Goal: Task Accomplishment & Management: Manage account settings

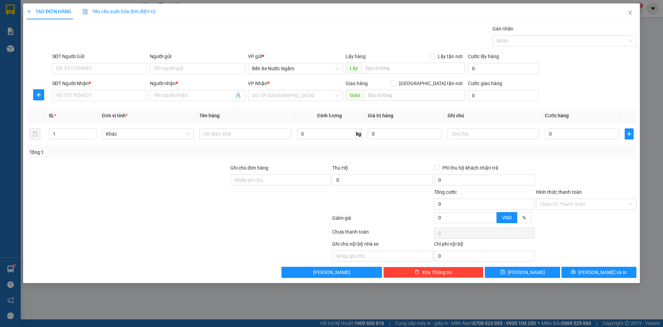
click at [477, 193] on div "Tổng cước" at bounding box center [484, 193] width 101 height 10
click at [238, 152] on div "Tổng: 1" at bounding box center [142, 152] width 227 height 8
click at [102, 68] on input "SĐT Người Gửi" at bounding box center [99, 68] width 95 height 11
type input "0912813116"
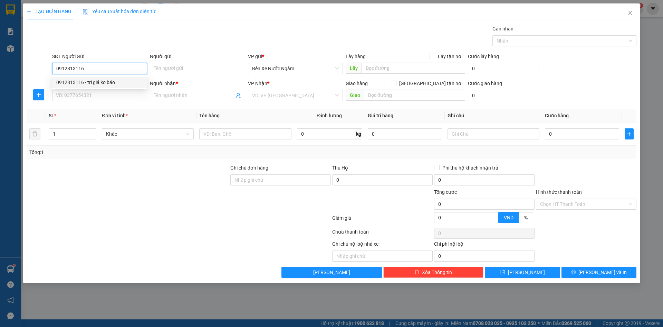
click at [104, 85] on div "0912813116 - tri giá ko báo" at bounding box center [99, 82] width 87 height 8
type input "tri giá ko báo"
type input "0912813116"
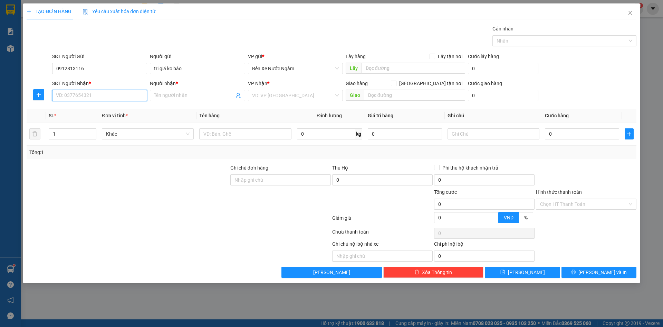
click at [109, 96] on input "SĐT Người Nhận *" at bounding box center [99, 95] width 95 height 11
type input "0383564521"
click at [76, 112] on div "0383564521 - kt" at bounding box center [99, 109] width 87 height 8
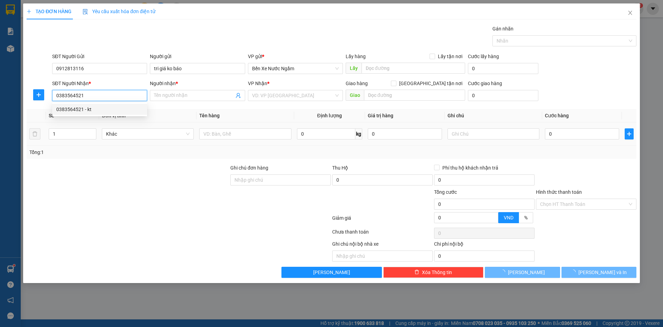
type input "kt"
type input "ka"
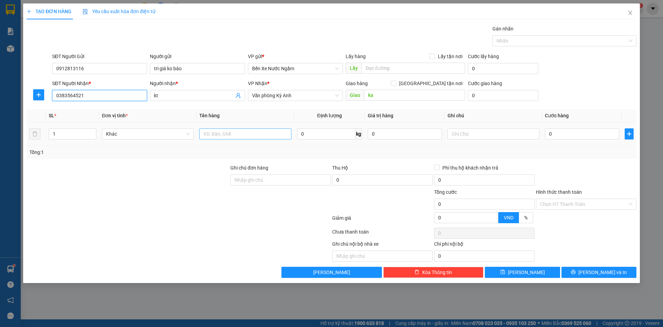
type input "0383564521"
click at [220, 133] on input "text" at bounding box center [245, 133] width 92 height 11
type input "1 xốp"
click at [575, 138] on input "0" at bounding box center [582, 133] width 74 height 11
type input "1"
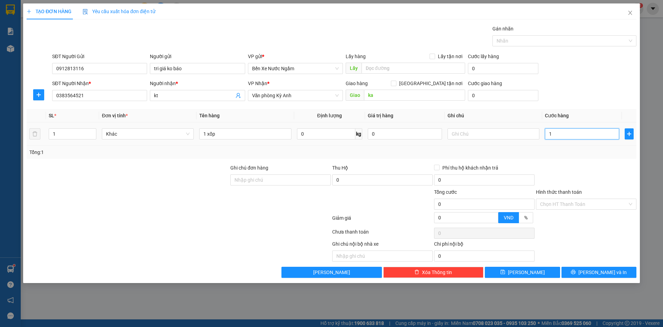
type input "1"
type input "12"
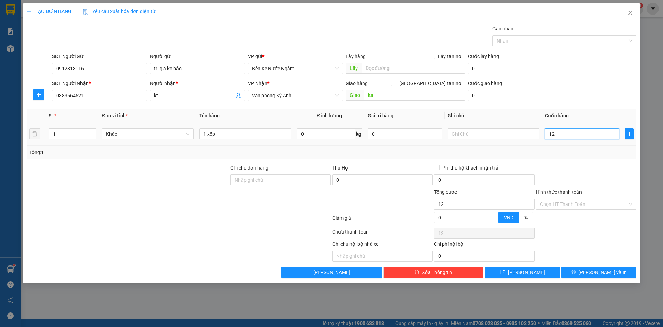
type input "120"
type input "1.200"
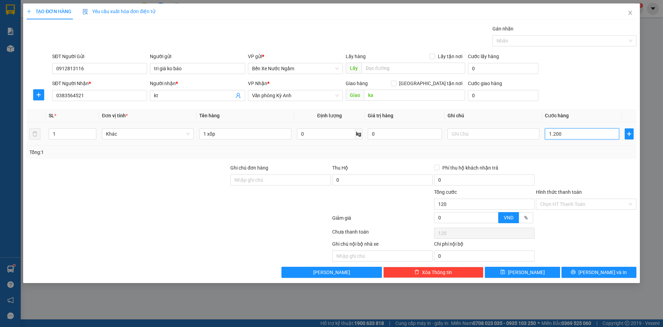
type input "1.200"
type input "12.000"
type input "120.000"
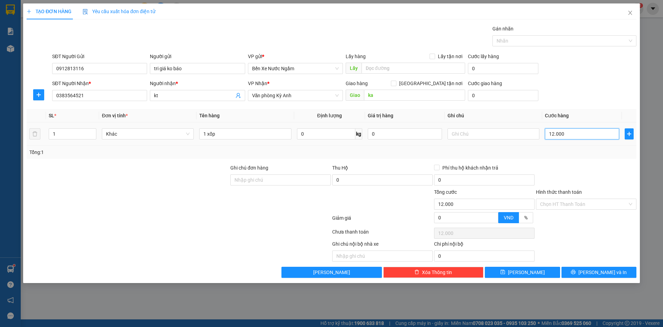
type input "120.000"
click at [576, 271] on icon "printer" at bounding box center [573, 272] width 4 height 4
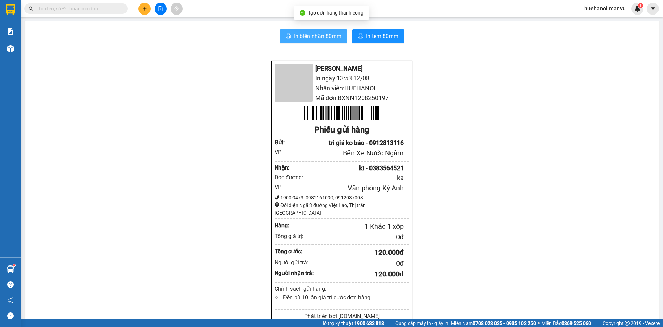
click at [296, 32] on span "In biên nhận 80mm" at bounding box center [318, 36] width 48 height 9
drag, startPoint x: 387, startPoint y: 92, endPoint x: 375, endPoint y: 64, distance: 30.2
click at [391, 90] on li "Nhân viên: [PERSON_NAME]" at bounding box center [342, 88] width 135 height 10
click at [375, 65] on li "[PERSON_NAME]" at bounding box center [342, 69] width 135 height 10
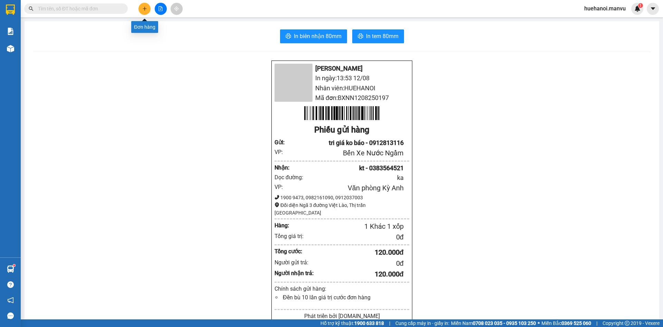
click at [144, 12] on button at bounding box center [145, 9] width 12 height 12
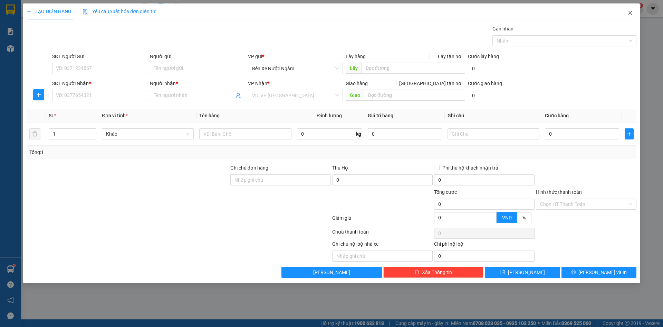
click at [632, 11] on icon "close" at bounding box center [630, 13] width 4 height 4
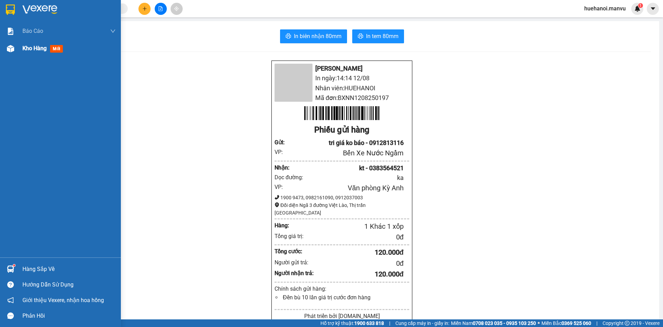
click at [24, 48] on span "Kho hàng" at bounding box center [34, 48] width 24 height 7
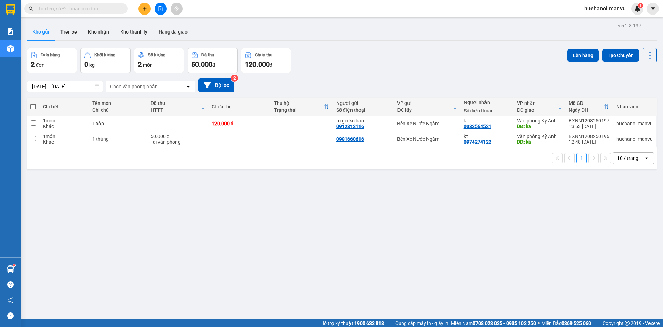
click at [78, 10] on input "text" at bounding box center [79, 9] width 82 height 8
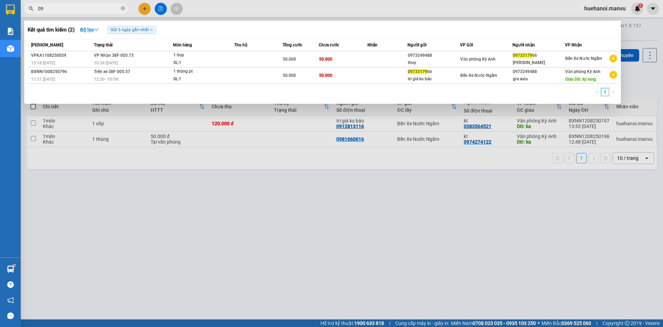
type input "0"
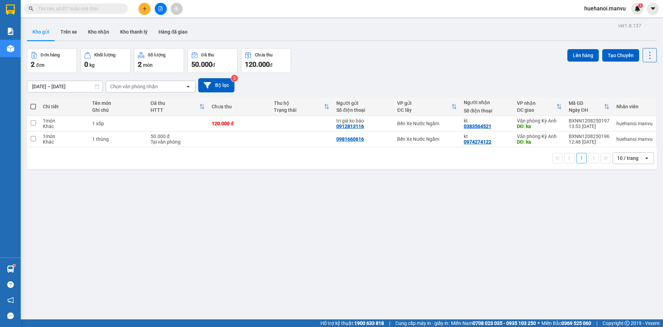
click at [325, 257] on div "ver 1.8.137 Kho gửi Trên xe Kho nhận Kho thanh [PERSON_NAME] đã giao Đơn hàng 2…" at bounding box center [342, 184] width 636 height 327
click at [217, 302] on div "ver 1.8.137 Kho gửi Trên xe Kho nhận Kho thanh [PERSON_NAME] đã giao Đơn hàng 2…" at bounding box center [342, 184] width 636 height 327
click at [614, 123] on icon at bounding box center [616, 123] width 5 height 5
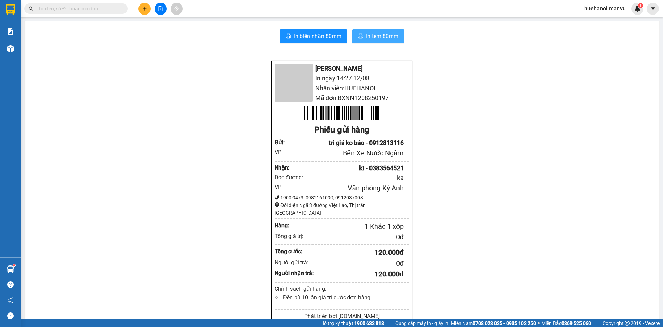
click at [371, 38] on span "In tem 80mm" at bounding box center [382, 36] width 32 height 9
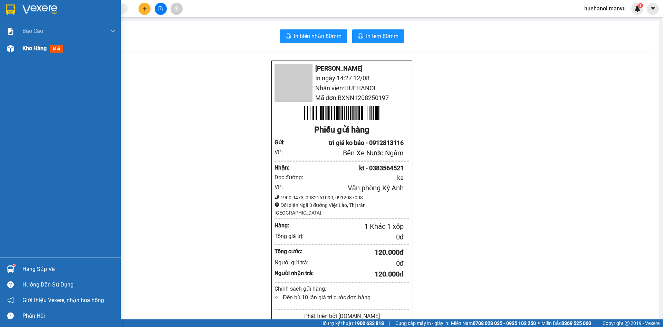
click at [36, 50] on span "Kho hàng" at bounding box center [34, 48] width 24 height 7
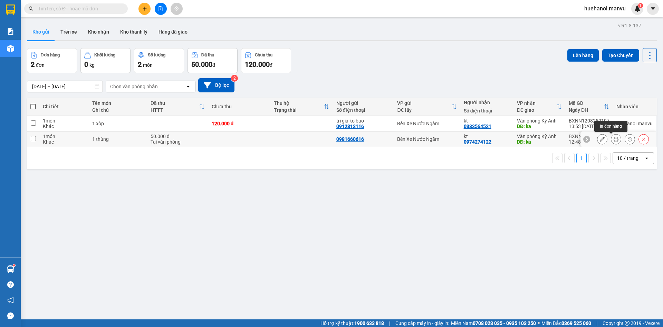
click at [612, 140] on button at bounding box center [617, 139] width 10 height 12
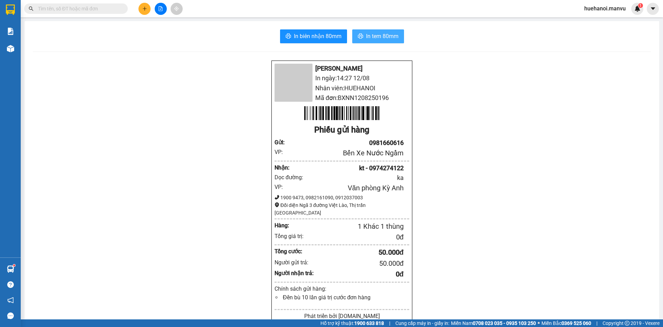
click at [381, 39] on span "In tem 80mm" at bounding box center [382, 36] width 32 height 9
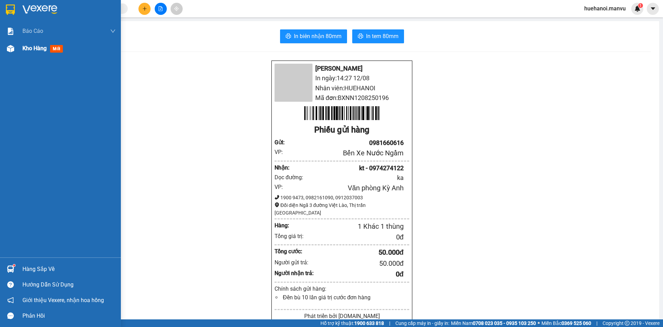
click at [32, 49] on span "Kho hàng" at bounding box center [34, 48] width 24 height 7
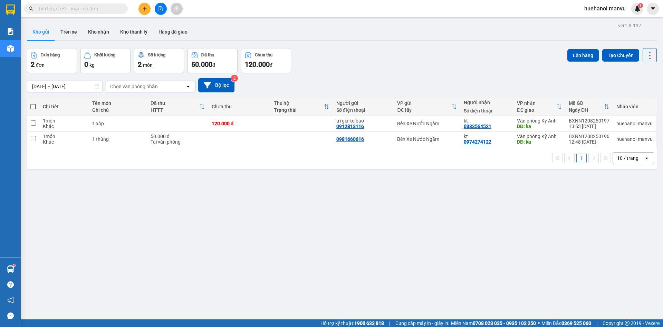
click at [34, 106] on span at bounding box center [33, 107] width 6 height 6
click at [33, 103] on input "checkbox" at bounding box center [33, 103] width 0 height 0
checkbox input "true"
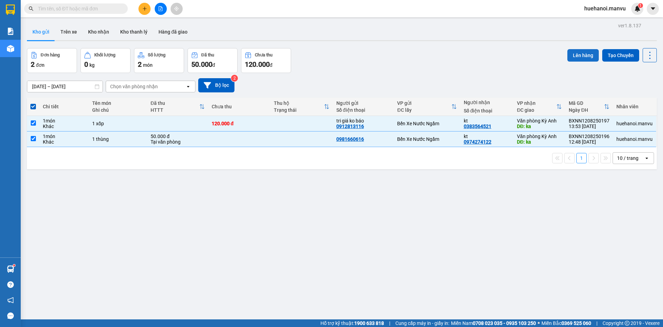
click at [579, 55] on button "Lên hàng" at bounding box center [583, 55] width 31 height 12
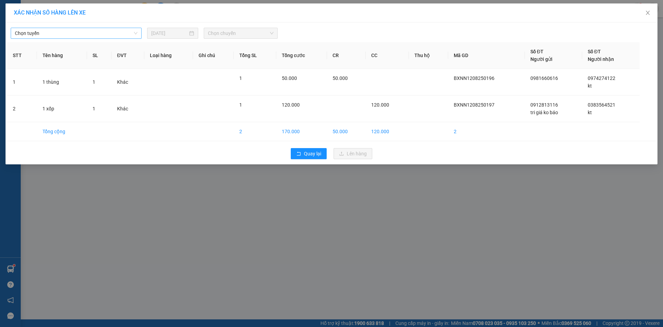
click at [34, 31] on span "Chọn tuyến" at bounding box center [76, 33] width 123 height 10
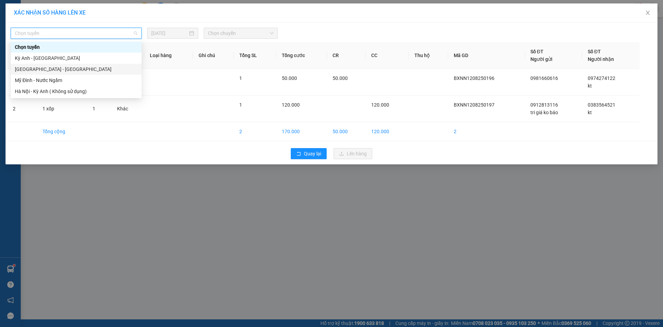
click at [42, 73] on div "[GEOGRAPHIC_DATA] - [GEOGRAPHIC_DATA]" at bounding box center [76, 69] width 123 height 8
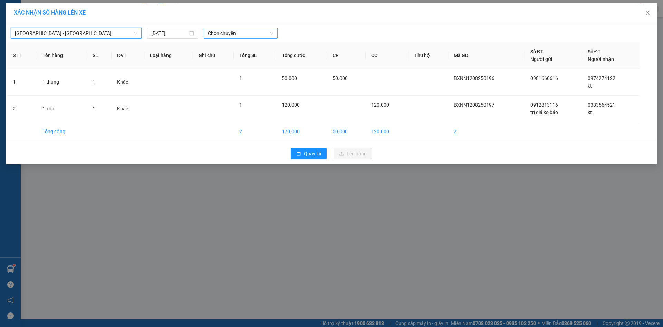
click at [206, 32] on div "Chọn chuyến" at bounding box center [241, 33] width 74 height 11
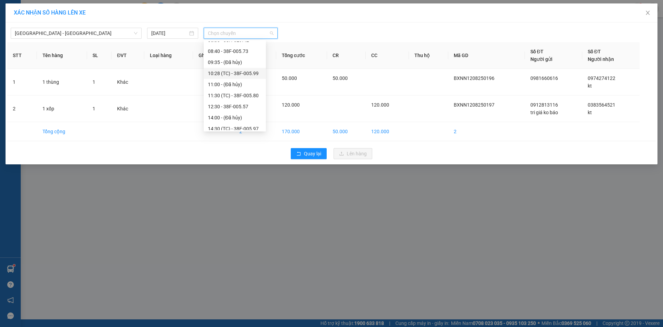
scroll to position [35, 0]
click at [230, 114] on div "14:30 (TC) - 38E-005.97" at bounding box center [235, 112] width 54 height 8
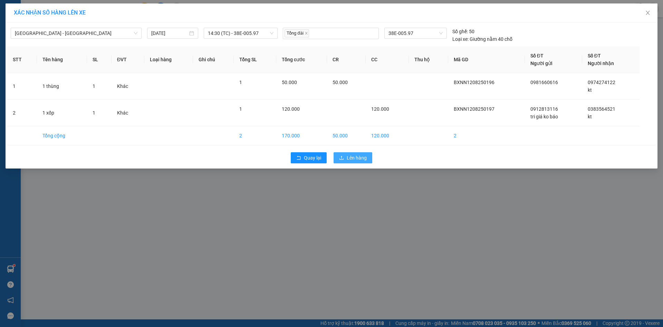
click at [348, 162] on button "Lên hàng" at bounding box center [353, 157] width 39 height 11
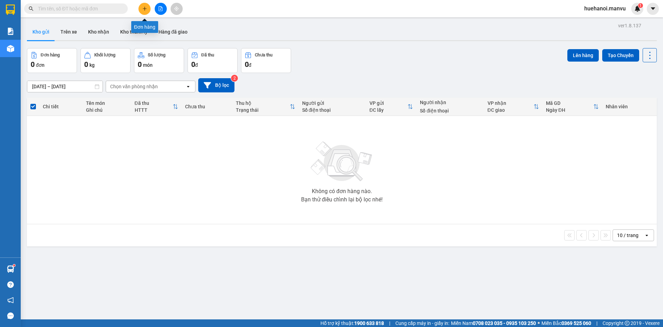
click at [143, 9] on icon "plus" at bounding box center [144, 8] width 5 height 5
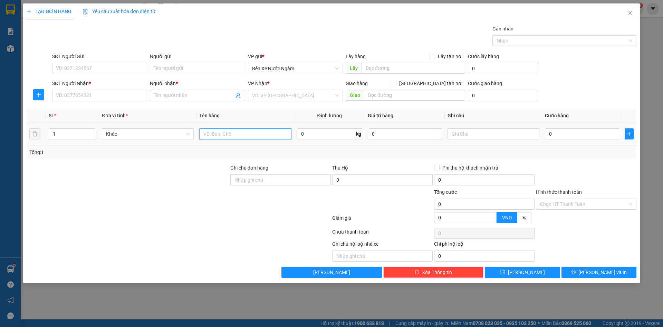
click at [261, 137] on input "text" at bounding box center [245, 133] width 92 height 11
type input "1 hôp pkđt"
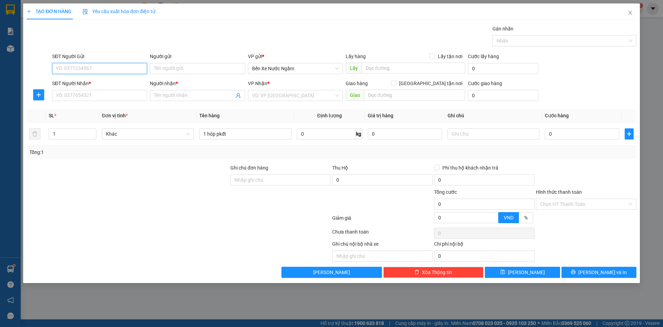
click at [112, 71] on input "SĐT Người Gửi" at bounding box center [99, 68] width 95 height 11
type input "0983493689"
click at [99, 81] on div "0983493689 - tg 500k" at bounding box center [99, 82] width 87 height 8
type input "tg 500k"
type input "0983493689"
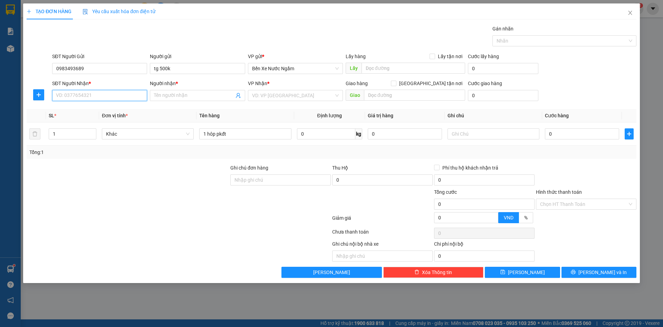
click at [91, 98] on input "SĐT Người Nhận *" at bounding box center [99, 95] width 95 height 11
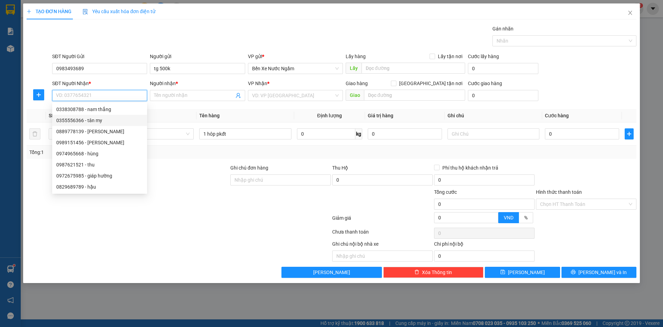
click at [95, 123] on div "0355556366 - tân my" at bounding box center [99, 120] width 87 height 8
type input "0355556366"
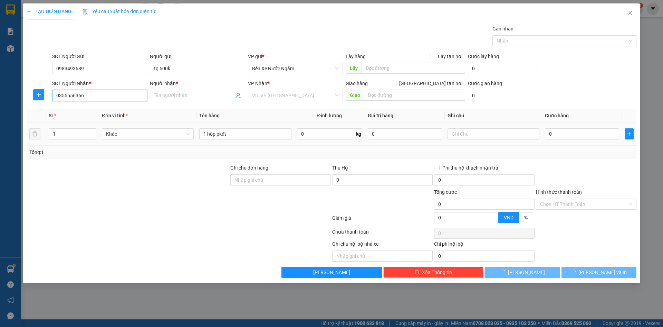
type input "tân my"
type input "[PERSON_NAME]"
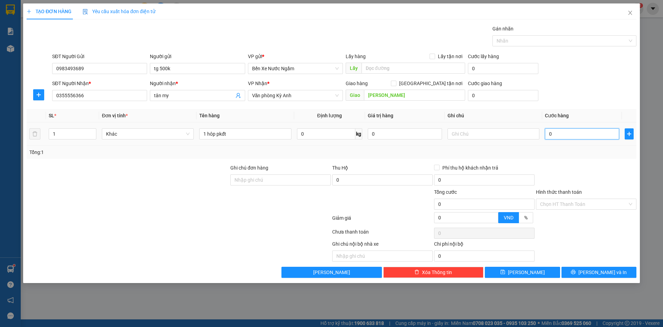
click at [571, 134] on input "0" at bounding box center [582, 133] width 74 height 11
type input "7"
type input "70"
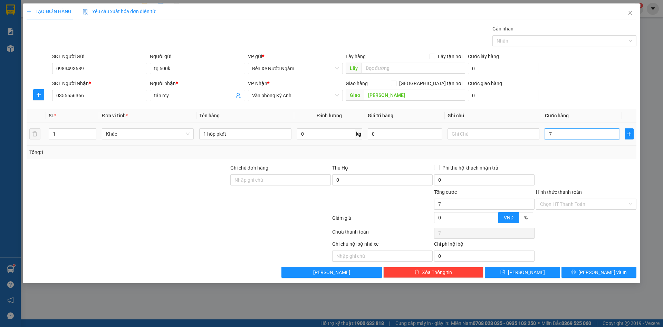
type input "70"
type input "700"
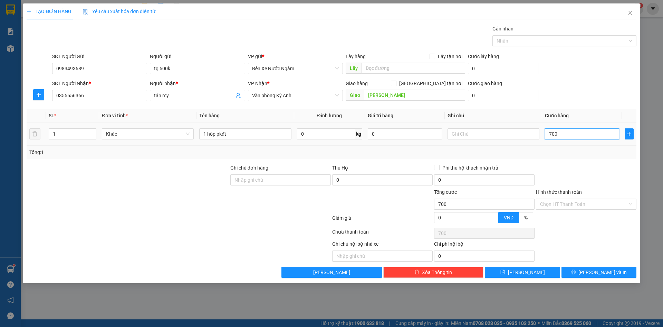
type input "7.000"
type input "70.000"
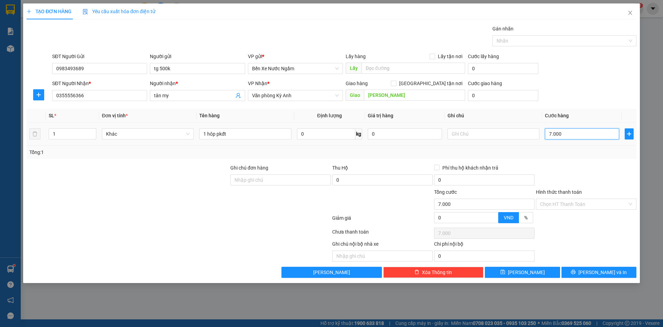
type input "70.000"
click at [186, 72] on input "tg 500k" at bounding box center [197, 68] width 95 height 11
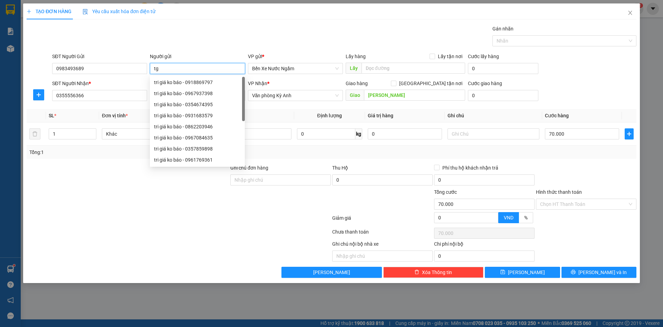
type input "t"
type input "tri giá ko báo"
click at [575, 272] on button "[PERSON_NAME] và In" at bounding box center [599, 271] width 75 height 11
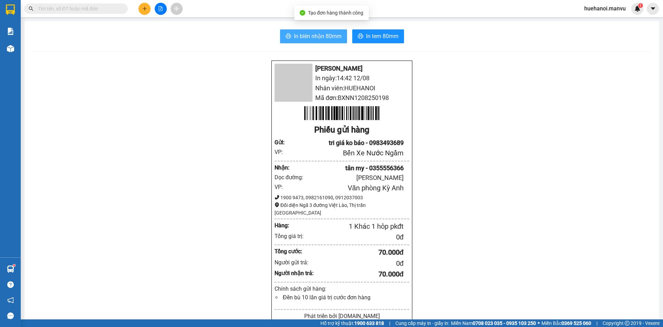
click at [311, 39] on span "In biên nhận 80mm" at bounding box center [318, 36] width 48 height 9
click at [145, 12] on button at bounding box center [145, 9] width 12 height 12
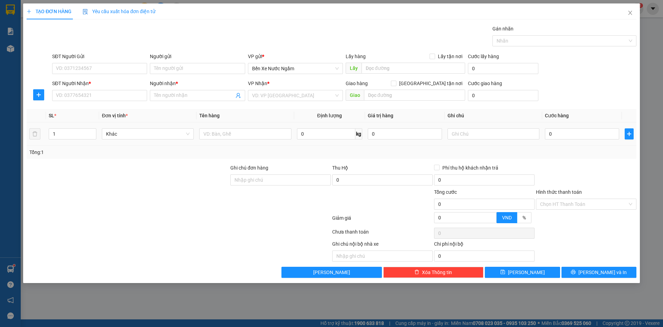
click at [233, 139] on div at bounding box center [245, 134] width 92 height 14
click at [232, 133] on input "text" at bounding box center [245, 133] width 92 height 11
click at [93, 95] on input "SĐT Người Nhận *" at bounding box center [99, 95] width 95 height 11
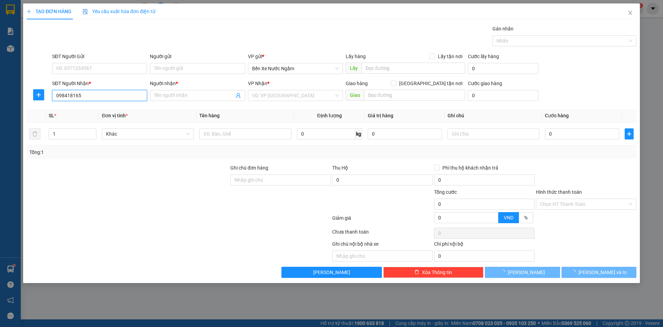
type input "0984181655"
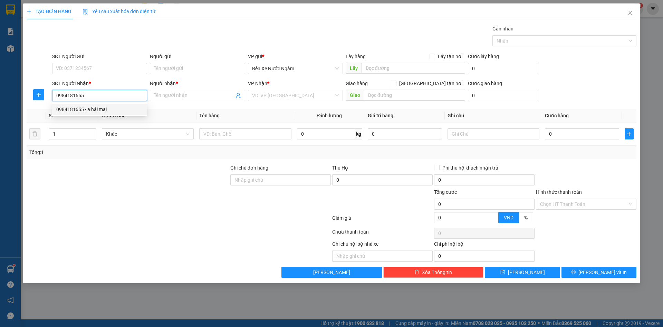
click at [86, 108] on div "0984181655 - a hải mai" at bounding box center [99, 109] width 87 height 8
type input "a hải mai"
type input "0984181655"
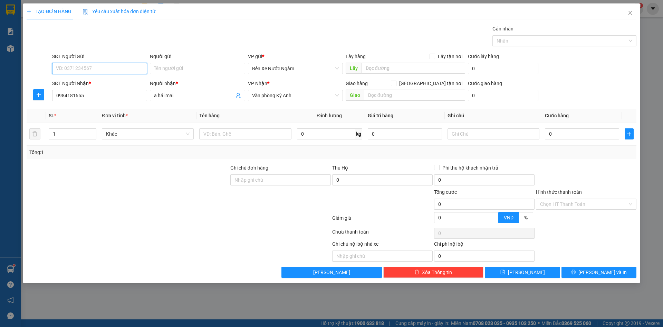
click at [98, 72] on input "SĐT Người Gửi" at bounding box center [99, 68] width 95 height 11
click at [129, 68] on input "SĐT Người Gửi" at bounding box center [99, 68] width 95 height 11
click at [90, 80] on div "0984661186 - tri giá ko báo" at bounding box center [99, 82] width 87 height 8
type input "0984661186"
type input "tri giá ko báo"
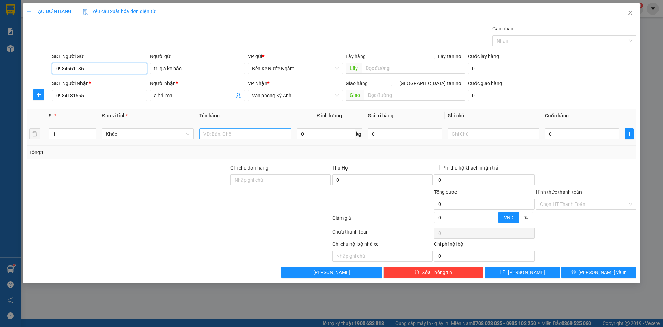
type input "0984661186"
click at [235, 138] on input "text" at bounding box center [245, 133] width 92 height 11
type input "1 thùng đỏ pt"
click at [563, 138] on input "0" at bounding box center [582, 133] width 74 height 11
type input "1"
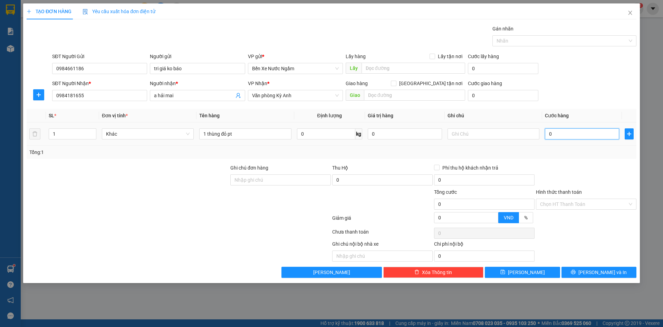
type input "1"
type input "10"
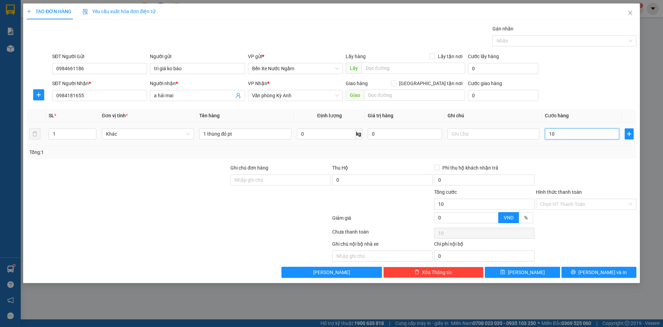
type input "100"
type input "1.000"
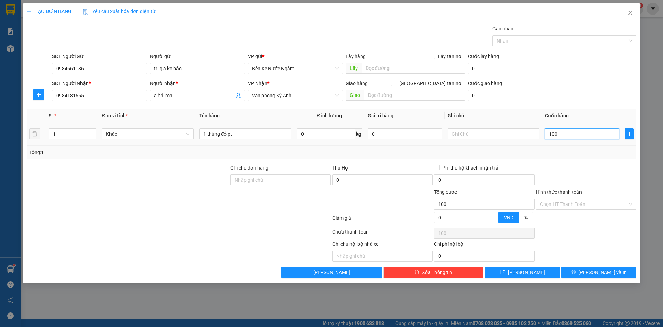
type input "1.000"
type input "10.000"
type input "100.000"
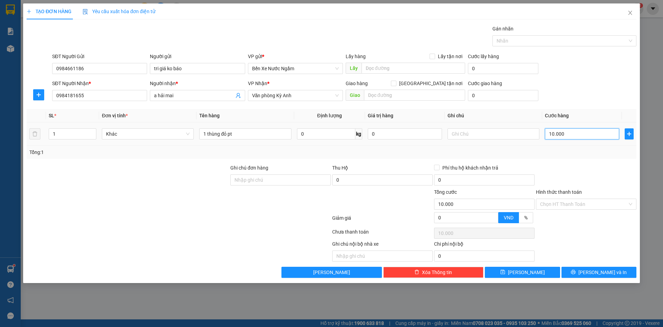
type input "100.000"
click at [605, 272] on span "[PERSON_NAME] và In" at bounding box center [603, 272] width 48 height 8
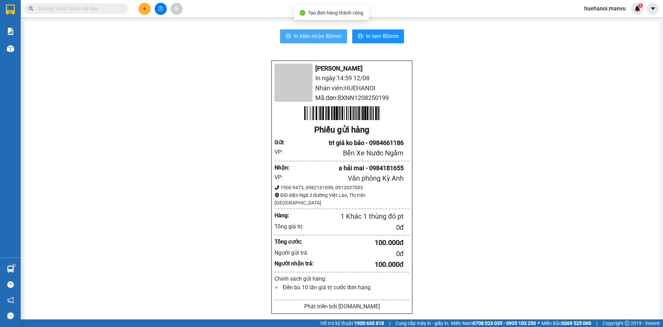
click at [314, 36] on span "In biên nhận 80mm" at bounding box center [318, 36] width 48 height 9
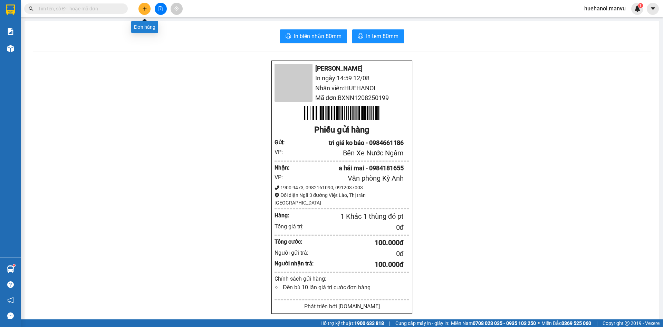
click at [148, 11] on button at bounding box center [145, 9] width 12 height 12
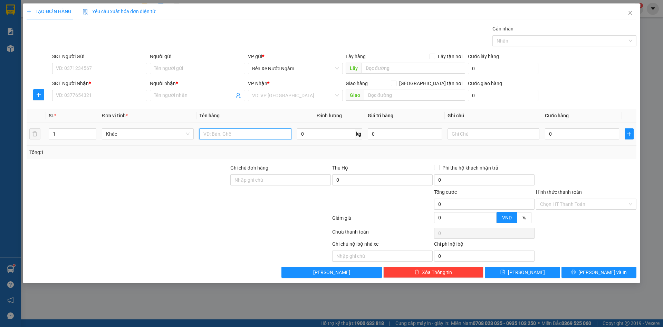
click at [225, 139] on input "text" at bounding box center [245, 133] width 92 height 11
type input "1 hồ so"
click at [586, 129] on input "0" at bounding box center [582, 133] width 74 height 11
type input "5"
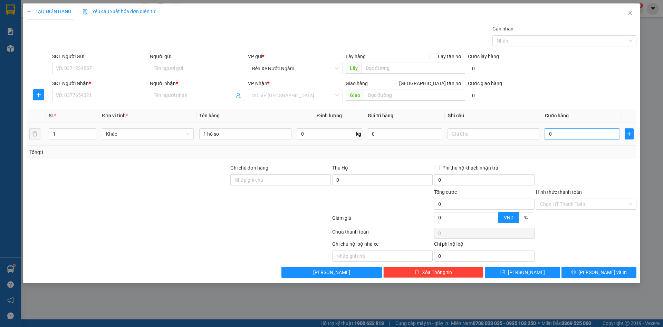
type input "5"
type input "50"
type input "500"
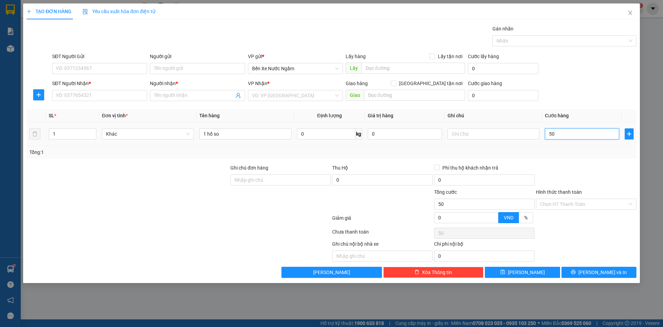
type input "500"
type input "5.000"
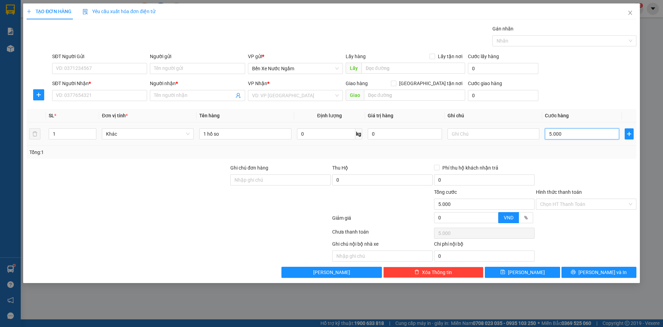
type input "50.000"
click at [106, 96] on input "SĐT Người Nhận *" at bounding box center [99, 95] width 95 height 11
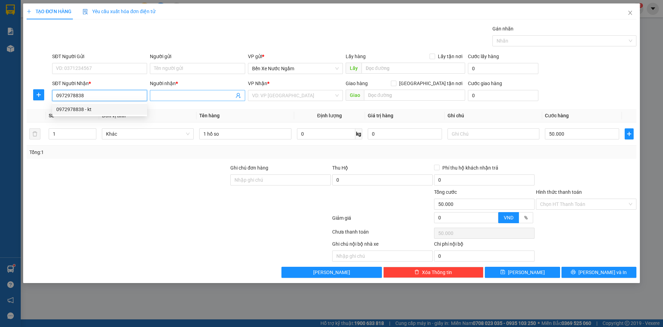
type input "0972978838"
click at [162, 96] on input "Người nhận *" at bounding box center [194, 96] width 80 height 8
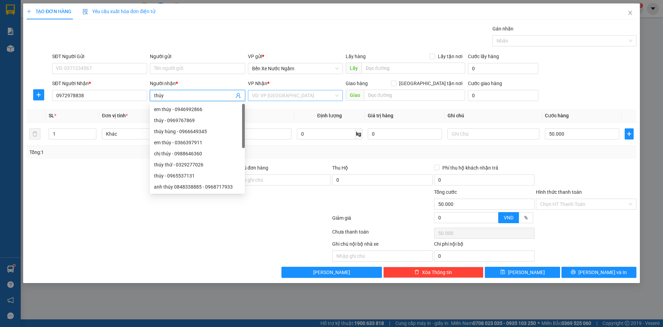
type input "thúy"
click at [308, 93] on input "search" at bounding box center [293, 95] width 82 height 10
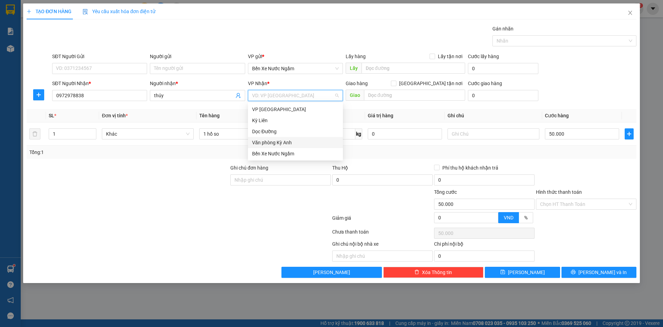
click at [287, 140] on div "Văn phòng Kỳ Anh" at bounding box center [295, 143] width 87 height 8
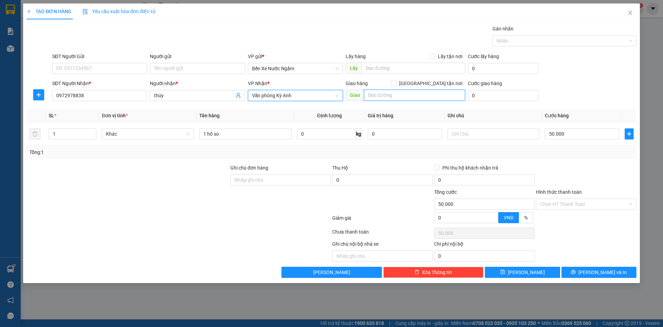
click at [393, 97] on input "text" at bounding box center [414, 94] width 101 height 11
type input "c"
type input "cẩm xuyên"
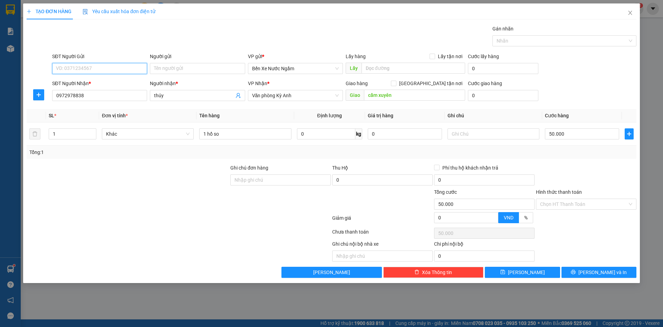
click at [102, 67] on input "SĐT Người Gửi" at bounding box center [99, 68] width 95 height 11
type input "0813332106"
click at [198, 70] on input "Người gửi" at bounding box center [197, 68] width 95 height 11
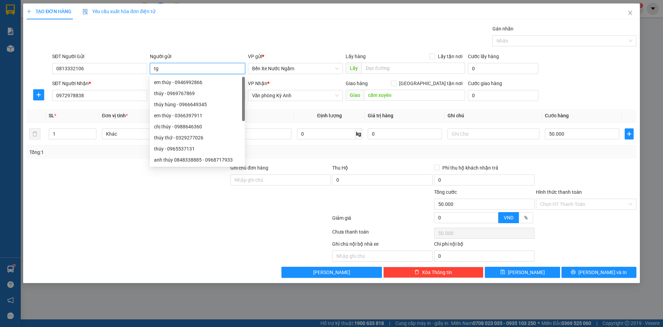
type input "t"
type input "tri giá ko báo"
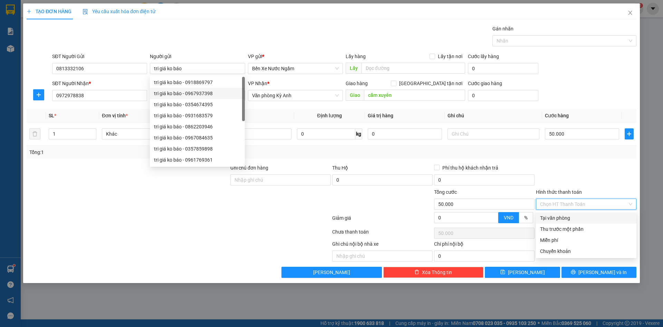
click at [571, 206] on input "Hình thức thanh toán" at bounding box center [583, 204] width 87 height 10
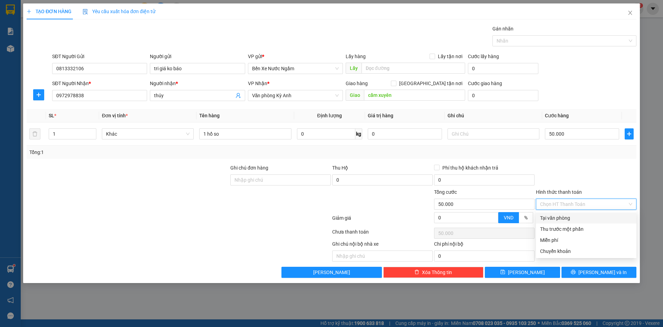
click at [571, 216] on div "Tại văn phòng" at bounding box center [586, 218] width 92 height 8
type input "0"
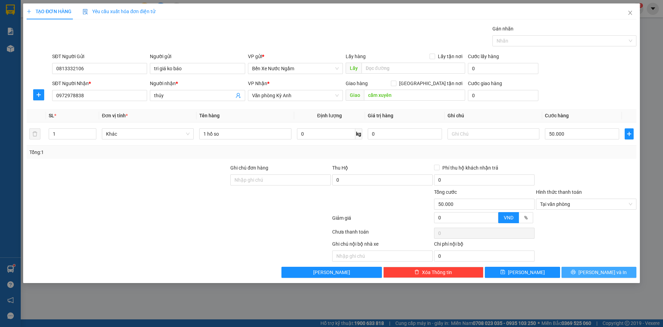
click at [575, 271] on button "[PERSON_NAME] và In" at bounding box center [599, 271] width 75 height 11
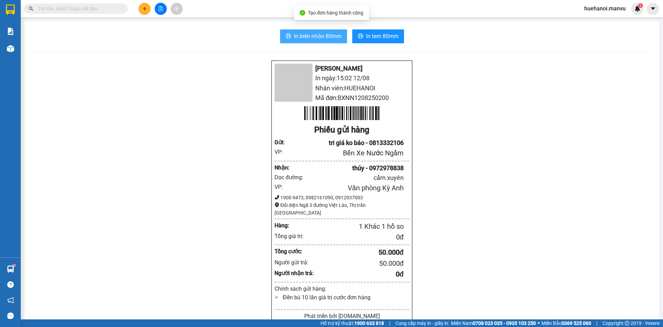
click at [325, 37] on span "In biên nhận 80mm" at bounding box center [318, 36] width 48 height 9
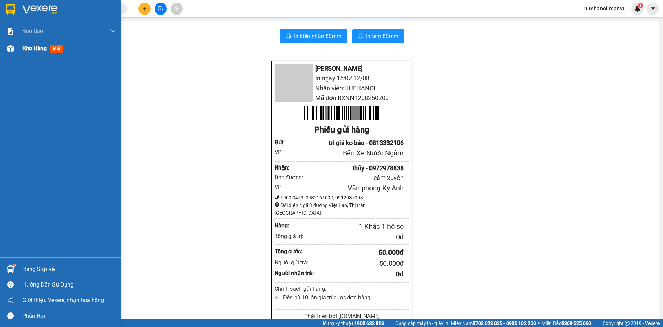
click at [26, 50] on span "Kho hàng" at bounding box center [34, 48] width 24 height 7
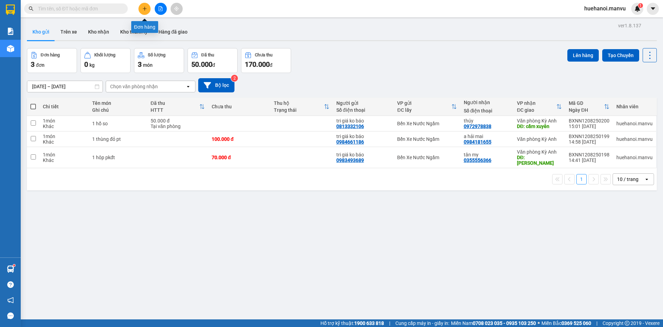
click at [147, 9] on icon "plus" at bounding box center [144, 8] width 5 height 5
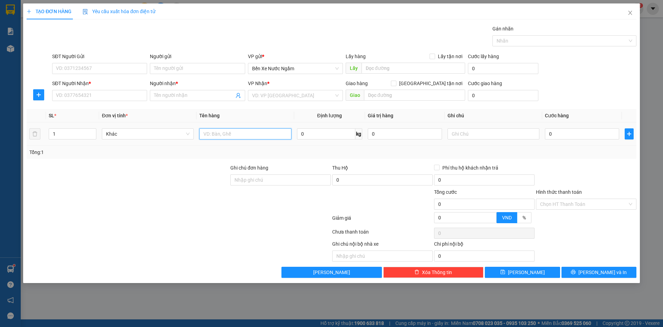
click at [249, 134] on input "text" at bounding box center [245, 133] width 92 height 11
type input "2 thùng lọc"
click at [74, 96] on input "SĐT Người Nhận *" at bounding box center [99, 95] width 95 height 11
click at [118, 70] on input "SĐT Người Gửi" at bounding box center [99, 68] width 95 height 11
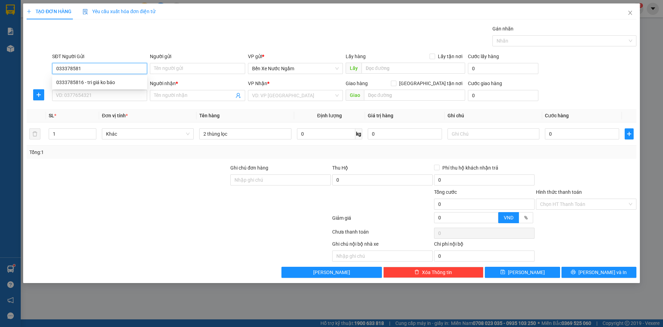
type input "0333785816"
click at [79, 81] on div "0333785816 - tri giá ko báo" at bounding box center [99, 82] width 87 height 8
type input "tri giá ko báo"
type input "0333785816"
click at [88, 97] on input "SĐT Người Nhận *" at bounding box center [99, 95] width 95 height 11
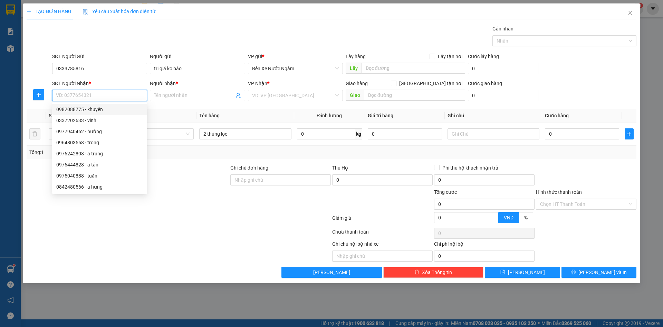
click at [97, 111] on div "0982088775 - khuyến" at bounding box center [99, 109] width 87 height 8
type input "0982088775"
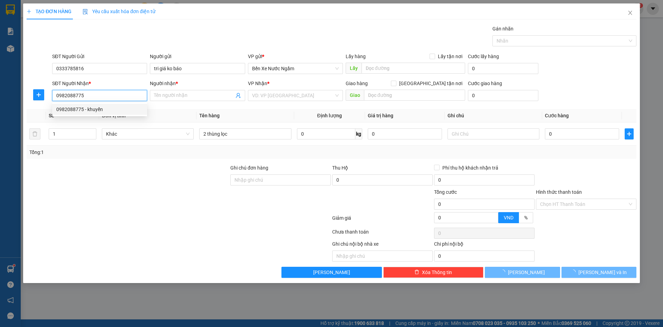
type input "khuyến"
type input "[PERSON_NAME]"
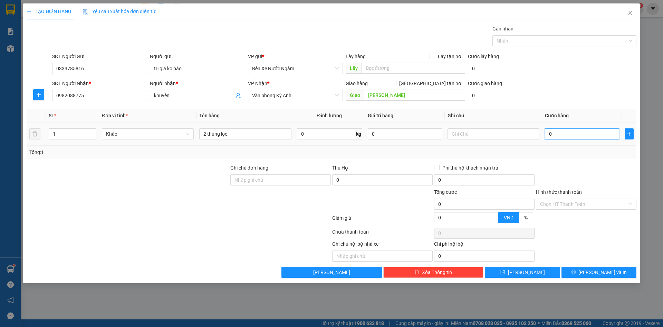
click at [578, 136] on input "0" at bounding box center [582, 133] width 74 height 11
type input "1"
type input "14"
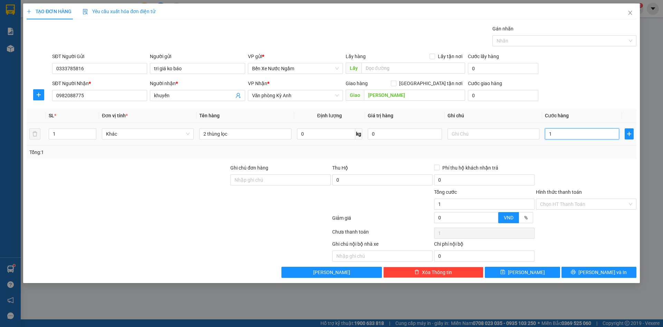
type input "14"
type input "140"
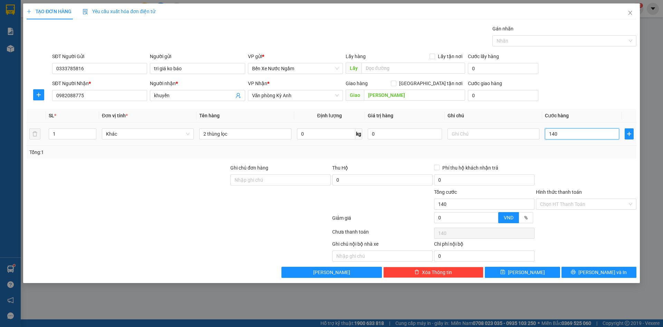
type input "1.400"
type input "14.000"
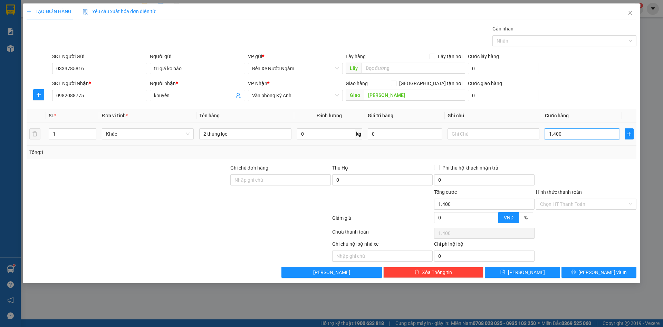
type input "14.000"
type input "140.000"
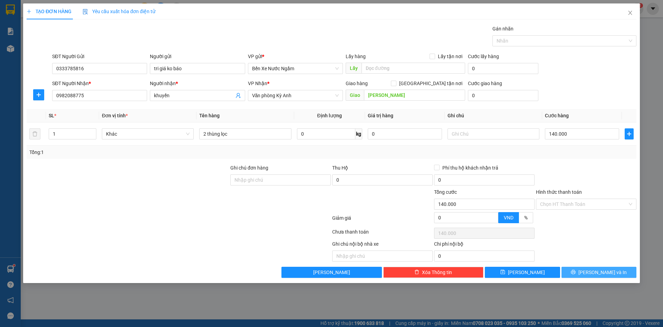
click at [583, 274] on button "[PERSON_NAME] và In" at bounding box center [599, 271] width 75 height 11
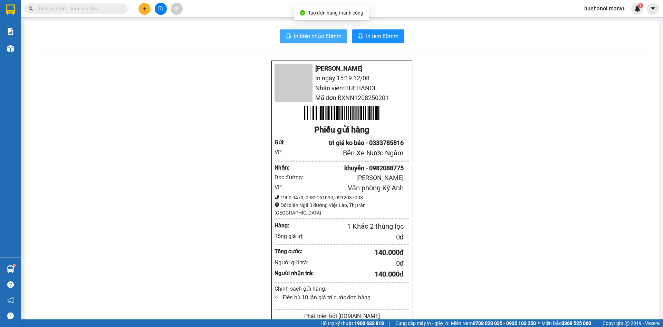
click at [315, 40] on span "In biên nhận 80mm" at bounding box center [318, 36] width 48 height 9
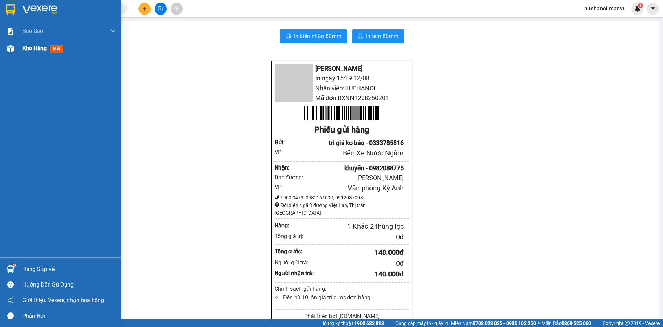
click at [33, 45] on span "Kho hàng" at bounding box center [34, 48] width 24 height 7
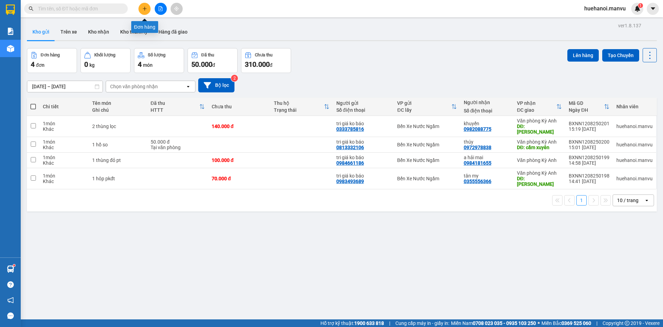
click at [140, 9] on button at bounding box center [145, 9] width 12 height 12
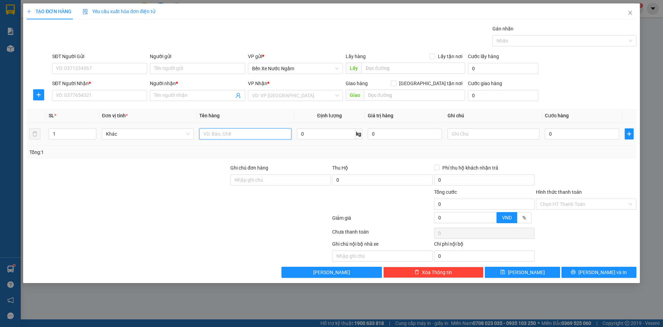
click at [208, 135] on input "text" at bounding box center [245, 133] width 92 height 11
type input "1 bó dài"
click at [91, 95] on input "SĐT Người Nhận *" at bounding box center [99, 95] width 95 height 11
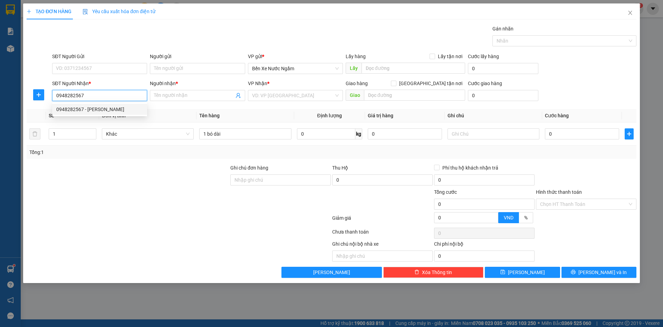
click at [94, 111] on div "0948282567 - [PERSON_NAME]" at bounding box center [99, 109] width 87 height 8
type input "0948282567"
type input "[PERSON_NAME]"
type input "ka"
click at [95, 67] on input "SĐT Người Gửi" at bounding box center [99, 68] width 95 height 11
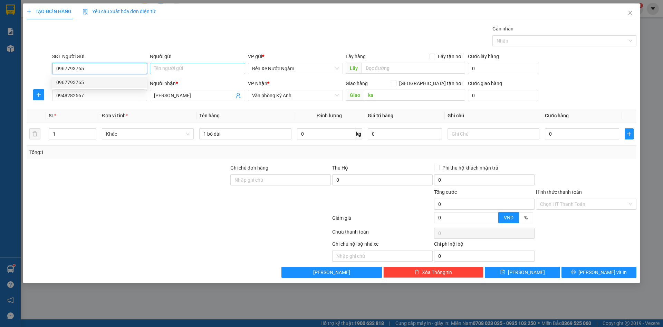
type input "0967793765"
click at [184, 70] on input "Người gửi" at bounding box center [197, 68] width 95 height 11
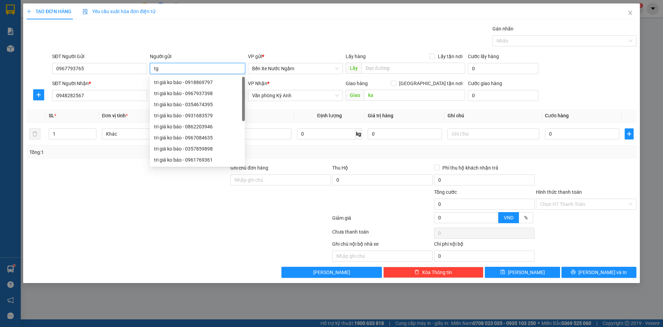
type input "t"
type input "tri giá ko báo"
click at [568, 136] on input "0" at bounding box center [582, 133] width 74 height 11
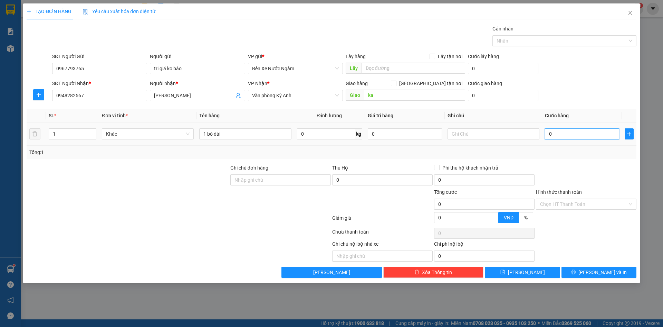
type input "1"
type input "15"
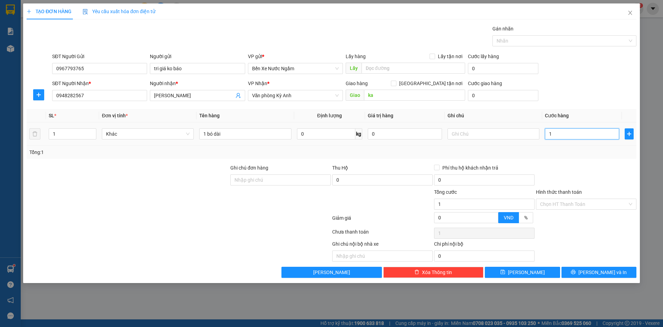
type input "15"
type input "150"
type input "1.500"
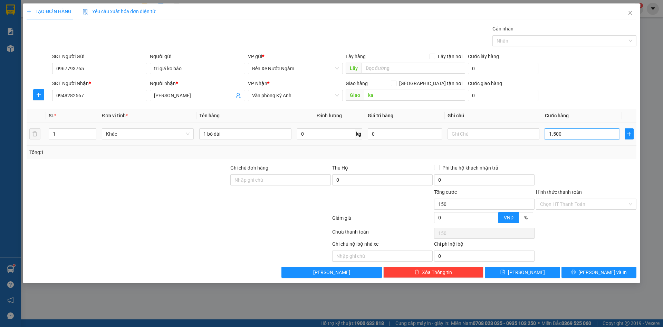
type input "1.500"
type input "15.000"
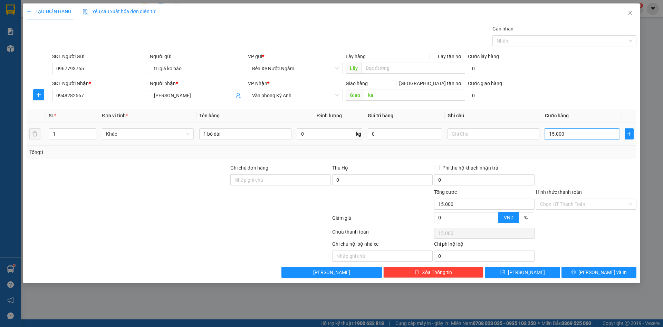
type input "150.000"
click at [573, 272] on button "[PERSON_NAME] và In" at bounding box center [599, 271] width 75 height 11
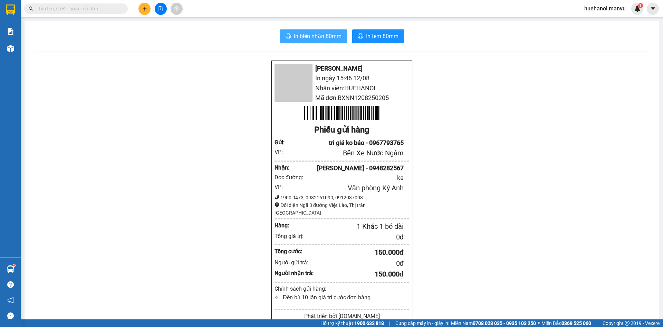
click at [317, 42] on button "In biên nhận 80mm" at bounding box center [313, 36] width 67 height 14
click at [317, 39] on span "In biên nhận 80mm" at bounding box center [318, 36] width 48 height 9
click at [142, 9] on button at bounding box center [145, 9] width 12 height 12
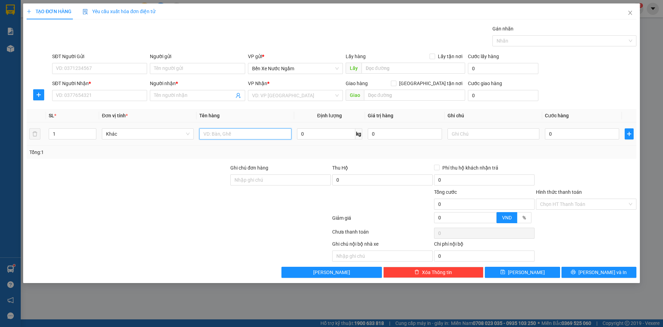
click at [247, 136] on input "text" at bounding box center [245, 133] width 92 height 11
type input "1 hôp"
click at [103, 98] on input "SĐT Người Nhận *" at bounding box center [99, 95] width 95 height 11
type input "1"
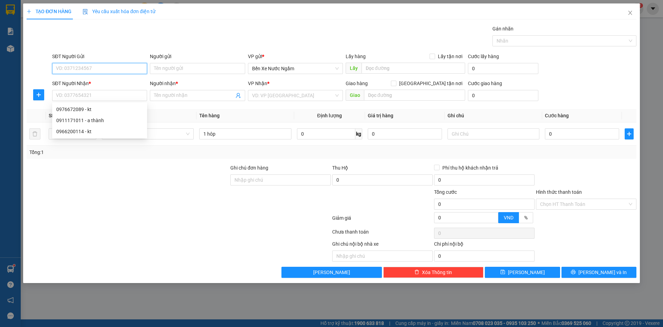
click at [114, 67] on input "SĐT Người Gửi" at bounding box center [99, 68] width 95 height 11
click at [114, 66] on input "1978" at bounding box center [99, 68] width 95 height 11
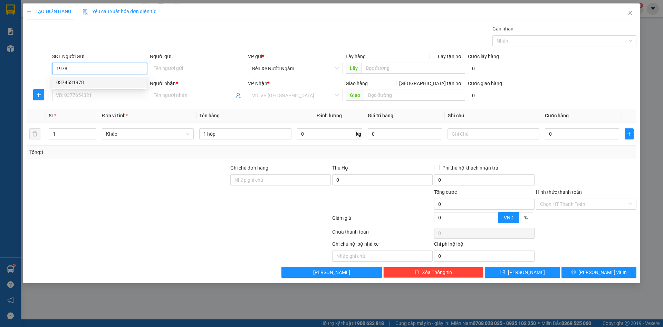
click at [79, 80] on div "0374531978" at bounding box center [99, 82] width 87 height 8
type input "0374531978"
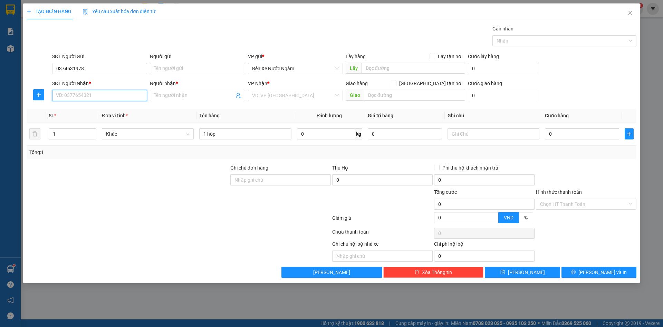
click at [80, 98] on input "SĐT Người Nhận *" at bounding box center [99, 95] width 95 height 11
click at [80, 119] on div "0911171011 - a thành" at bounding box center [99, 120] width 87 height 8
type input "0911171011"
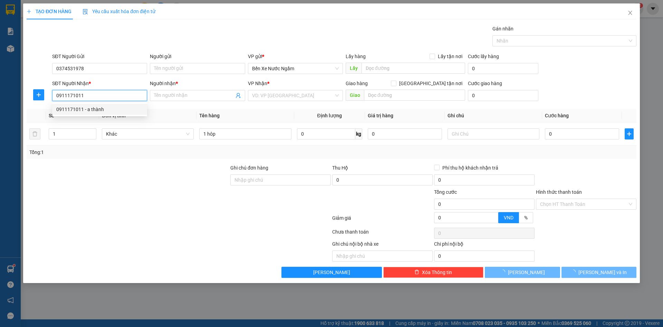
type input "a thành"
type input "kỳ liên"
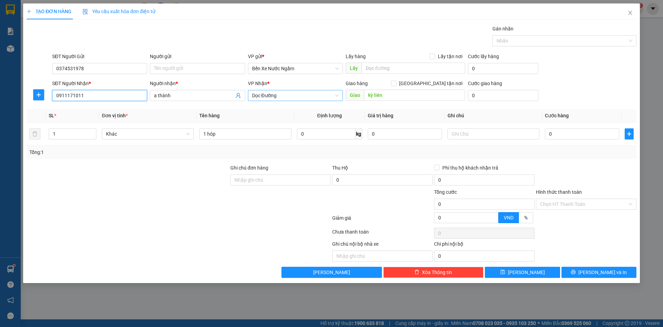
click at [282, 96] on span "Dọc Đường" at bounding box center [295, 95] width 87 height 10
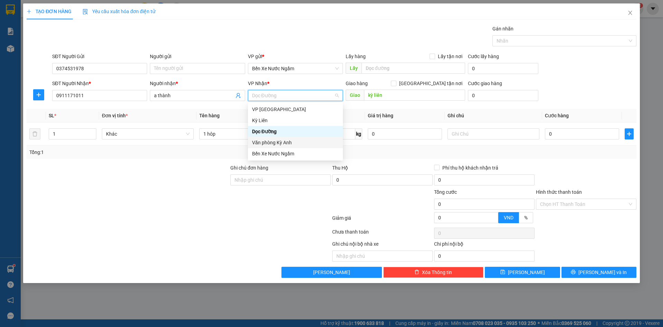
click at [293, 144] on div "Văn phòng Kỳ Anh" at bounding box center [295, 143] width 87 height 8
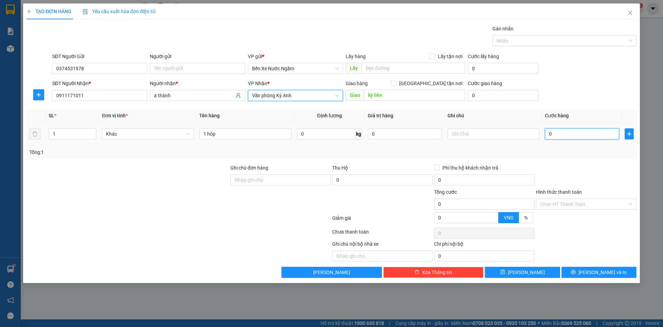
click at [570, 138] on input "0" at bounding box center [582, 133] width 74 height 11
type input "5"
type input "50"
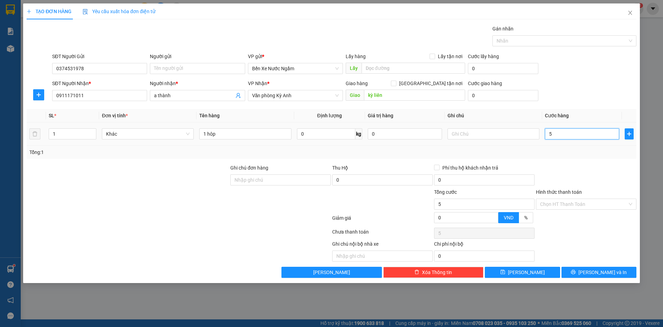
type input "50"
type input "500"
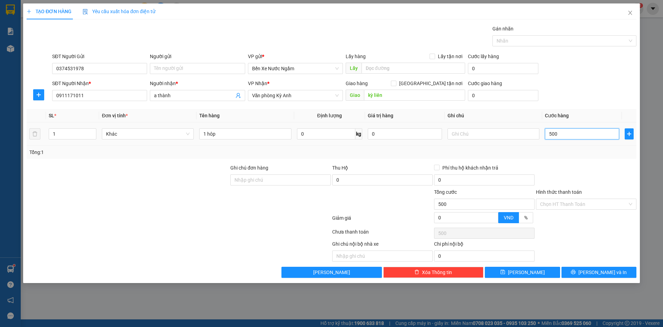
type input "5.000"
type input "50.000"
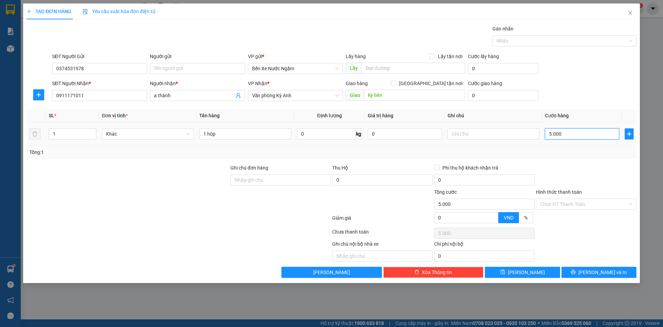
type input "50.000"
click at [561, 202] on input "Hình thức thanh toán" at bounding box center [583, 204] width 87 height 10
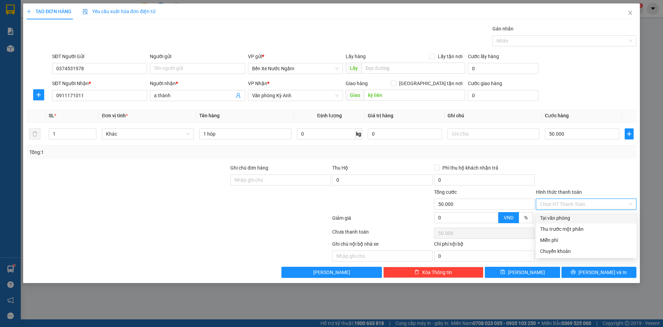
click at [562, 216] on div "Tại văn phòng" at bounding box center [586, 218] width 92 height 8
type input "0"
click at [579, 278] on div "TẠO ĐƠN HÀNG Yêu cầu xuất hóa đơn điện tử Transit Pickup Surcharge Ids Transit …" at bounding box center [331, 142] width 617 height 279
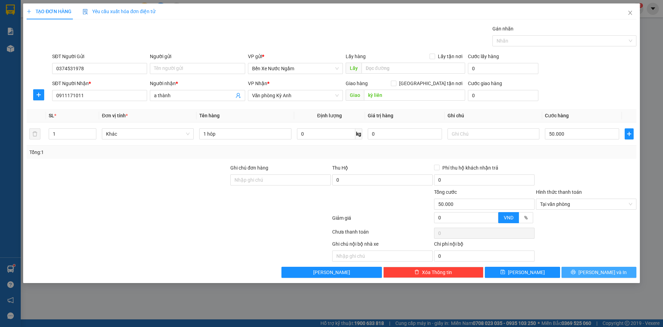
click at [577, 273] on button "[PERSON_NAME] và In" at bounding box center [599, 271] width 75 height 11
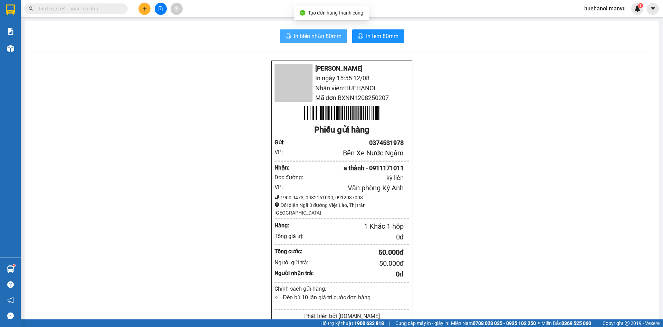
click at [312, 38] on span "In biên nhận 80mm" at bounding box center [318, 36] width 48 height 9
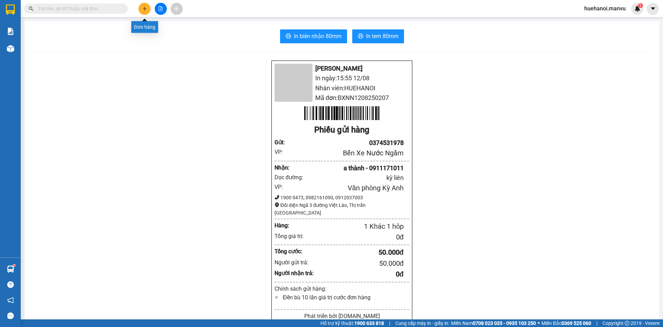
click at [147, 8] on icon "plus" at bounding box center [144, 8] width 5 height 5
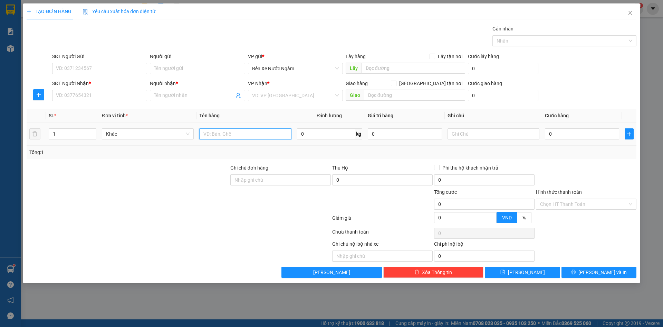
click at [217, 135] on input "text" at bounding box center [245, 133] width 92 height 11
type input "5 [PERSON_NAME]"
click at [569, 135] on input "0" at bounding box center [582, 133] width 74 height 11
type input "2"
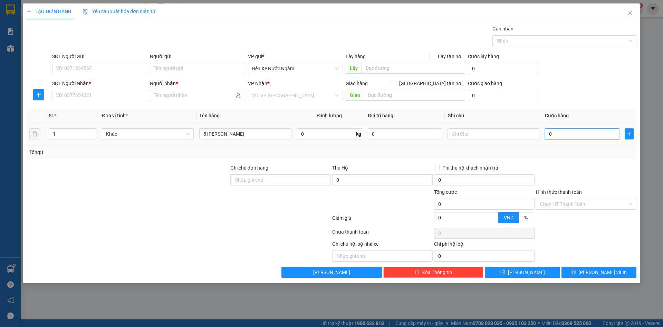
type input "2"
type input "20"
type input "200"
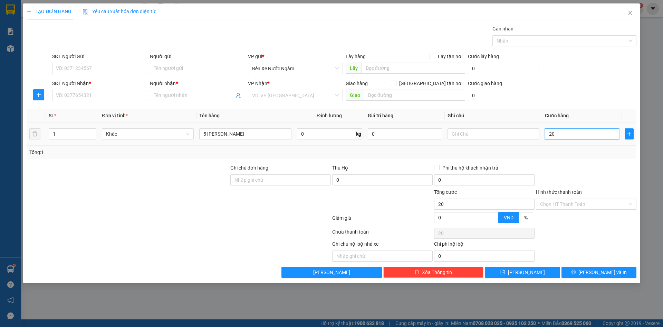
type input "200"
type input "200.000"
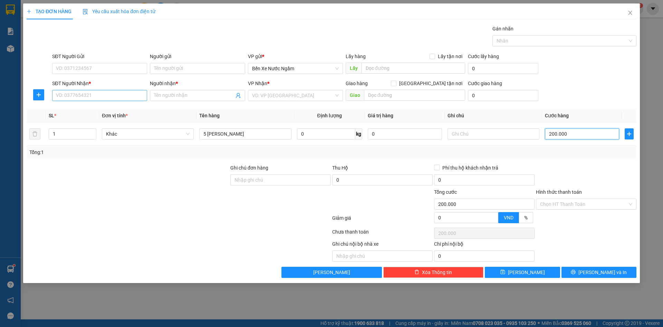
type input "200.000"
click at [76, 98] on input "SĐT Người Nhận *" at bounding box center [99, 95] width 95 height 11
type input "0966518169"
click at [199, 98] on input "Người nhận *" at bounding box center [194, 96] width 80 height 8
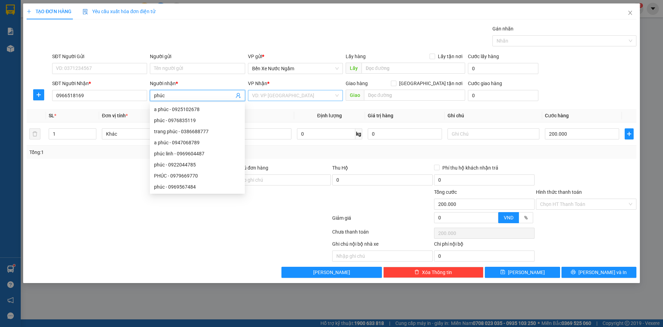
type input "phúc"
click at [294, 95] on input "search" at bounding box center [293, 95] width 82 height 10
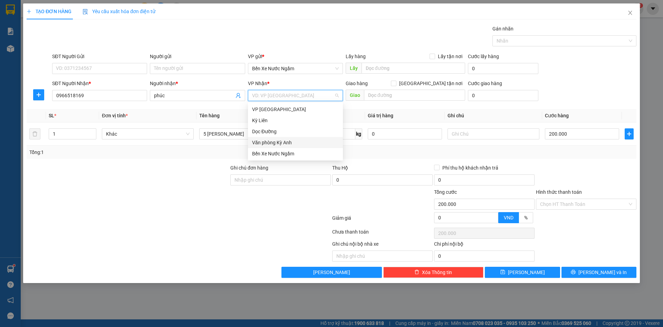
click at [281, 146] on div "Văn phòng Kỳ Anh" at bounding box center [295, 142] width 95 height 11
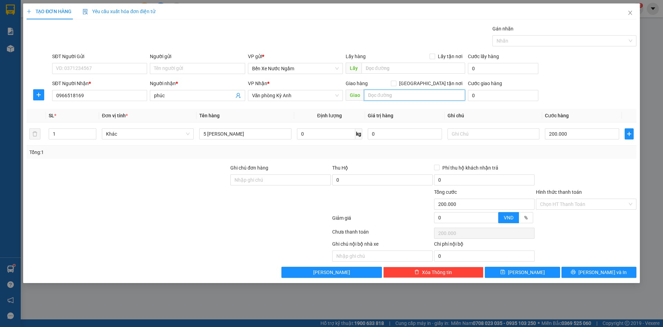
click at [420, 92] on input "text" at bounding box center [414, 94] width 101 height 11
click at [110, 67] on input "SĐT Người Gửi" at bounding box center [99, 68] width 95 height 11
click at [191, 66] on input "Người gửi" at bounding box center [197, 68] width 95 height 11
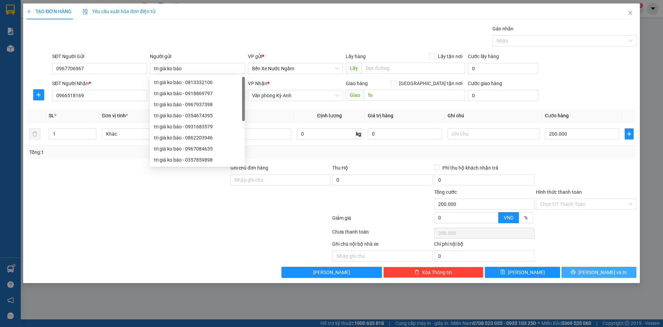
click at [579, 269] on button "[PERSON_NAME] và In" at bounding box center [599, 271] width 75 height 11
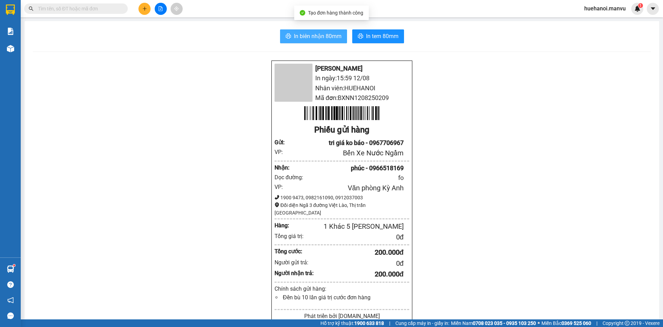
click at [312, 38] on span "In biên nhận 80mm" at bounding box center [318, 36] width 48 height 9
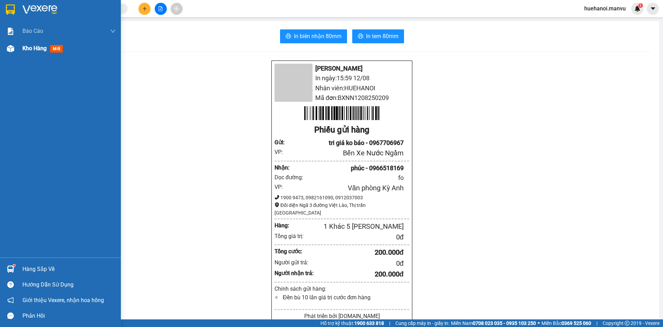
click at [37, 50] on span "Kho hàng" at bounding box center [34, 48] width 24 height 7
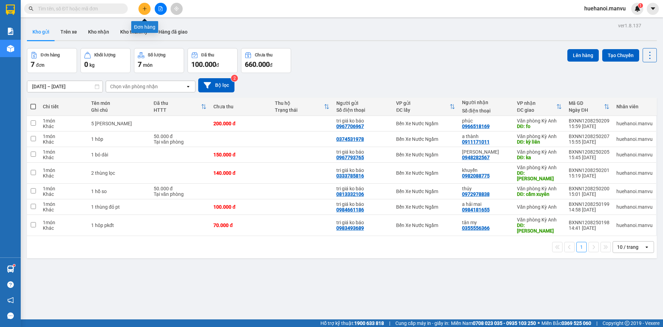
click at [142, 7] on icon "plus" at bounding box center [144, 8] width 5 height 5
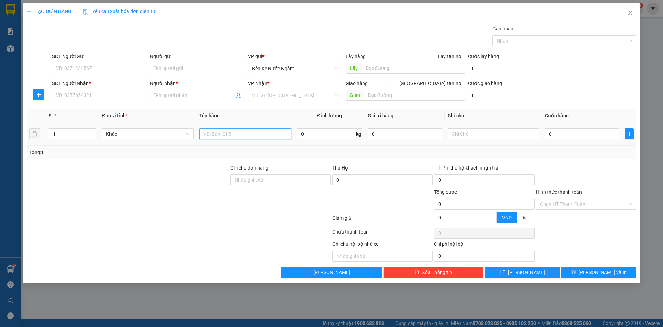
click at [214, 135] on input "text" at bounding box center [245, 133] width 92 height 11
click at [79, 95] on input "SĐT Người Nhận *" at bounding box center [99, 95] width 95 height 11
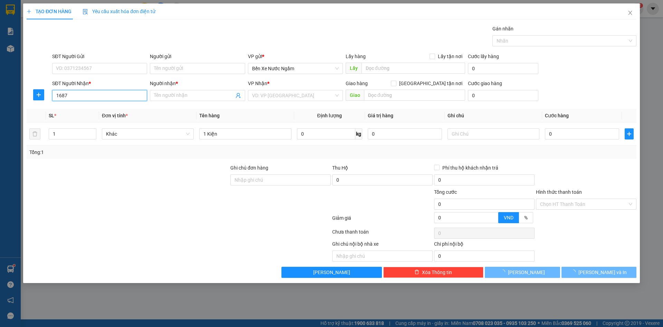
click at [79, 95] on input "1687" at bounding box center [99, 95] width 95 height 11
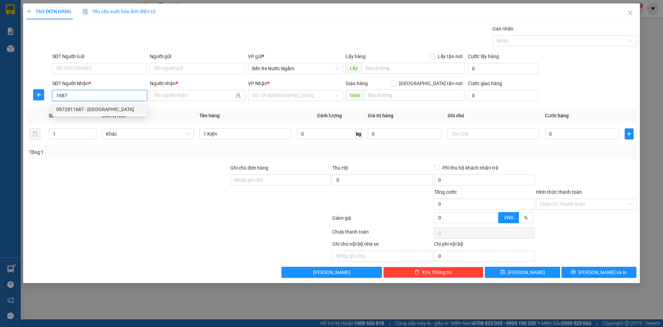
click at [101, 107] on div "0972811687 - [GEOGRAPHIC_DATA]" at bounding box center [99, 109] width 87 height 8
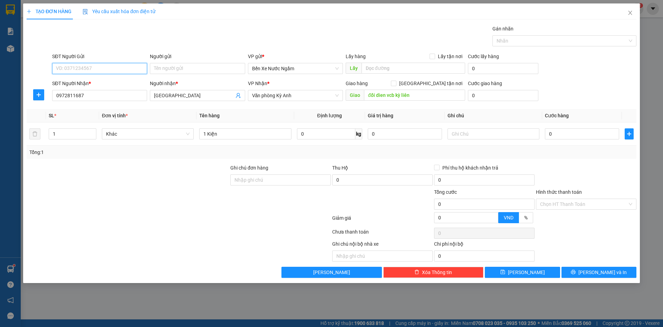
click at [115, 69] on input "SĐT Người Gửi" at bounding box center [99, 68] width 95 height 11
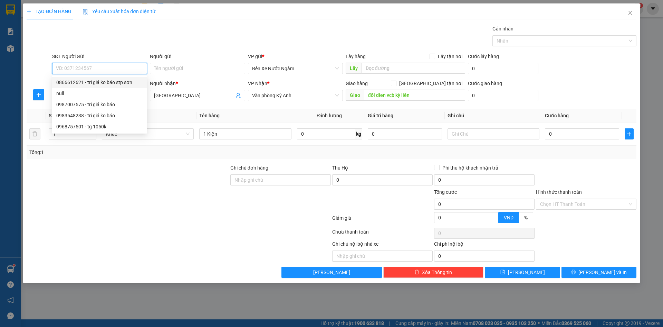
click at [112, 81] on div "0866612621 - tri giá ko báo stp sơn" at bounding box center [99, 82] width 87 height 8
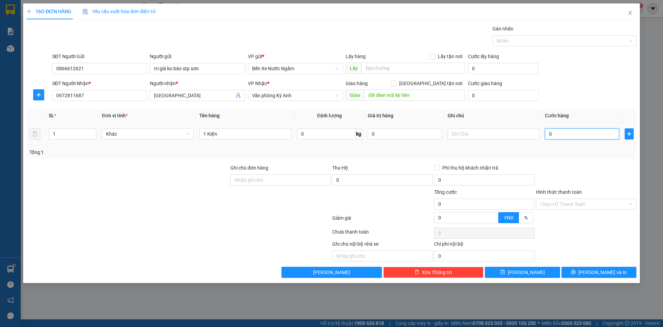
click at [561, 134] on input "0" at bounding box center [582, 133] width 74 height 11
click at [582, 137] on input "0" at bounding box center [582, 133] width 74 height 11
click at [521, 275] on button "[PERSON_NAME]" at bounding box center [522, 271] width 75 height 11
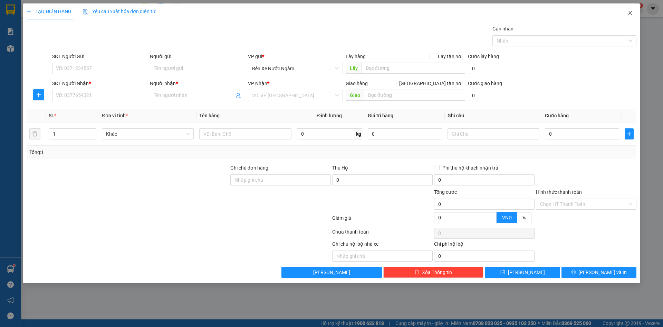
click at [631, 14] on icon "close" at bounding box center [631, 13] width 6 height 6
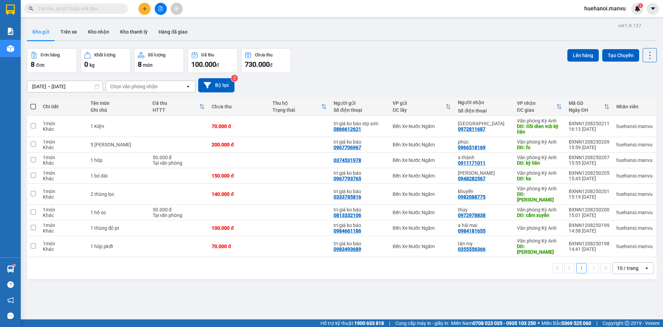
click at [142, 12] on button at bounding box center [145, 9] width 12 height 12
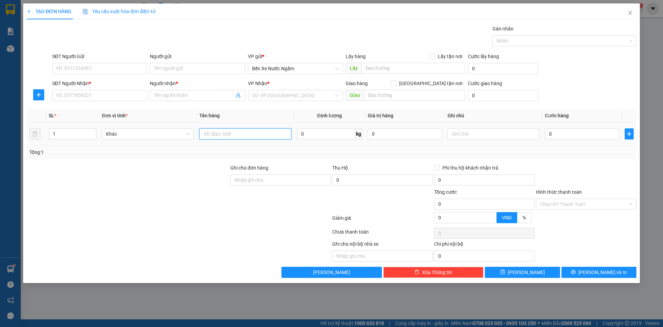
click at [247, 135] on input "text" at bounding box center [245, 133] width 92 height 11
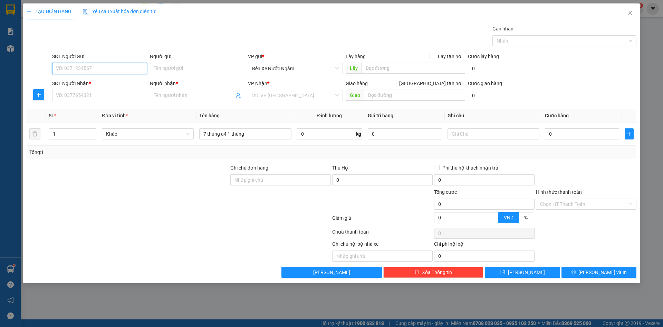
click at [88, 69] on input "SĐT Người Gửi" at bounding box center [99, 68] width 95 height 11
click at [90, 72] on input "SĐT Người Gửi" at bounding box center [99, 68] width 95 height 11
click at [92, 81] on div "0962073400 - tri giá ko báo" at bounding box center [99, 82] width 87 height 8
click at [89, 95] on input "SĐT Người Nhận *" at bounding box center [99, 95] width 95 height 11
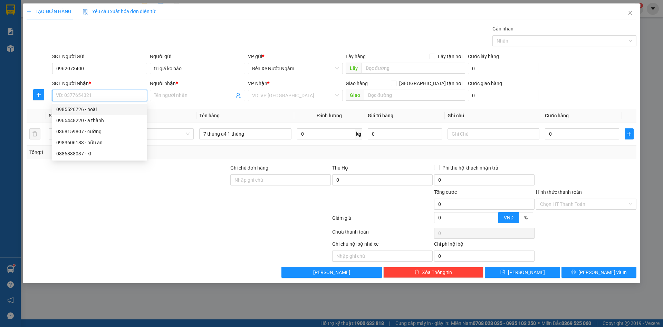
click at [110, 95] on input "SĐT Người Nhận *" at bounding box center [99, 95] width 95 height 11
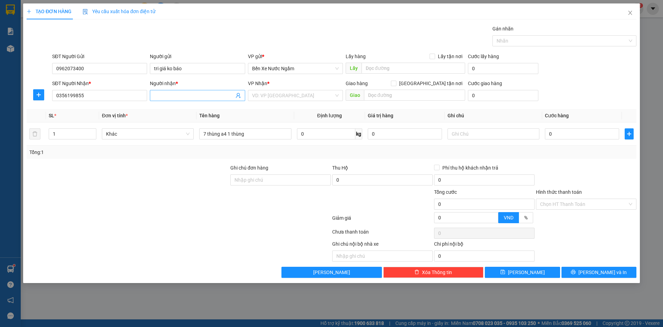
click at [168, 96] on input "Người nhận *" at bounding box center [194, 96] width 80 height 8
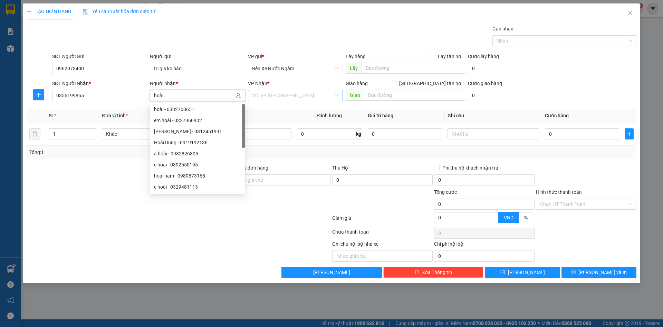
click at [290, 98] on input "search" at bounding box center [293, 95] width 82 height 10
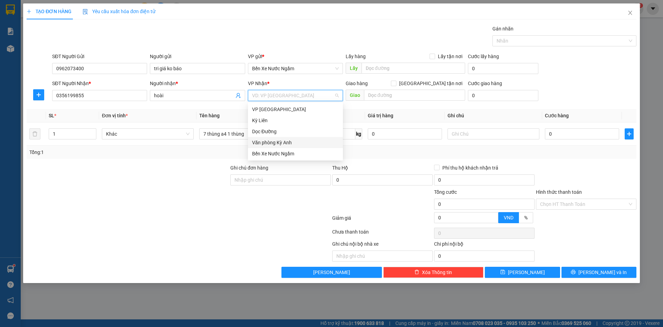
click at [291, 146] on div "Văn phòng Kỳ Anh" at bounding box center [295, 142] width 95 height 11
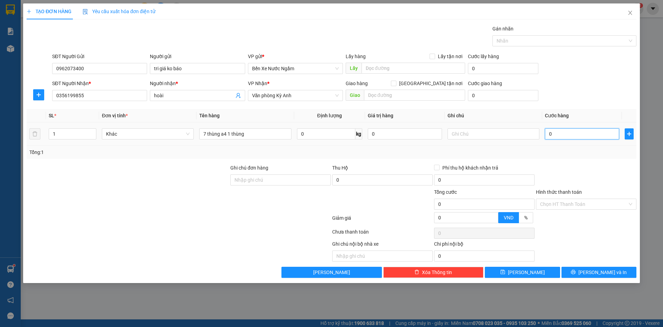
click at [569, 134] on input "0" at bounding box center [582, 133] width 74 height 11
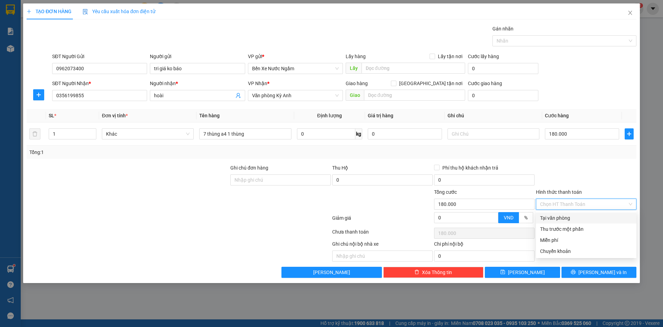
click at [574, 202] on input "Hình thức thanh toán" at bounding box center [583, 204] width 87 height 10
click at [375, 95] on input "text" at bounding box center [414, 94] width 101 height 11
click at [573, 208] on input "Hình thức thanh toán" at bounding box center [583, 204] width 87 height 10
click at [568, 205] on input "Hình thức thanh toán" at bounding box center [583, 204] width 87 height 10
click at [561, 220] on div "Tại văn phòng" at bounding box center [586, 218] width 92 height 8
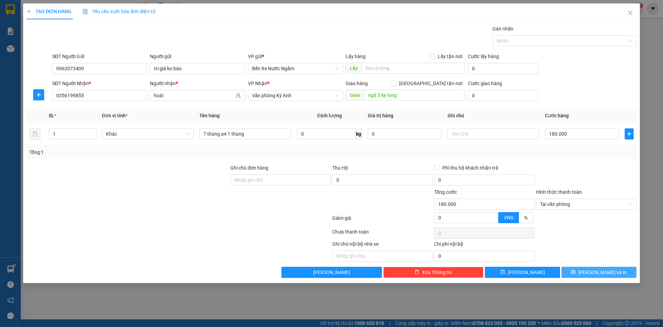
click at [574, 271] on button "[PERSON_NAME] và In" at bounding box center [599, 271] width 75 height 11
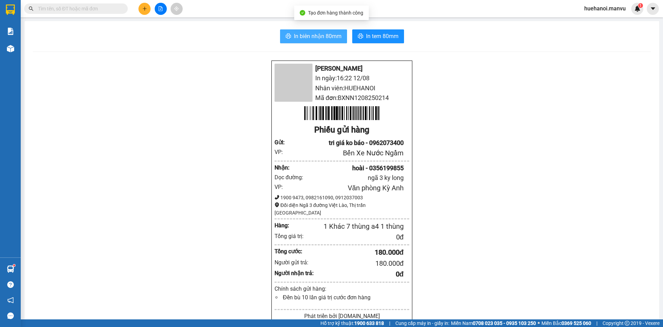
click at [313, 35] on span "In biên nhận 80mm" at bounding box center [318, 36] width 48 height 9
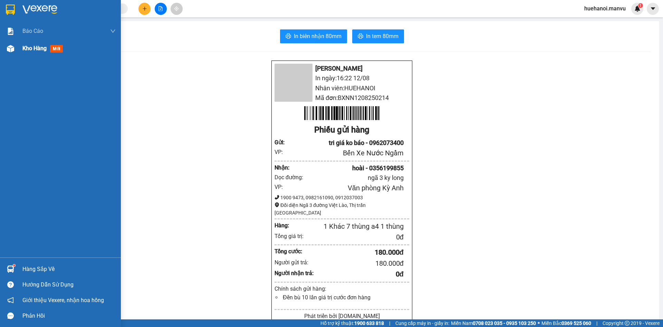
click at [25, 46] on span "Kho hàng" at bounding box center [34, 48] width 24 height 7
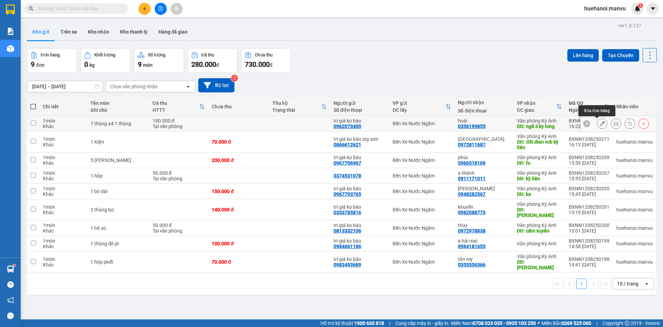
click at [600, 125] on icon at bounding box center [602, 123] width 5 height 5
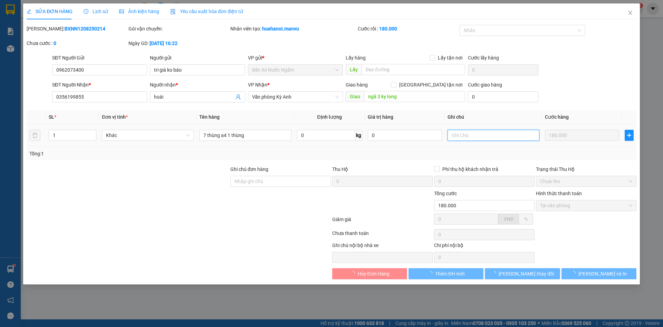
click at [475, 138] on input "text" at bounding box center [494, 135] width 92 height 11
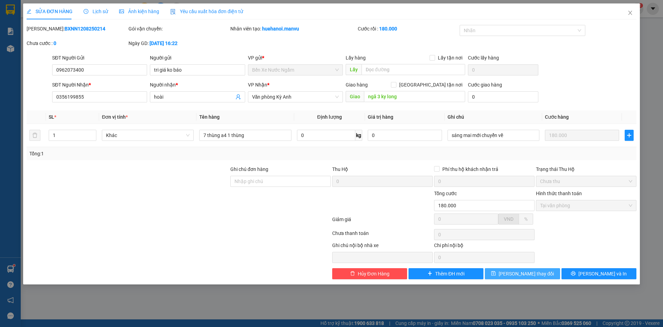
click at [505, 274] on button "[PERSON_NAME] thay đổi" at bounding box center [522, 273] width 75 height 11
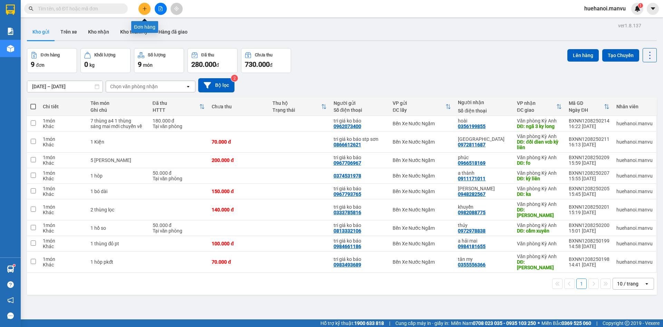
click at [143, 9] on icon "plus" at bounding box center [144, 8] width 5 height 5
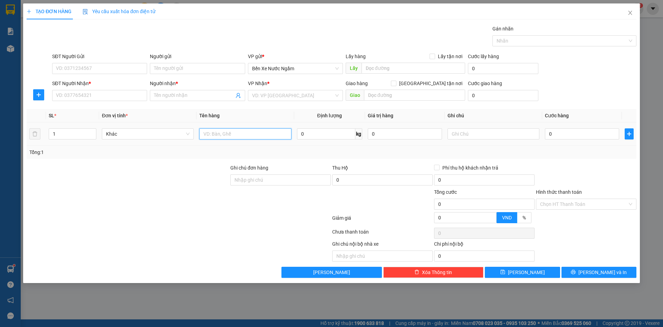
click at [219, 137] on input "text" at bounding box center [245, 133] width 92 height 11
click at [77, 99] on input "SĐT Người Nhận *" at bounding box center [99, 95] width 95 height 11
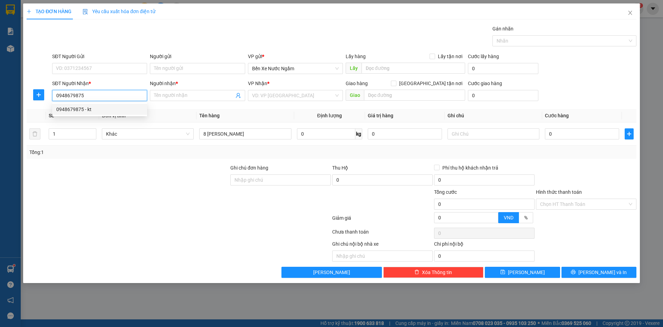
click at [77, 106] on div "0948679875 - kt" at bounding box center [99, 109] width 87 height 8
click at [187, 100] on span "kt" at bounding box center [197, 95] width 95 height 11
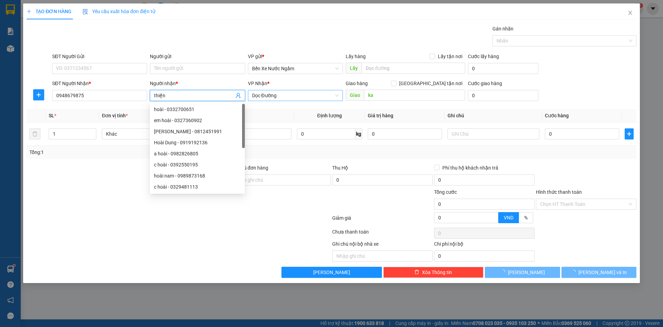
click at [283, 91] on span "Dọc Đường" at bounding box center [295, 95] width 87 height 10
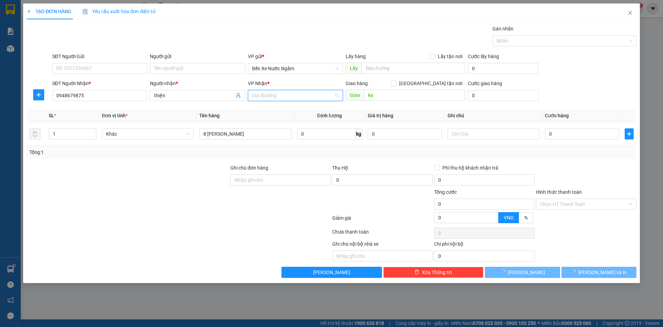
click at [285, 98] on span "Dọc Đường" at bounding box center [295, 95] width 87 height 10
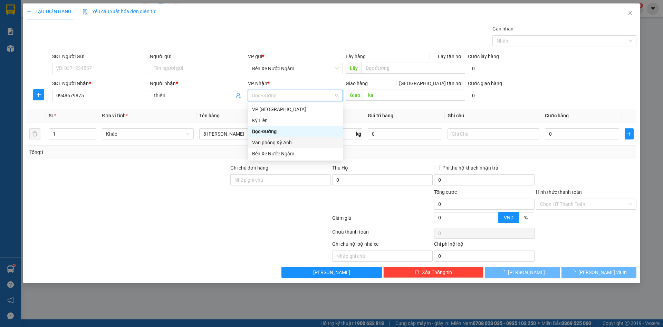
click at [280, 142] on div "Văn phòng Kỳ Anh" at bounding box center [295, 143] width 87 height 8
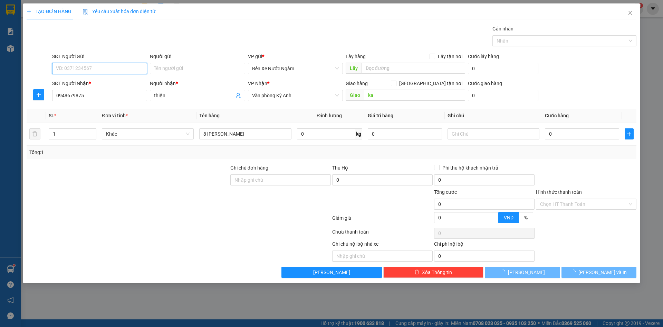
click at [119, 67] on input "SĐT Người Gửi" at bounding box center [99, 68] width 95 height 11
click at [104, 81] on div "0981234357 - tri giá ko báo" at bounding box center [99, 82] width 87 height 8
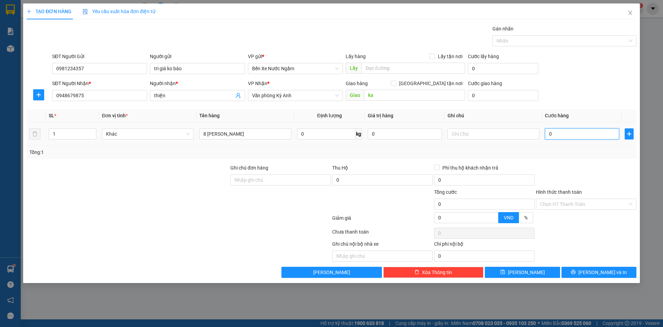
click at [583, 135] on input "0" at bounding box center [582, 133] width 74 height 11
click at [582, 272] on button "[PERSON_NAME] và In" at bounding box center [599, 271] width 75 height 11
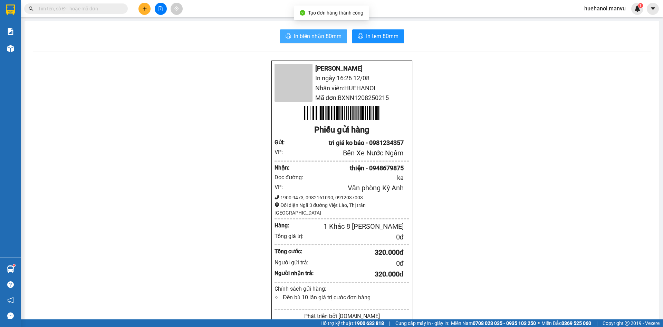
click at [311, 38] on span "In biên nhận 80mm" at bounding box center [318, 36] width 48 height 9
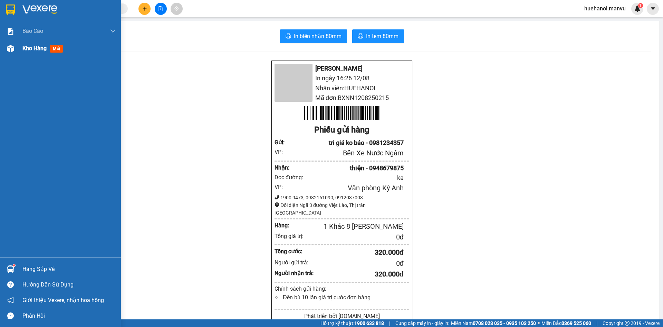
click at [27, 50] on span "Kho hàng" at bounding box center [34, 48] width 24 height 7
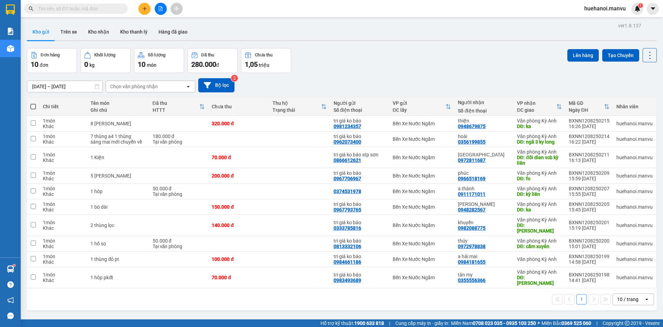
click at [30, 104] on span at bounding box center [33, 107] width 6 height 6
click at [33, 103] on input "checkbox" at bounding box center [33, 103] width 0 height 0
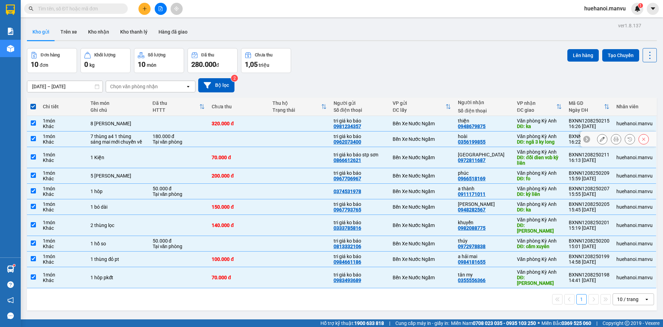
click at [37, 140] on td at bounding box center [33, 139] width 12 height 16
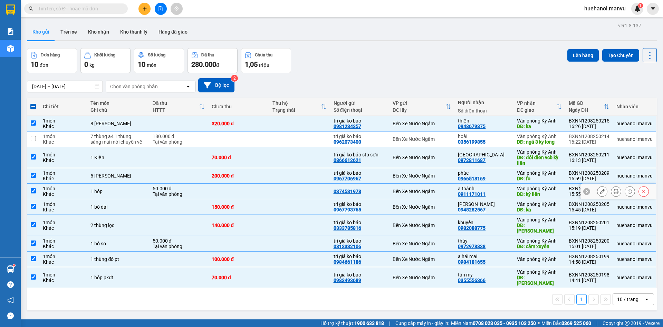
click at [35, 193] on input "checkbox" at bounding box center [33, 190] width 5 height 5
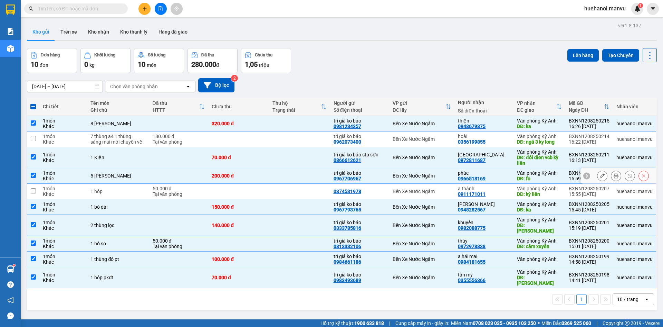
click at [35, 183] on td at bounding box center [33, 176] width 12 height 16
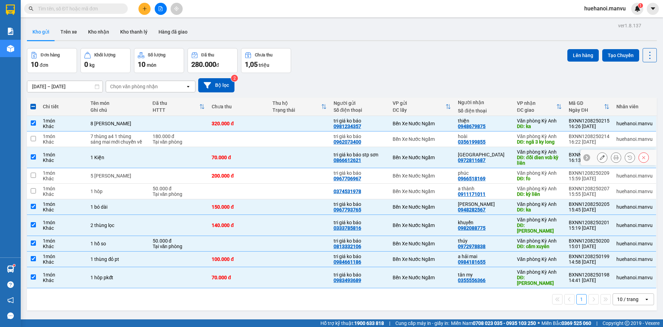
click at [31, 166] on td at bounding box center [33, 157] width 12 height 21
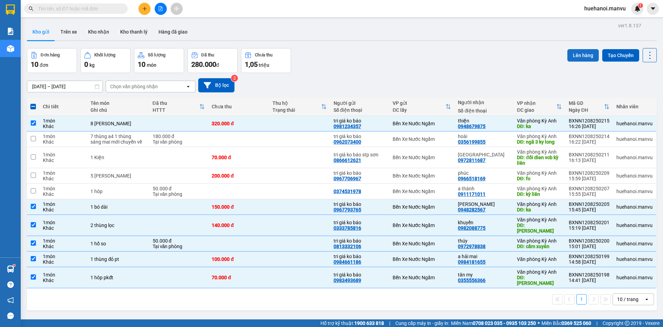
click at [576, 54] on button "Lên hàng" at bounding box center [583, 55] width 31 height 12
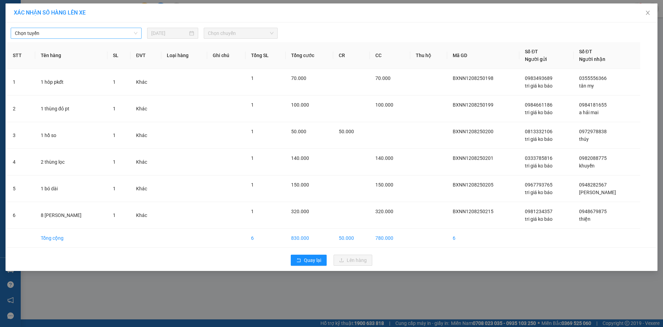
click at [45, 33] on span "Chọn tuyến" at bounding box center [76, 33] width 123 height 10
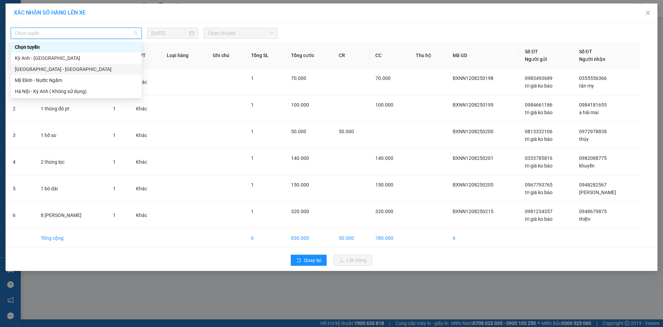
click at [46, 68] on div "[GEOGRAPHIC_DATA] - [GEOGRAPHIC_DATA]" at bounding box center [76, 69] width 123 height 8
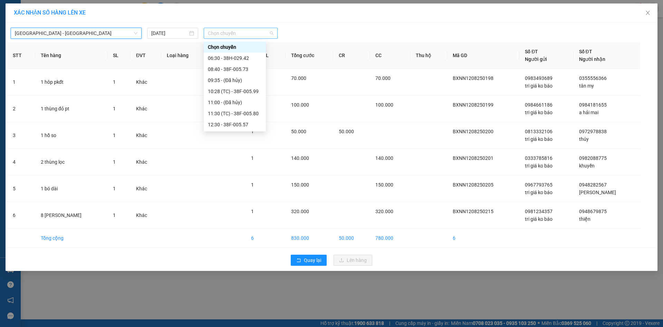
click at [228, 37] on span "Chọn chuyến" at bounding box center [241, 33] width 66 height 10
click at [233, 84] on div "16:00 - 38E-005.52" at bounding box center [235, 82] width 54 height 8
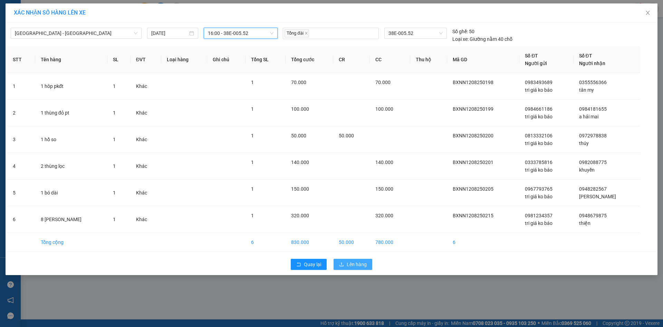
click at [349, 266] on span "Lên hàng" at bounding box center [357, 264] width 20 height 8
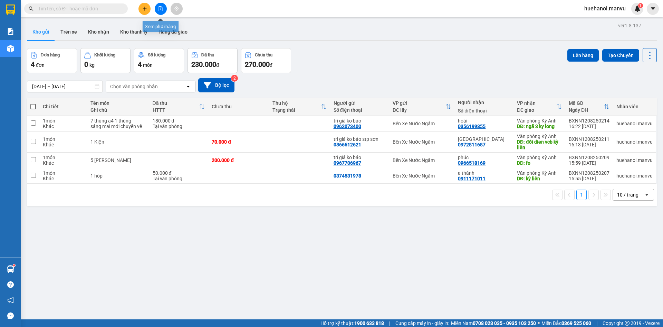
click at [160, 8] on icon "file-add" at bounding box center [160, 8] width 5 height 5
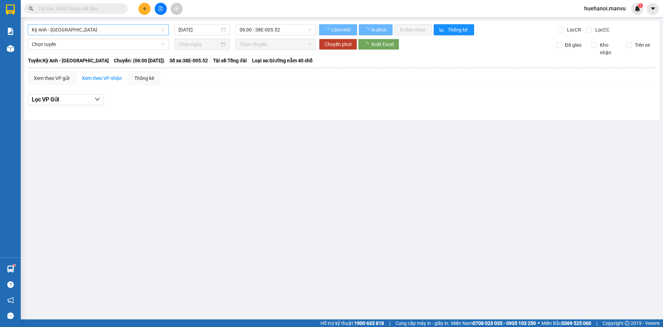
click at [88, 27] on span "Kỳ Anh - [GEOGRAPHIC_DATA]" at bounding box center [98, 30] width 133 height 10
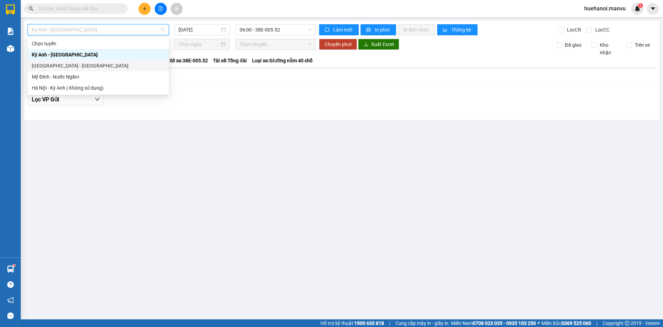
click at [77, 63] on div "[GEOGRAPHIC_DATA] - [GEOGRAPHIC_DATA]" at bounding box center [98, 66] width 133 height 8
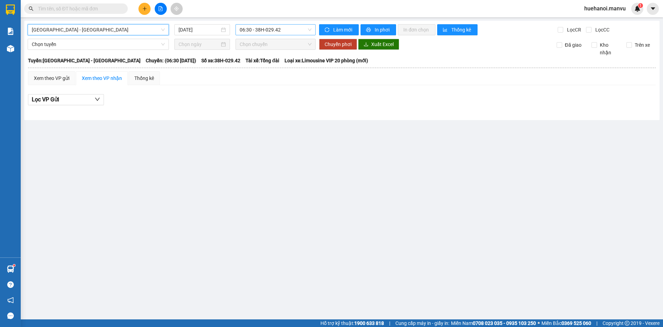
click at [270, 31] on span "06:30 - 38H-029.42" at bounding box center [276, 30] width 72 height 10
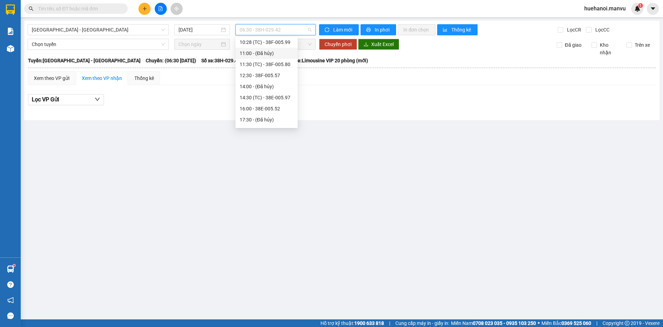
scroll to position [69, 0]
click at [268, 86] on div "16:00 - 38E-005.52" at bounding box center [267, 85] width 54 height 8
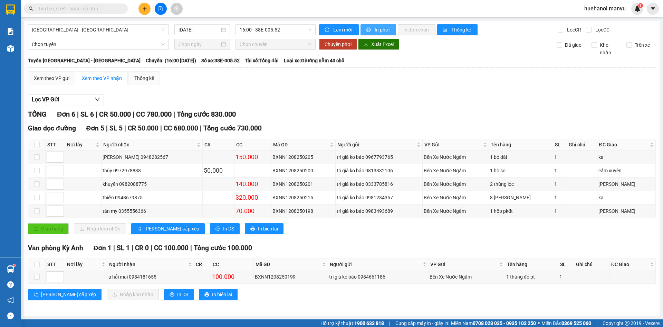
click at [388, 30] on span "In phơi" at bounding box center [383, 30] width 16 height 8
click at [382, 30] on span "In phơi" at bounding box center [383, 30] width 16 height 8
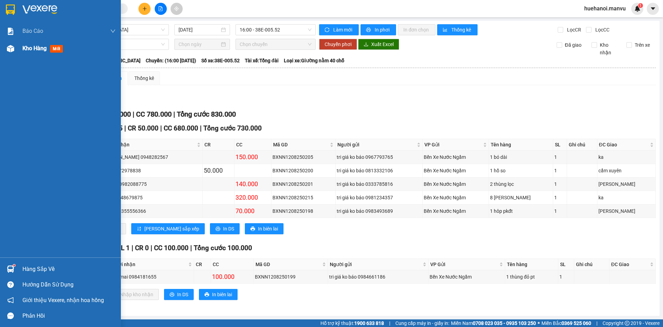
click at [31, 49] on span "Kho hàng" at bounding box center [34, 48] width 24 height 7
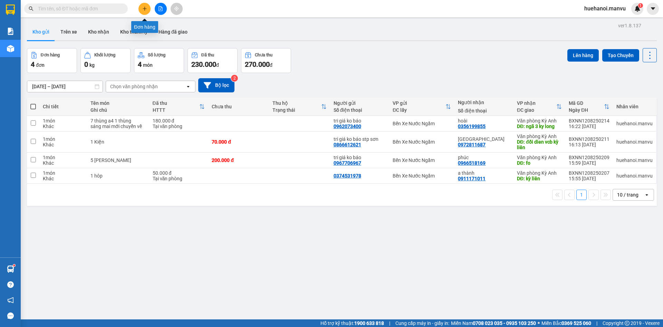
click at [145, 11] on button at bounding box center [145, 9] width 12 height 12
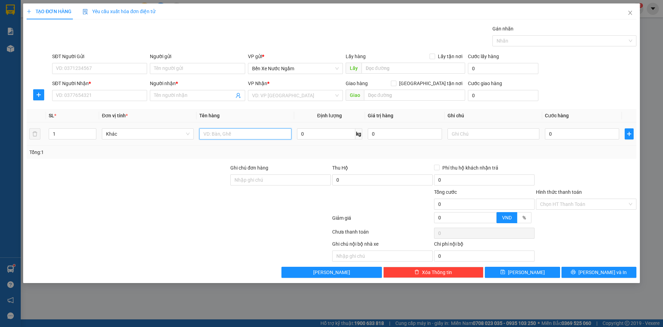
click at [233, 136] on input "text" at bounding box center [245, 133] width 92 height 11
click at [96, 92] on input "SĐT Người Nhận *" at bounding box center [99, 95] width 95 height 11
click at [77, 97] on input "SĐT Người Nhận *" at bounding box center [99, 95] width 95 height 11
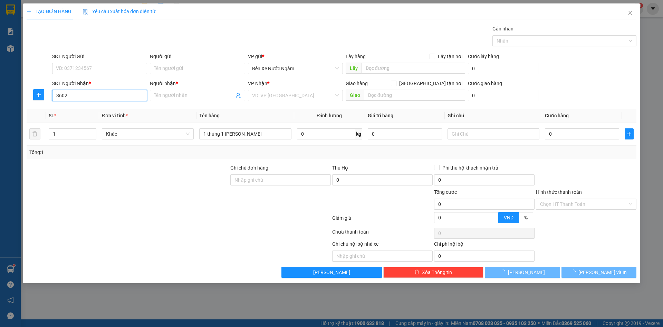
click at [77, 97] on input "3602" at bounding box center [99, 95] width 95 height 11
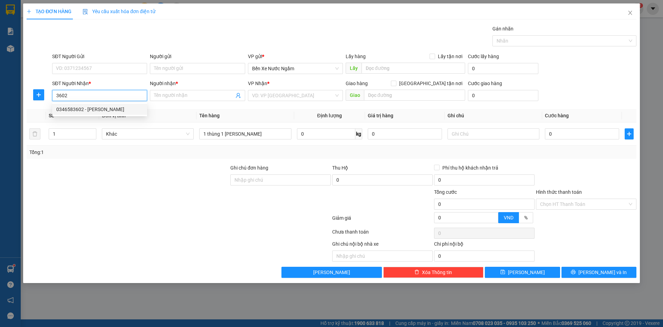
click at [91, 107] on div "0346583602 - [PERSON_NAME]" at bounding box center [99, 109] width 87 height 8
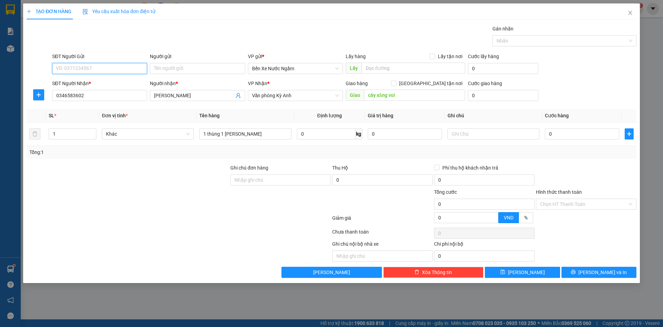
click at [92, 69] on input "SĐT Người Gửi" at bounding box center [99, 68] width 95 height 11
click at [83, 83] on div "0985507855 - tri giá ko báo" at bounding box center [99, 82] width 87 height 8
click at [561, 136] on input "0" at bounding box center [582, 133] width 74 height 11
click at [570, 272] on button "[PERSON_NAME] và In" at bounding box center [599, 271] width 75 height 11
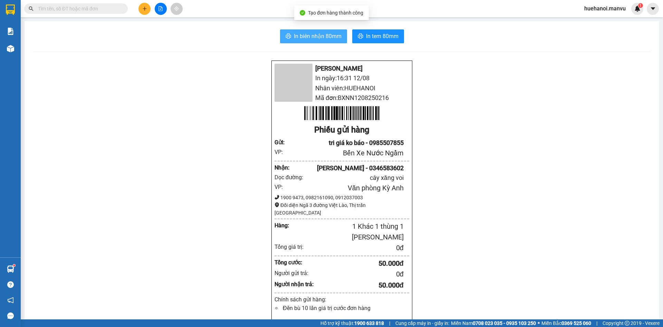
click at [300, 36] on span "In biên nhận 80mm" at bounding box center [318, 36] width 48 height 9
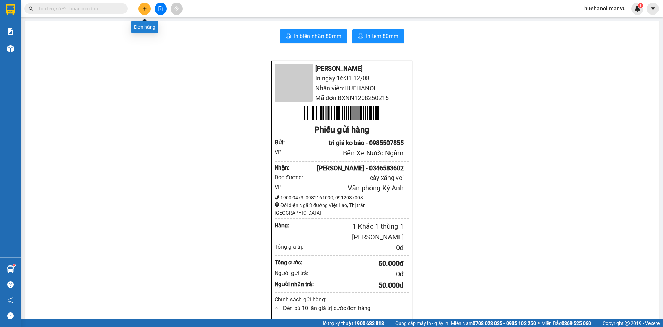
click at [149, 7] on button at bounding box center [145, 9] width 12 height 12
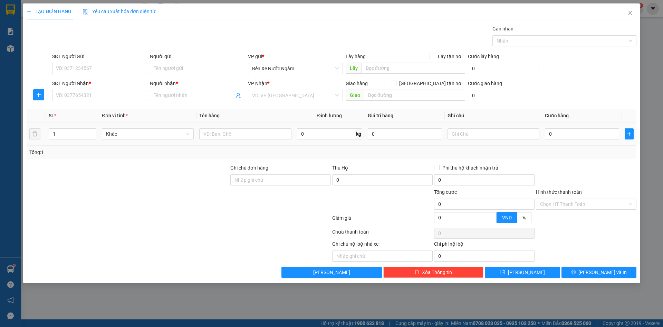
click at [250, 141] on td at bounding box center [245, 133] width 97 height 23
click at [111, 93] on input "SĐT Người Nhận *" at bounding box center [99, 95] width 95 height 11
click at [111, 93] on input "222" at bounding box center [99, 95] width 95 height 11
click at [87, 119] on div "0984947222 - mai" at bounding box center [99, 120] width 87 height 8
click at [102, 65] on input "SĐT Người Gửi" at bounding box center [99, 68] width 95 height 11
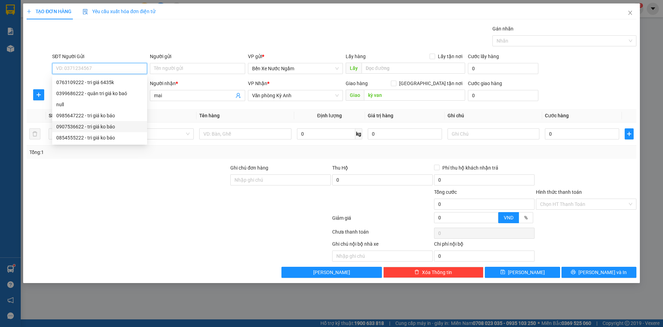
click at [86, 126] on div "0907536622 - tri giá ko báo" at bounding box center [99, 127] width 87 height 8
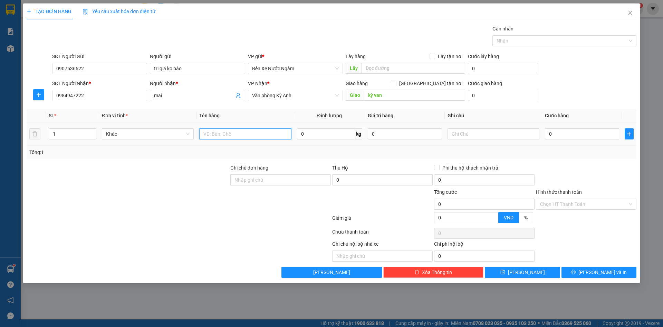
click at [237, 134] on input "text" at bounding box center [245, 133] width 92 height 11
click at [231, 133] on input "text" at bounding box center [245, 133] width 92 height 11
click at [569, 133] on input "0" at bounding box center [582, 133] width 74 height 11
click at [591, 275] on button "[PERSON_NAME] và In" at bounding box center [599, 271] width 75 height 11
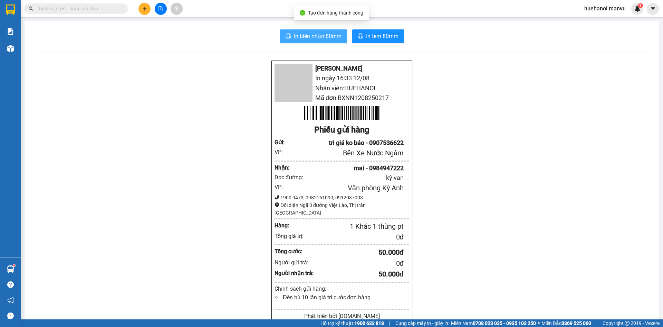
click at [290, 34] on button "In biên nhận 80mm" at bounding box center [313, 36] width 67 height 14
click at [144, 9] on icon "plus" at bounding box center [144, 8] width 5 height 5
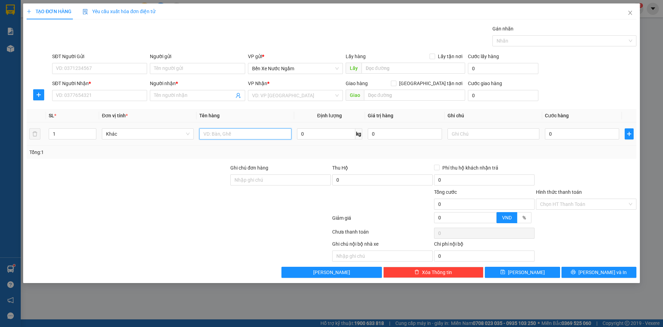
click at [245, 135] on input "text" at bounding box center [245, 133] width 92 height 11
click at [90, 67] on input "SĐT Người Gửi" at bounding box center [99, 68] width 95 height 11
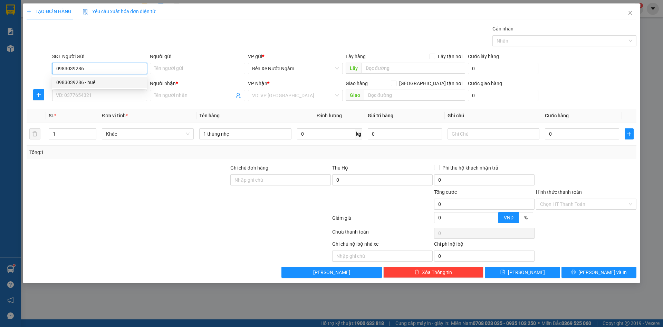
click at [84, 81] on div "0983039286 - huê" at bounding box center [99, 82] width 87 height 8
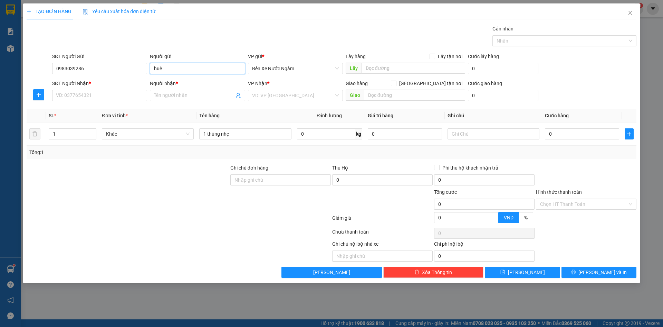
click at [186, 73] on input "huê" at bounding box center [197, 68] width 95 height 11
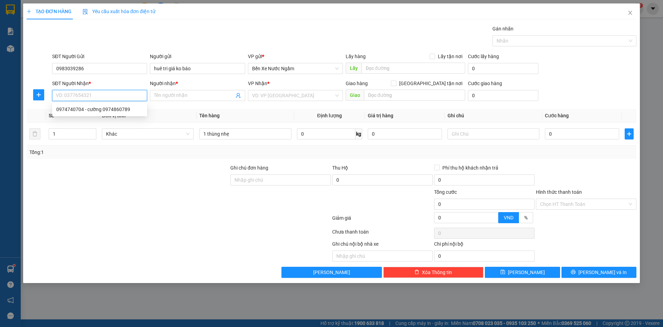
click at [104, 94] on input "SĐT Người Nhận *" at bounding box center [99, 95] width 95 height 11
click at [104, 94] on input "074" at bounding box center [99, 95] width 95 height 11
click at [94, 94] on input "074" at bounding box center [99, 95] width 95 height 11
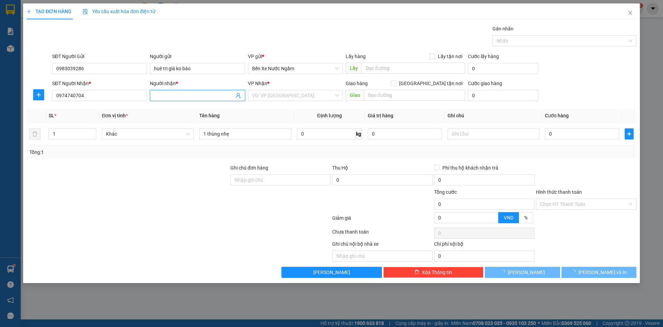
click at [181, 97] on input "Người nhận *" at bounding box center [194, 96] width 80 height 8
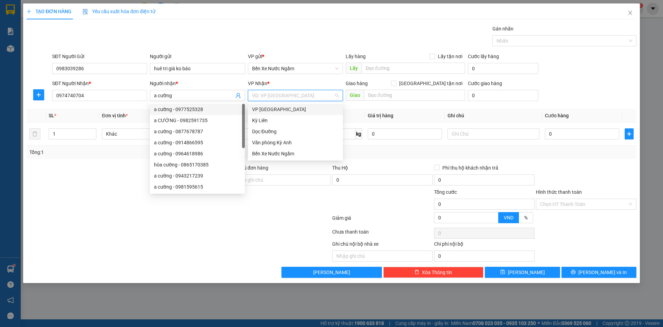
click at [276, 94] on input "search" at bounding box center [293, 95] width 82 height 10
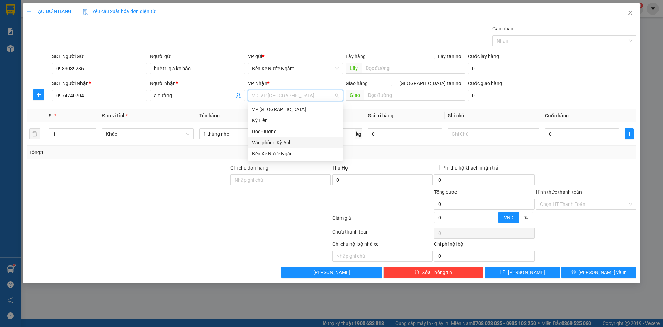
click at [296, 144] on div "Văn phòng Kỳ Anh" at bounding box center [295, 143] width 87 height 8
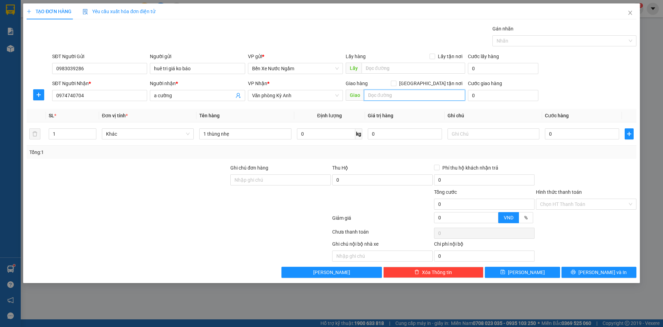
click at [390, 98] on input "text" at bounding box center [414, 94] width 101 height 11
click at [565, 136] on input "0" at bounding box center [582, 133] width 74 height 11
click at [568, 205] on input "Hình thức thanh toán" at bounding box center [583, 204] width 87 height 10
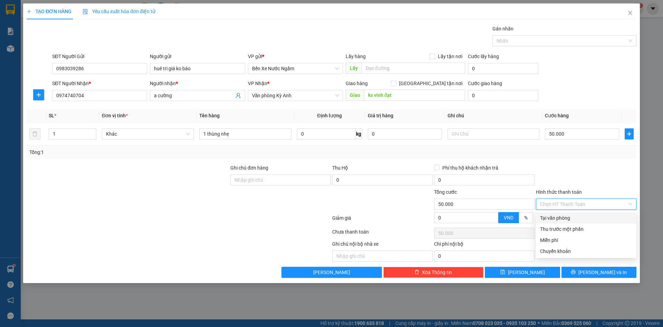
click at [574, 203] on input "Hình thức thanh toán" at bounding box center [583, 204] width 87 height 10
click at [560, 218] on div "Tại văn phòng" at bounding box center [586, 218] width 92 height 8
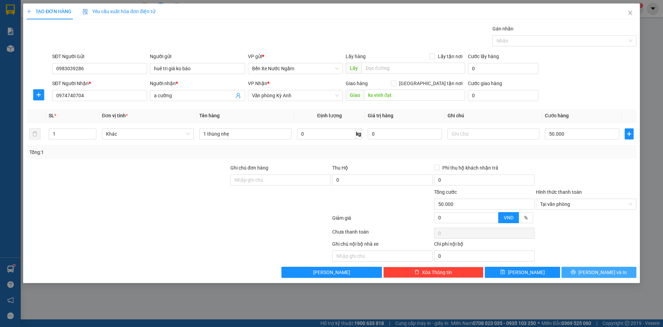
click at [584, 275] on button "[PERSON_NAME] và In" at bounding box center [599, 271] width 75 height 11
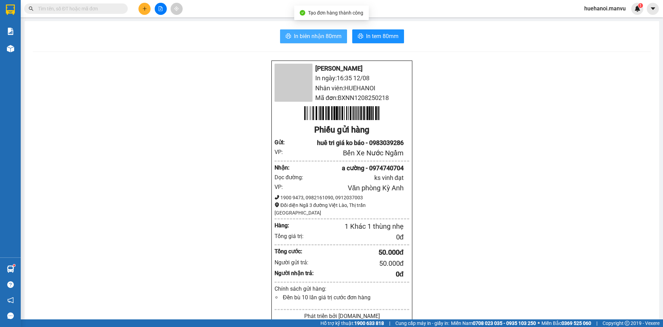
click at [320, 37] on span "In biên nhận 80mm" at bounding box center [318, 36] width 48 height 9
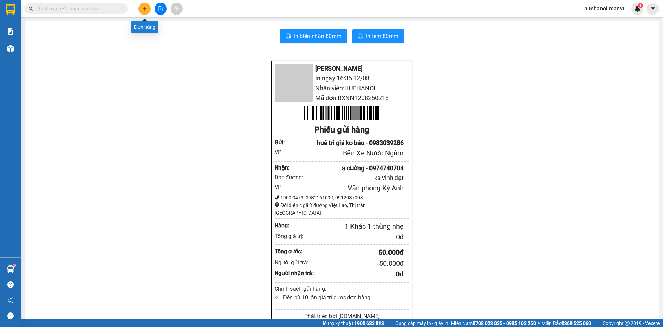
click at [147, 7] on button at bounding box center [145, 9] width 12 height 12
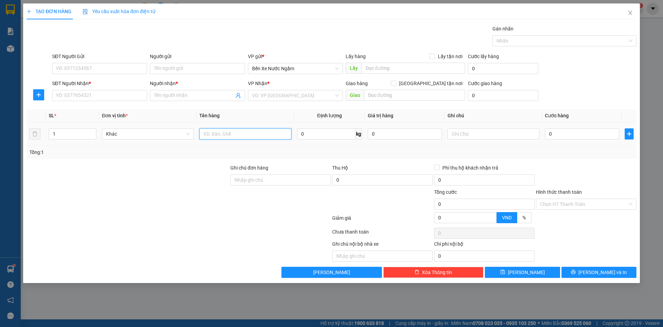
click at [230, 132] on input "text" at bounding box center [245, 133] width 92 height 11
click at [562, 136] on input "0" at bounding box center [582, 133] width 74 height 11
click at [59, 92] on input "SĐT Người Nhận *" at bounding box center [99, 95] width 95 height 11
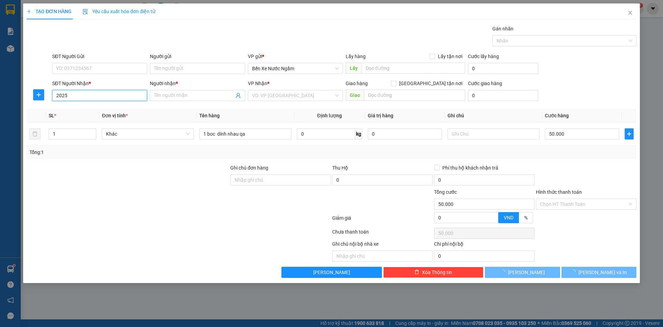
click at [59, 93] on input "2025" at bounding box center [99, 95] width 95 height 11
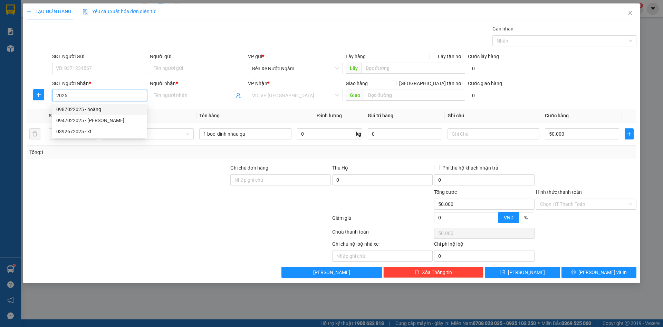
click at [102, 110] on div "0987022025 - hoàng" at bounding box center [99, 109] width 87 height 8
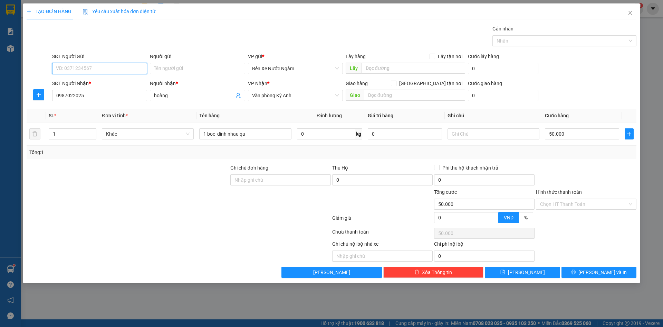
click at [105, 68] on input "SĐT Người Gửi" at bounding box center [99, 68] width 95 height 11
click at [105, 68] on input "407" at bounding box center [99, 68] width 95 height 11
click at [87, 82] on div "0977205407 - ý tri giá ko báo" at bounding box center [99, 82] width 87 height 8
click at [521, 275] on button "[PERSON_NAME]" at bounding box center [522, 271] width 75 height 11
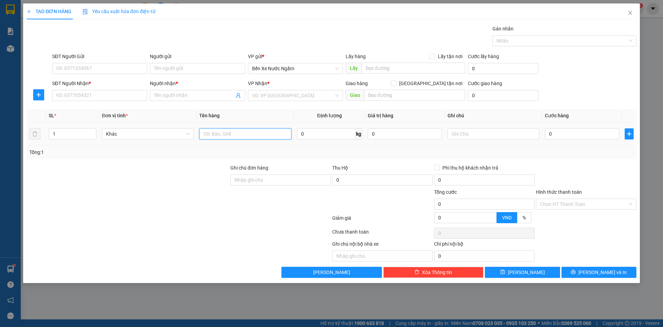
click at [215, 132] on input "text" at bounding box center [245, 133] width 92 height 11
click at [98, 71] on input "SĐT Người Gửi" at bounding box center [99, 68] width 95 height 11
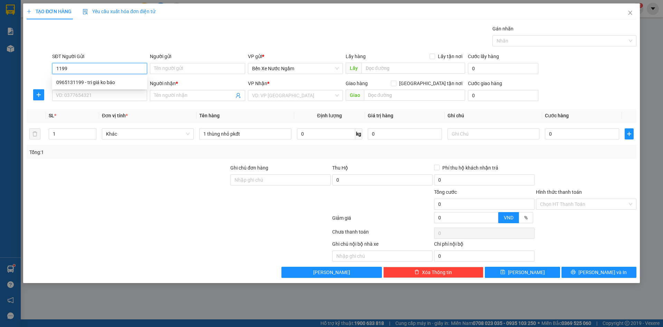
click at [98, 71] on input "1199" at bounding box center [99, 68] width 95 height 11
click at [95, 86] on div "0965131199 - tri giá ko báo" at bounding box center [99, 82] width 95 height 11
click at [100, 91] on input "SĐT Người Nhận *" at bounding box center [99, 95] width 95 height 11
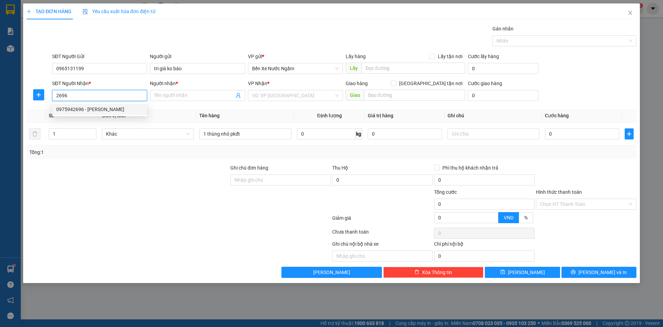
click at [93, 109] on div "0975942696 - [PERSON_NAME]" at bounding box center [99, 109] width 87 height 8
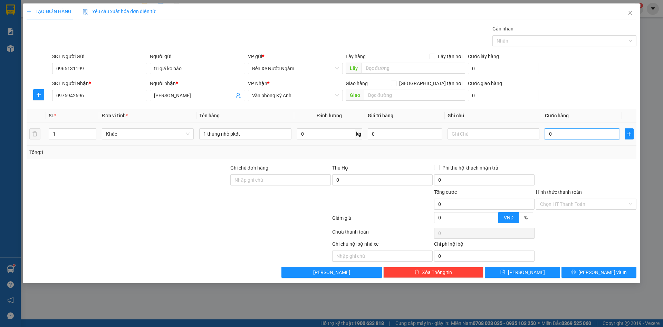
click at [568, 135] on input "0" at bounding box center [582, 133] width 74 height 11
click at [539, 272] on button "[PERSON_NAME]" at bounding box center [522, 271] width 75 height 11
click at [228, 142] on td at bounding box center [245, 133] width 97 height 23
click at [231, 138] on input "text" at bounding box center [245, 133] width 92 height 11
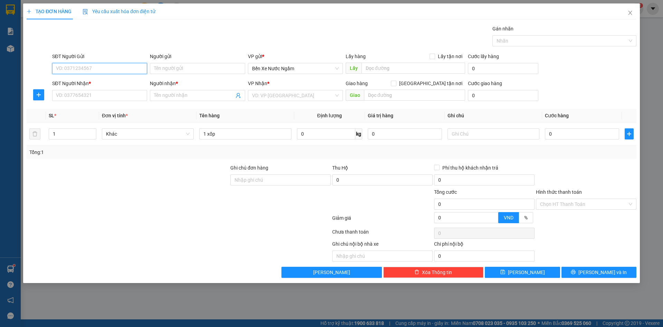
click at [89, 70] on input "SĐT Người Gửi" at bounding box center [99, 68] width 95 height 11
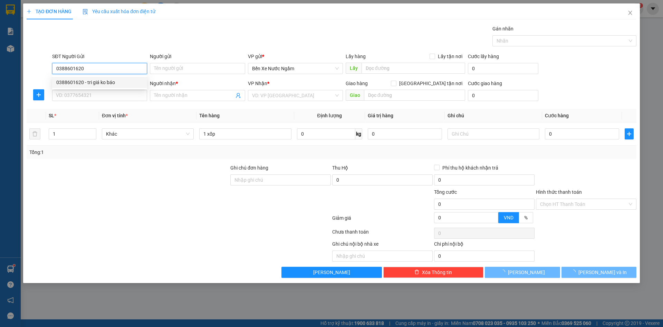
click at [94, 81] on div "0388601620 - tri giá ko báo" at bounding box center [99, 82] width 87 height 8
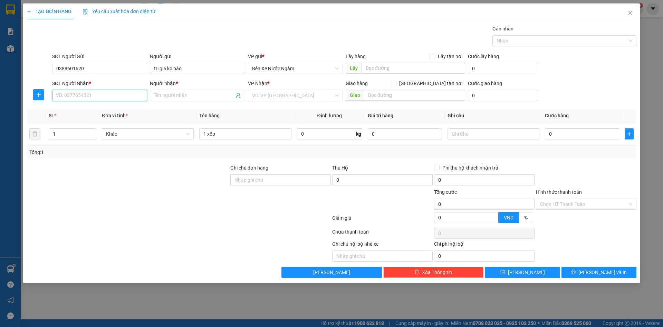
click at [103, 100] on input "SĐT Người Nhận *" at bounding box center [99, 95] width 95 height 11
click at [103, 98] on input "SĐT Người Nhận *" at bounding box center [99, 95] width 95 height 11
click at [74, 110] on div "0383771997 - thái" at bounding box center [99, 109] width 87 height 8
click at [571, 136] on input "0" at bounding box center [582, 133] width 74 height 11
click at [581, 275] on button "[PERSON_NAME] và In" at bounding box center [599, 271] width 75 height 11
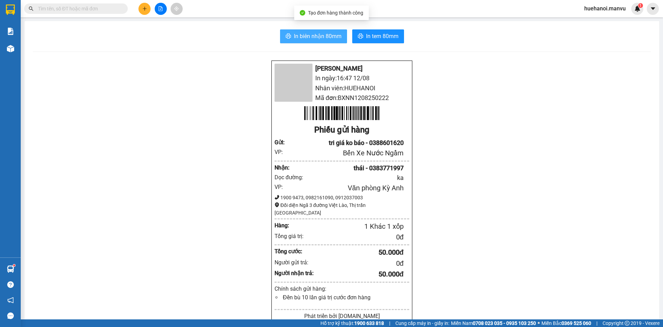
click at [325, 38] on span "In biên nhận 80mm" at bounding box center [318, 36] width 48 height 9
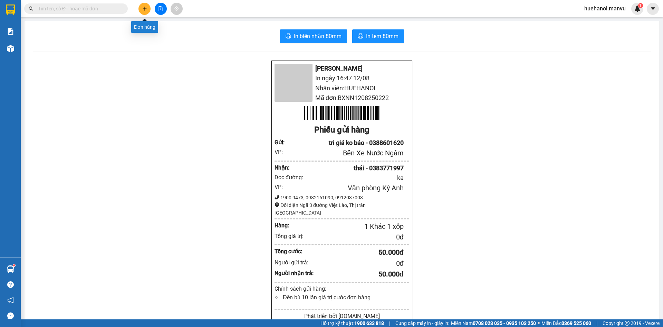
click at [143, 11] on button at bounding box center [145, 9] width 12 height 12
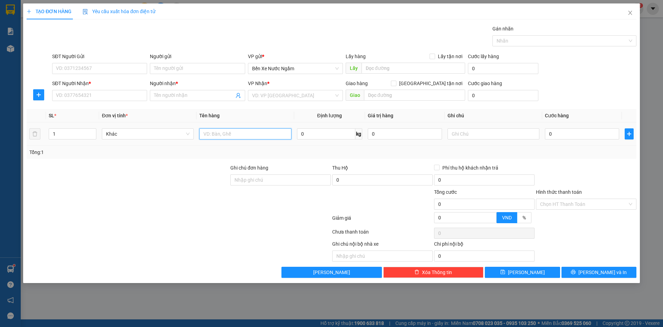
click at [255, 134] on input "text" at bounding box center [245, 133] width 92 height 11
click at [104, 68] on input "SĐT Người Gửi" at bounding box center [99, 68] width 95 height 11
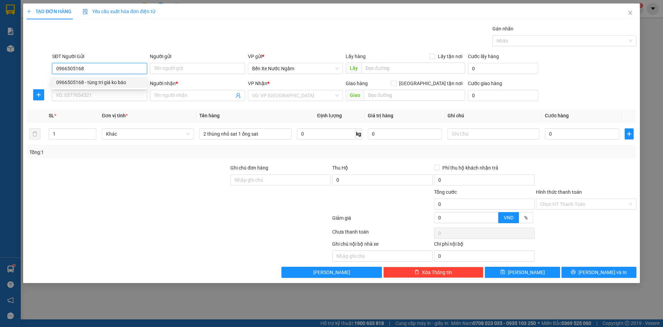
click at [103, 81] on div "0966505168 - tùng tri giá ko báo" at bounding box center [99, 82] width 87 height 8
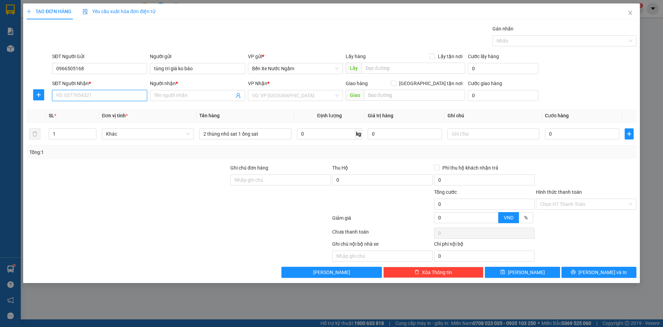
click at [101, 94] on input "SĐT Người Nhận *" at bounding box center [99, 95] width 95 height 11
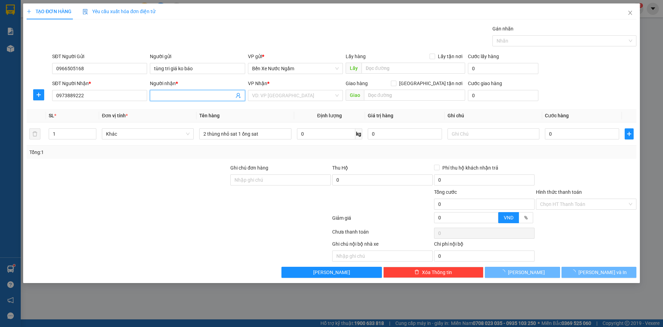
click at [161, 93] on input "Người nhận *" at bounding box center [194, 96] width 80 height 8
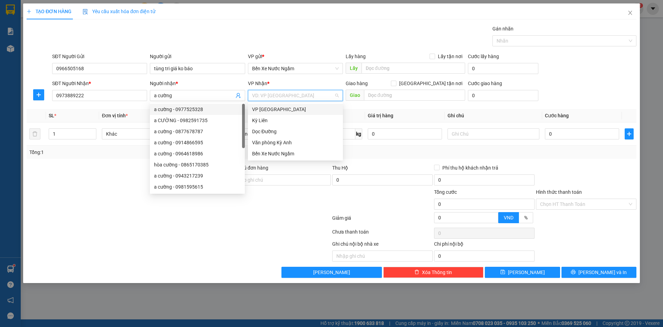
click at [297, 97] on input "search" at bounding box center [293, 95] width 82 height 10
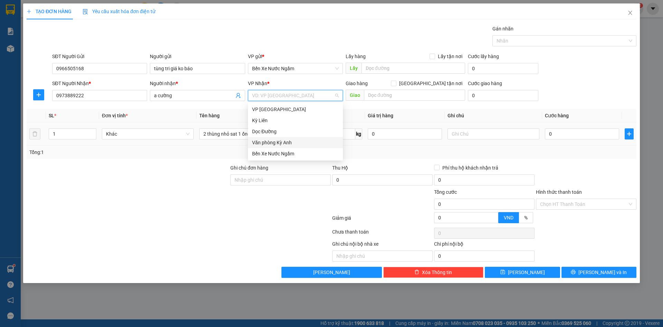
drag, startPoint x: 285, startPoint y: 142, endPoint x: 294, endPoint y: 137, distance: 10.4
click at [287, 142] on div "Văn phòng Kỳ Anh" at bounding box center [295, 143] width 87 height 8
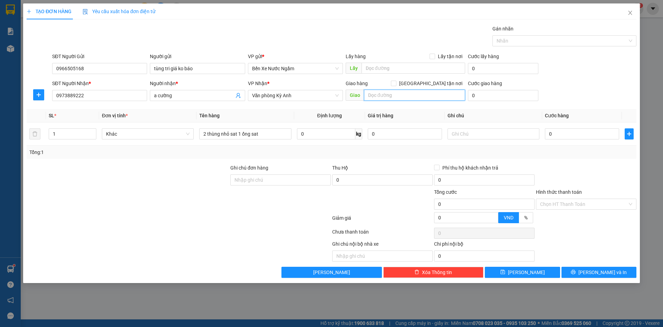
click at [380, 98] on input "text" at bounding box center [414, 94] width 101 height 11
click at [396, 95] on input "đg tránh vinh" at bounding box center [414, 94] width 101 height 11
click at [567, 135] on input "0" at bounding box center [582, 133] width 74 height 11
click at [99, 70] on input "0966505168" at bounding box center [99, 68] width 95 height 11
click at [91, 96] on input "0973889222" at bounding box center [99, 95] width 95 height 11
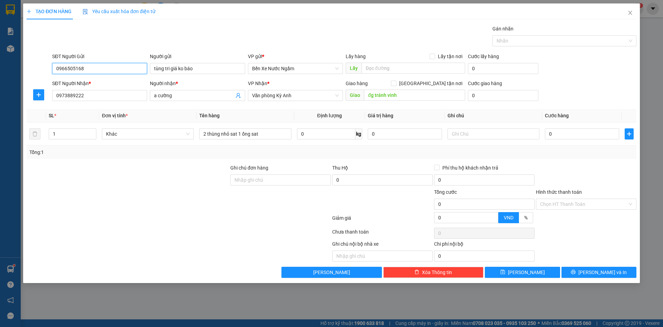
click at [119, 67] on input "0966505168" at bounding box center [99, 68] width 95 height 11
click at [102, 86] on div "0979245955 - tri giá ko báo" at bounding box center [99, 82] width 95 height 11
click at [105, 97] on input "0973889222" at bounding box center [99, 95] width 95 height 11
click at [183, 97] on input "a cường" at bounding box center [194, 96] width 80 height 8
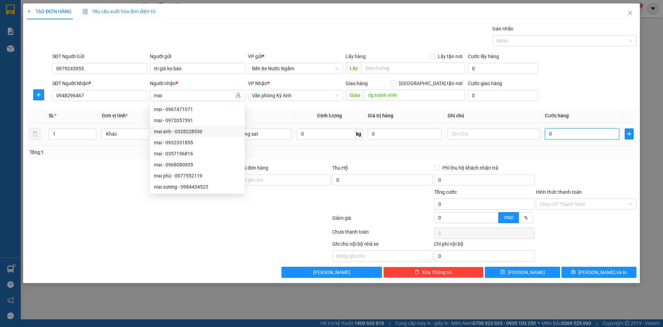
click at [575, 135] on input "0" at bounding box center [582, 133] width 74 height 11
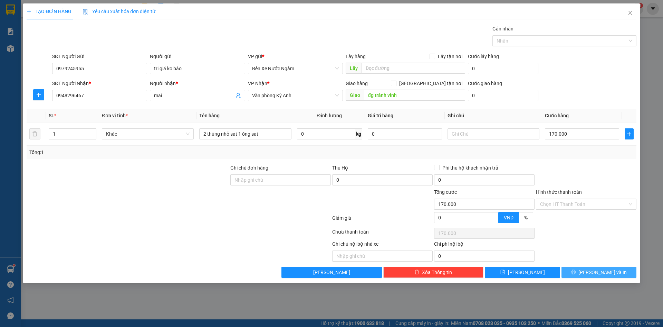
click at [597, 275] on span "[PERSON_NAME] và In" at bounding box center [603, 272] width 48 height 8
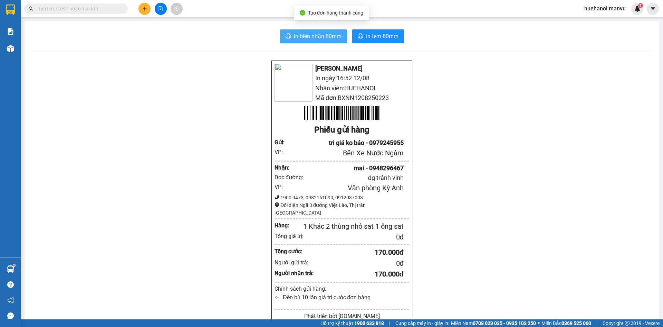
click at [313, 39] on span "In biên nhận 80mm" at bounding box center [318, 36] width 48 height 9
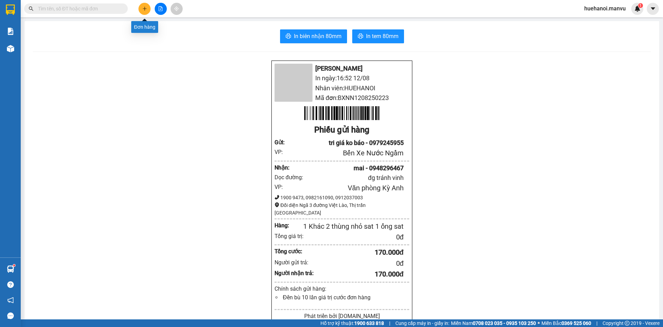
click at [145, 9] on icon "plus" at bounding box center [145, 8] width 4 height 0
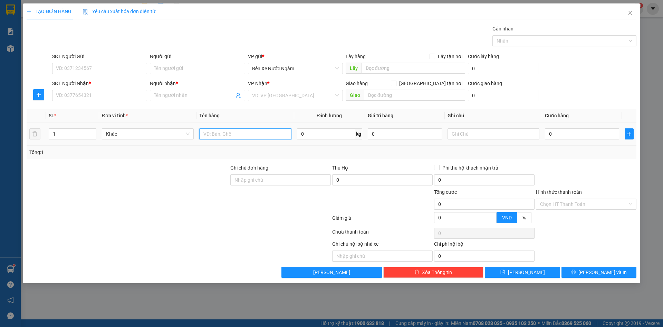
click at [231, 137] on input "text" at bounding box center [245, 133] width 92 height 11
click at [102, 67] on input "SĐT Người Gửi" at bounding box center [99, 68] width 95 height 11
click at [96, 94] on input "SĐT Người Nhận *" at bounding box center [99, 95] width 95 height 11
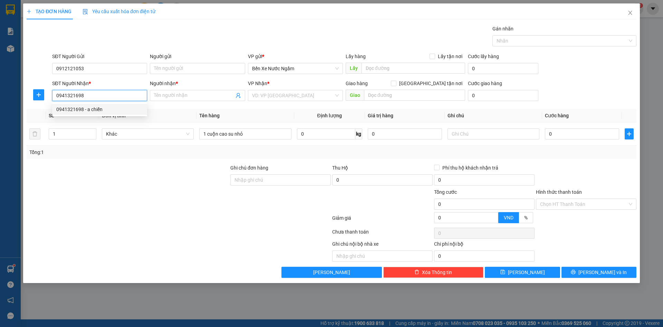
click at [93, 110] on div "0941321698 - a chiến" at bounding box center [99, 109] width 87 height 8
click at [577, 140] on div "0" at bounding box center [582, 134] width 74 height 14
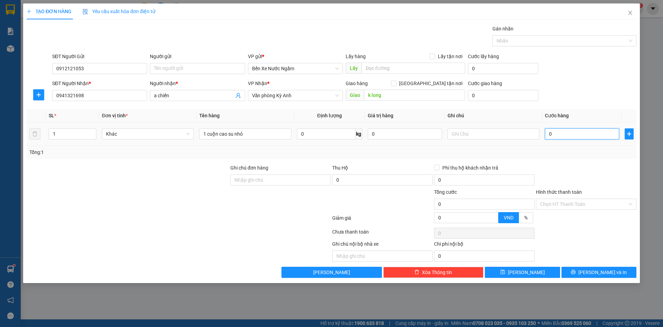
click at [577, 133] on input "0" at bounding box center [582, 133] width 74 height 11
click at [467, 133] on input "text" at bounding box center [494, 133] width 92 height 11
click at [579, 271] on button "[PERSON_NAME] và In" at bounding box center [599, 271] width 75 height 11
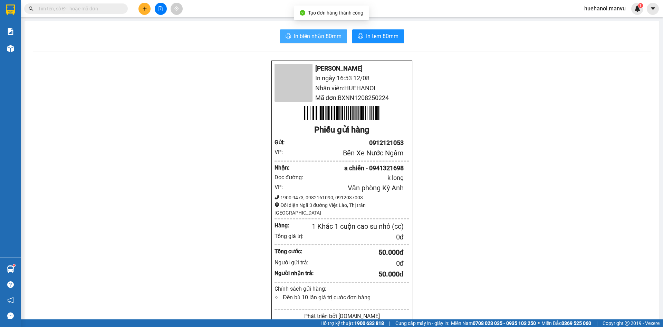
click at [335, 39] on span "In biên nhận 80mm" at bounding box center [318, 36] width 48 height 9
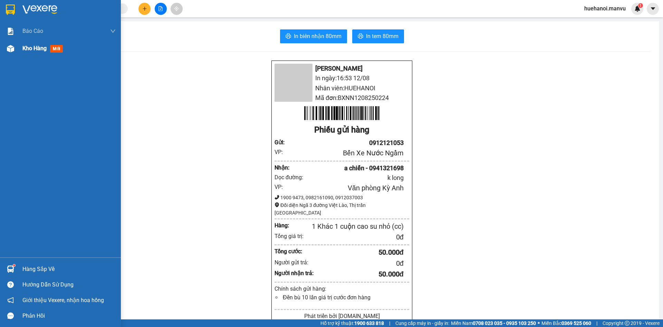
click at [32, 44] on div "Kho hàng mới" at bounding box center [43, 48] width 43 height 9
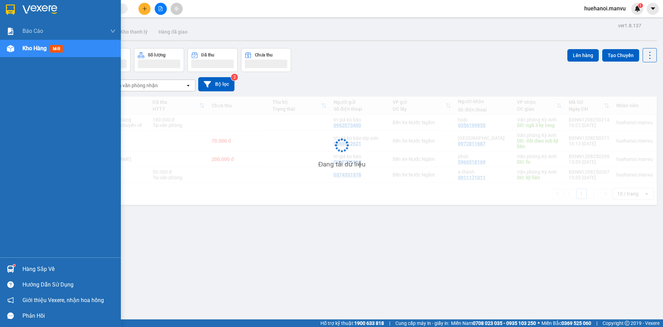
click at [38, 49] on span "Kho hàng" at bounding box center [34, 48] width 24 height 7
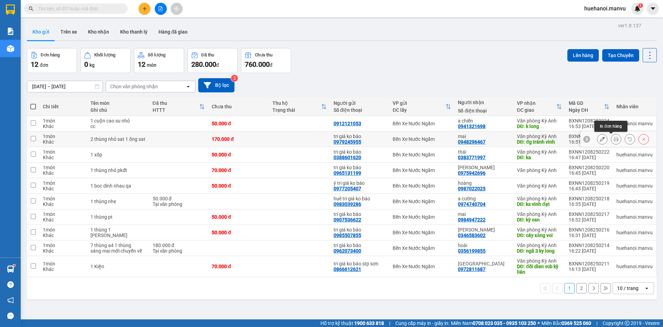
click at [612, 139] on button at bounding box center [617, 139] width 10 height 12
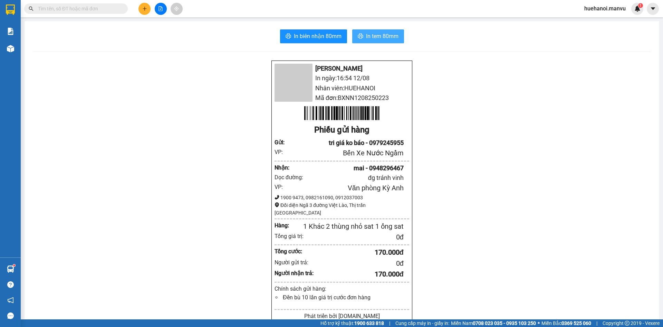
click at [377, 39] on span "In tem 80mm" at bounding box center [382, 36] width 32 height 9
click at [382, 41] on button "In tem 80mm" at bounding box center [378, 36] width 52 height 14
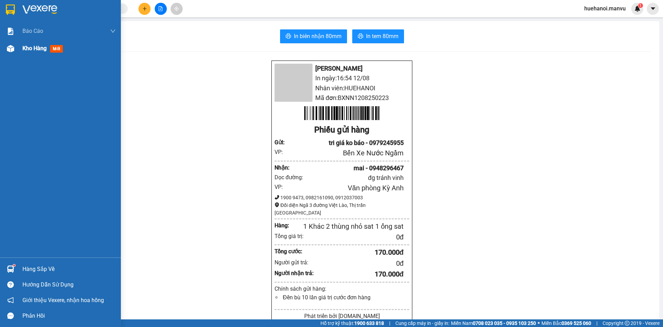
click at [32, 49] on span "Kho hàng" at bounding box center [34, 48] width 24 height 7
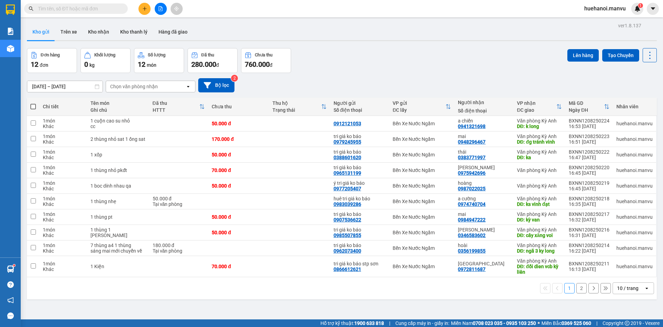
click at [26, 272] on div "ver 1.8.137 Kho gửi Trên xe Kho nhận Kho thanh [PERSON_NAME] đã giao Đơn hàng 1…" at bounding box center [342, 184] width 636 height 327
click at [35, 268] on input "checkbox" at bounding box center [33, 265] width 5 height 5
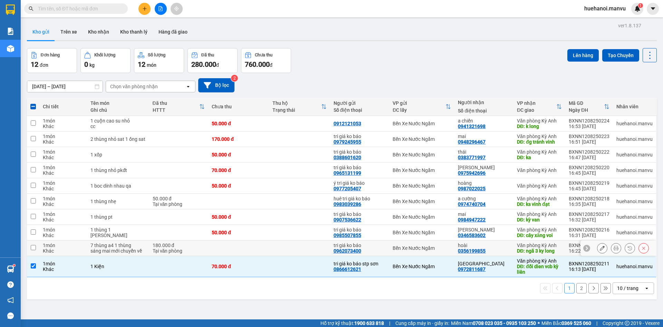
click at [39, 248] on td "1 món Khác" at bounding box center [63, 248] width 48 height 16
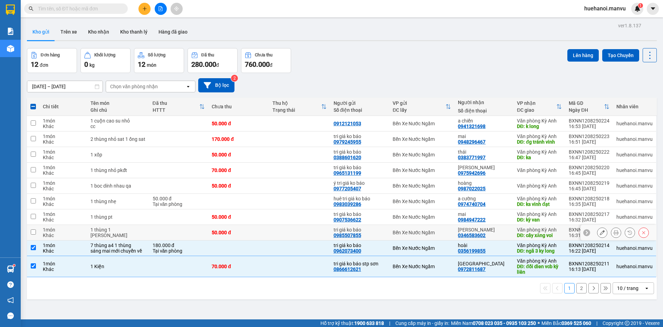
click at [42, 230] on td "1 món Khác" at bounding box center [63, 233] width 48 height 16
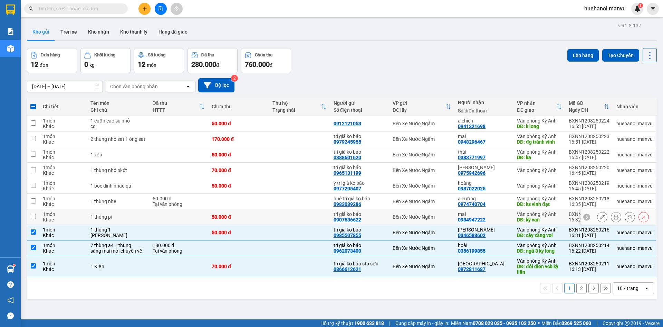
click at [37, 222] on td at bounding box center [33, 217] width 12 height 16
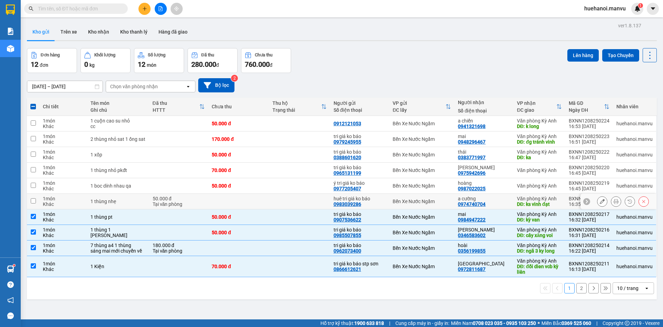
click at [35, 203] on td at bounding box center [33, 201] width 12 height 16
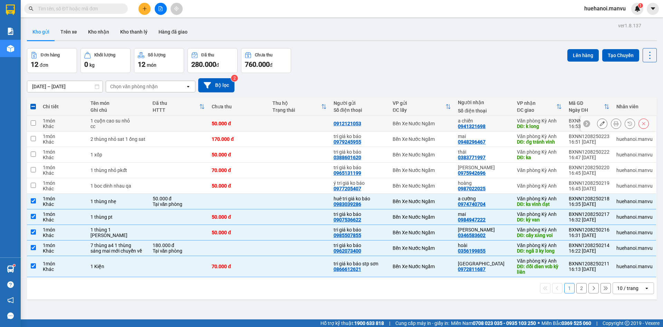
click at [43, 122] on div "1 món" at bounding box center [63, 121] width 41 height 6
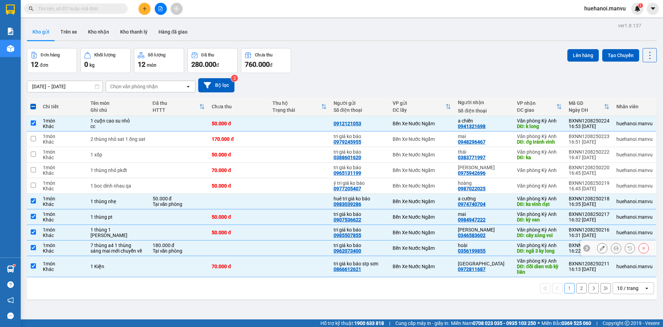
click at [42, 253] on td "1 món Khác" at bounding box center [63, 248] width 48 height 16
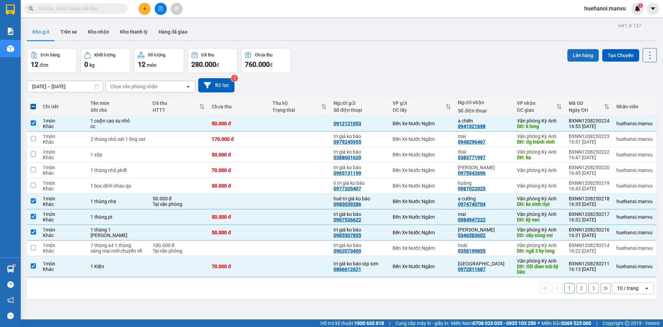
click at [569, 58] on button "Lên hàng" at bounding box center [583, 55] width 31 height 12
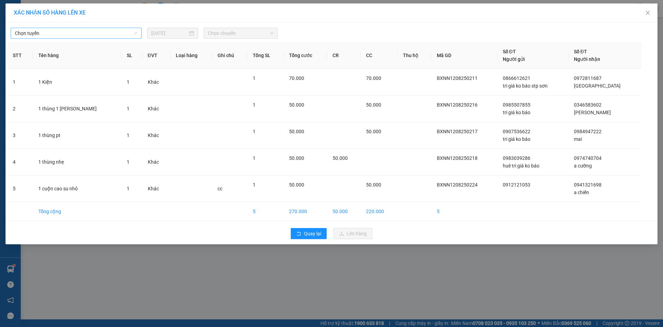
click at [37, 39] on div "Chọn tuyến [DATE] Chọn chuyến STT Tên hàng SL ĐVT Loại hàng Ghi chú Tổng SL Tổn…" at bounding box center [332, 132] width 652 height 221
click at [37, 35] on span "Chọn tuyến" at bounding box center [76, 33] width 123 height 10
click at [41, 31] on span "Chọn tuyến" at bounding box center [76, 33] width 123 height 10
click at [41, 30] on span "Chọn tuyến" at bounding box center [76, 33] width 123 height 10
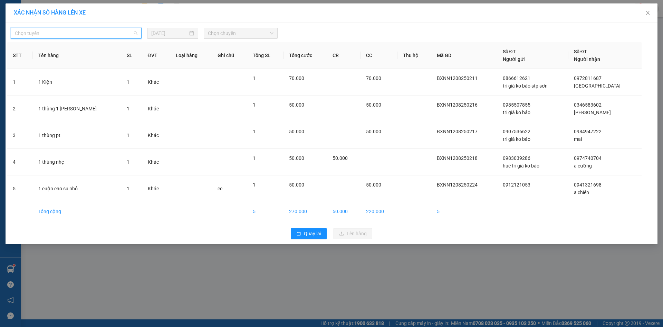
click at [39, 32] on span "Chọn tuyến" at bounding box center [76, 33] width 123 height 10
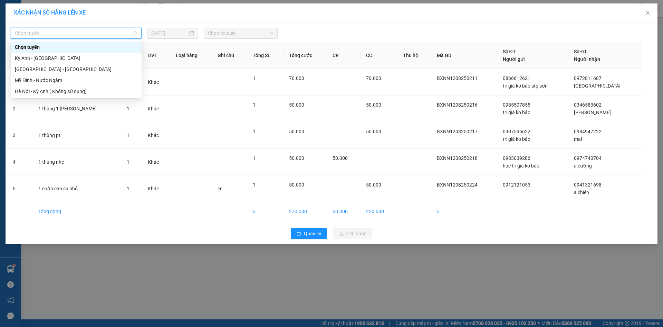
click at [33, 68] on div "[GEOGRAPHIC_DATA] - [GEOGRAPHIC_DATA]" at bounding box center [76, 69] width 123 height 8
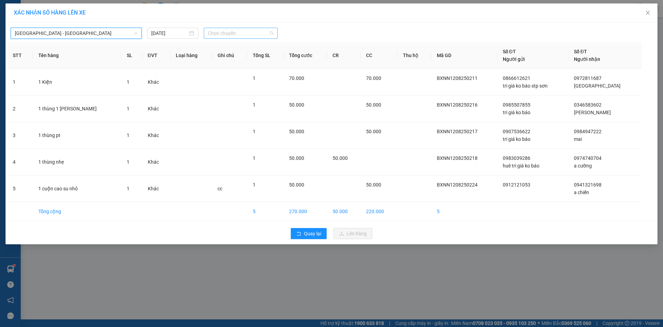
click at [226, 29] on span "Chọn chuyến" at bounding box center [241, 33] width 66 height 10
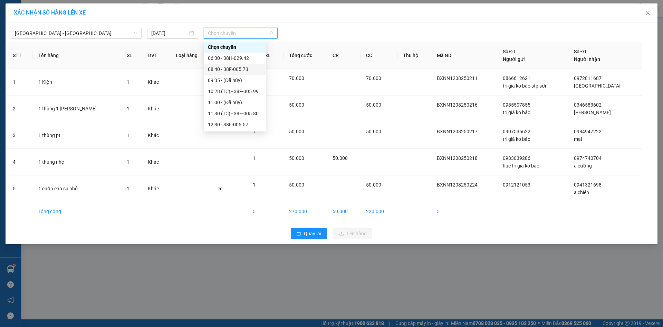
scroll to position [111, 0]
click at [240, 84] on div "21:00 - 38B-008.93" at bounding box center [235, 80] width 54 height 8
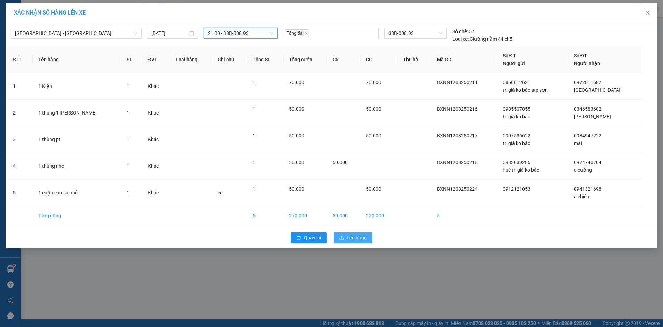
click at [355, 239] on span "Lên hàng" at bounding box center [357, 238] width 20 height 8
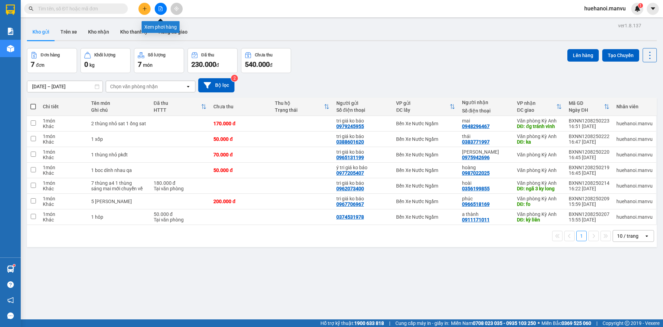
click at [162, 12] on button at bounding box center [161, 9] width 12 height 12
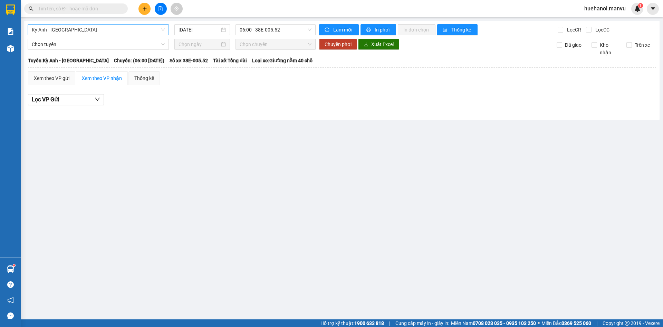
click at [90, 31] on span "Kỳ Anh - [GEOGRAPHIC_DATA]" at bounding box center [98, 30] width 133 height 10
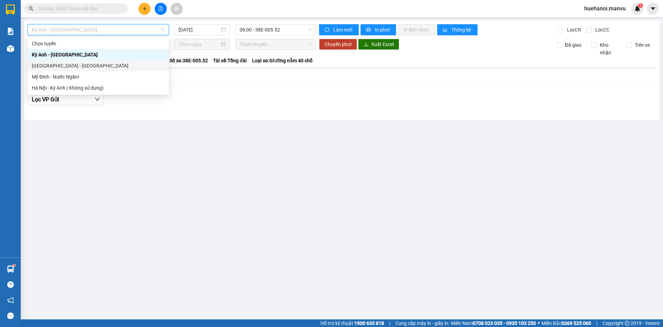
click at [60, 60] on div "[GEOGRAPHIC_DATA] - [GEOGRAPHIC_DATA]" at bounding box center [98, 65] width 141 height 11
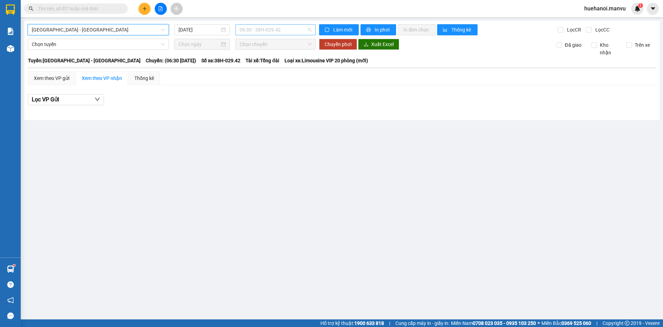
click at [268, 27] on span "06:30 - 38H-029.42" at bounding box center [276, 30] width 72 height 10
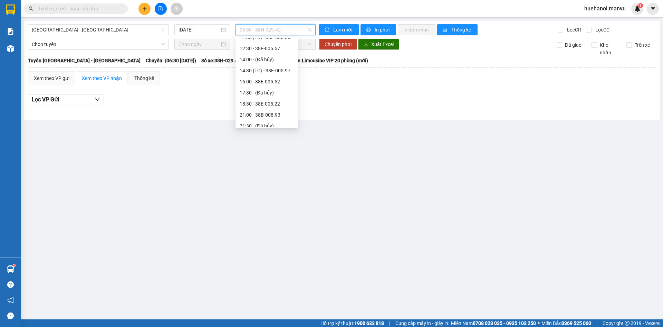
scroll to position [111, 0]
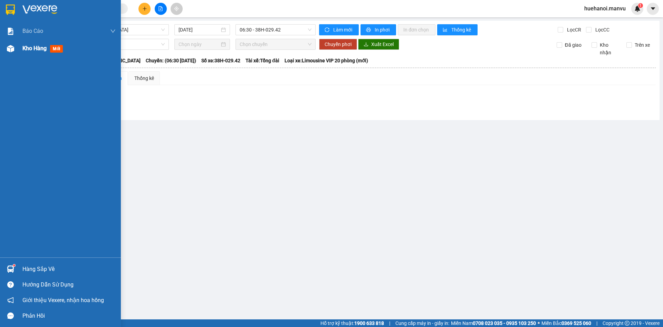
click at [20, 42] on div "Kho hàng mới" at bounding box center [60, 48] width 121 height 17
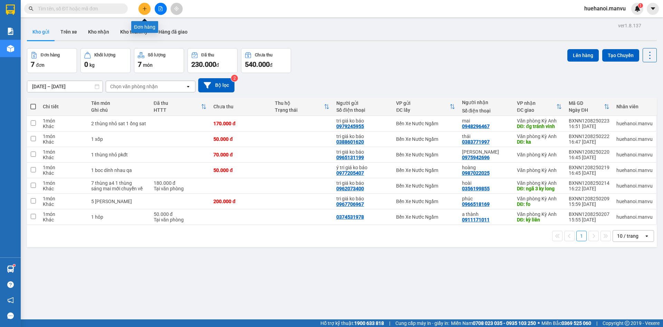
click at [144, 10] on icon "plus" at bounding box center [144, 8] width 5 height 5
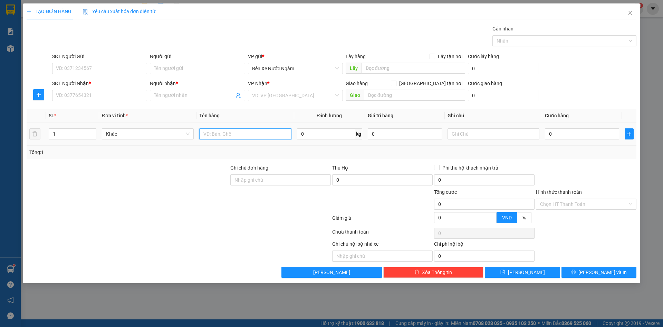
click at [210, 135] on input "text" at bounding box center [245, 133] width 92 height 11
click at [106, 93] on input "SĐT Người Nhận *" at bounding box center [99, 95] width 95 height 11
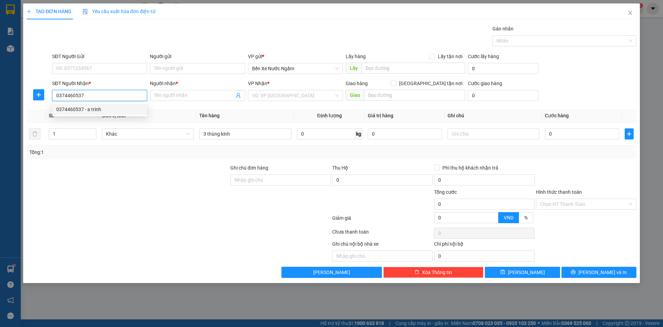
click at [77, 110] on div "0374460537 - a trinh" at bounding box center [99, 109] width 87 height 8
click at [157, 96] on input "a trinh" at bounding box center [194, 96] width 80 height 8
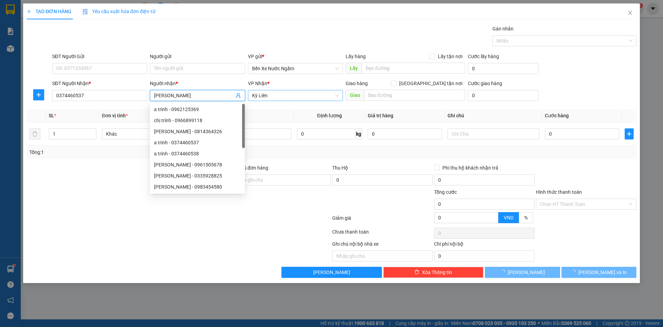
click at [296, 96] on span "Kỳ Liên" at bounding box center [295, 95] width 87 height 10
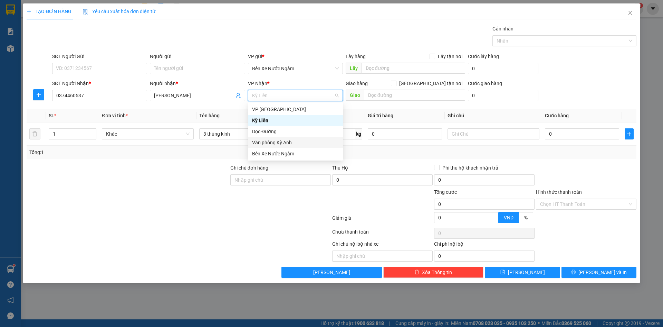
click at [276, 143] on div "Văn phòng Kỳ Anh" at bounding box center [295, 143] width 87 height 8
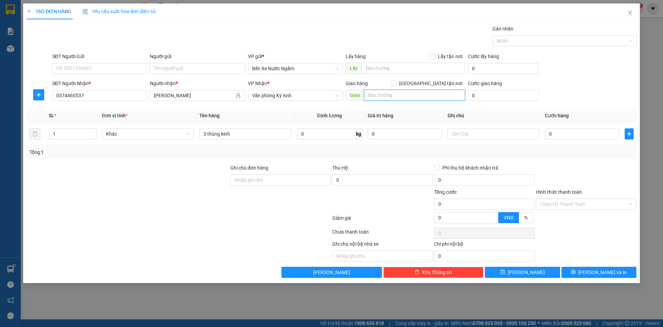
click at [396, 98] on input "text" at bounding box center [414, 94] width 101 height 11
click at [564, 138] on input "0" at bounding box center [582, 133] width 74 height 11
click at [94, 70] on input "SĐT Người Gửi" at bounding box center [99, 68] width 95 height 11
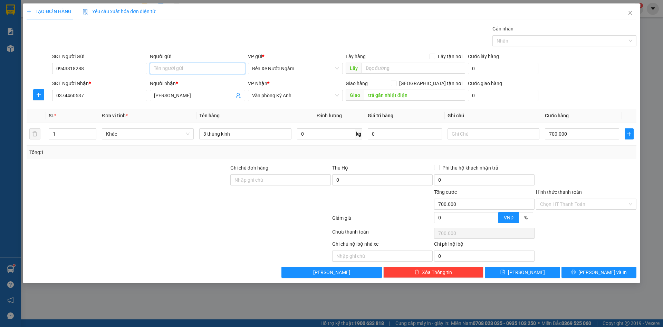
click at [177, 65] on input "Người gửi" at bounding box center [197, 68] width 95 height 11
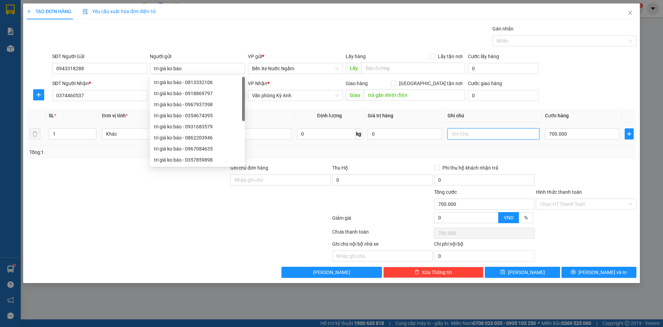
click at [498, 136] on input "text" at bounding box center [494, 133] width 92 height 11
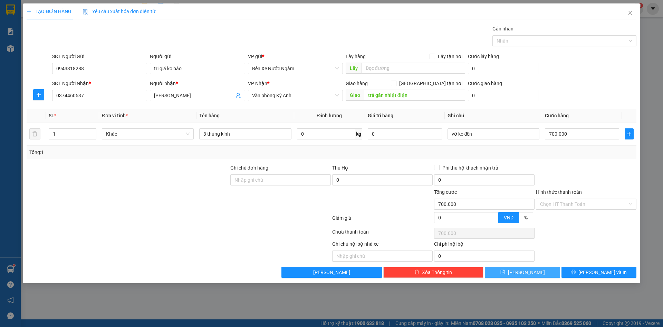
click at [527, 273] on span "[PERSON_NAME]" at bounding box center [526, 272] width 37 height 8
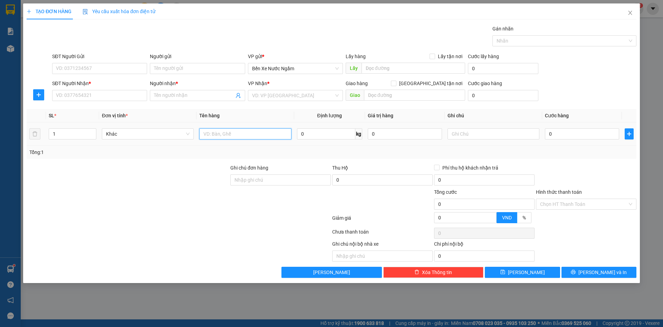
click at [236, 135] on input "text" at bounding box center [245, 133] width 92 height 11
click at [88, 99] on input "SĐT Người Nhận *" at bounding box center [99, 95] width 95 height 11
click at [99, 97] on input "SĐT Người Nhận *" at bounding box center [99, 95] width 95 height 11
click at [173, 96] on input "Người nhận *" at bounding box center [194, 96] width 80 height 8
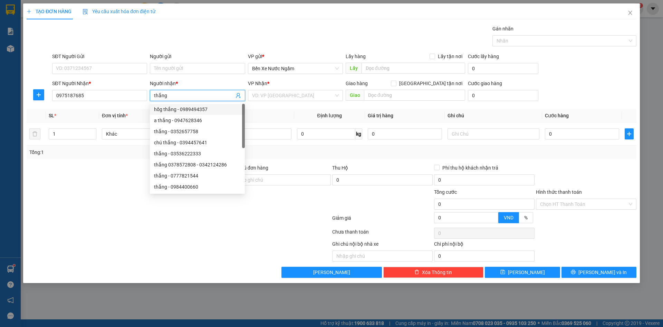
click at [272, 89] on div "VP Nhận *" at bounding box center [295, 84] width 95 height 10
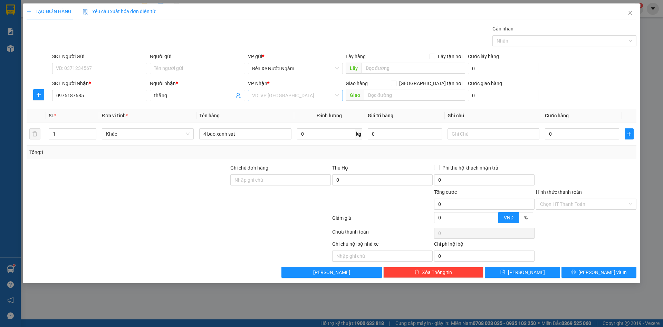
click at [280, 96] on input "search" at bounding box center [293, 95] width 82 height 10
click at [278, 144] on div "Văn phòng Kỳ Anh" at bounding box center [295, 143] width 87 height 8
click at [585, 137] on input "0" at bounding box center [582, 133] width 74 height 11
click at [557, 205] on input "Hình thức thanh toán" at bounding box center [583, 204] width 87 height 10
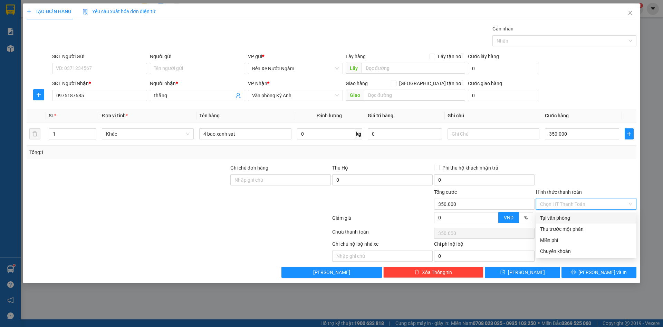
click at [563, 217] on div "Tại văn phòng" at bounding box center [586, 218] width 92 height 8
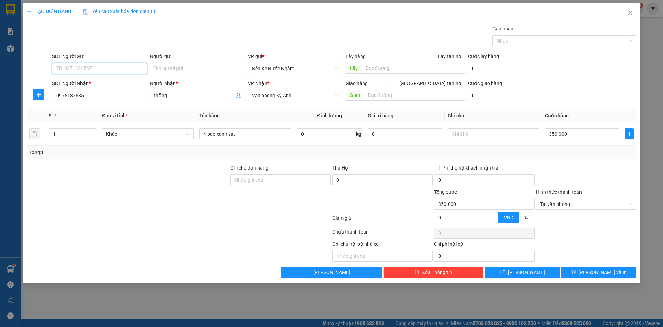
click at [106, 67] on input "SĐT Người Gửi" at bounding box center [99, 68] width 95 height 11
click at [84, 83] on div "0941388329 - đông" at bounding box center [99, 82] width 87 height 8
click at [186, 68] on input "đông" at bounding box center [197, 68] width 95 height 11
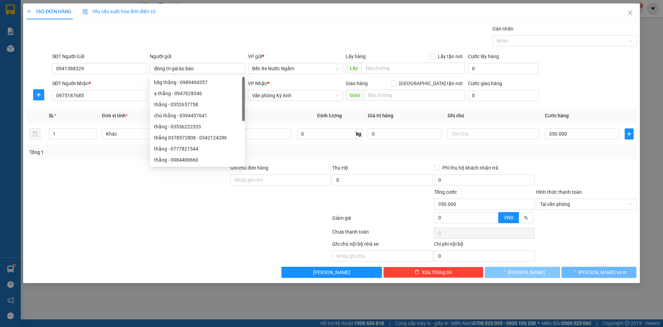
click at [505, 274] on icon "loading" at bounding box center [502, 271] width 5 height 5
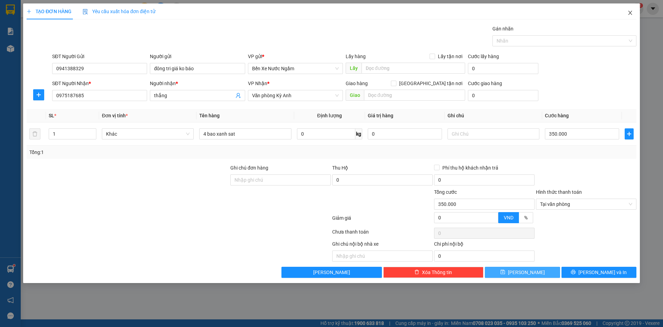
click at [635, 15] on span "Close" at bounding box center [630, 12] width 19 height 19
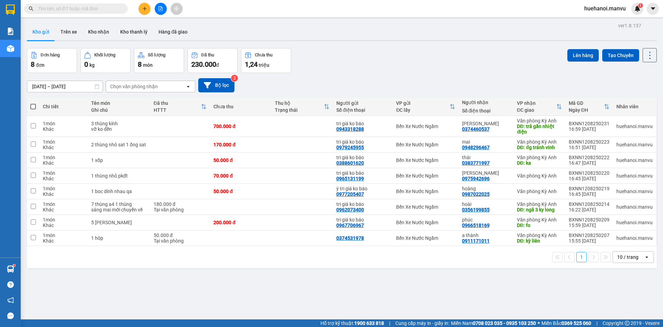
click at [145, 10] on icon "plus" at bounding box center [144, 8] width 5 height 5
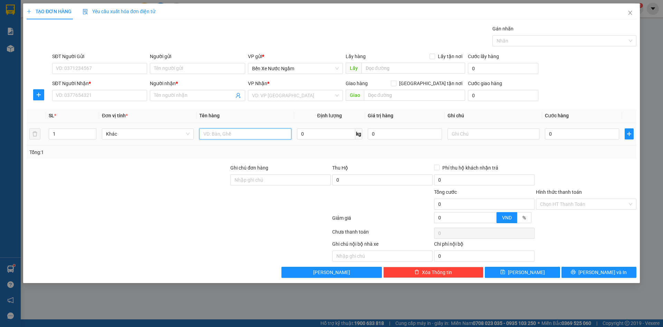
click at [230, 135] on input "text" at bounding box center [245, 133] width 92 height 11
click at [584, 135] on input "0" at bounding box center [582, 133] width 74 height 11
click at [75, 96] on input "SĐT Người Nhận *" at bounding box center [99, 95] width 95 height 11
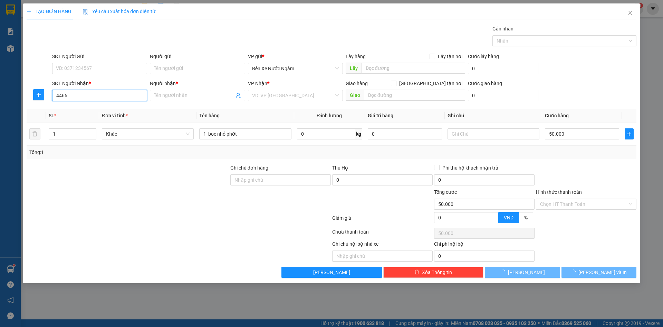
click at [75, 96] on input "4466" at bounding box center [99, 95] width 95 height 11
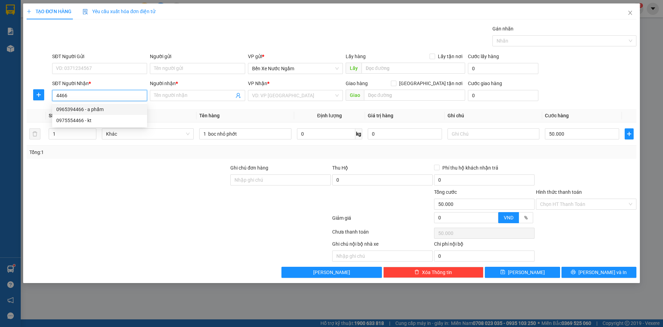
click at [79, 108] on div "0965394466 - a phẩm" at bounding box center [99, 109] width 87 height 8
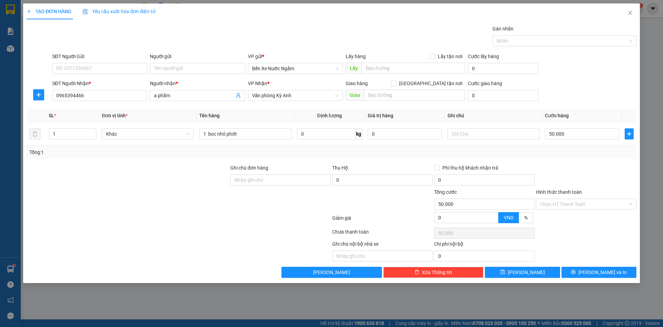
click at [86, 74] on div "SĐT Người Gửi VD: 0371234567" at bounding box center [99, 65] width 95 height 24
click at [84, 65] on input "SĐT Người Gửi" at bounding box center [99, 68] width 95 height 11
click at [76, 93] on div "0962341153 - tri giá ko báo" at bounding box center [99, 93] width 87 height 8
click at [574, 268] on button "[PERSON_NAME] và In" at bounding box center [599, 271] width 75 height 11
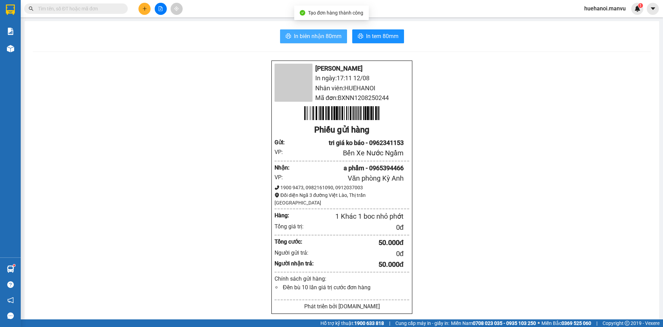
click at [305, 32] on span "In biên nhận 80mm" at bounding box center [318, 36] width 48 height 9
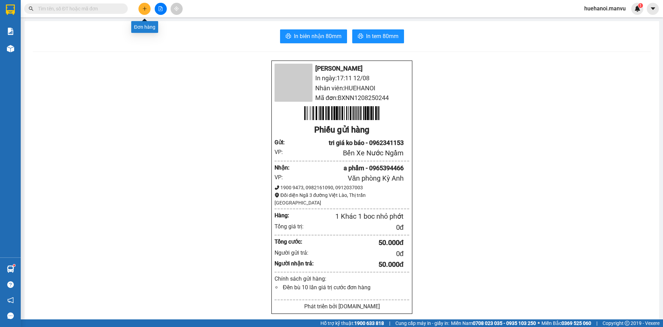
click at [147, 7] on icon "plus" at bounding box center [144, 8] width 5 height 5
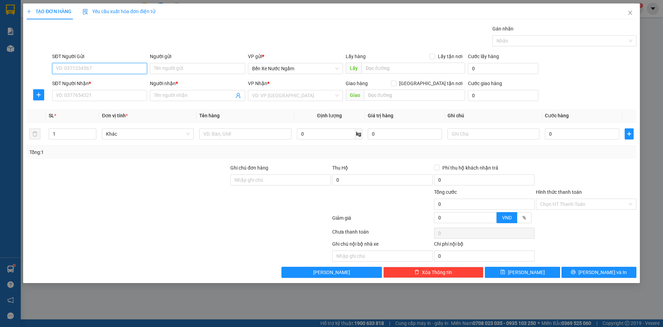
click at [87, 72] on input "SĐT Người Gửi" at bounding box center [99, 68] width 95 height 11
click at [92, 80] on div "0962216786 - tri giá ko báo" at bounding box center [99, 82] width 87 height 8
click at [97, 95] on input "SĐT Người Nhận *" at bounding box center [99, 95] width 95 height 11
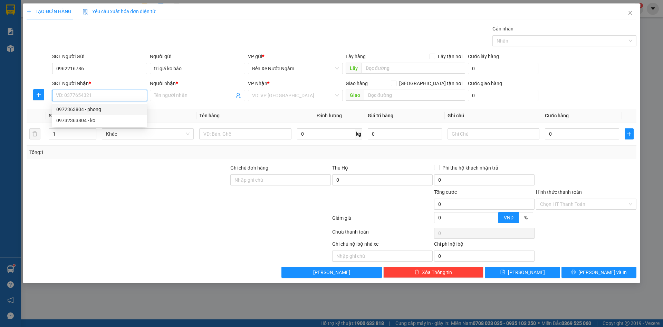
click at [74, 109] on div "0972363804 - phong" at bounding box center [99, 109] width 87 height 8
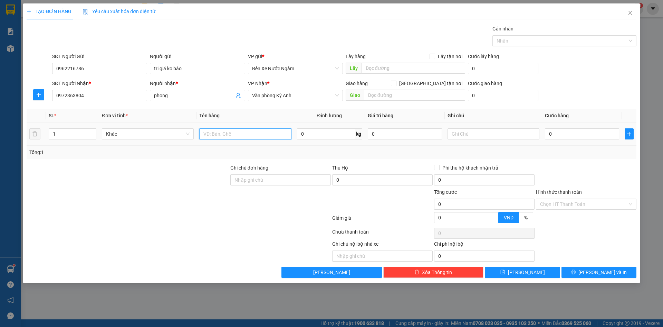
click at [220, 136] on input "text" at bounding box center [245, 133] width 92 height 11
type input "1 bọc vvũng áng"
click at [579, 133] on input "0" at bounding box center [582, 133] width 74 height 11
type input "5"
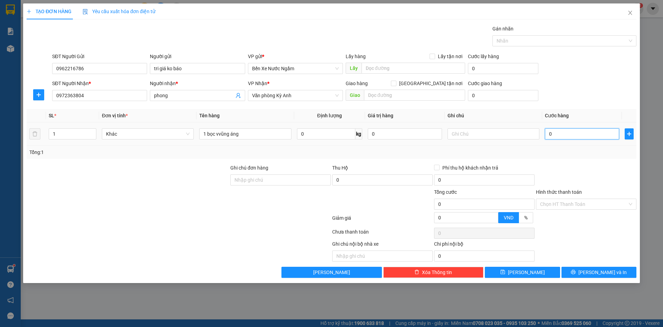
type input "5"
type input "50"
type input "500"
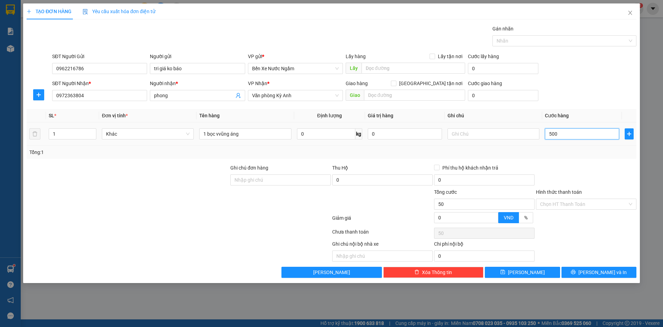
type input "500"
type input "5.000"
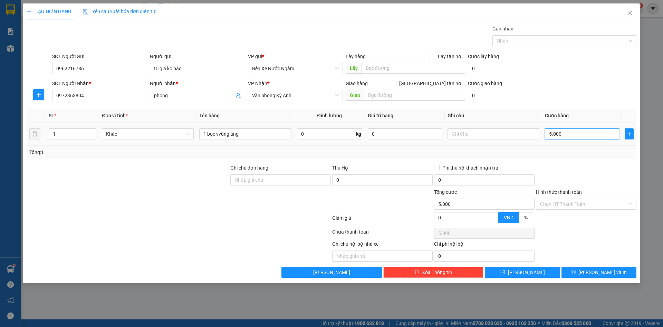
type input "50.000"
click at [576, 271] on icon "printer" at bounding box center [573, 271] width 5 height 5
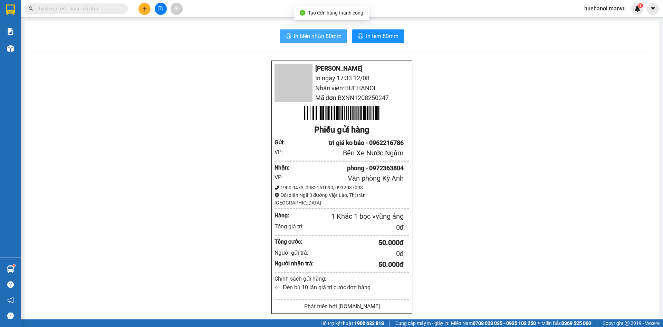
click at [299, 39] on span "In biên nhận 80mm" at bounding box center [318, 36] width 48 height 9
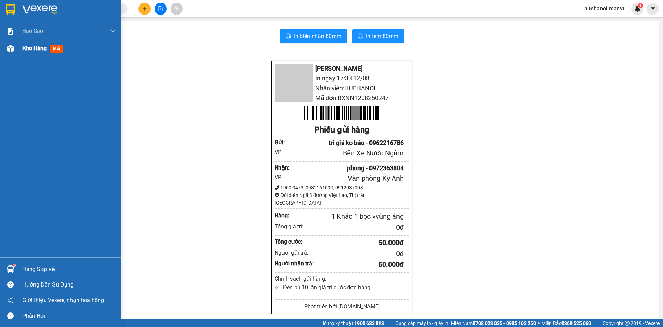
click at [33, 47] on span "Kho hàng" at bounding box center [34, 48] width 24 height 7
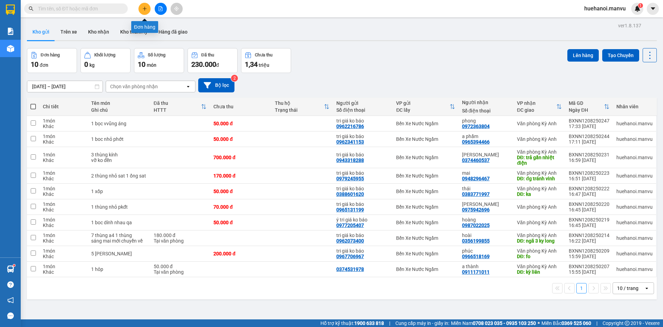
click at [142, 10] on icon "plus" at bounding box center [144, 8] width 5 height 5
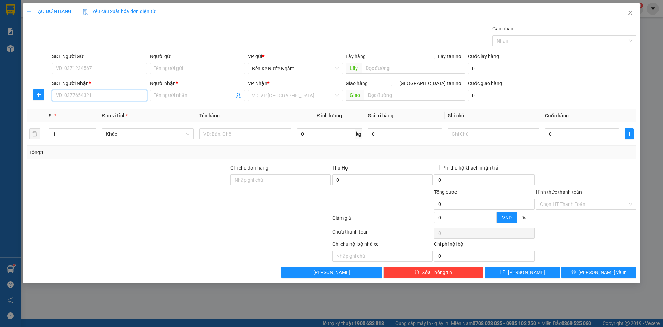
click at [101, 91] on input "SĐT Người Nhận *" at bounding box center [99, 95] width 95 height 11
click at [108, 69] on input "SĐT Người Gửi" at bounding box center [99, 68] width 95 height 11
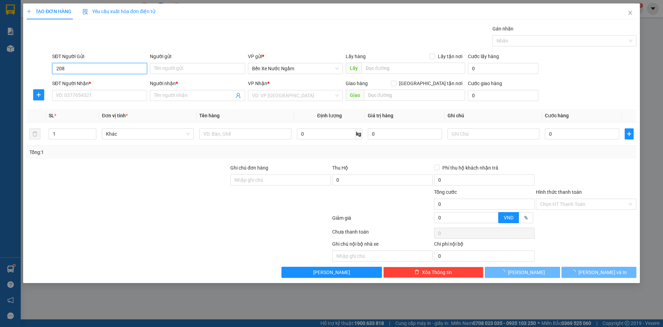
click at [107, 68] on input "208" at bounding box center [99, 68] width 95 height 11
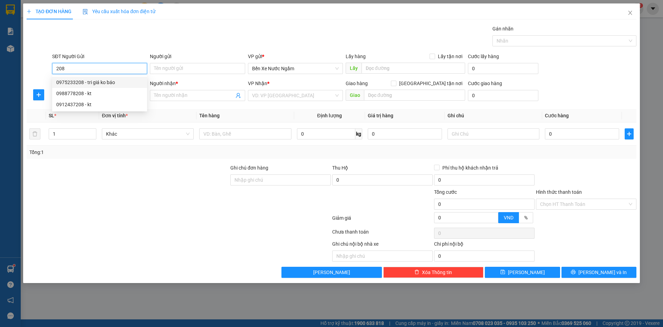
click at [97, 84] on div "0975233208 - tri giá ko báo" at bounding box center [99, 82] width 87 height 8
type input "0975233208"
type input "tri giá ko báo"
type input "0975233208"
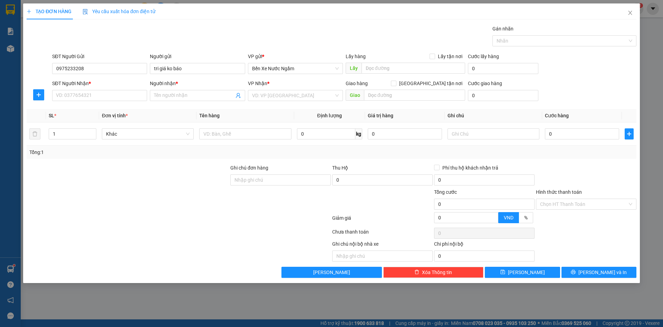
click at [96, 102] on div "SĐT Người Nhận * VD: 0377654321" at bounding box center [99, 91] width 95 height 24
click at [96, 99] on input "SĐT Người Nhận *" at bounding box center [99, 95] width 95 height 11
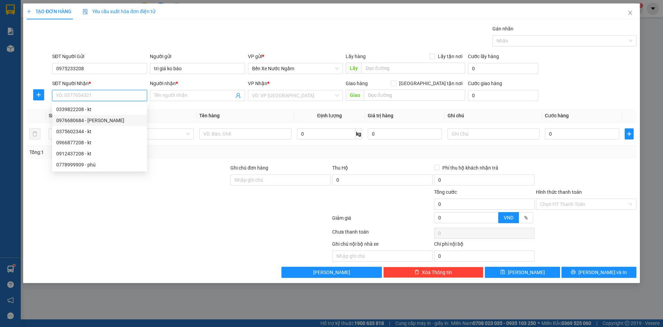
click at [84, 119] on div "0976680684 - minh thảo" at bounding box center [99, 120] width 87 height 8
type input "0976680684"
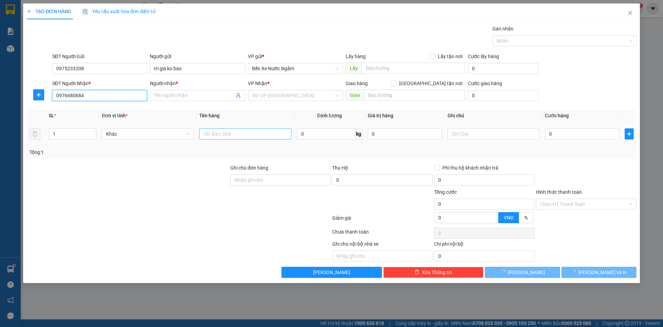
type input "minh thảo"
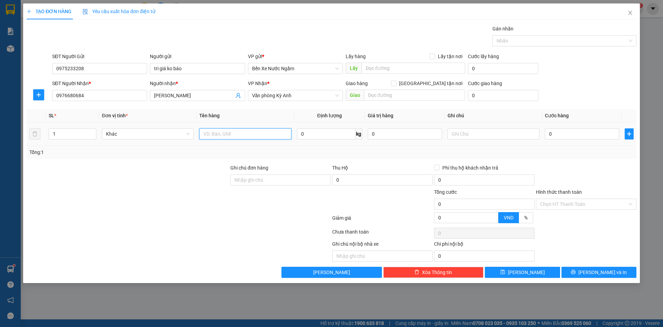
click at [231, 134] on input "text" at bounding box center [245, 133] width 92 height 11
click at [208, 135] on input "1 thùng" at bounding box center [245, 133] width 92 height 11
click at [207, 134] on input "1 thùng" at bounding box center [245, 133] width 92 height 11
click at [206, 134] on input "1 thùng" at bounding box center [245, 133] width 92 height 11
type input "2 thùng"
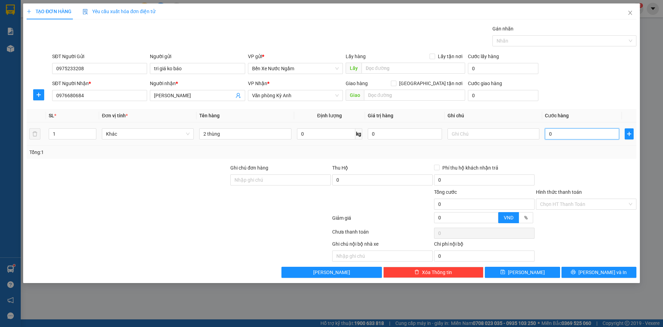
click at [570, 139] on input "0" at bounding box center [582, 133] width 74 height 11
type input "1"
type input "10"
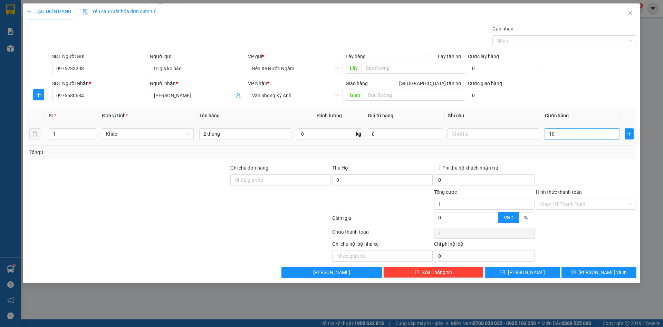
type input "10"
type input "100"
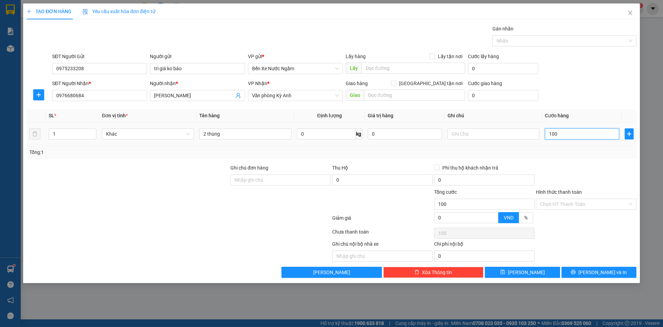
type input "1.000"
type input "10.000"
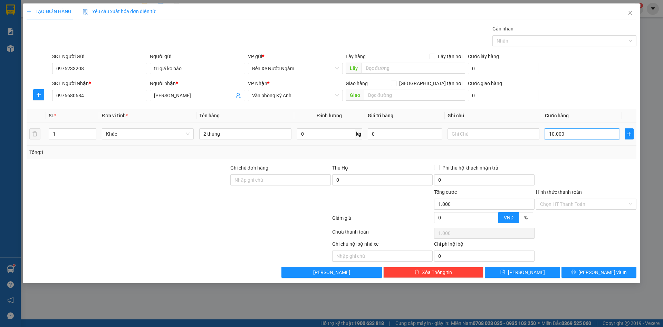
type input "10.000"
type input "100.000"
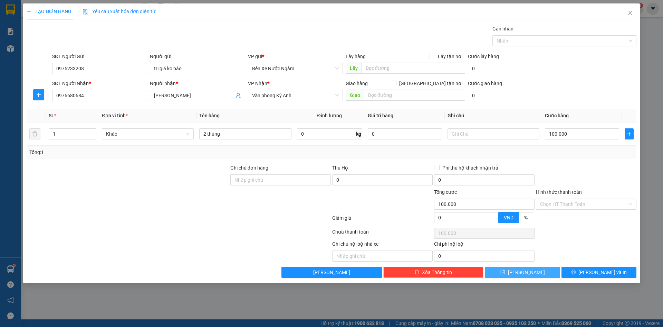
click at [539, 270] on button "[PERSON_NAME]" at bounding box center [522, 271] width 75 height 11
type input "0"
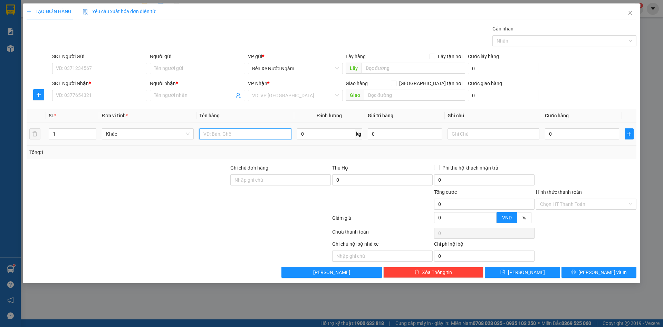
click at [232, 136] on input "text" at bounding box center [245, 133] width 92 height 11
type input "1 thùng quả"
click at [594, 136] on input "0" at bounding box center [582, 133] width 74 height 11
type input "5"
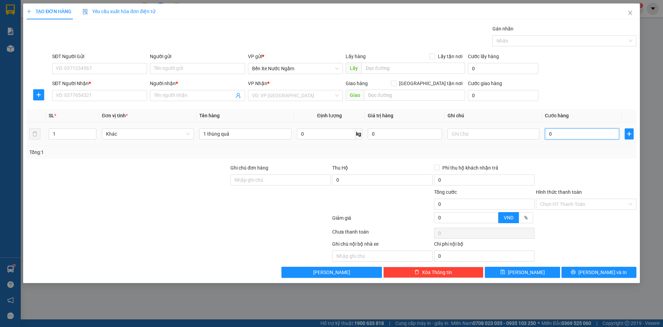
type input "5"
type input "50"
type input "500"
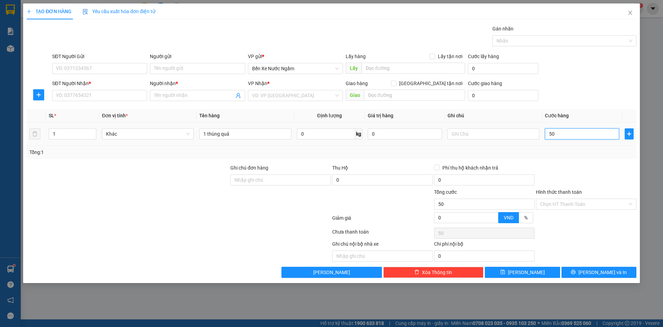
type input "500"
type input "5.000"
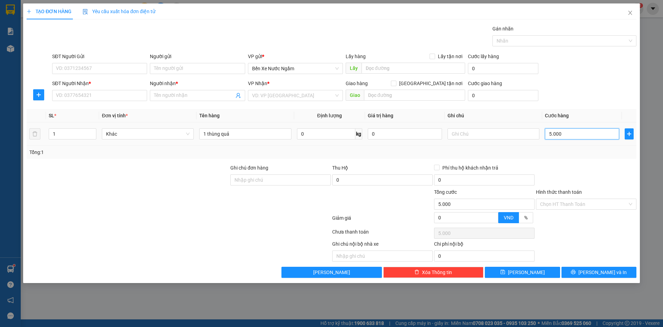
type input "50.000"
click at [631, 17] on span "Close" at bounding box center [630, 12] width 19 height 19
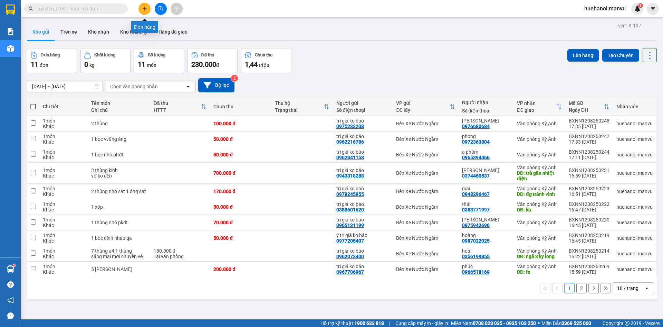
click at [148, 6] on button at bounding box center [145, 9] width 12 height 12
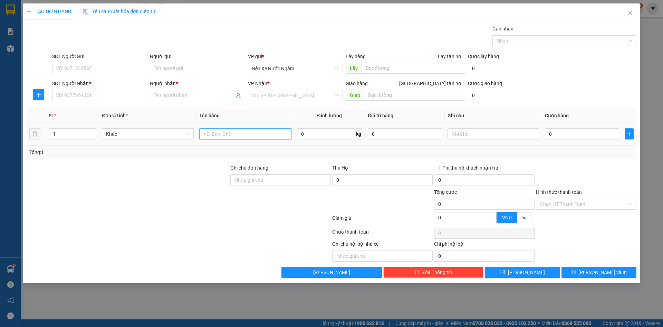
click at [215, 136] on input "text" at bounding box center [245, 133] width 92 height 11
click at [225, 134] on input "text" at bounding box center [245, 133] width 92 height 11
type input "1 bọc đen pt"
click at [98, 98] on input "SĐT Người Nhận *" at bounding box center [99, 95] width 95 height 11
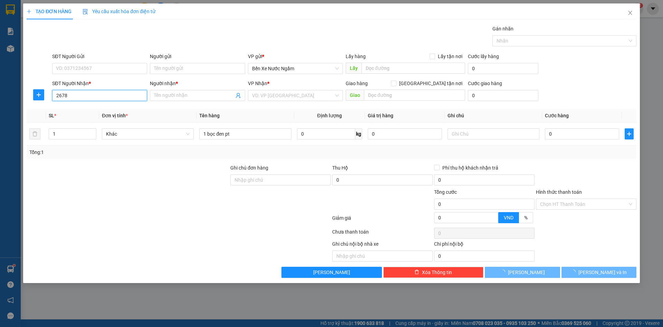
click at [98, 98] on input "2678" at bounding box center [99, 95] width 95 height 11
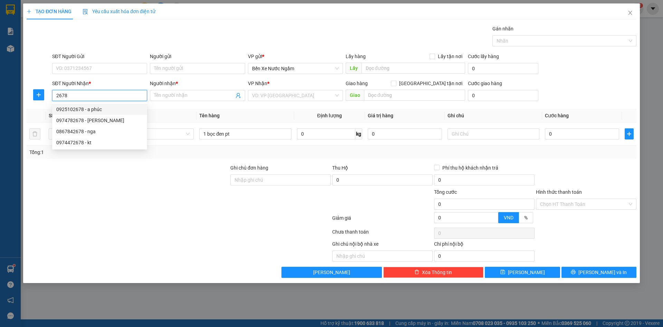
click at [106, 97] on input "2678" at bounding box center [99, 95] width 95 height 11
type input "2"
type input "0974472678"
click at [66, 110] on div "0974472678 - kt" at bounding box center [99, 109] width 87 height 8
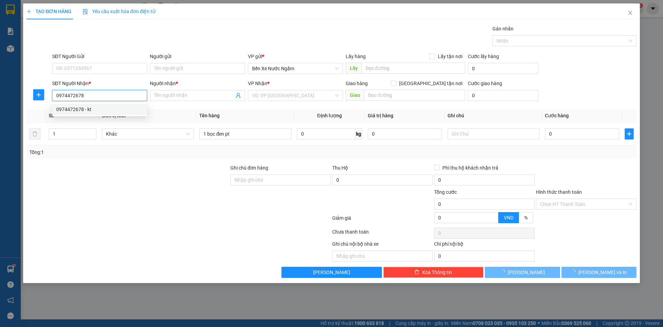
type input "kt"
type input "k long"
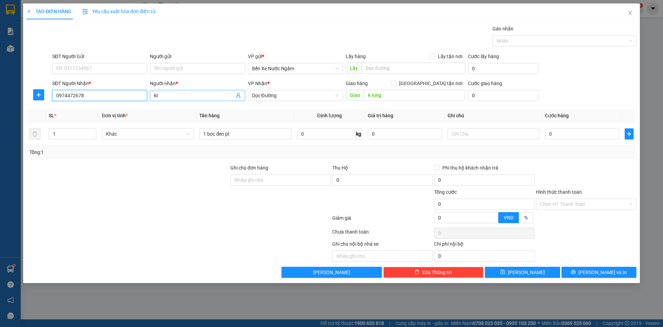
type input "0974472678"
click at [184, 98] on input "kt" at bounding box center [194, 96] width 80 height 8
type input "k"
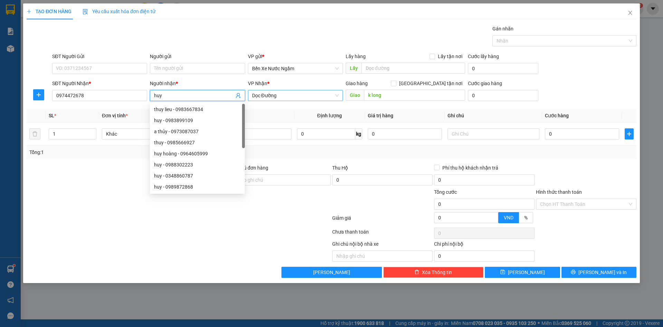
click at [278, 91] on span "Dọc Đường" at bounding box center [295, 95] width 87 height 10
type input "huy"
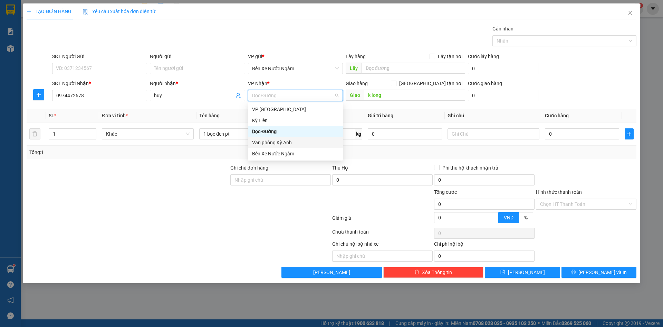
click at [286, 142] on div "Văn phòng Kỳ Anh" at bounding box center [295, 143] width 87 height 8
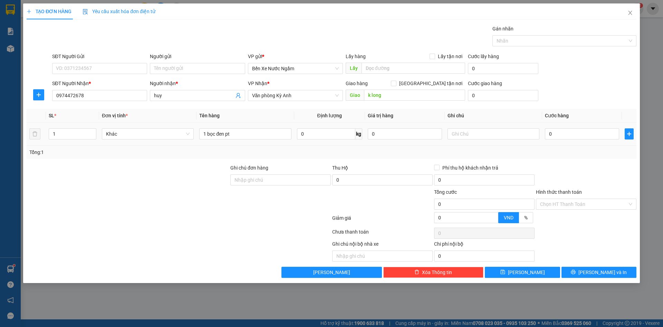
click at [568, 141] on td "0" at bounding box center [582, 133] width 80 height 23
click at [569, 135] on input "0" at bounding box center [582, 133] width 74 height 11
type input "5"
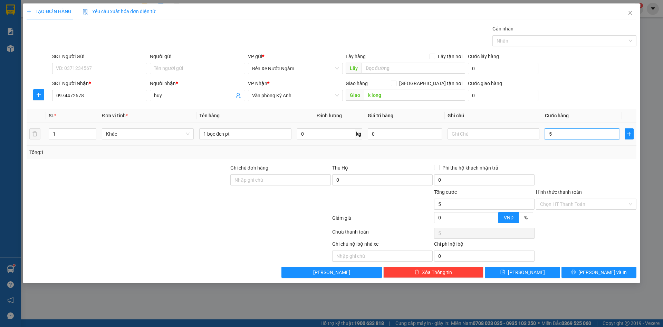
type input "50"
type input "500"
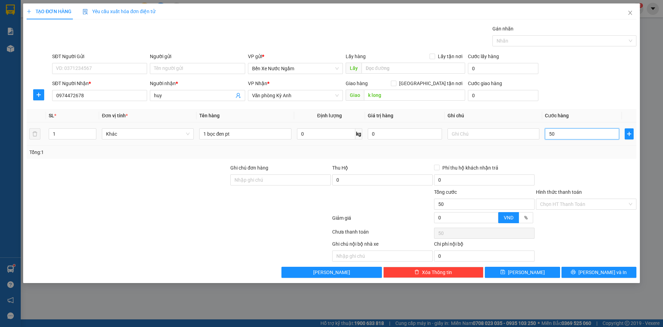
type input "500"
type input "5.000"
type input "50.000"
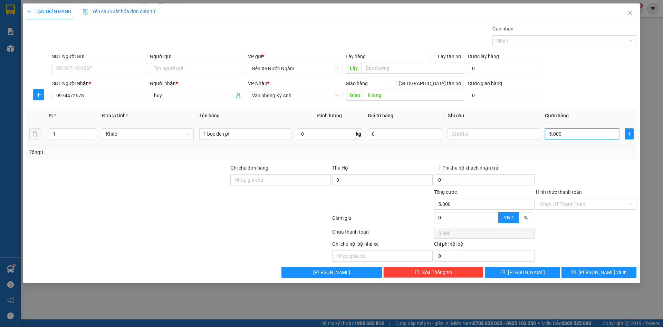
type input "50.000"
click at [74, 71] on input "SĐT Người Gửi" at bounding box center [99, 68] width 95 height 11
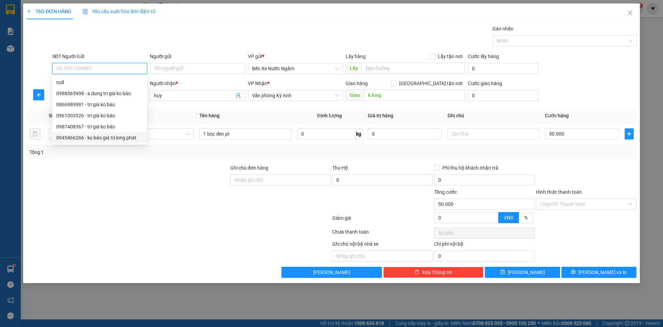
click at [103, 139] on div "0945466266 - ko báo giá trị long phát" at bounding box center [99, 138] width 87 height 8
type input "0945466266"
type input "ko báo giá trị long phát"
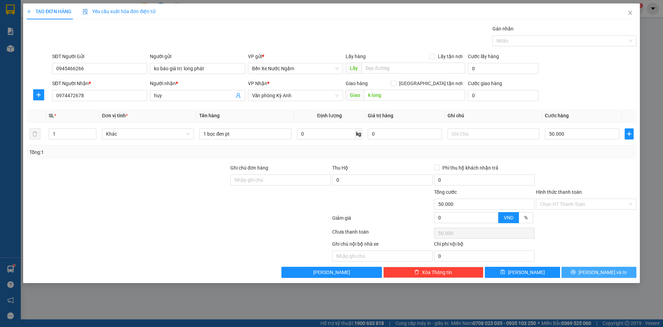
click at [585, 270] on button "[PERSON_NAME] và In" at bounding box center [599, 271] width 75 height 11
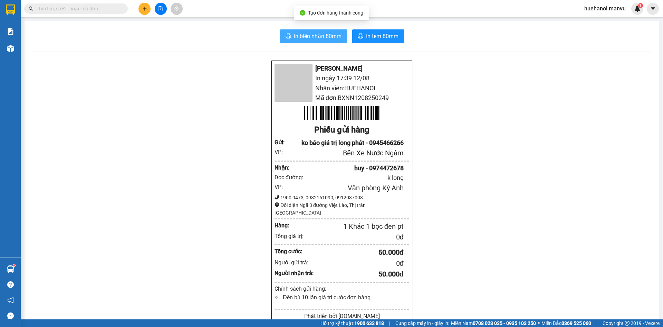
click at [334, 39] on span "In biên nhận 80mm" at bounding box center [318, 36] width 48 height 9
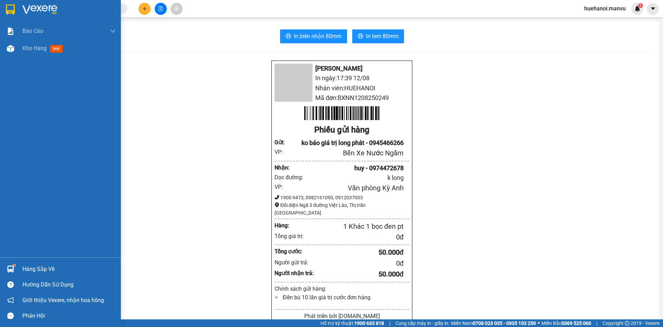
drag, startPoint x: 44, startPoint y: 46, endPoint x: 7, endPoint y: 3, distance: 56.3
click at [44, 46] on span "Kho hàng" at bounding box center [34, 48] width 24 height 7
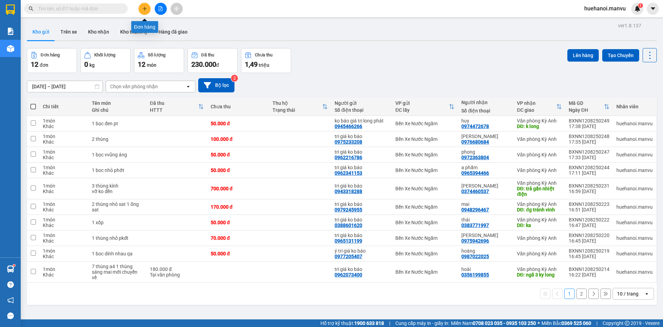
click at [143, 8] on icon "plus" at bounding box center [144, 8] width 5 height 5
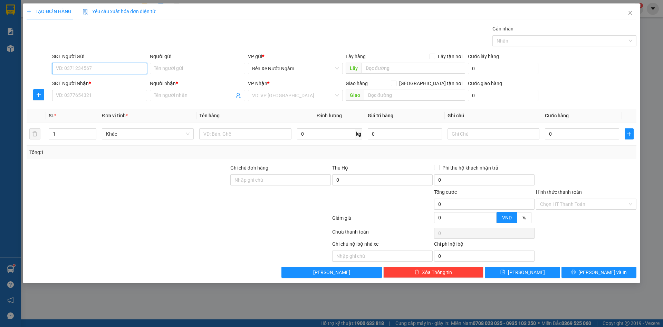
click at [101, 72] on input "SĐT Người Gửi" at bounding box center [99, 68] width 95 height 11
type input "0914601101"
click at [179, 69] on input "Người gửi" at bounding box center [197, 68] width 95 height 11
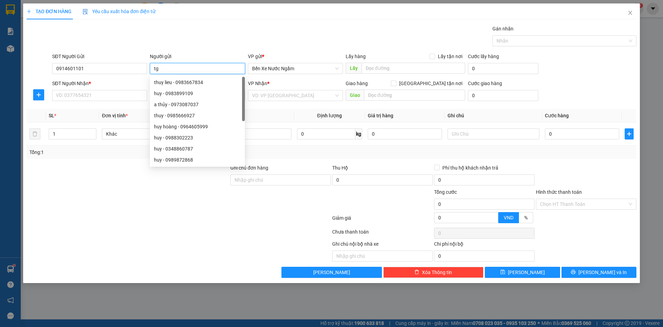
type input "t"
type input "tri giá ko báo"
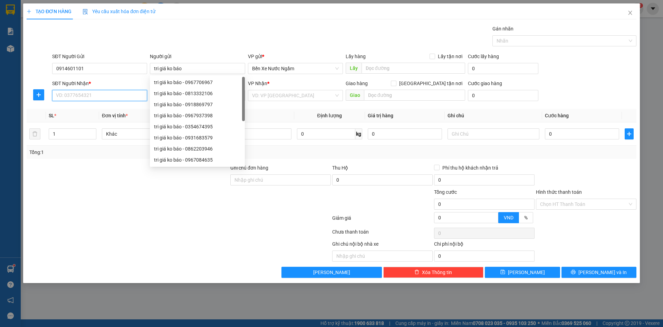
click at [95, 99] on input "SĐT Người Nhận *" at bounding box center [99, 95] width 95 height 11
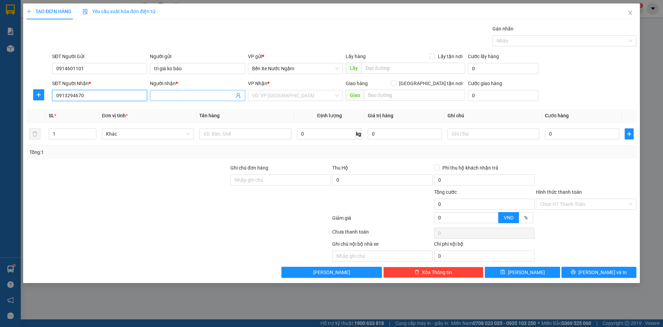
type input "0913294670"
click at [164, 94] on input "Người nhận *" at bounding box center [194, 96] width 80 height 8
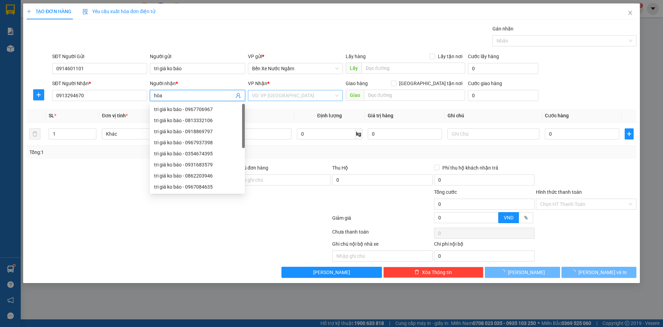
click at [275, 94] on input "search" at bounding box center [293, 95] width 82 height 10
click at [296, 95] on input "search" at bounding box center [293, 95] width 82 height 10
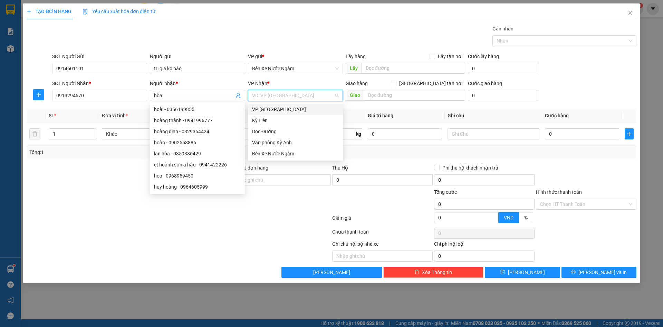
click at [293, 146] on div "Văn phòng Kỳ Anh" at bounding box center [295, 143] width 87 height 8
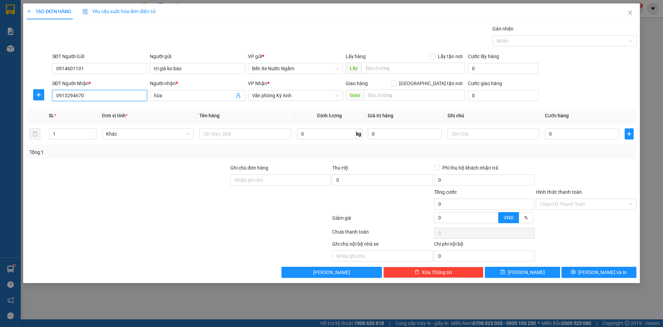
click at [108, 92] on input "0913294670" at bounding box center [99, 95] width 95 height 11
click at [197, 91] on span "hòa" at bounding box center [197, 95] width 95 height 11
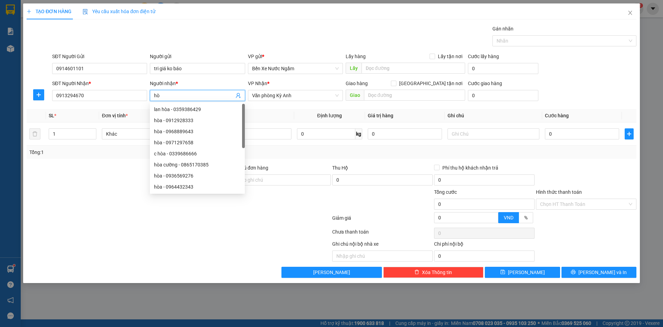
type input "h"
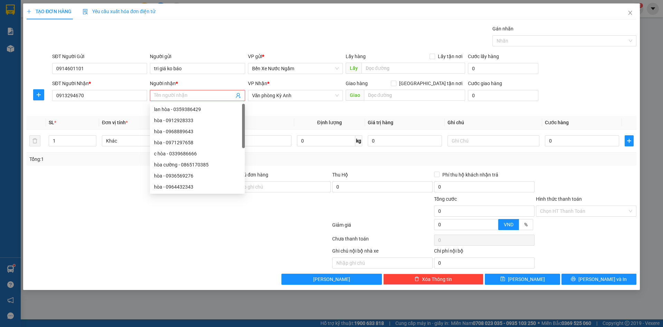
click at [84, 88] on div "SĐT Người Nhận *" at bounding box center [99, 84] width 95 height 10
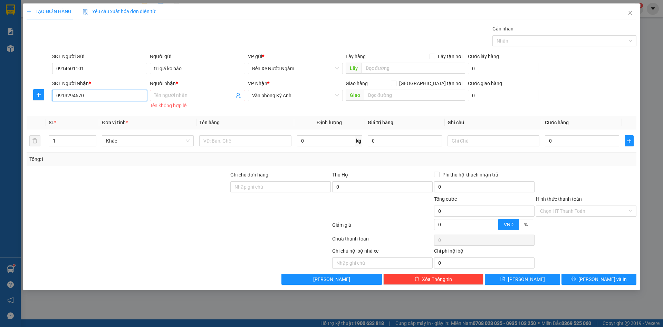
click at [92, 92] on input "0913294670" at bounding box center [99, 95] width 95 height 11
click at [98, 101] on div "SĐT Người Nhận * 0913294670" at bounding box center [99, 91] width 95 height 24
click at [106, 98] on input "0913294670" at bounding box center [99, 95] width 95 height 11
type input "0913294670"
click at [106, 98] on input "0913294670" at bounding box center [99, 95] width 95 height 11
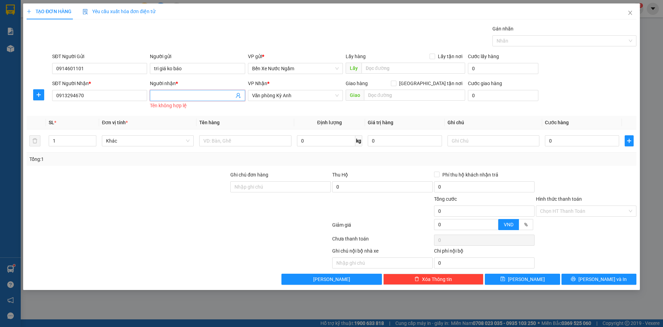
click at [178, 98] on input "Người nhận *" at bounding box center [194, 96] width 80 height 8
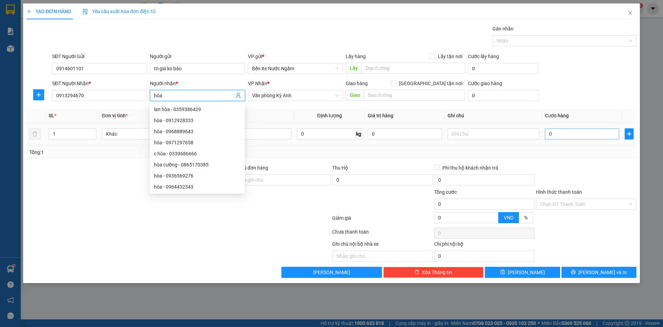
type input "hòa"
click at [561, 136] on input "0" at bounding box center [582, 133] width 74 height 11
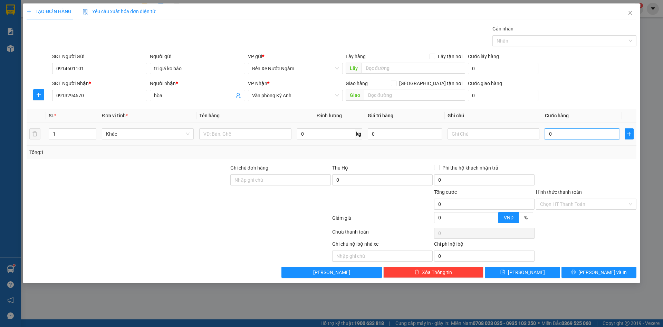
type input "5"
type input "50"
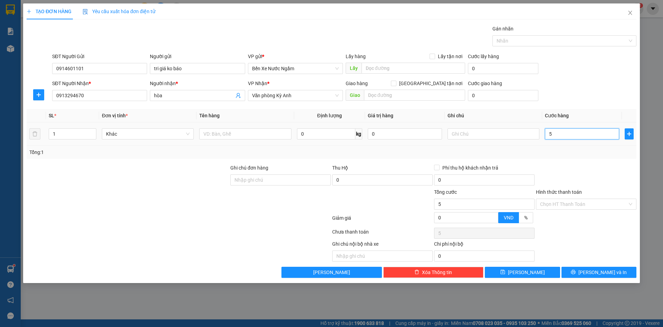
type input "50"
type input "500"
type input "5.000"
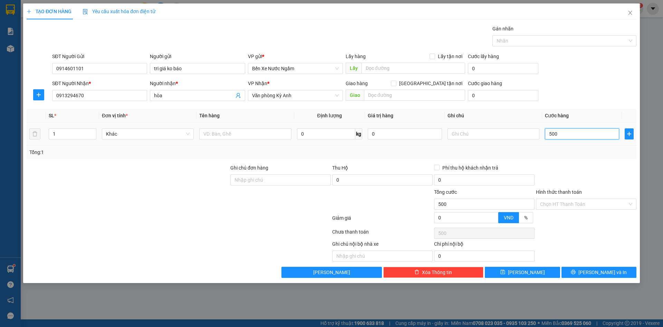
type input "5.000"
type input "50.000"
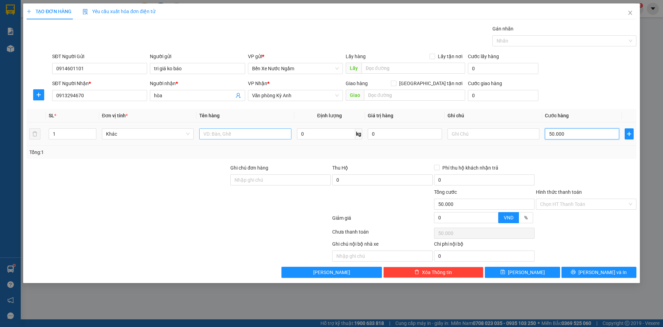
type input "50.000"
click at [224, 138] on input "text" at bounding box center [245, 133] width 92 height 11
type input "1 boc đen dính nhau"
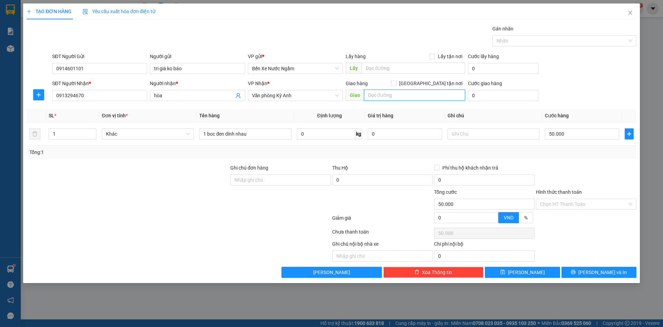
click at [403, 94] on input "text" at bounding box center [414, 94] width 101 height 11
type input "d"
type input "đg tránh ht"
click at [482, 132] on input "text" at bounding box center [494, 133] width 92 height 11
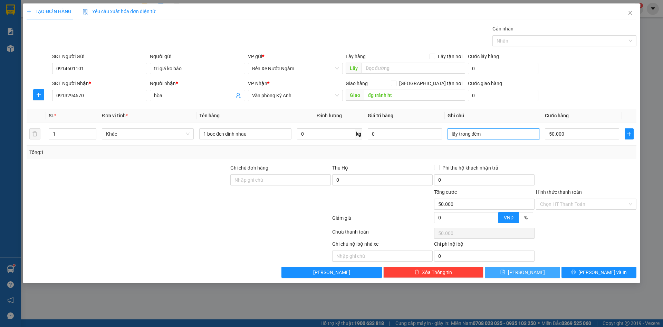
type input "lấy trong đêm"
click at [512, 273] on button "[PERSON_NAME]" at bounding box center [522, 271] width 75 height 11
type input "0"
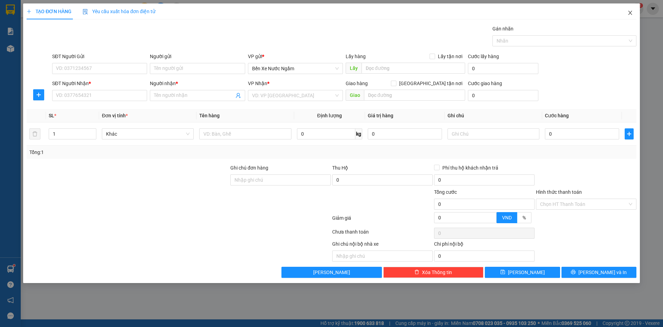
click at [631, 14] on icon "close" at bounding box center [630, 13] width 4 height 4
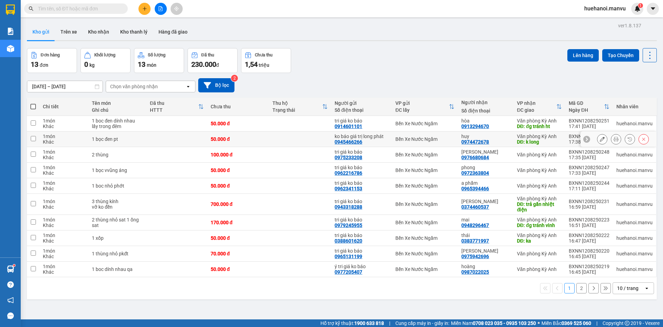
click at [33, 139] on input "checkbox" at bounding box center [33, 138] width 5 height 5
checkbox input "true"
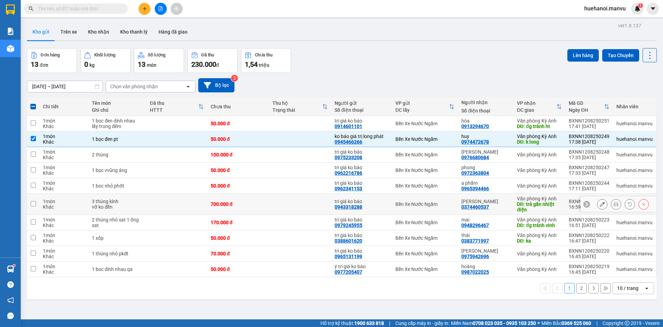
click at [29, 205] on td at bounding box center [33, 203] width 12 height 21
checkbox input "true"
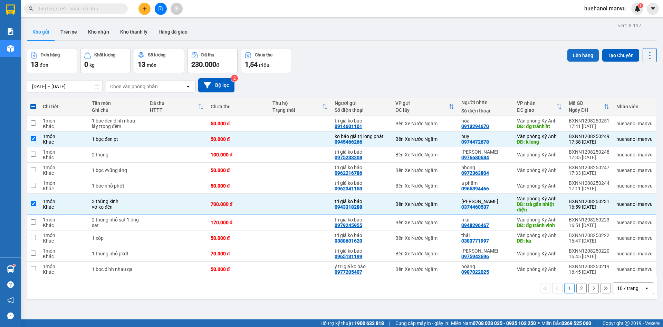
click at [570, 58] on button "Lên hàng" at bounding box center [583, 55] width 31 height 12
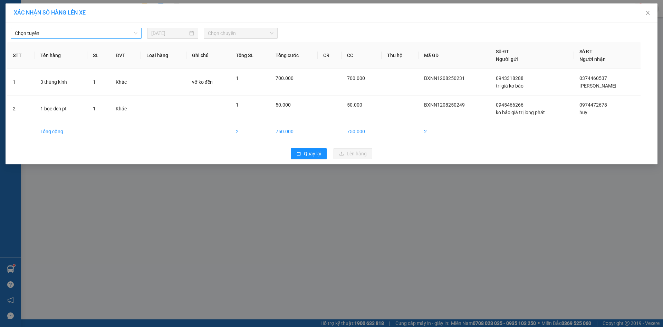
click at [67, 28] on span "Chọn tuyến" at bounding box center [76, 33] width 123 height 10
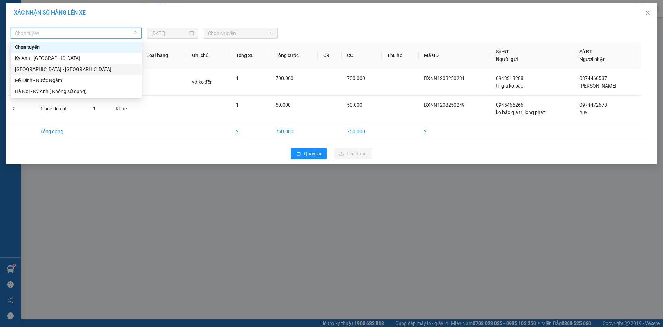
click at [47, 69] on div "[GEOGRAPHIC_DATA] - [GEOGRAPHIC_DATA]" at bounding box center [76, 69] width 123 height 8
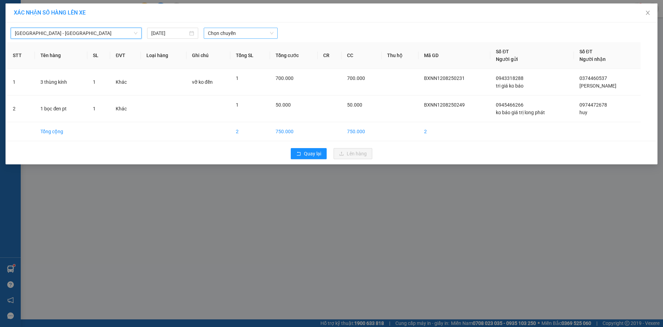
click at [220, 30] on span "Chọn chuyến" at bounding box center [241, 33] width 66 height 10
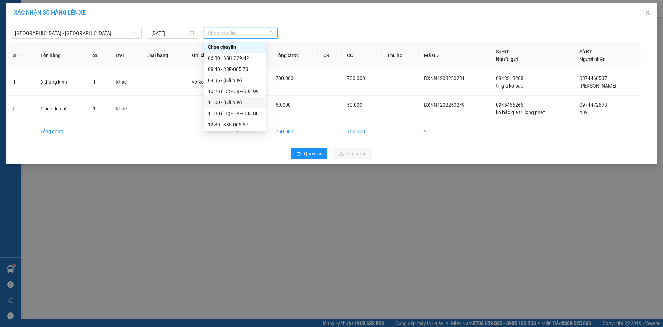
scroll to position [111, 0]
click at [225, 82] on div "21:00 - 38B-008.93" at bounding box center [235, 80] width 54 height 8
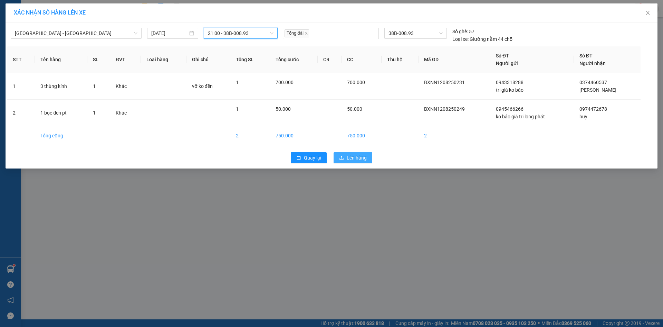
click at [337, 156] on button "Lên hàng" at bounding box center [353, 157] width 39 height 11
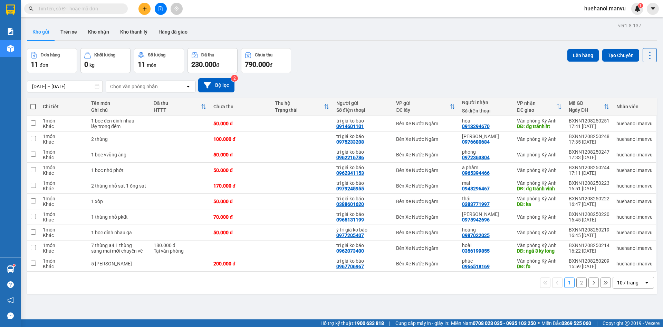
click at [31, 106] on span at bounding box center [33, 107] width 6 height 6
click at [33, 103] on input "checkbox" at bounding box center [33, 103] width 0 height 0
checkbox input "true"
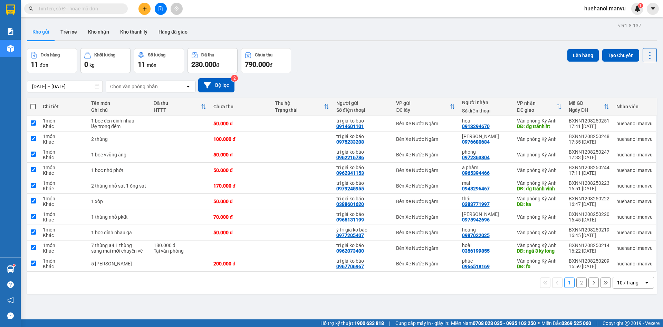
checkbox input "true"
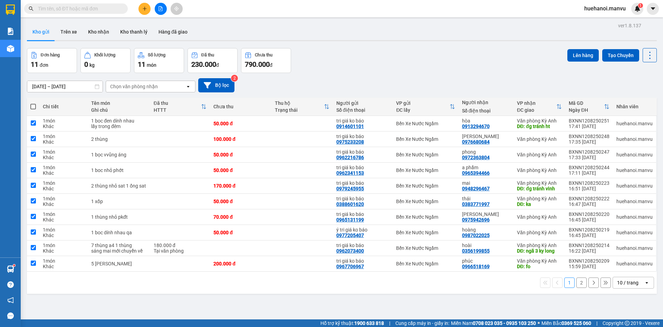
checkbox input "true"
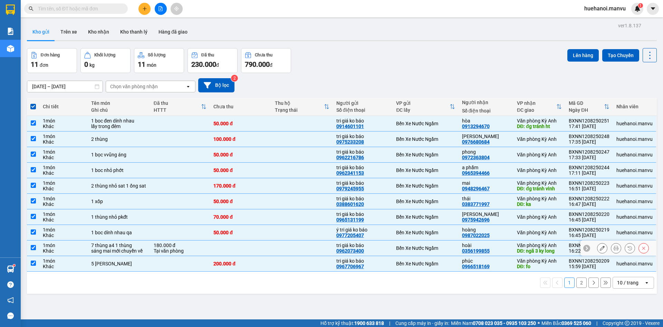
click at [33, 246] on td at bounding box center [33, 248] width 12 height 16
checkbox input "false"
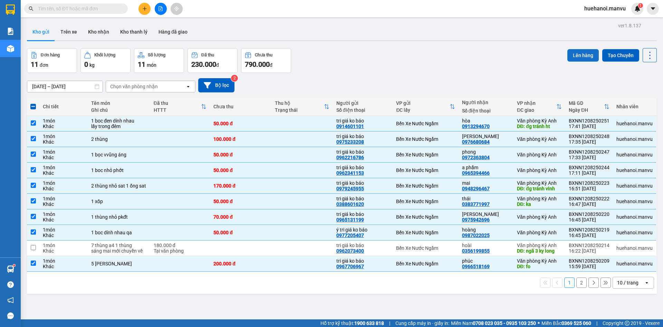
click at [586, 57] on button "Lên hàng" at bounding box center [583, 55] width 31 height 12
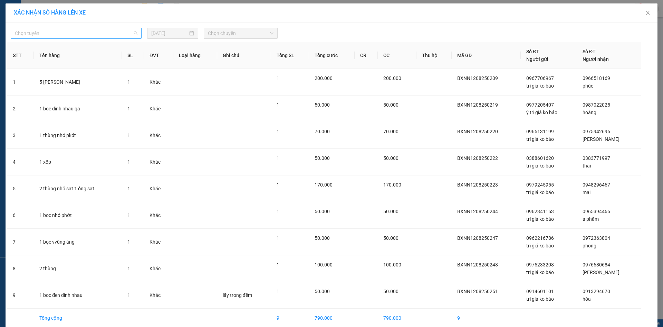
click at [42, 36] on span "Chọn tuyến" at bounding box center [76, 33] width 123 height 10
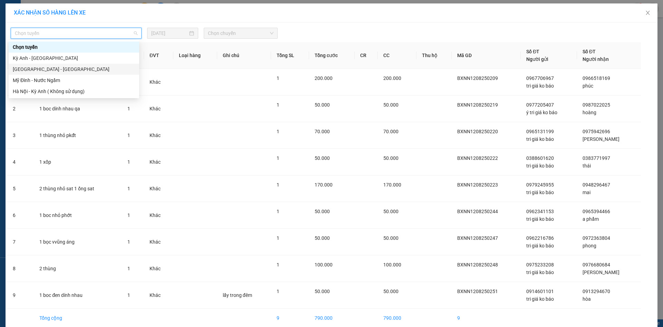
click at [35, 68] on div "[GEOGRAPHIC_DATA] - [GEOGRAPHIC_DATA]" at bounding box center [74, 69] width 122 height 8
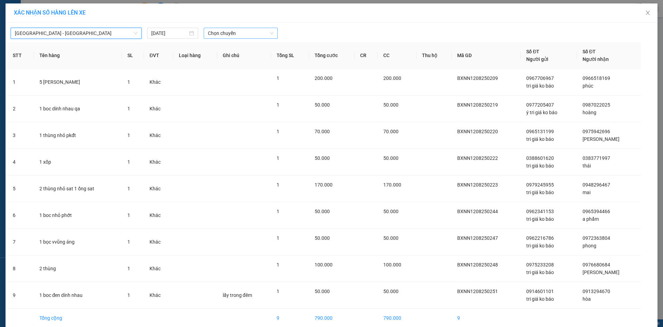
click at [216, 34] on span "Chọn chuyến" at bounding box center [241, 33] width 66 height 10
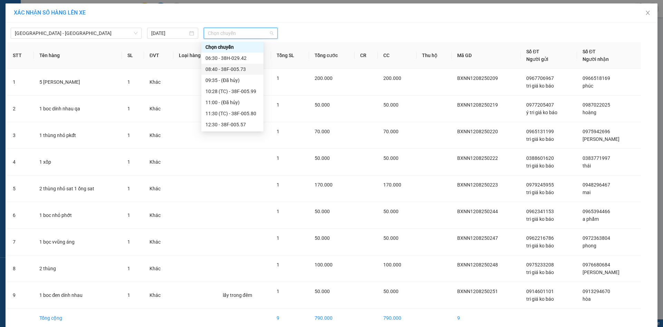
scroll to position [111, 0]
click at [223, 69] on div "18:30 - 38E-005.22" at bounding box center [233, 69] width 54 height 8
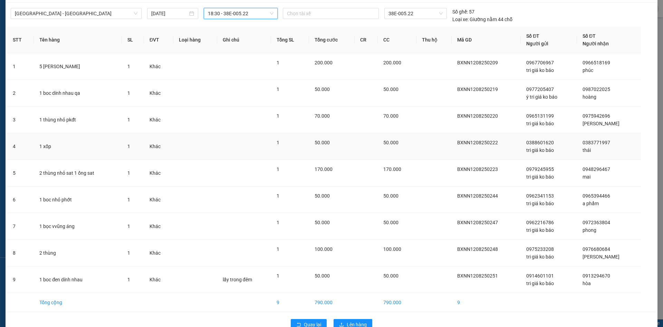
scroll to position [36, 0]
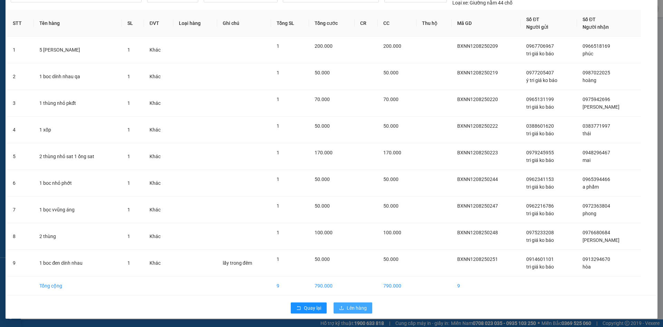
click at [342, 305] on icon "upload" at bounding box center [341, 307] width 5 height 5
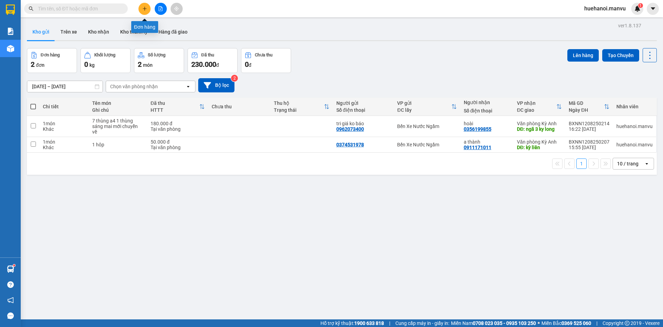
click at [141, 7] on button at bounding box center [145, 9] width 12 height 12
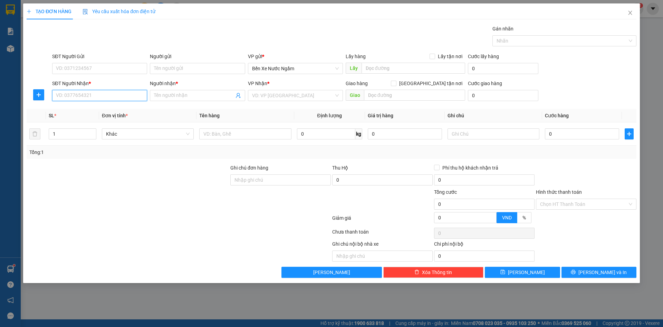
click at [116, 96] on input "SĐT Người Nhận *" at bounding box center [99, 95] width 95 height 11
type input "0379234024"
click at [76, 111] on div "0379234024 - kt" at bounding box center [99, 109] width 87 height 8
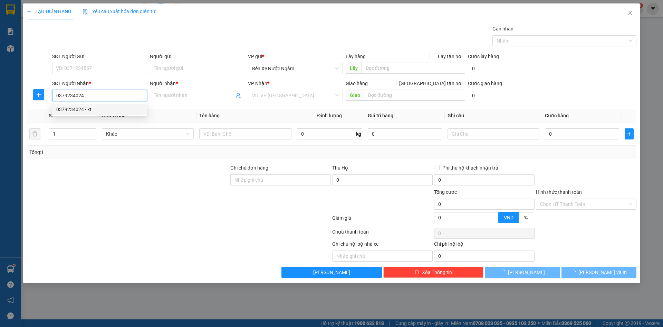
type input "kt"
type input "k thịnh"
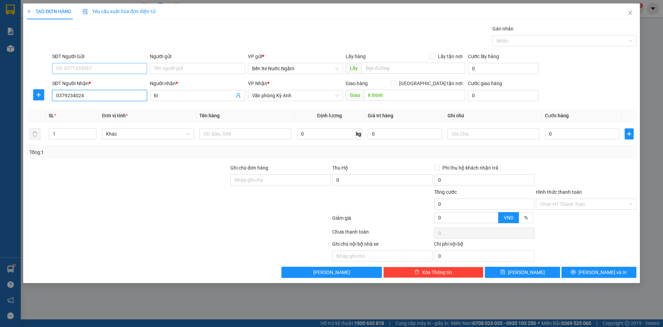
type input "0379234024"
click at [89, 67] on input "SĐT Người Gửi" at bounding box center [99, 68] width 95 height 11
click at [82, 71] on input "SĐT Người Gửi" at bounding box center [99, 68] width 95 height 11
type input "0373159761"
click at [84, 79] on div "0373159761 - tri giá ko báo" at bounding box center [99, 82] width 87 height 8
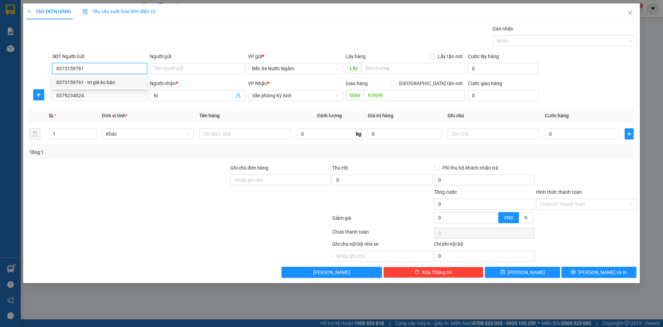
type input "tri giá ko báo"
type input "0373159761"
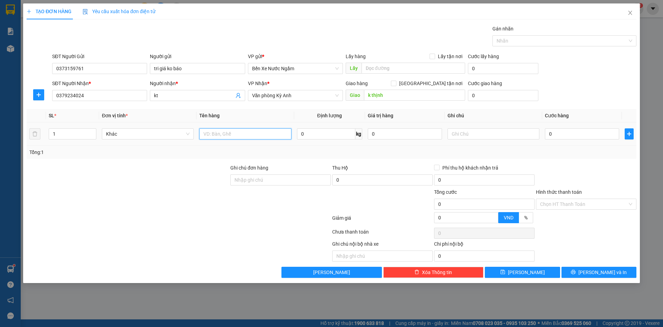
click at [224, 135] on input "text" at bounding box center [245, 133] width 92 height 11
type input "1 xốp"
click at [569, 134] on input "0" at bounding box center [582, 133] width 74 height 11
type input "5"
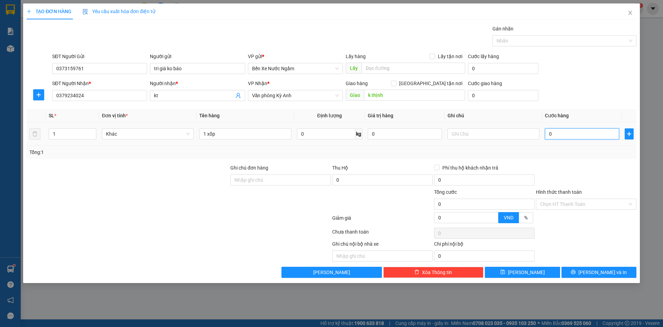
type input "5"
type input "50"
type input "500"
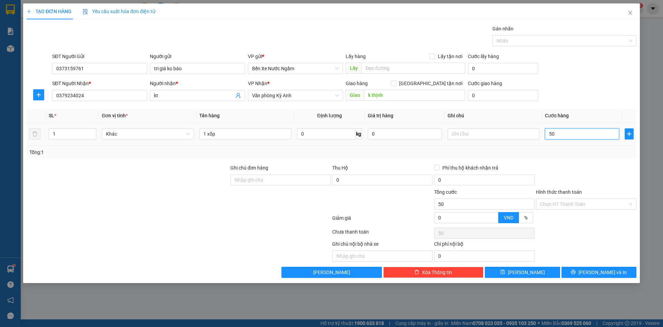
type input "500"
type input "50"
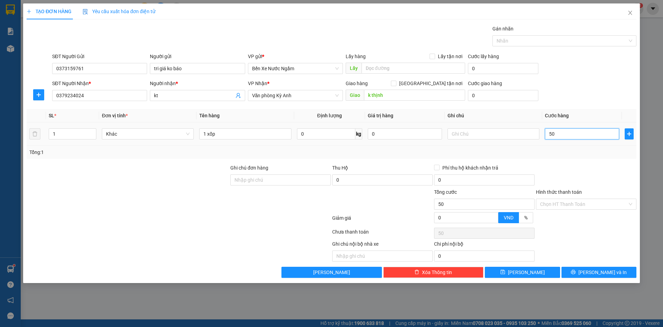
type input "5"
type input "0"
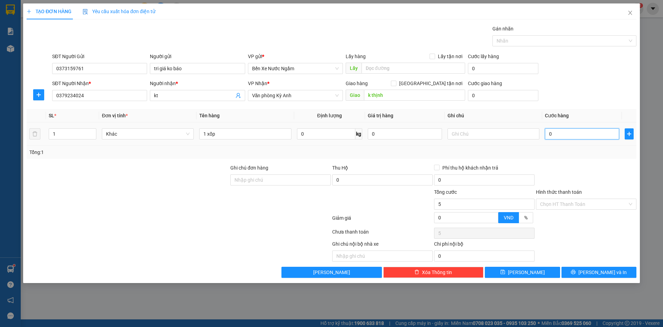
type input "0"
type input "01"
type input "1"
type input "010"
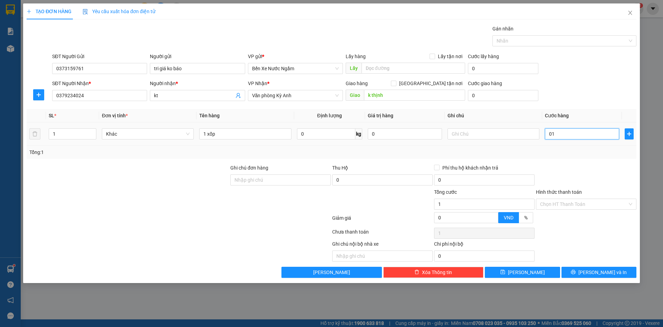
type input "10"
type input "0.100"
type input "100"
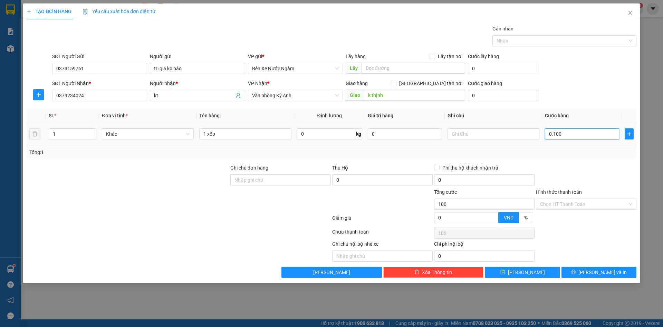
type input "01.000"
type input "1.000"
type input "010.000"
type input "10.000"
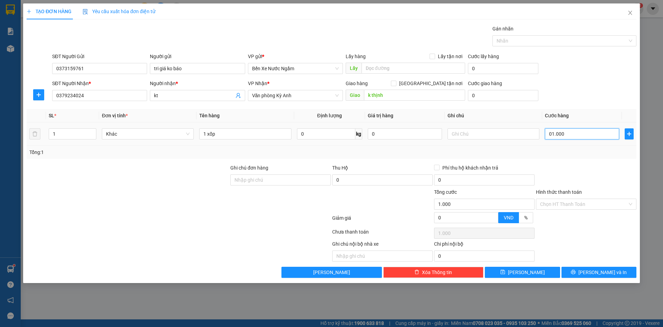
type input "10.000"
type input "0.100.000"
type input "100.000"
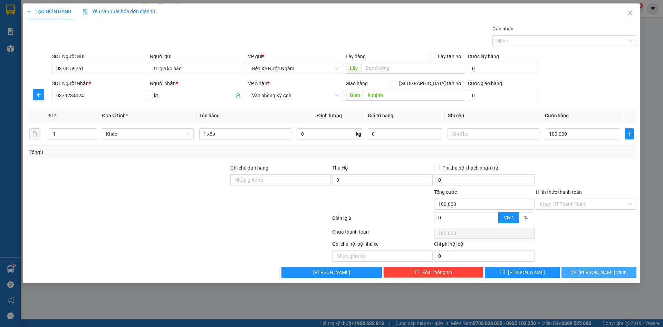
click at [577, 273] on button "[PERSON_NAME] và In" at bounding box center [599, 271] width 75 height 11
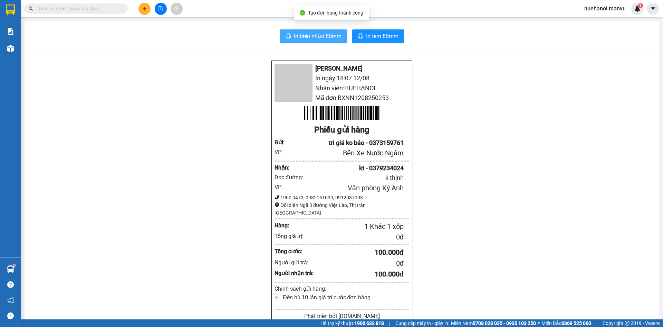
click at [312, 41] on button "In biên nhận 80mm" at bounding box center [313, 36] width 67 height 14
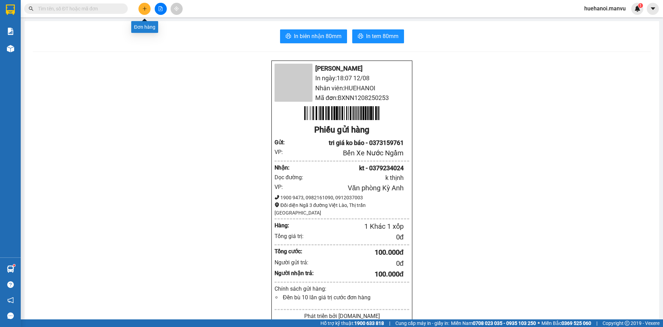
click at [143, 10] on icon "plus" at bounding box center [144, 8] width 5 height 5
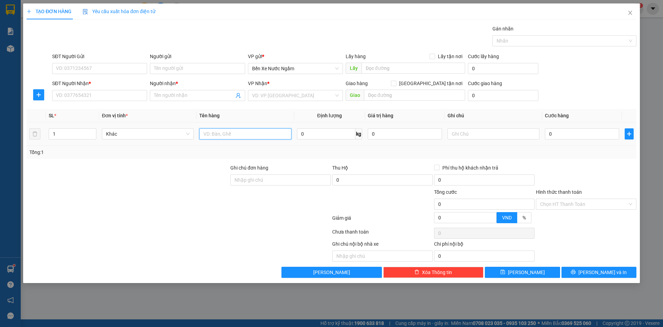
click at [236, 139] on input "text" at bounding box center [245, 133] width 92 height 11
type input "3 thùng pt"
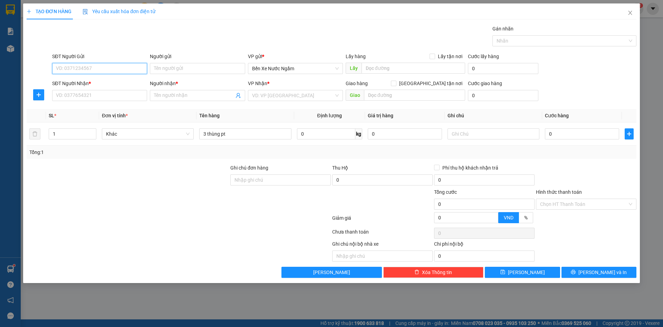
click at [94, 66] on input "SĐT Người Gửi" at bounding box center [99, 68] width 95 height 11
type input "0988843399"
click at [93, 82] on div "0988843399 - tri giá ko báo" at bounding box center [99, 82] width 87 height 8
type input "tri giá ko báo"
type input "0988843399"
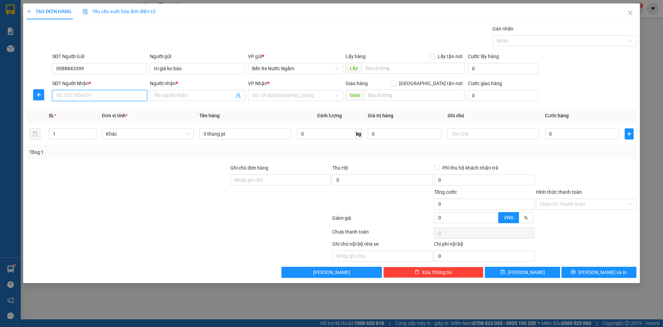
click at [91, 96] on input "SĐT Người Nhận *" at bounding box center [99, 95] width 95 height 11
type input "0974628667"
click at [85, 115] on div "0974628667 0974628667 - a trường" at bounding box center [99, 109] width 95 height 14
click at [92, 89] on div "SĐT Người Nhận *" at bounding box center [99, 84] width 95 height 10
click at [91, 95] on input "0974628667" at bounding box center [99, 95] width 95 height 11
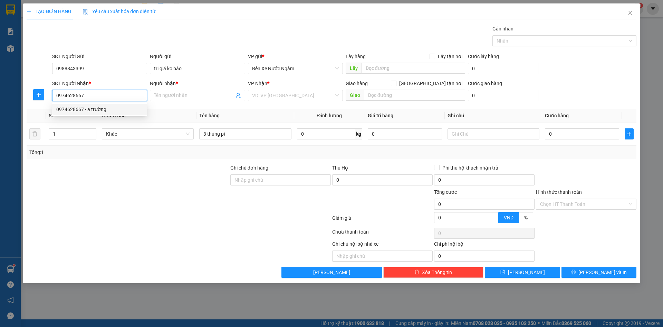
click at [89, 108] on div "0974628667 - a trường" at bounding box center [99, 109] width 87 height 8
type input "a trường"
type input "ky long"
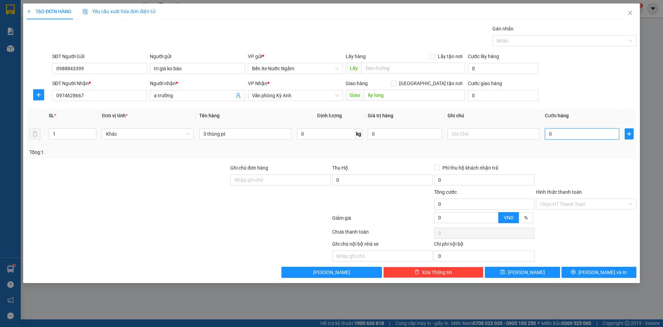
click at [569, 130] on input "0" at bounding box center [582, 133] width 74 height 11
click at [566, 137] on input "0" at bounding box center [582, 133] width 74 height 11
type input "01"
type input "1"
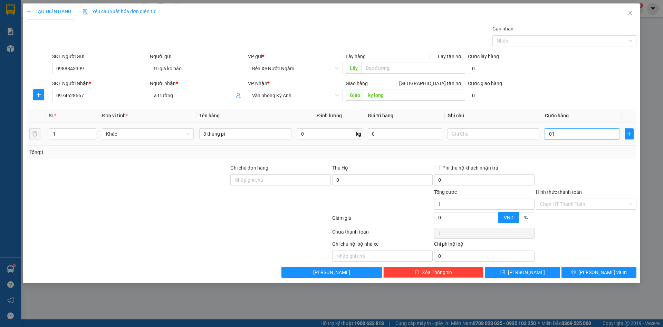
type input "015"
click at [584, 276] on button "[PERSON_NAME] và In" at bounding box center [599, 271] width 75 height 11
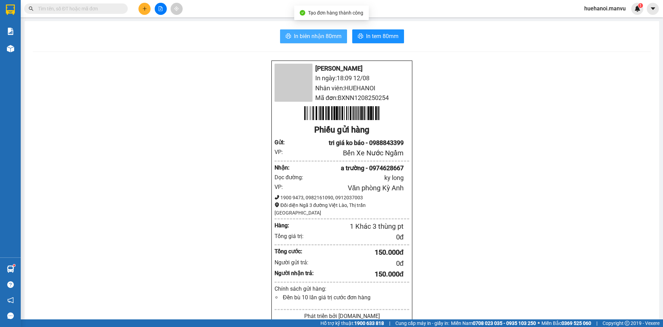
click at [325, 29] on button "In biên nhận 80mm" at bounding box center [313, 36] width 67 height 14
click at [325, 38] on span "In biên nhận 80mm" at bounding box center [318, 36] width 48 height 9
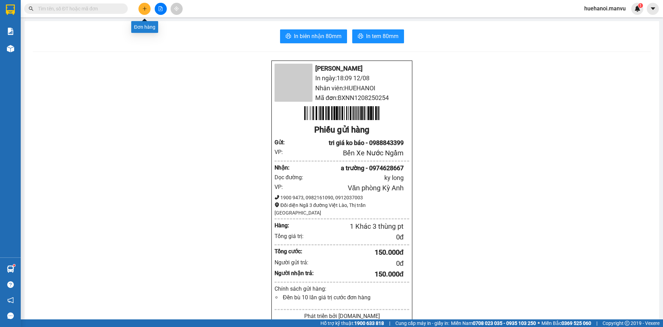
click at [144, 3] on button at bounding box center [145, 9] width 12 height 12
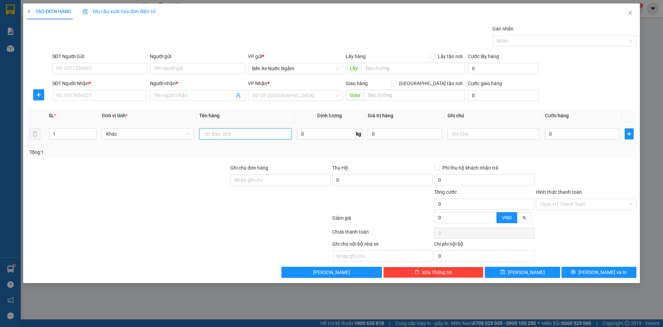
click at [221, 135] on input "text" at bounding box center [245, 133] width 92 height 11
click at [246, 134] on input "1 bọc đen dây cuôn roa" at bounding box center [245, 133] width 92 height 11
click at [241, 134] on input "1 bọc đen dây cu roa" at bounding box center [245, 133] width 92 height 11
click at [84, 92] on input "SĐT Người Nhận *" at bounding box center [99, 95] width 95 height 11
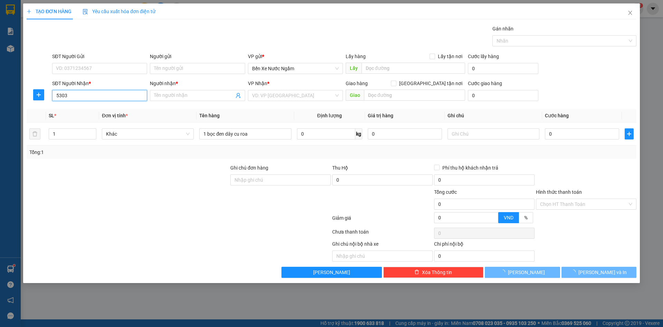
click at [84, 92] on input "5303" at bounding box center [99, 95] width 95 height 11
click at [92, 101] on div "SĐT Người Nhận * 5303 5303" at bounding box center [99, 91] width 95 height 24
click at [93, 97] on input "5303" at bounding box center [99, 95] width 95 height 11
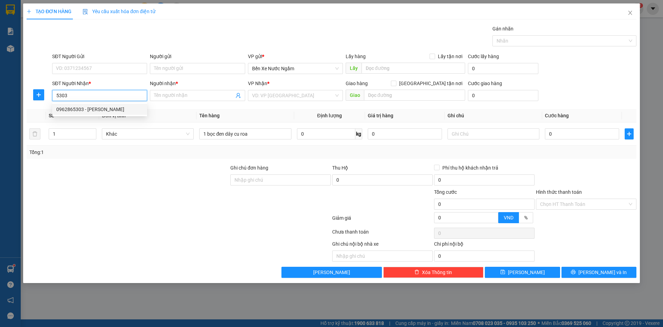
click at [83, 107] on div "0962865303 - hà" at bounding box center [99, 109] width 87 height 8
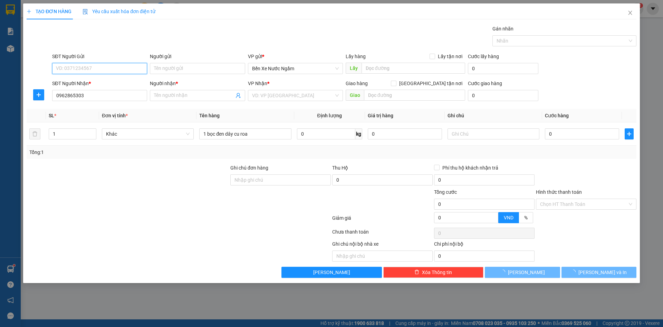
click at [95, 71] on input "SĐT Người Gửi" at bounding box center [99, 68] width 95 height 11
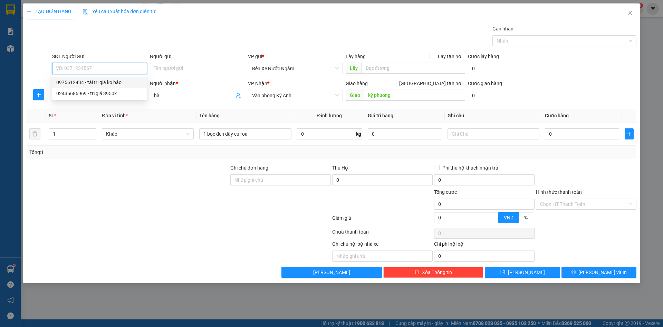
click at [89, 81] on div "0975612434 - tài tri giá ko báo" at bounding box center [99, 82] width 87 height 8
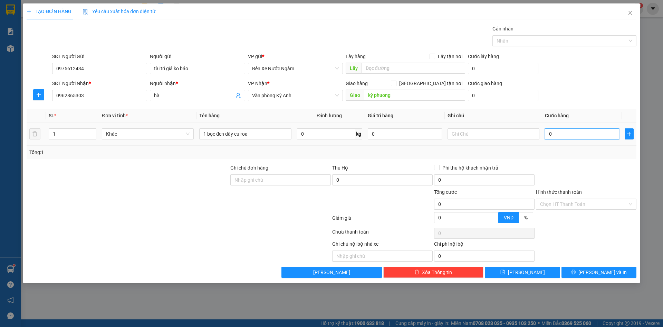
click at [552, 136] on input "0" at bounding box center [582, 133] width 74 height 11
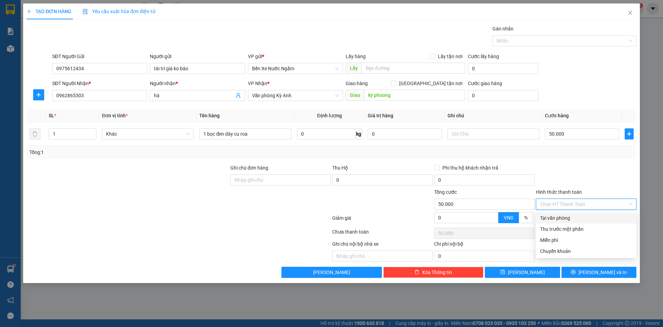
click at [567, 205] on input "Hình thức thanh toán" at bounding box center [583, 204] width 87 height 10
click at [557, 220] on div "Tại văn phòng" at bounding box center [586, 218] width 92 height 8
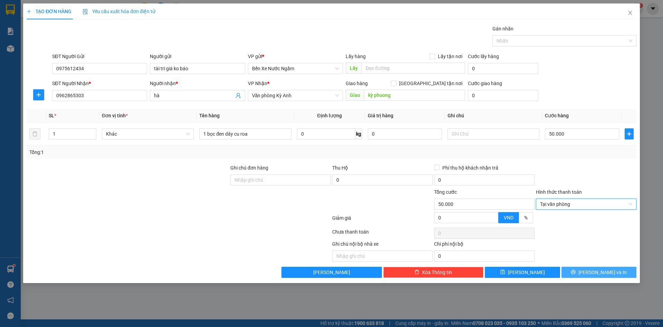
click at [576, 273] on icon "printer" at bounding box center [573, 271] width 5 height 5
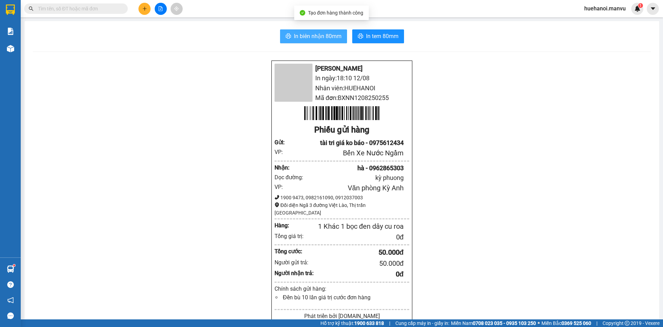
click at [332, 36] on span "In biên nhận 80mm" at bounding box center [318, 36] width 48 height 9
click at [306, 38] on span "In biên nhận 80mm" at bounding box center [318, 36] width 48 height 9
click at [436, 325] on span "Cung cấp máy in - giấy in:" at bounding box center [423, 323] width 54 height 8
click at [435, 325] on span "Cung cấp máy in - giấy in:" at bounding box center [423, 323] width 54 height 8
click at [432, 326] on html "Kết quả tìm kiếm ( 2 ) Bộ lọc Gửi 3 ngày gần nhất Mã ĐH Trạng thái Món hàng Thu…" at bounding box center [331, 163] width 663 height 327
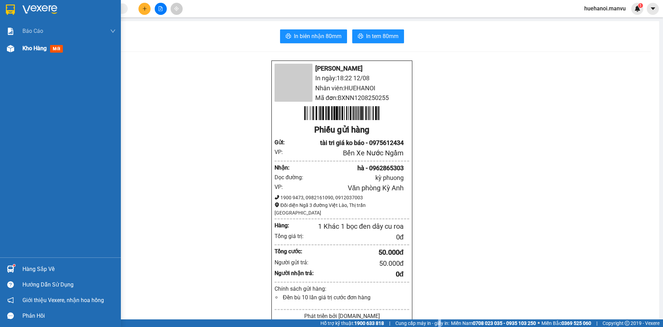
click at [38, 47] on span "Kho hàng" at bounding box center [34, 48] width 24 height 7
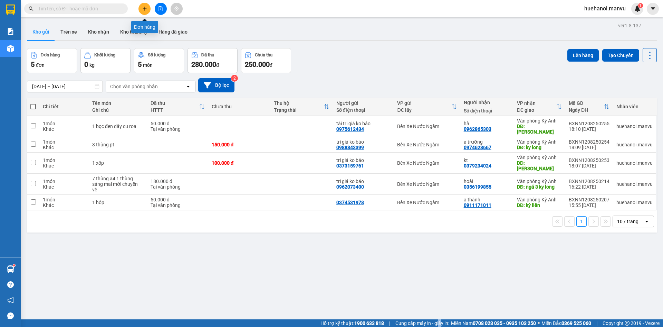
click at [148, 11] on button at bounding box center [145, 9] width 12 height 12
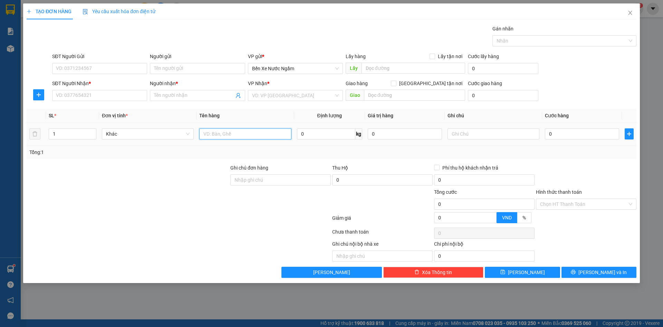
click at [237, 137] on input "text" at bounding box center [245, 133] width 92 height 11
click at [80, 97] on input "SĐT Người Nhận *" at bounding box center [99, 95] width 95 height 11
click at [170, 93] on input "Người nhận *" at bounding box center [194, 96] width 80 height 8
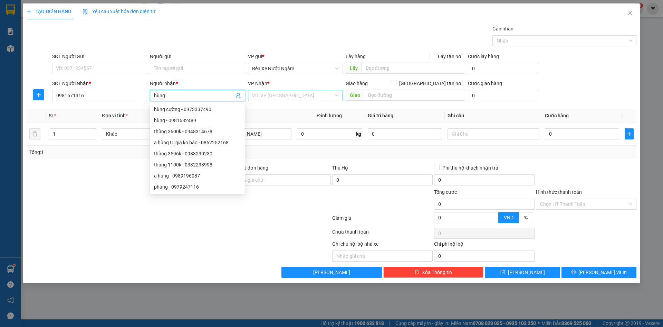
click at [296, 95] on input "search" at bounding box center [293, 95] width 82 height 10
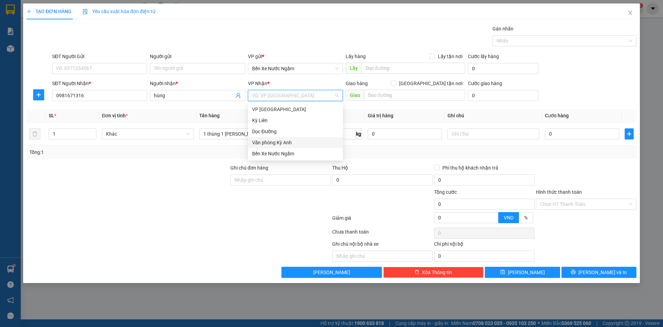
click at [289, 142] on div "Văn phòng Kỳ Anh" at bounding box center [295, 143] width 87 height 8
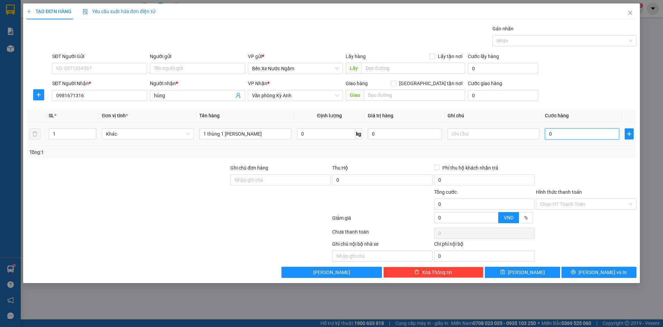
click at [564, 136] on input "0" at bounding box center [582, 133] width 74 height 11
click at [114, 66] on input "SĐT Người Gửi" at bounding box center [99, 68] width 95 height 11
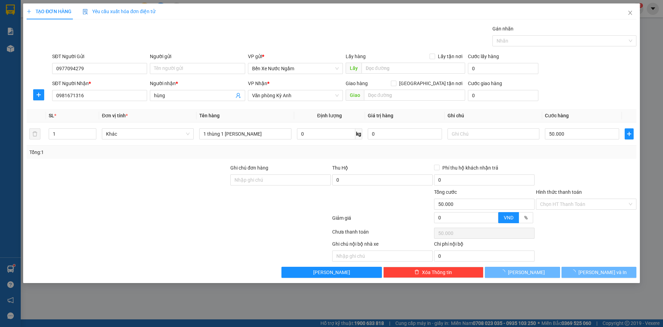
click at [170, 74] on div "Người gửi Tên người gửi" at bounding box center [197, 65] width 95 height 24
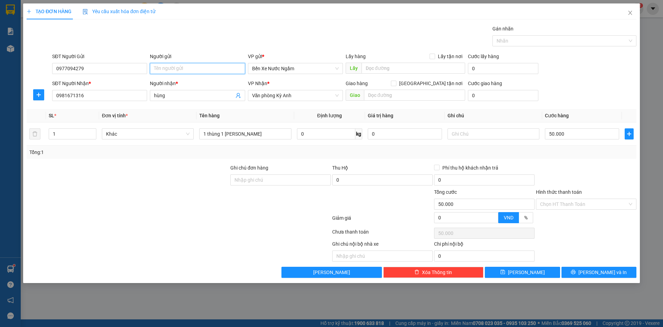
click at [174, 69] on input "Người gửi" at bounding box center [197, 68] width 95 height 11
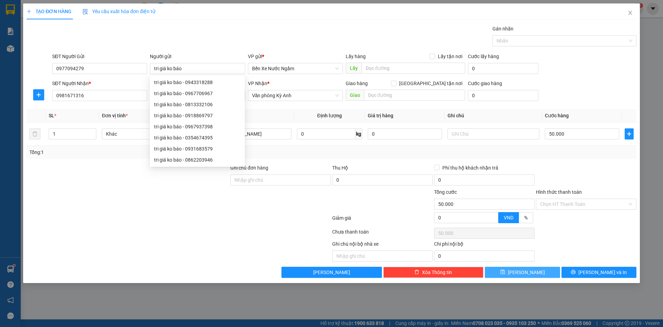
click at [505, 272] on icon "save" at bounding box center [503, 272] width 4 height 4
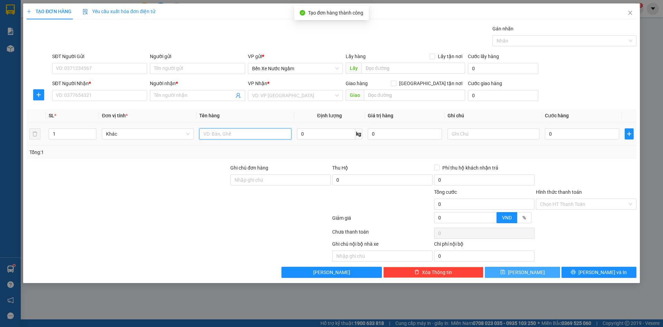
click at [252, 135] on input "text" at bounding box center [245, 133] width 92 height 11
click at [630, 13] on icon "close" at bounding box center [630, 13] width 4 height 4
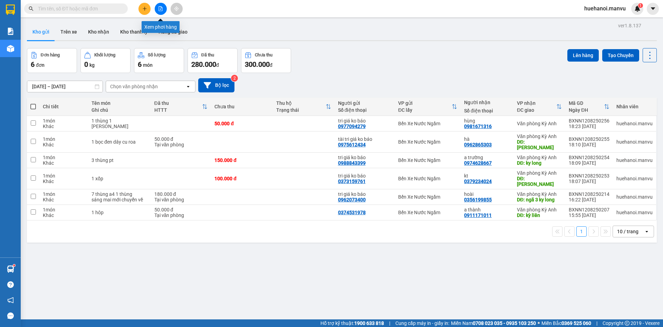
click at [159, 12] on button at bounding box center [161, 9] width 12 height 12
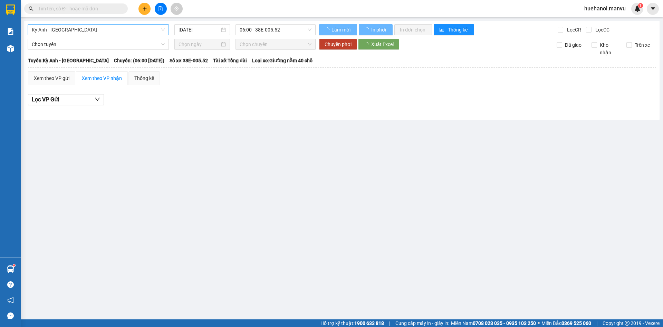
click at [82, 30] on span "Kỳ Anh - [GEOGRAPHIC_DATA]" at bounding box center [98, 30] width 133 height 10
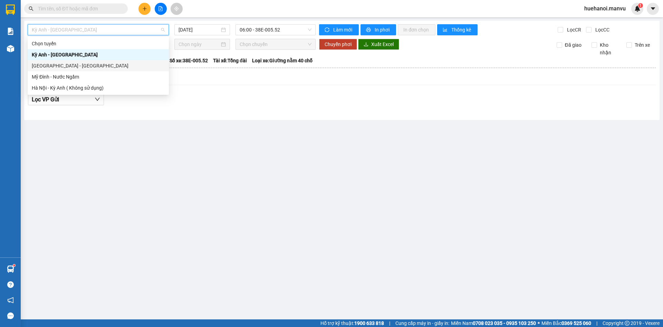
click at [51, 67] on div "[GEOGRAPHIC_DATA] - [GEOGRAPHIC_DATA]" at bounding box center [98, 66] width 133 height 8
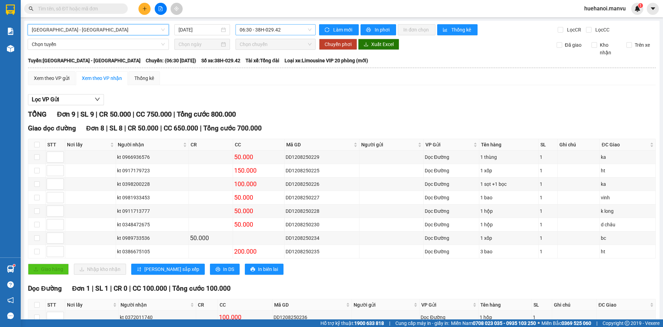
click at [248, 29] on span "06:30 - 38H-029.42" at bounding box center [276, 30] width 72 height 10
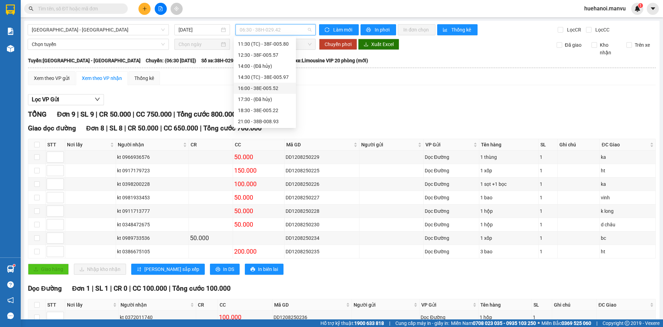
scroll to position [111, 0]
click at [264, 68] on div "18:30 - 38E-005.22" at bounding box center [265, 66] width 54 height 8
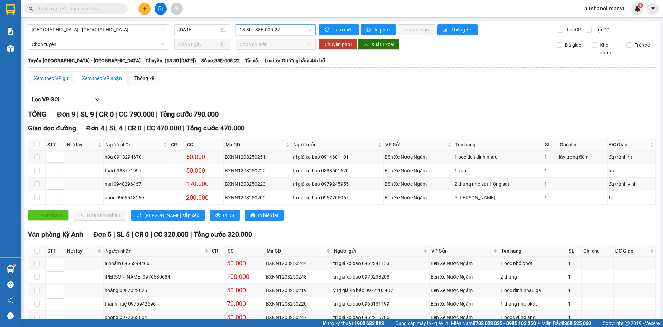
click at [44, 79] on div "Xem theo VP gửi" at bounding box center [52, 78] width 36 height 8
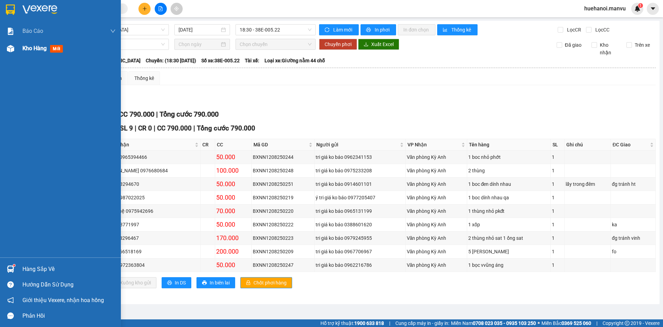
click at [31, 53] on div "Kho hàng mới" at bounding box center [68, 48] width 93 height 17
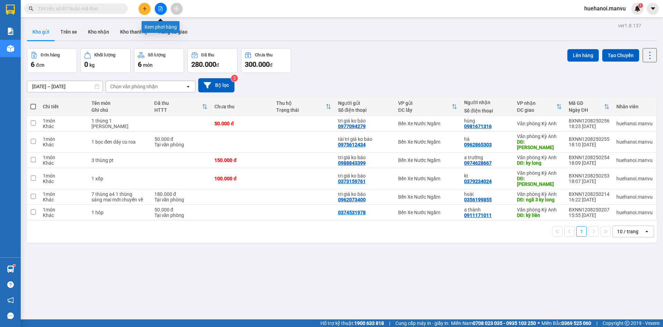
click at [163, 9] on icon "file-add" at bounding box center [160, 8] width 5 height 5
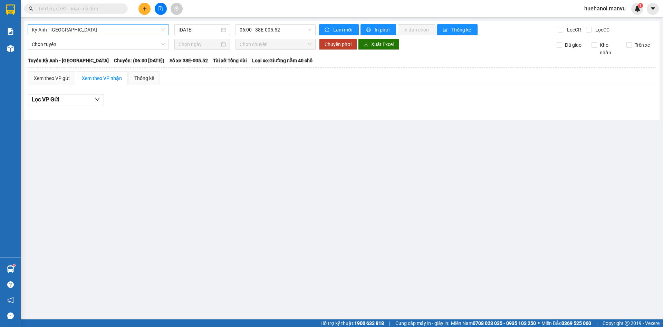
click at [73, 32] on span "Kỳ Anh - [GEOGRAPHIC_DATA]" at bounding box center [98, 30] width 133 height 10
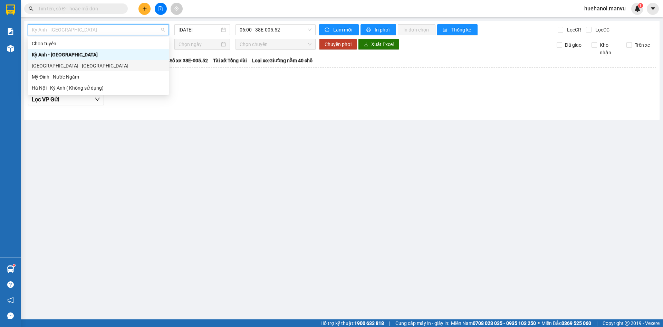
click at [72, 68] on div "[GEOGRAPHIC_DATA] - [GEOGRAPHIC_DATA]" at bounding box center [98, 66] width 133 height 8
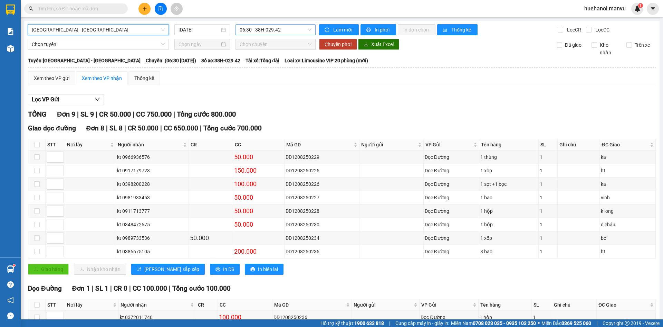
click at [272, 30] on span "06:30 - 38H-029.42" at bounding box center [276, 30] width 72 height 10
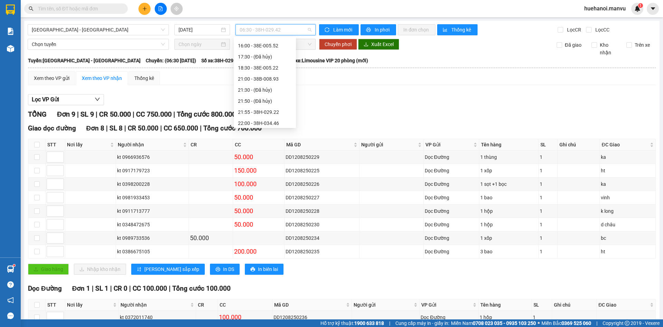
scroll to position [111, 0]
click at [264, 67] on div "18:30 - 38E-005.22" at bounding box center [265, 66] width 54 height 8
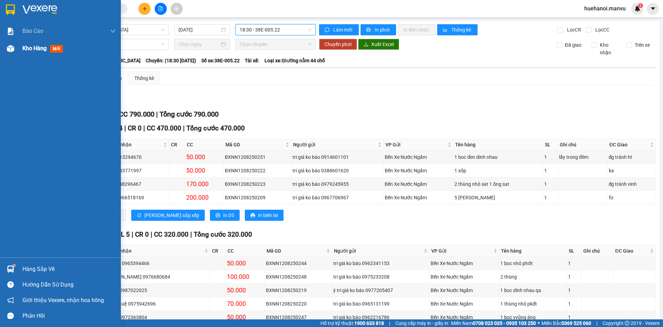
click at [30, 48] on span "Kho hàng" at bounding box center [34, 48] width 24 height 7
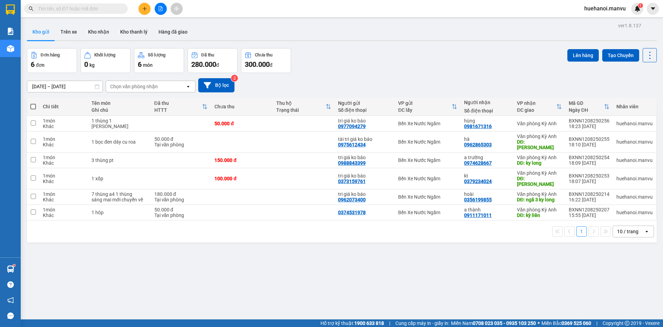
click at [85, 11] on input "text" at bounding box center [79, 9] width 82 height 8
click at [580, 227] on button "1" at bounding box center [582, 231] width 10 height 10
click at [160, 11] on icon "file-add" at bounding box center [161, 8] width 4 height 5
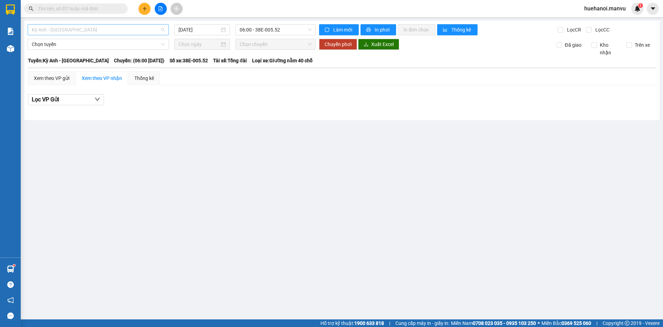
click at [79, 30] on span "Kỳ Anh - [GEOGRAPHIC_DATA]" at bounding box center [98, 30] width 133 height 10
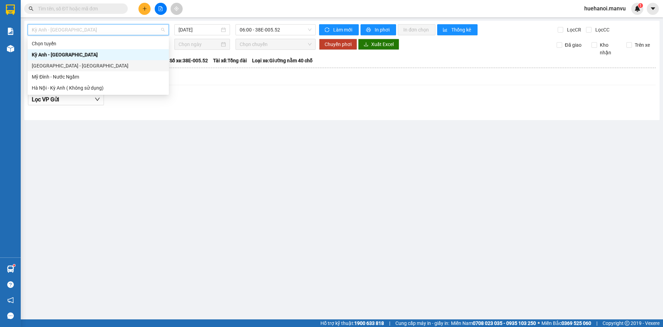
click at [66, 68] on div "[GEOGRAPHIC_DATA] - [GEOGRAPHIC_DATA]" at bounding box center [98, 66] width 133 height 8
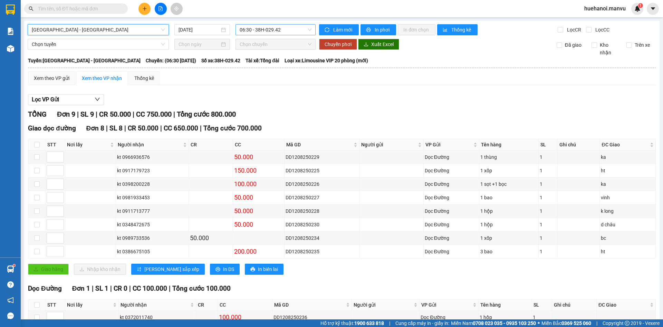
click at [276, 32] on span "06:30 - 38H-029.42" at bounding box center [276, 30] width 72 height 10
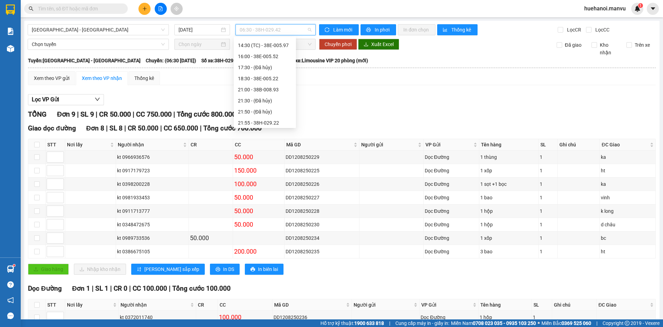
scroll to position [111, 0]
click at [267, 81] on div "21:00 - 38B-008.93" at bounding box center [265, 76] width 62 height 11
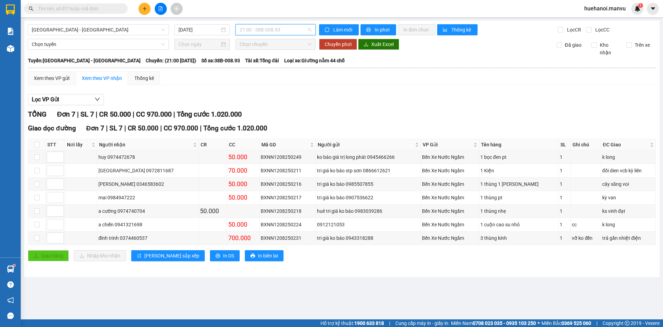
click at [257, 29] on span "21:00 - 38B-008.93" at bounding box center [276, 30] width 72 height 10
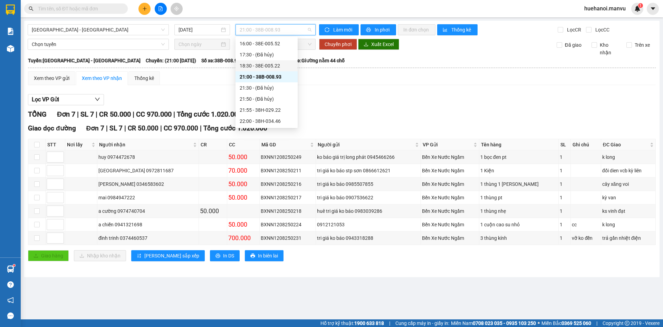
click at [274, 64] on div "18:30 - 38E-005.22" at bounding box center [267, 66] width 54 height 8
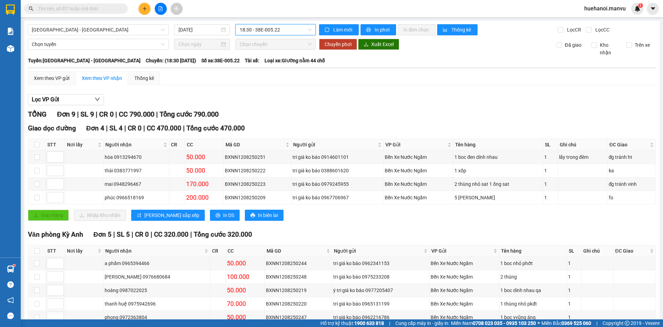
scroll to position [40, 0]
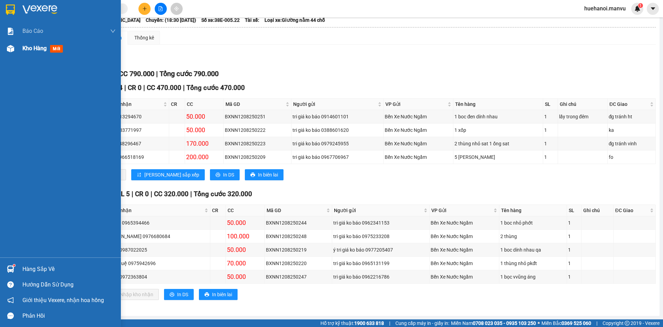
click at [25, 45] on span "Kho hàng" at bounding box center [34, 48] width 24 height 7
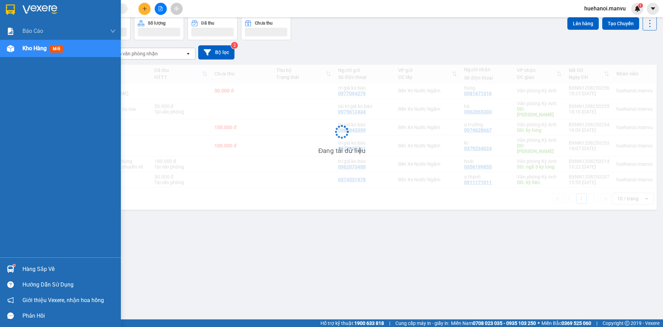
scroll to position [32, 0]
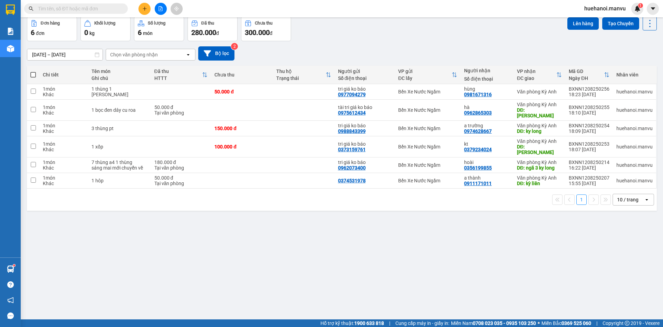
click at [145, 12] on button at bounding box center [145, 9] width 12 height 12
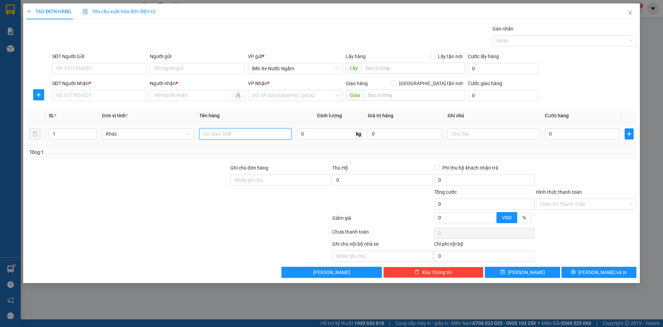
click at [212, 136] on input "text" at bounding box center [245, 133] width 92 height 11
click at [99, 100] on input "SĐT Người Nhận *" at bounding box center [99, 95] width 95 height 11
click at [174, 96] on input "Người nhận *" at bounding box center [194, 96] width 80 height 8
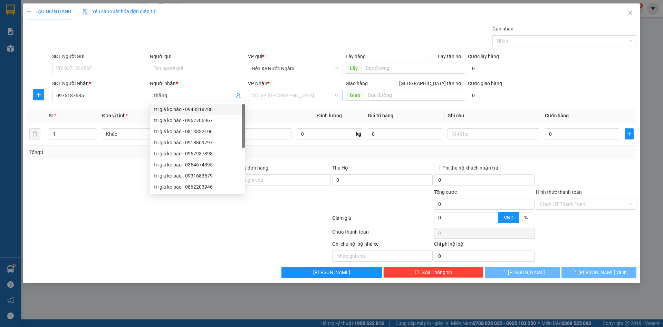
click at [277, 96] on input "search" at bounding box center [293, 95] width 82 height 10
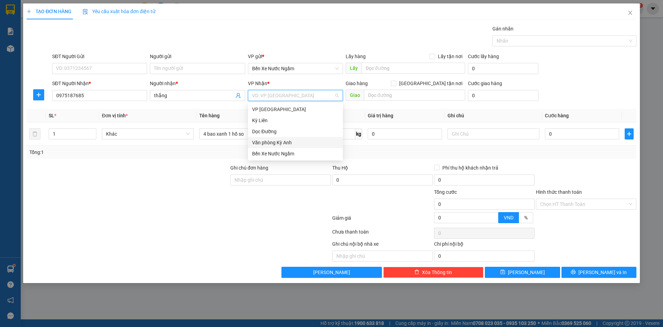
click at [294, 145] on div "Văn phòng Kỳ Anh" at bounding box center [295, 143] width 87 height 8
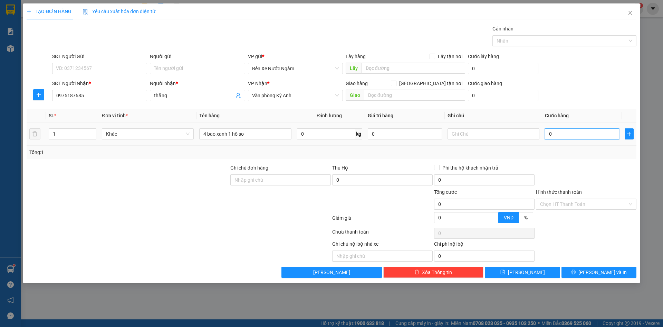
click at [589, 138] on input "0" at bounding box center [582, 133] width 74 height 11
click at [78, 68] on input "SĐT Người Gửi" at bounding box center [99, 68] width 95 height 11
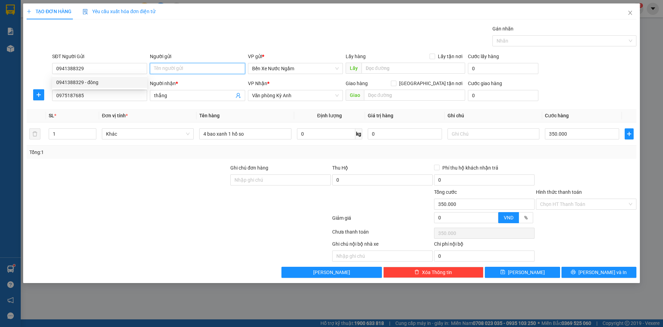
click at [164, 69] on input "Người gửi" at bounding box center [197, 68] width 95 height 11
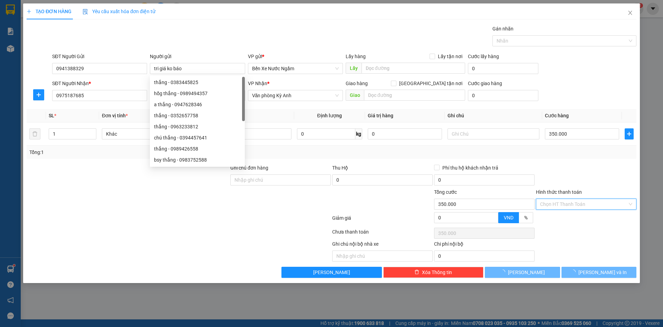
click at [573, 206] on input "Hình thức thanh toán" at bounding box center [583, 204] width 87 height 10
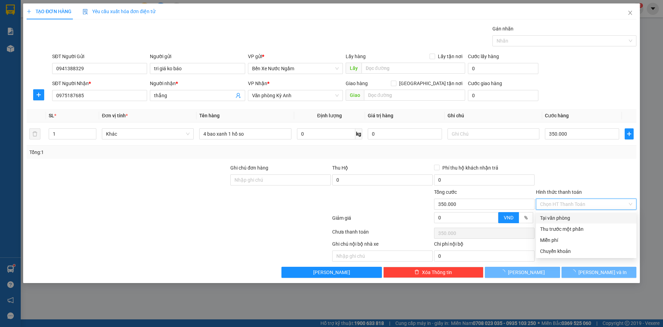
click at [568, 214] on div "Tại văn phòng" at bounding box center [586, 217] width 101 height 11
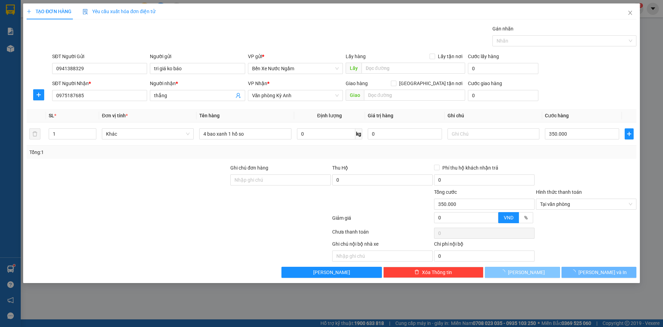
click at [508, 273] on button "[PERSON_NAME]" at bounding box center [522, 271] width 75 height 11
click at [514, 271] on button "[PERSON_NAME]" at bounding box center [522, 271] width 75 height 11
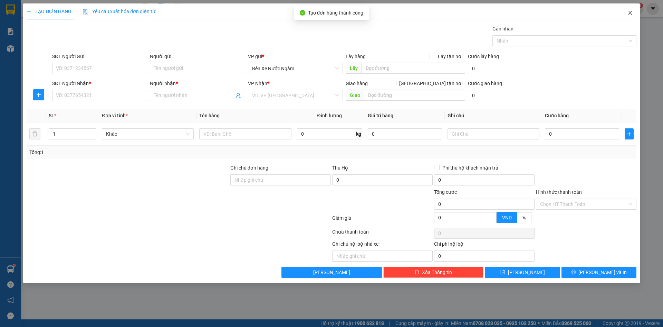
click at [632, 11] on icon "close" at bounding box center [631, 13] width 6 height 6
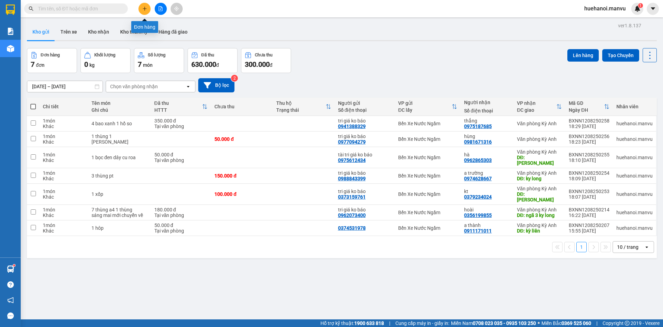
click at [145, 10] on icon "plus" at bounding box center [144, 9] width 0 height 4
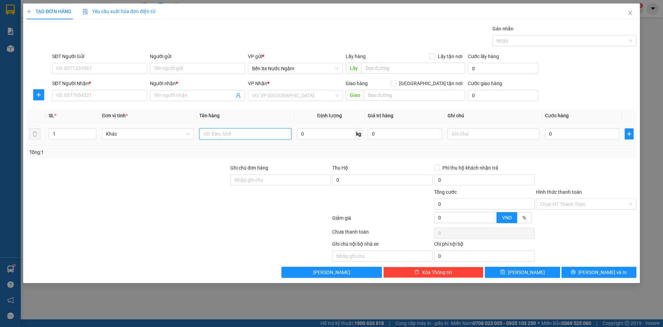
click at [230, 136] on input "text" at bounding box center [245, 133] width 92 height 11
click at [95, 71] on input "SĐT Người Gửi" at bounding box center [99, 68] width 95 height 11
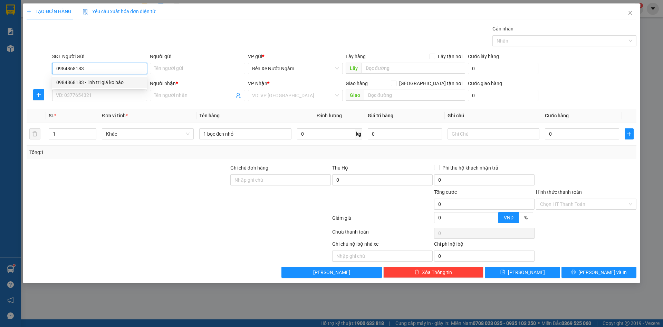
click at [95, 81] on div "0984868183 - linh tri giá ko báo" at bounding box center [99, 82] width 87 height 8
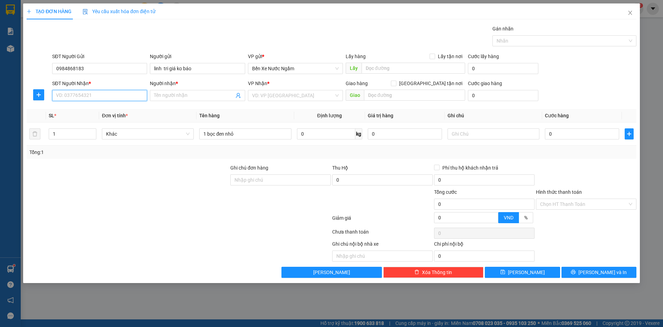
click at [98, 100] on input "SĐT Người Nhận *" at bounding box center [99, 95] width 95 height 11
click at [74, 107] on div "0932096914 - ko" at bounding box center [99, 109] width 87 height 8
click at [563, 136] on input "0" at bounding box center [582, 133] width 74 height 11
click at [605, 270] on span "[PERSON_NAME] và In" at bounding box center [603, 272] width 48 height 8
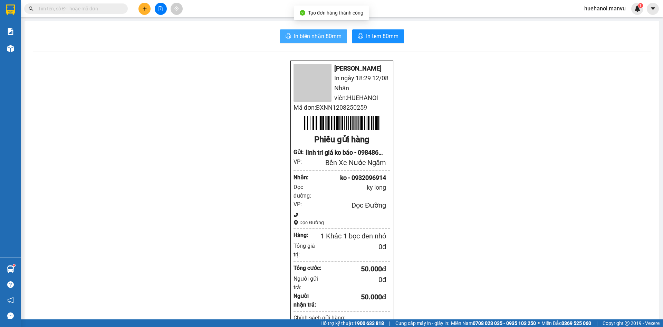
click at [323, 29] on button "In biên nhận 80mm" at bounding box center [313, 36] width 67 height 14
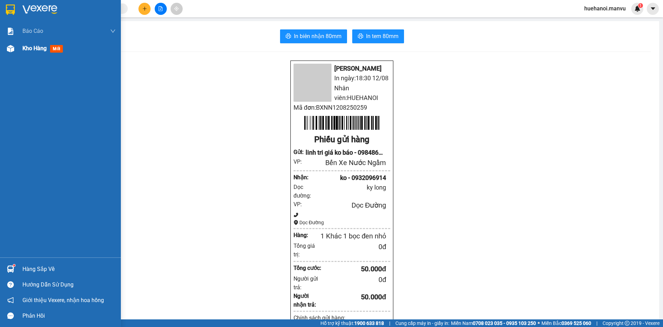
click at [23, 49] on span "Kho hàng" at bounding box center [34, 48] width 24 height 7
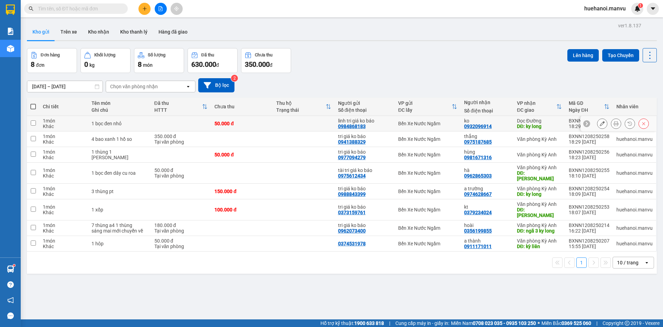
click at [600, 122] on icon at bounding box center [602, 123] width 5 height 5
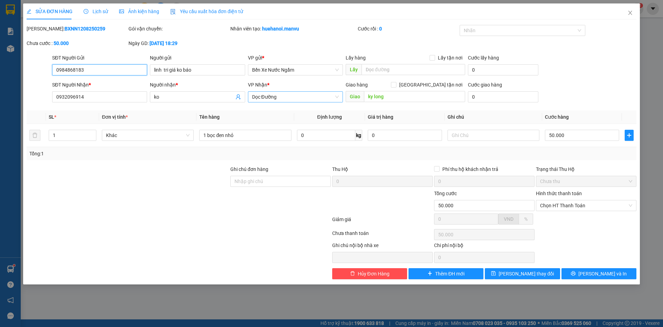
click at [284, 97] on span "Dọc Đường" at bounding box center [295, 97] width 87 height 10
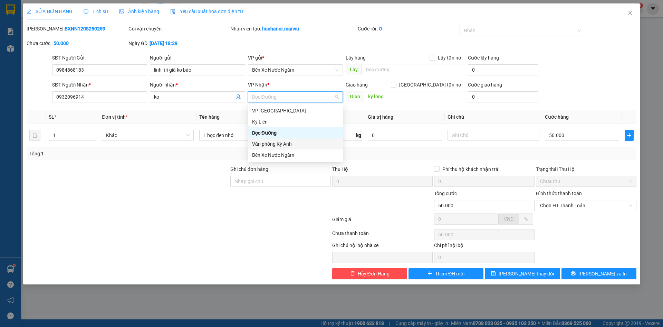
click at [282, 142] on div "Văn phòng Kỳ Anh" at bounding box center [295, 144] width 87 height 8
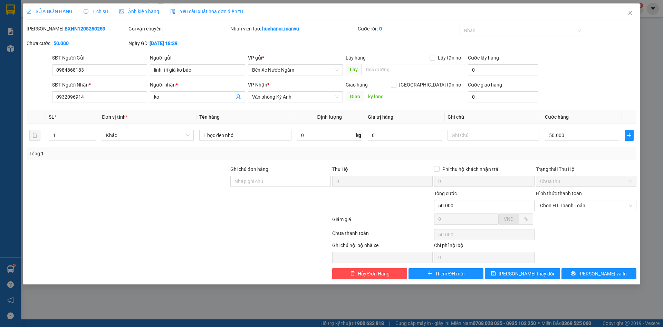
click at [516, 267] on div "Total Paid Fee 0 Total UnPaid Fee 50.000 Cash Collection Total Fee Mã ĐH: BXNN1…" at bounding box center [332, 152] width 610 height 254
click at [514, 273] on span "[PERSON_NAME] thay đổi" at bounding box center [526, 274] width 55 height 8
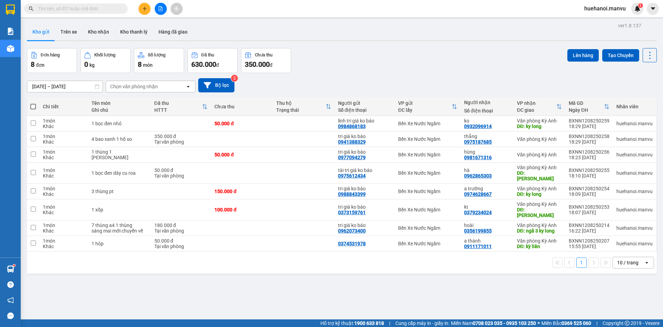
click at [145, 12] on button at bounding box center [145, 9] width 12 height 12
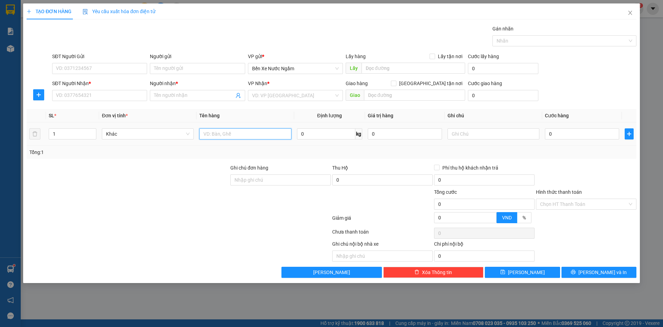
click at [245, 133] on input "text" at bounding box center [245, 133] width 92 height 11
click at [89, 97] on input "SĐT Người Nhận *" at bounding box center [99, 95] width 95 height 11
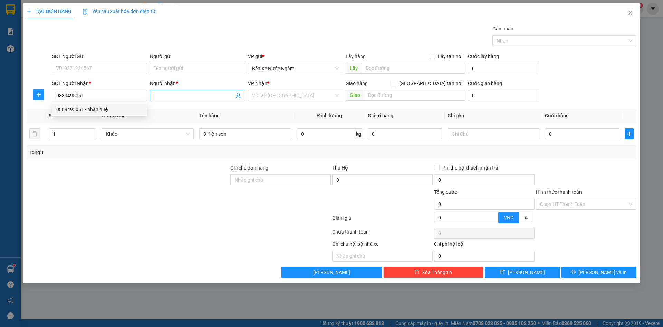
click at [153, 97] on span at bounding box center [197, 95] width 95 height 11
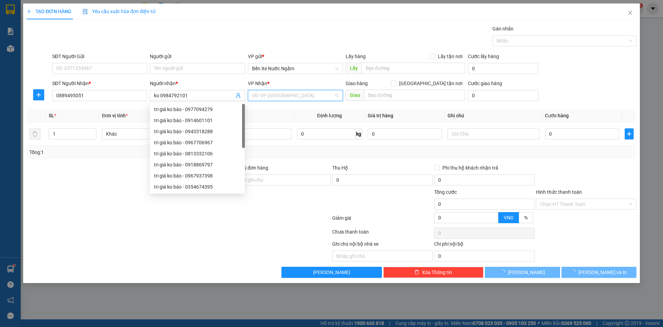
click at [282, 95] on input "search" at bounding box center [293, 95] width 82 height 10
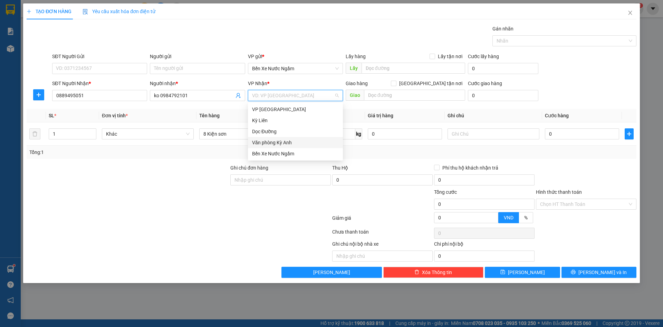
click at [281, 142] on div "Văn phòng Kỳ Anh" at bounding box center [295, 143] width 87 height 8
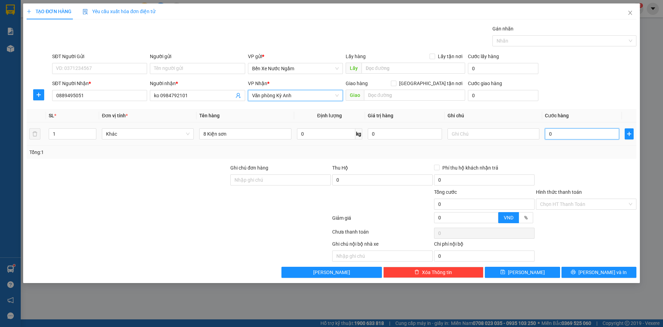
click at [564, 136] on input "0" at bounding box center [582, 133] width 74 height 11
click at [509, 268] on button "[PERSON_NAME]" at bounding box center [522, 271] width 75 height 11
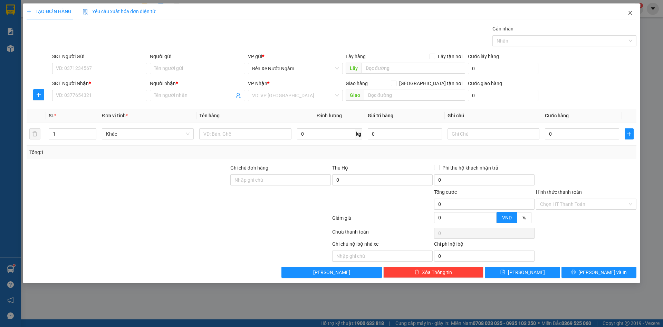
click at [633, 13] on icon "close" at bounding box center [631, 13] width 6 height 6
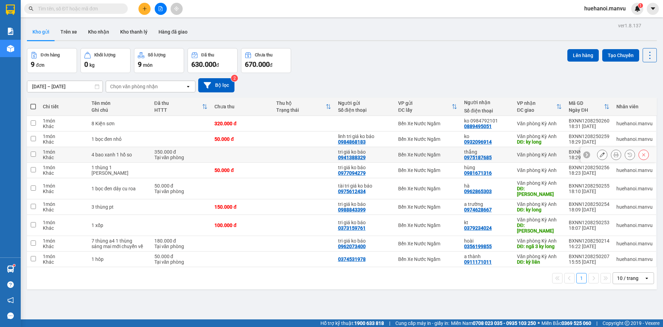
click at [600, 156] on icon at bounding box center [602, 154] width 5 height 5
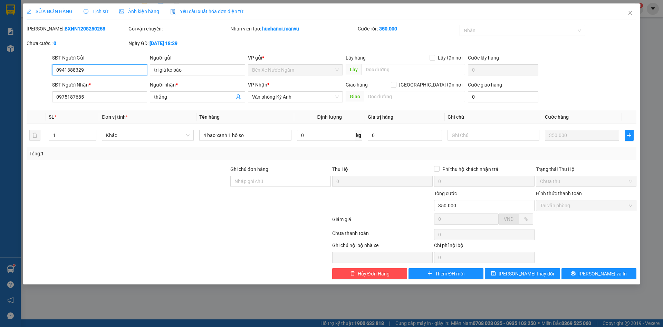
click at [74, 72] on input "0941388329" at bounding box center [99, 69] width 95 height 11
click at [74, 69] on input "0941387329" at bounding box center [99, 69] width 95 height 11
click at [529, 277] on button "[PERSON_NAME] thay đổi" at bounding box center [522, 273] width 75 height 11
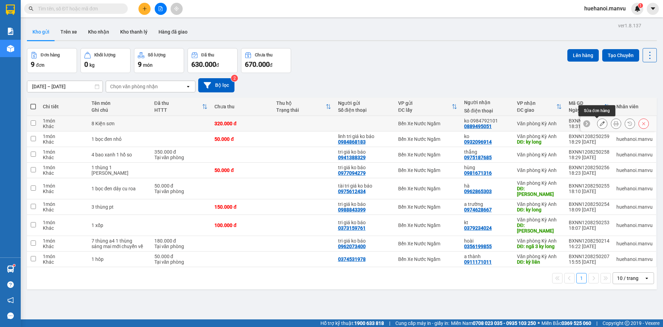
click at [598, 123] on button at bounding box center [603, 123] width 10 height 12
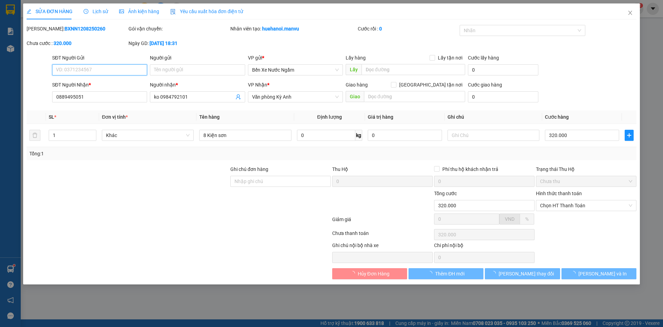
click at [94, 70] on input "SĐT Người Gửi" at bounding box center [99, 69] width 95 height 11
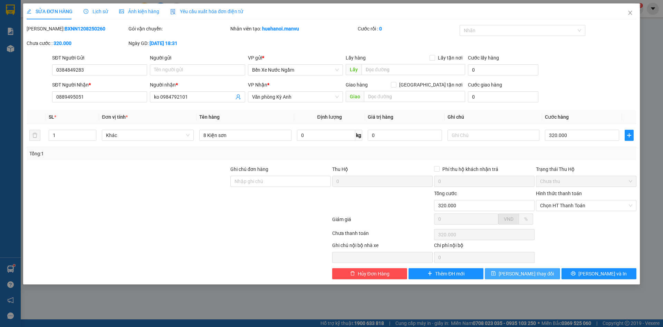
click at [511, 277] on button "[PERSON_NAME] thay đổi" at bounding box center [522, 273] width 75 height 11
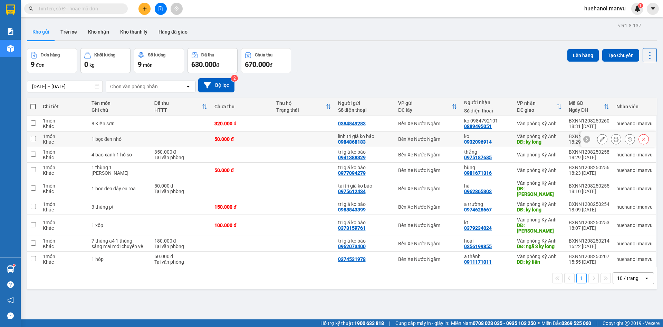
click at [42, 139] on td "1 món Khác" at bounding box center [63, 139] width 49 height 16
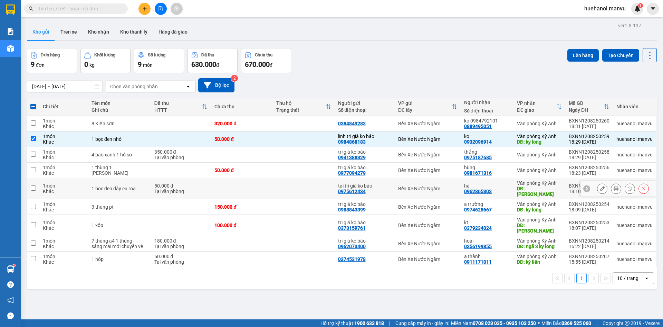
click at [37, 181] on td at bounding box center [33, 188] width 12 height 21
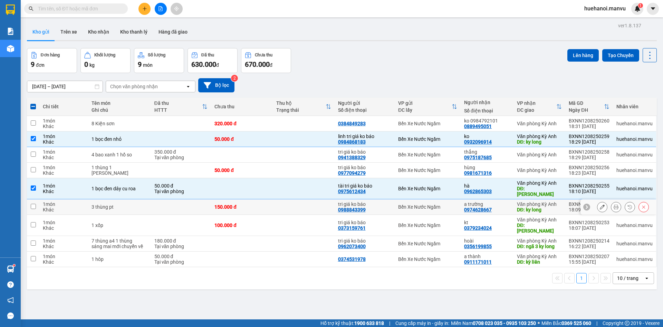
click at [36, 199] on td at bounding box center [33, 207] width 12 height 16
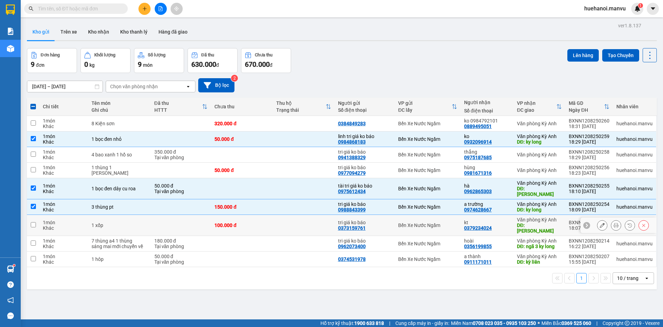
click at [39, 215] on td at bounding box center [33, 225] width 12 height 21
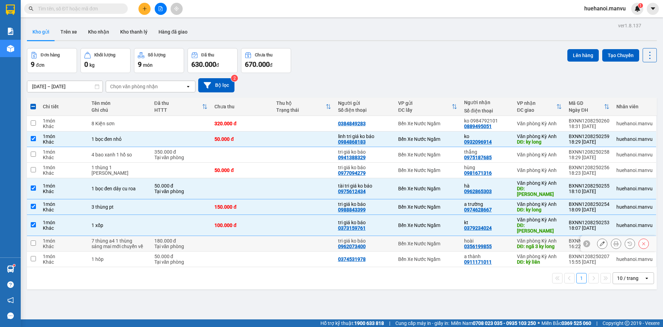
click at [39, 251] on td "1 món Khác" at bounding box center [63, 259] width 49 height 16
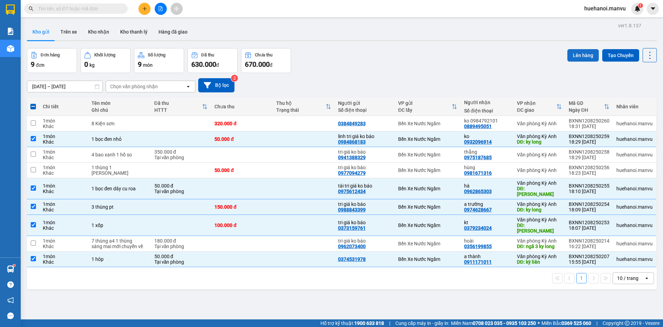
click at [580, 57] on button "Lên hàng" at bounding box center [583, 55] width 31 height 12
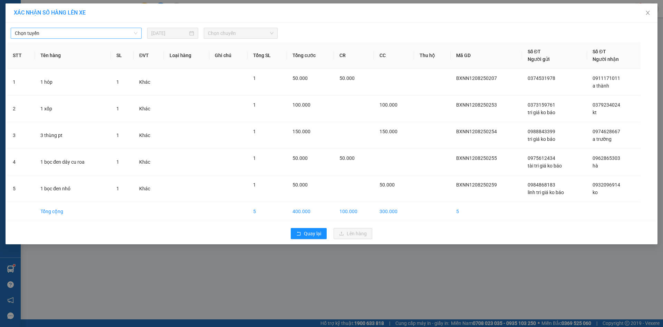
click at [28, 33] on span "Chọn tuyến" at bounding box center [76, 33] width 123 height 10
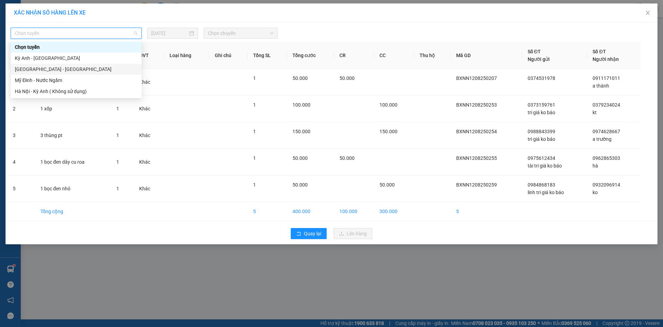
click at [33, 67] on div "[GEOGRAPHIC_DATA] - [GEOGRAPHIC_DATA]" at bounding box center [76, 69] width 123 height 8
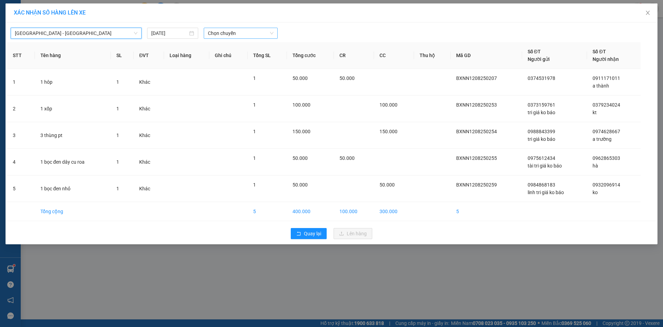
click at [233, 38] on div "Chọn chuyến" at bounding box center [241, 33] width 74 height 11
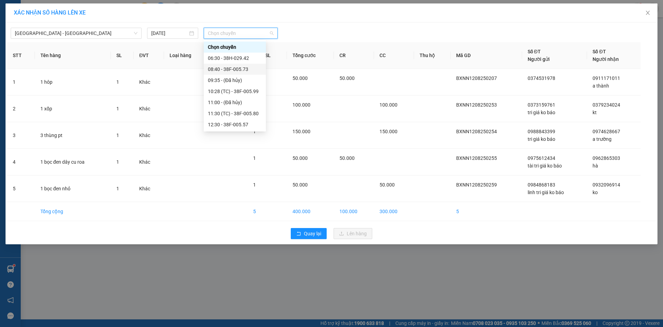
scroll to position [111, 0]
click at [224, 80] on div "21:00 - 38B-008.93" at bounding box center [235, 80] width 54 height 8
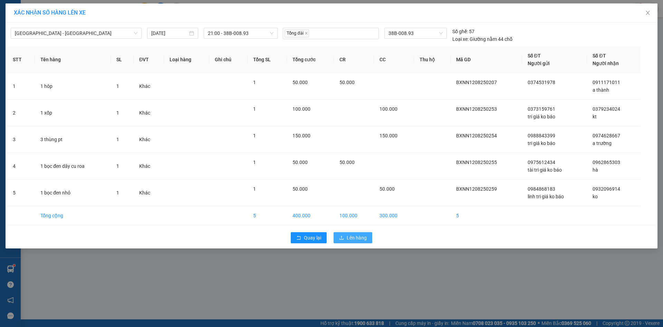
click at [342, 235] on icon "upload" at bounding box center [341, 237] width 5 height 5
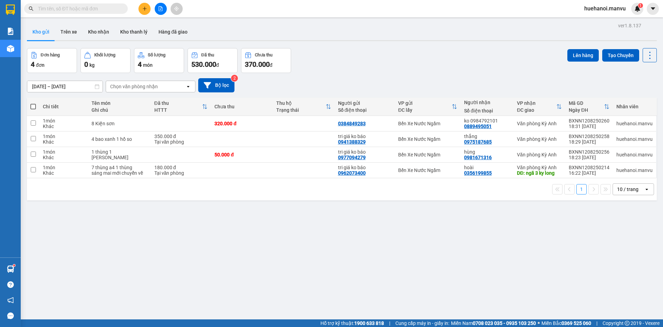
click at [32, 105] on span at bounding box center [33, 107] width 6 height 6
click at [33, 103] on input "checkbox" at bounding box center [33, 103] width 0 height 0
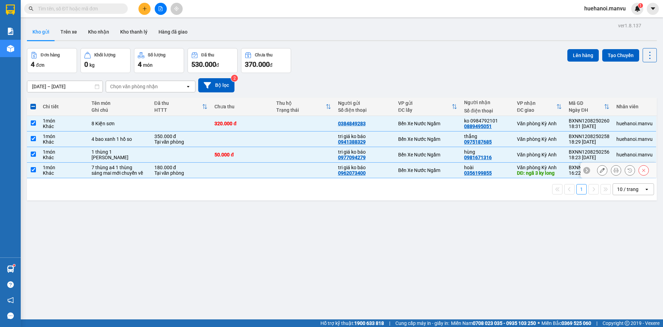
click at [34, 172] on input "checkbox" at bounding box center [33, 169] width 5 height 5
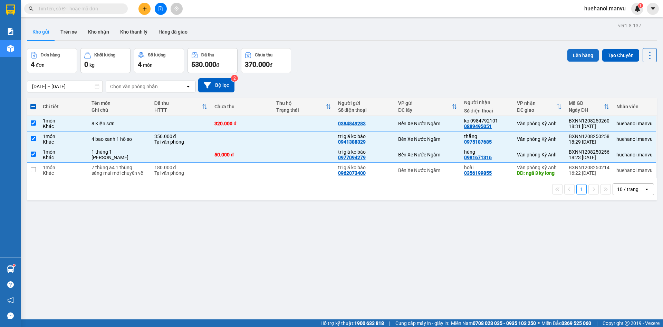
click at [578, 60] on button "Lên hàng" at bounding box center [583, 55] width 31 height 12
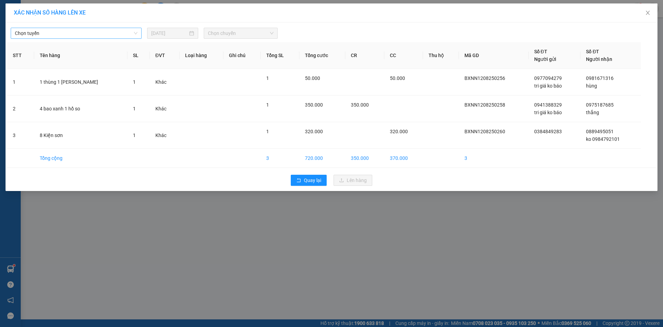
click at [49, 29] on span "Chọn tuyến" at bounding box center [76, 33] width 123 height 10
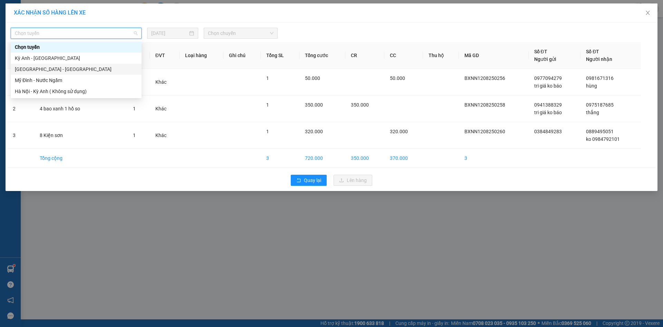
click at [43, 68] on div "[GEOGRAPHIC_DATA] - [GEOGRAPHIC_DATA]" at bounding box center [76, 69] width 123 height 8
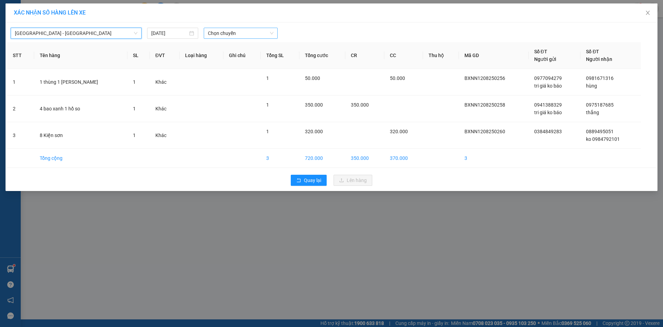
click at [218, 34] on span "Chọn chuyến" at bounding box center [241, 33] width 66 height 10
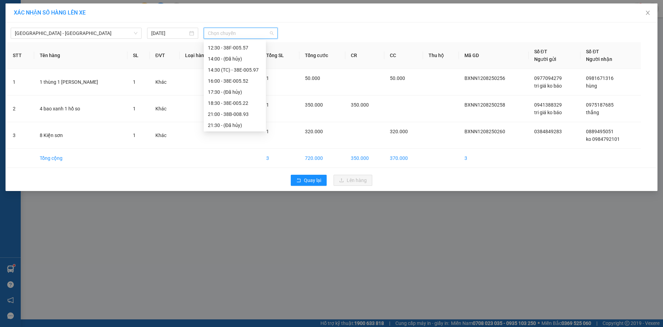
scroll to position [111, 0]
click at [243, 70] on div "18:30 - 38E-005.22" at bounding box center [235, 69] width 54 height 8
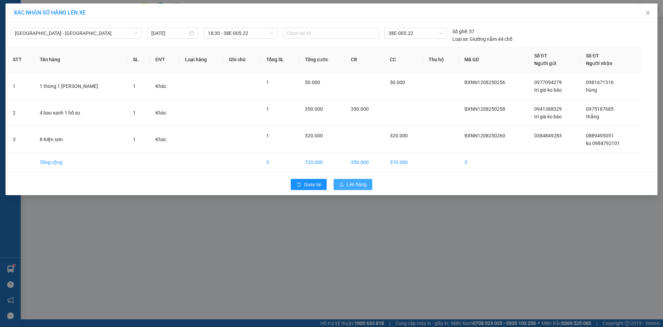
click at [351, 181] on span "Lên hàng" at bounding box center [357, 184] width 20 height 8
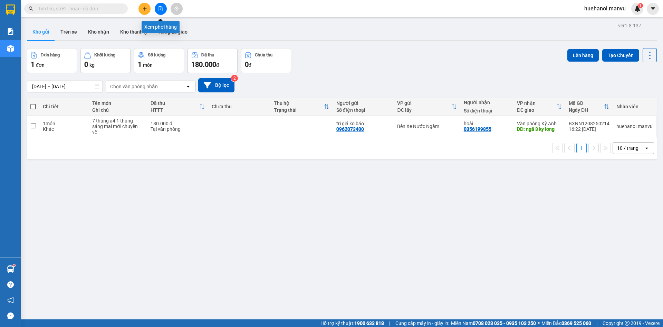
click at [162, 11] on icon "file-add" at bounding box center [161, 8] width 4 height 5
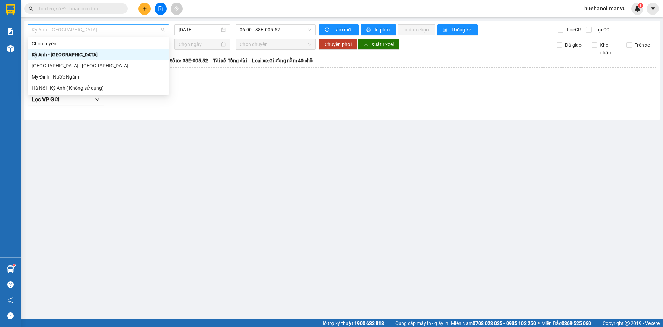
click at [69, 30] on span "Kỳ Anh - [GEOGRAPHIC_DATA]" at bounding box center [98, 30] width 133 height 10
click at [59, 65] on div "[GEOGRAPHIC_DATA] - [GEOGRAPHIC_DATA]" at bounding box center [98, 66] width 133 height 8
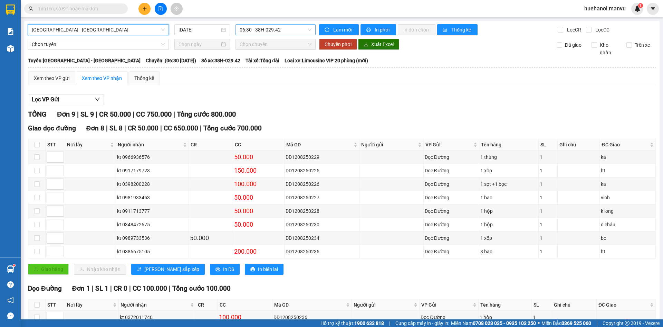
click at [268, 27] on span "06:30 - 38H-029.42" at bounding box center [276, 30] width 72 height 10
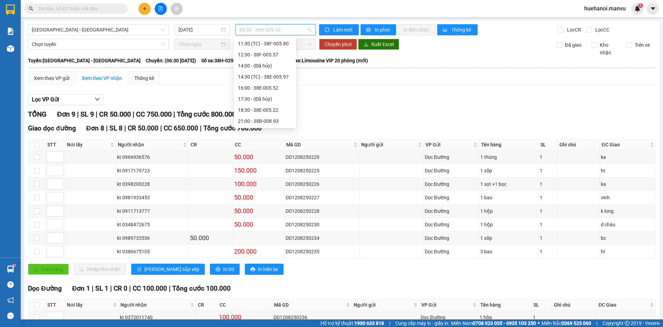
scroll to position [69, 0]
click at [265, 106] on div "18:30 - 38E-005.22" at bounding box center [265, 107] width 54 height 8
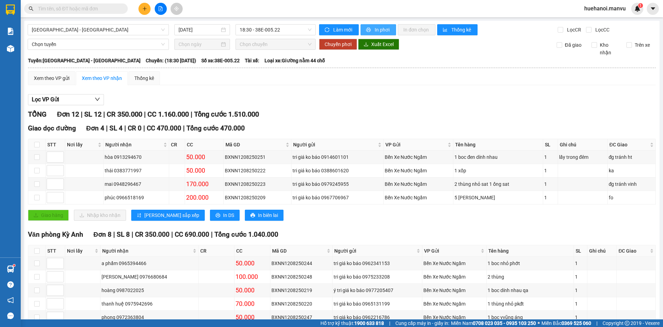
click at [375, 32] on span "In phơi" at bounding box center [383, 30] width 16 height 8
click at [381, 31] on span "In phơi" at bounding box center [383, 30] width 16 height 8
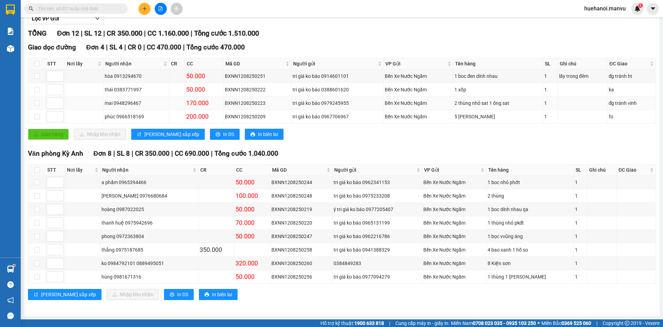
click at [311, 106] on div "tri giá ko báo 0979245955" at bounding box center [338, 103] width 90 height 8
click at [279, 85] on td "BXNN1208250222" at bounding box center [258, 89] width 68 height 13
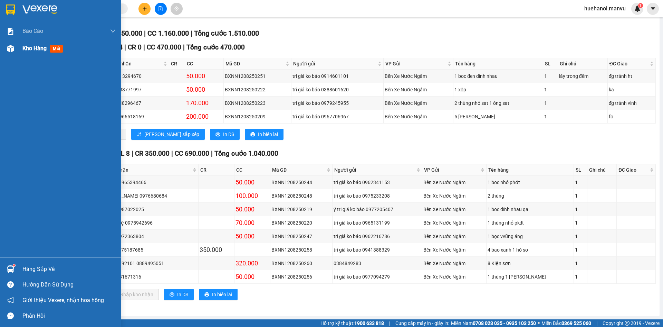
click at [29, 54] on div "Kho hàng mới" at bounding box center [68, 48] width 93 height 17
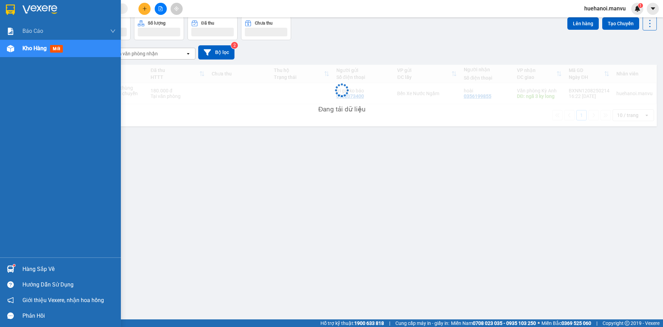
scroll to position [32, 0]
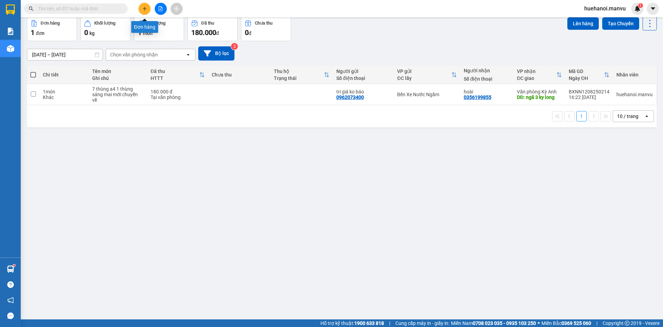
click at [140, 6] on button at bounding box center [145, 9] width 12 height 12
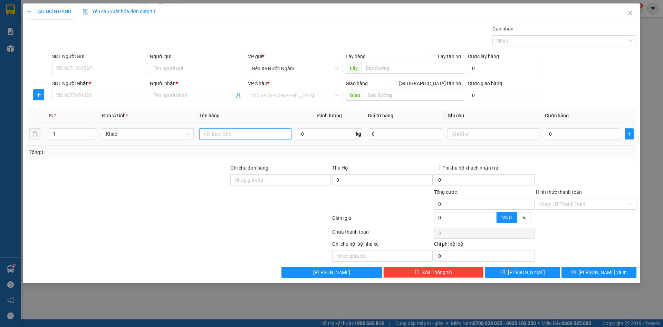
click at [221, 138] on input "text" at bounding box center [245, 133] width 92 height 11
click at [114, 97] on input "SĐT Người Nhận *" at bounding box center [99, 95] width 95 height 11
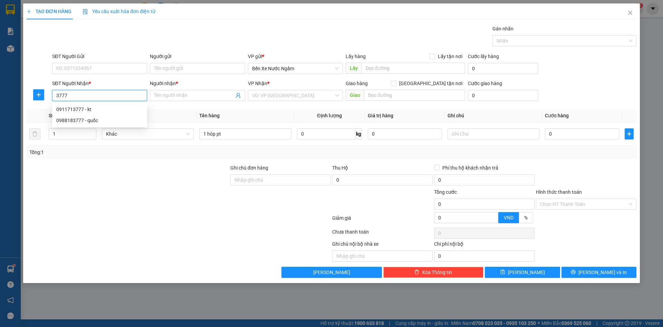
click at [114, 97] on input "3777" at bounding box center [99, 95] width 95 height 11
click at [87, 111] on div "0911713777 - kt" at bounding box center [99, 109] width 87 height 8
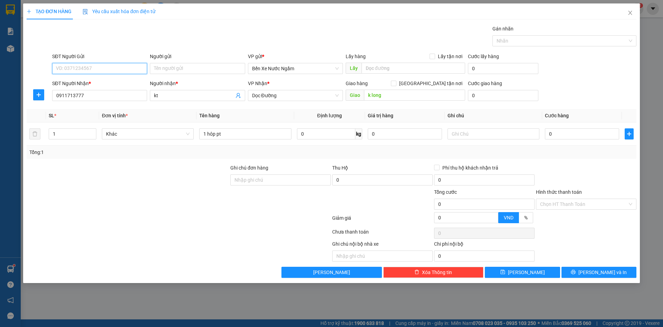
click at [95, 67] on input "SĐT Người Gửi" at bounding box center [99, 68] width 95 height 11
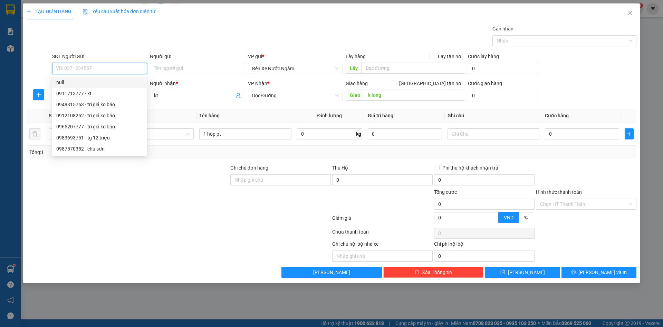
click at [93, 72] on input "SĐT Người Gửi" at bounding box center [99, 68] width 95 height 11
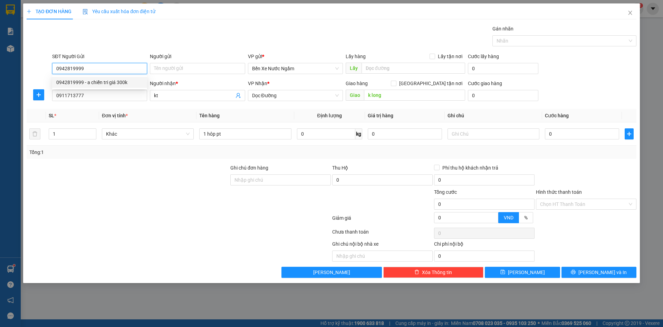
click at [110, 81] on div "0942819999 - a chiến tri giá 300k" at bounding box center [99, 82] width 87 height 8
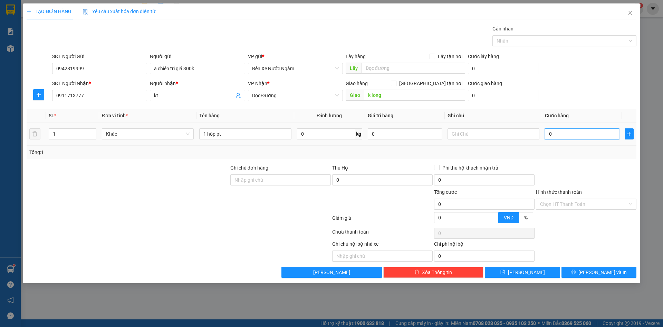
click at [567, 131] on input "0" at bounding box center [582, 133] width 74 height 11
click at [582, 278] on div "TẠO ĐƠN HÀNG Yêu cầu xuất hóa đơn điện tử Transit Pickup Surcharge Ids Transit …" at bounding box center [331, 142] width 617 height 279
click at [582, 274] on button "[PERSON_NAME] và In" at bounding box center [599, 271] width 75 height 11
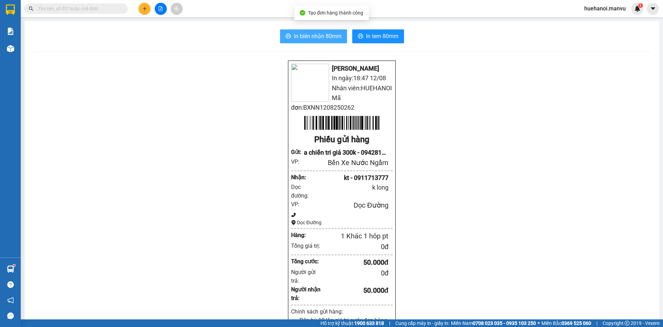
click at [312, 38] on span "In biên nhận 80mm" at bounding box center [318, 36] width 48 height 9
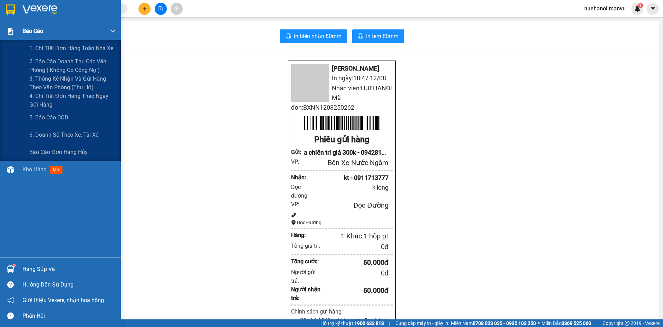
click at [42, 39] on div "Báo cáo" at bounding box center [68, 30] width 93 height 17
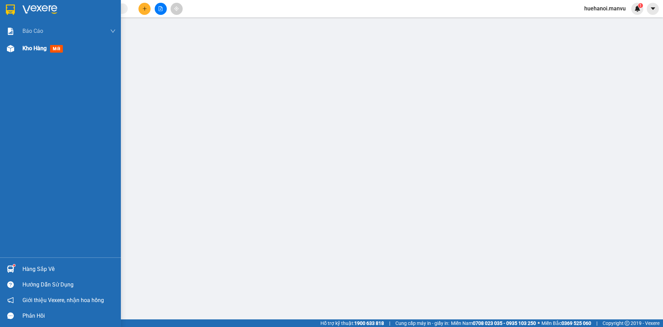
click at [39, 49] on span "Kho hàng" at bounding box center [34, 48] width 24 height 7
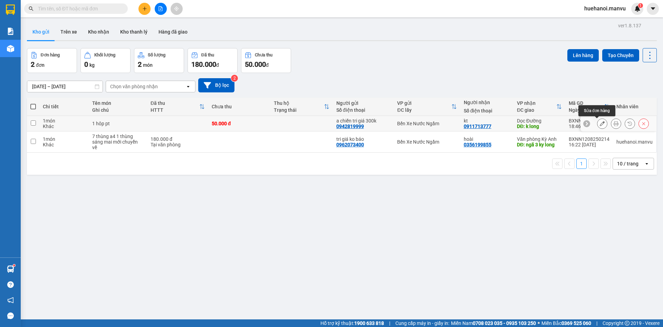
click at [600, 122] on icon at bounding box center [602, 123] width 5 height 5
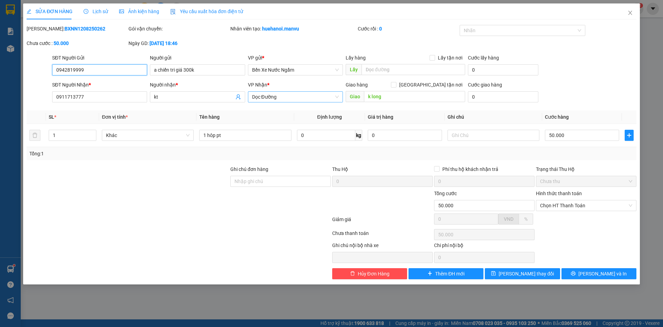
click at [283, 97] on span "Dọc Đường" at bounding box center [295, 97] width 87 height 10
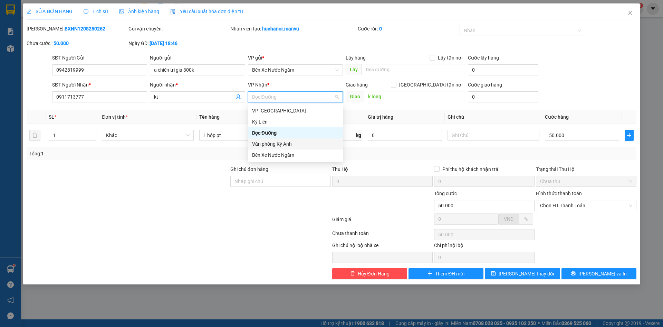
click at [280, 142] on div "Văn phòng Kỳ Anh" at bounding box center [295, 144] width 87 height 8
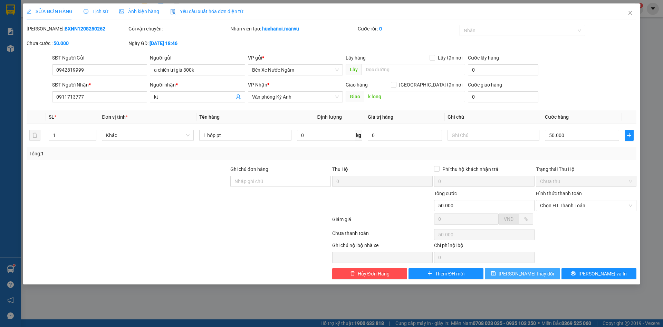
click at [496, 271] on icon "save" at bounding box center [493, 273] width 5 height 5
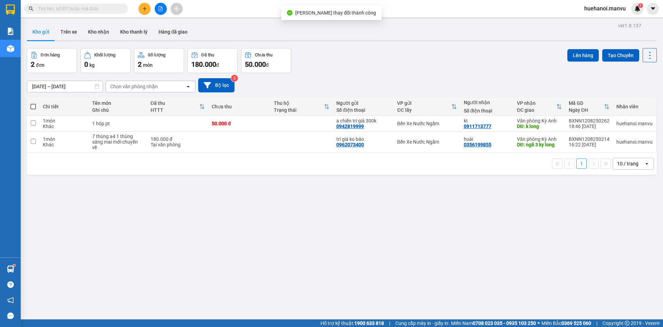
click at [145, 7] on icon "plus" at bounding box center [144, 8] width 5 height 5
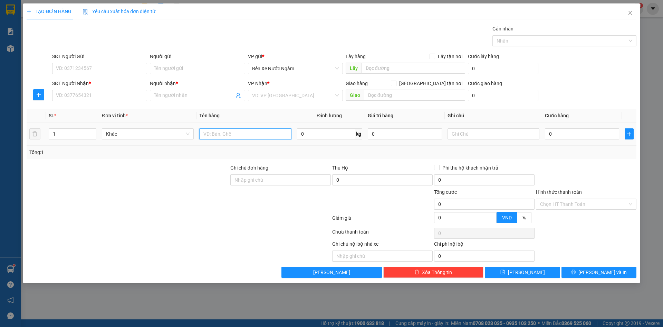
click at [238, 134] on input "text" at bounding box center [245, 133] width 92 height 11
click at [89, 70] on input "SĐT Người Gửi" at bounding box center [99, 68] width 95 height 11
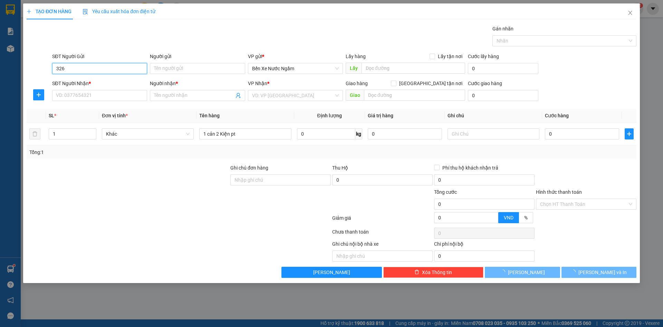
click at [89, 70] on input "326" at bounding box center [99, 68] width 95 height 11
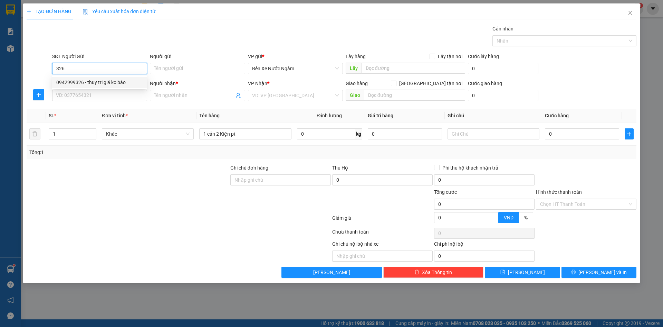
click at [100, 84] on div "0942999326 - thuy tri giá ko báo" at bounding box center [99, 82] width 87 height 8
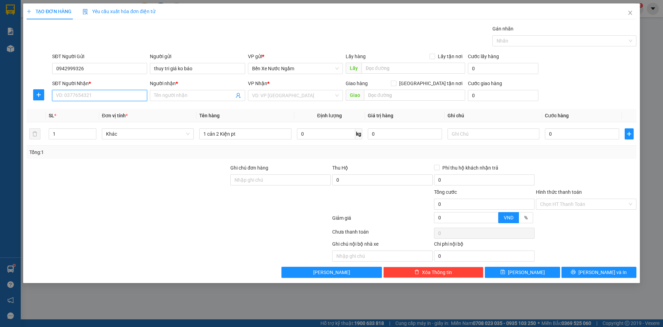
click at [95, 93] on input "SĐT Người Nhận *" at bounding box center [99, 95] width 95 height 11
click at [92, 123] on div "0967779674 - luân" at bounding box center [99, 120] width 87 height 8
click at [579, 131] on input "0" at bounding box center [582, 133] width 74 height 11
click at [528, 270] on span "[PERSON_NAME]" at bounding box center [526, 272] width 37 height 8
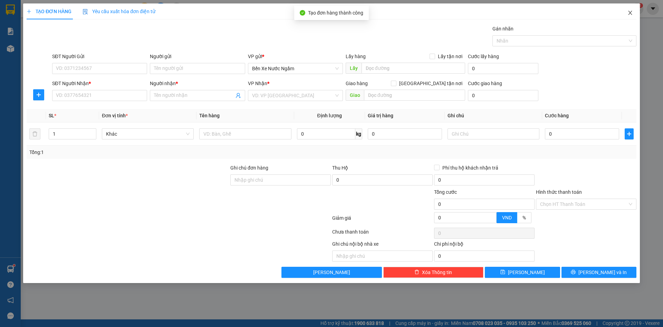
click at [630, 11] on icon "close" at bounding box center [631, 13] width 6 height 6
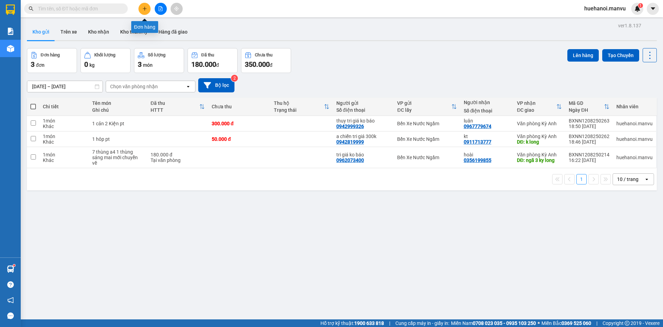
click at [143, 9] on icon "plus" at bounding box center [144, 8] width 5 height 5
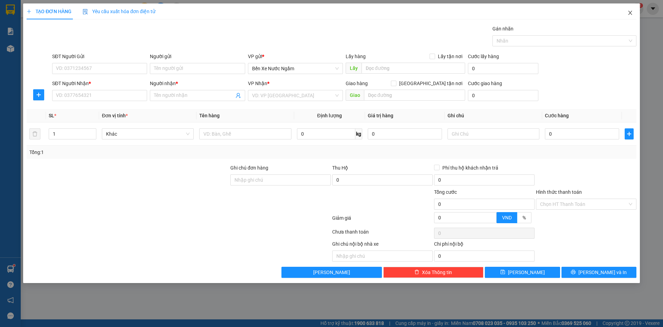
click at [628, 10] on icon "close" at bounding box center [631, 13] width 6 height 6
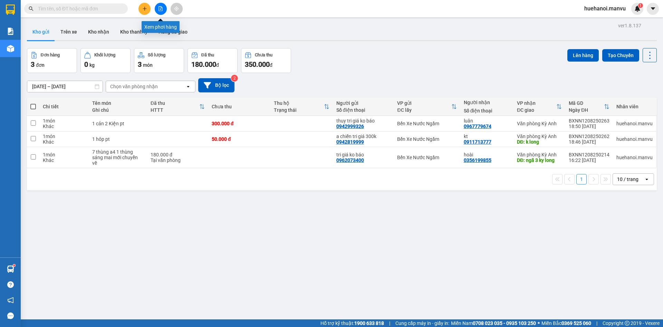
click at [161, 12] on button at bounding box center [161, 9] width 12 height 12
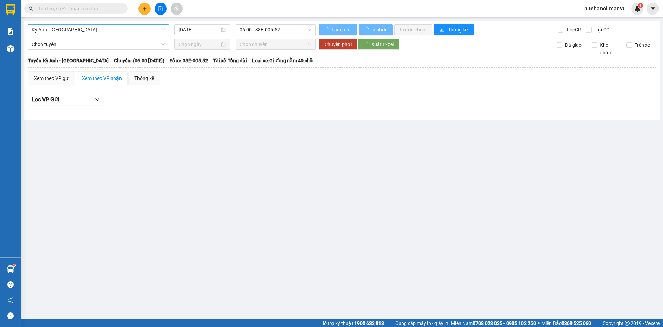
click at [68, 29] on span "Kỳ Anh - [GEOGRAPHIC_DATA]" at bounding box center [98, 30] width 133 height 10
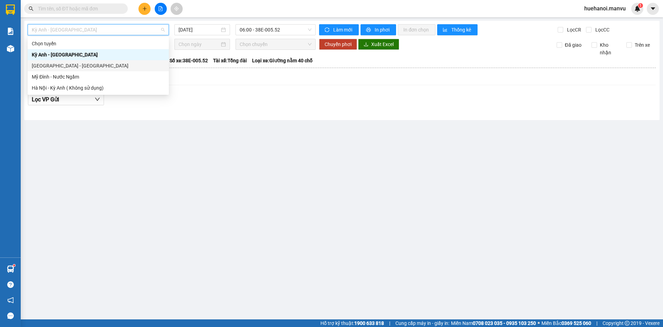
click at [66, 62] on div "[GEOGRAPHIC_DATA] - [GEOGRAPHIC_DATA]" at bounding box center [98, 65] width 141 height 11
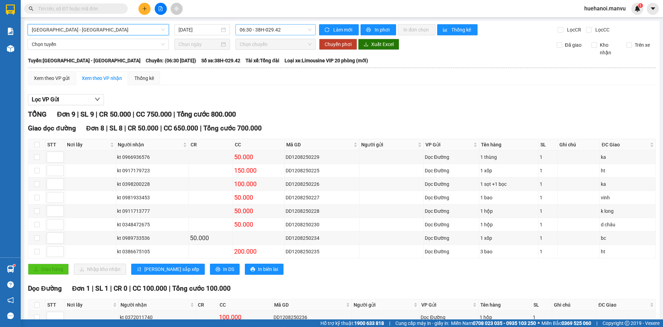
click at [264, 31] on span "06:30 - 38H-029.42" at bounding box center [276, 30] width 72 height 10
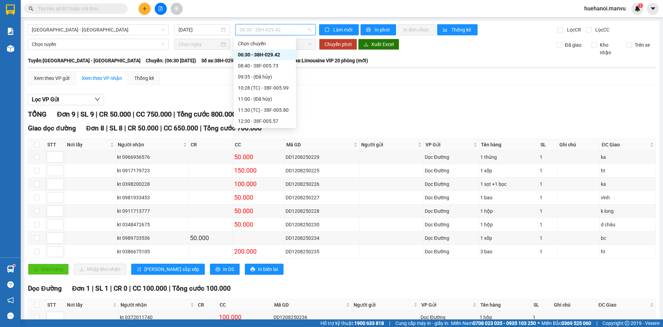
click at [264, 55] on div "06:30 - 38H-029.42" at bounding box center [265, 55] width 54 height 8
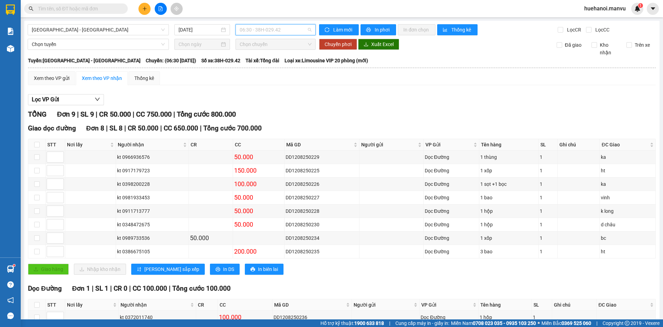
click at [285, 28] on span "06:30 - 38H-029.42" at bounding box center [276, 30] width 72 height 10
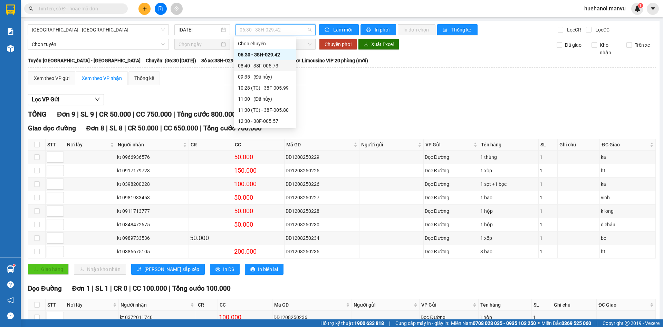
click at [272, 64] on div "08:40 - 38F-005.73" at bounding box center [265, 66] width 54 height 8
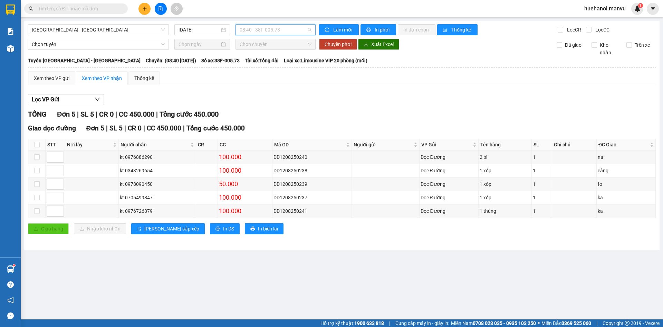
click at [283, 29] on span "08:40 - 38F-005.73" at bounding box center [276, 30] width 72 height 10
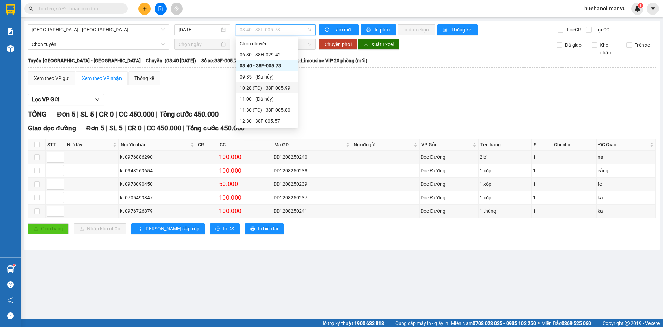
click at [286, 86] on div "10:28 (TC) - 38F-005.99" at bounding box center [267, 88] width 54 height 8
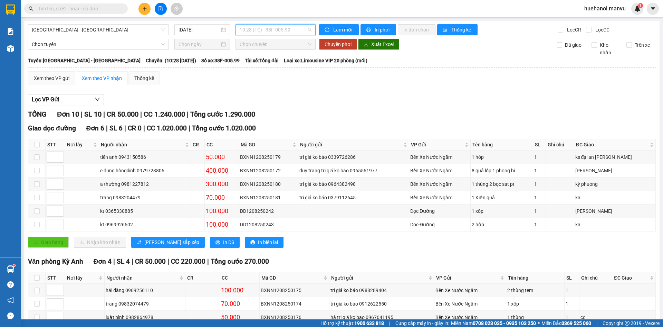
click at [277, 29] on span "10:28 (TC) - 38F-005.99" at bounding box center [276, 30] width 72 height 10
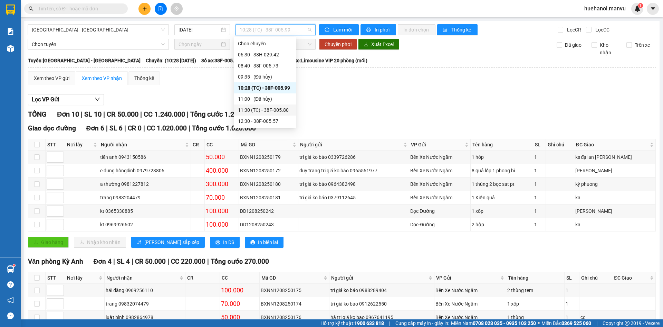
click at [285, 110] on div "11:30 (TC) - 38F-005.80" at bounding box center [265, 110] width 54 height 8
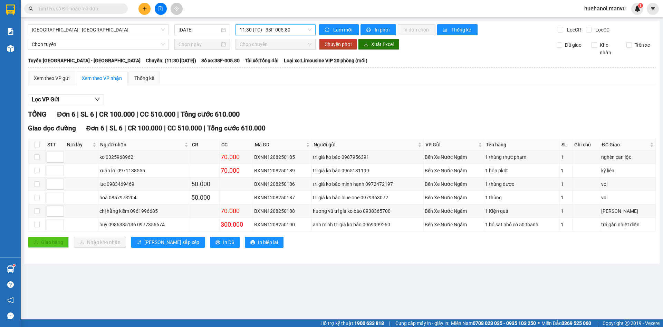
click at [290, 32] on span "11:30 (TC) - 38F-005.80" at bounding box center [276, 30] width 72 height 10
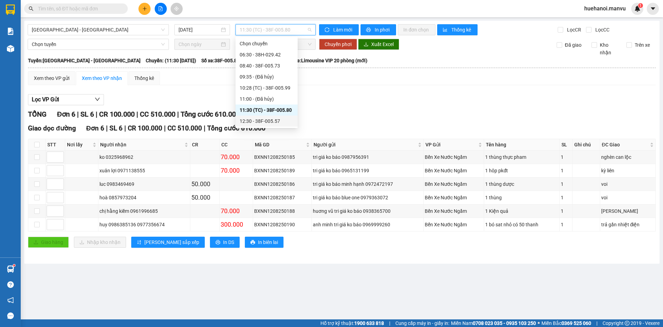
scroll to position [35, 0]
click at [269, 83] on div "12:30 - 38F-005.57" at bounding box center [267, 87] width 54 height 8
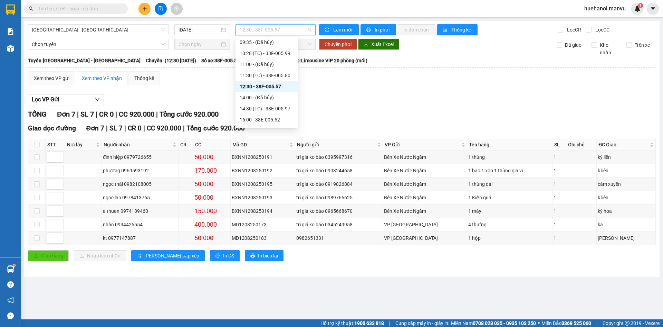
click at [277, 32] on span "12:30 - 38F-005.57" at bounding box center [276, 30] width 72 height 10
click at [267, 110] on div "14:30 (TC) - 38E-005.97" at bounding box center [267, 109] width 54 height 8
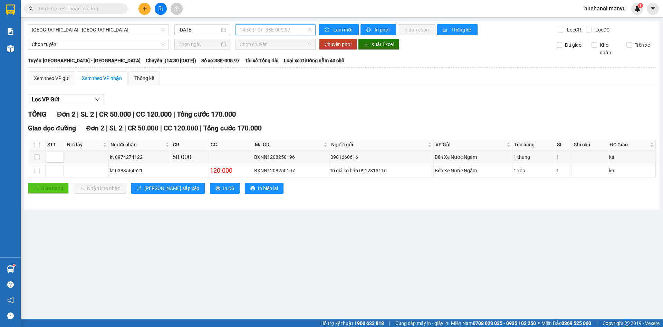
click at [275, 30] on span "14:30 (TC) - 38E-005.97" at bounding box center [276, 30] width 72 height 10
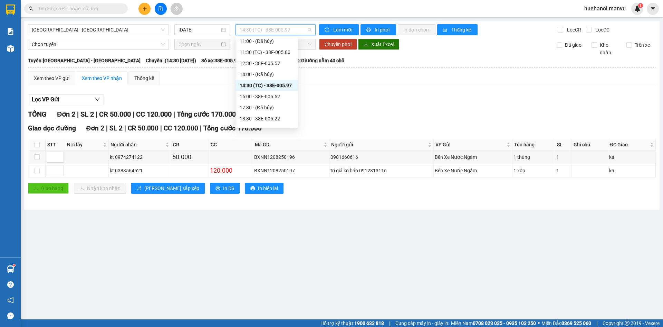
scroll to position [69, 0]
click at [266, 87] on div "16:00 - 38E-005.52" at bounding box center [267, 85] width 54 height 8
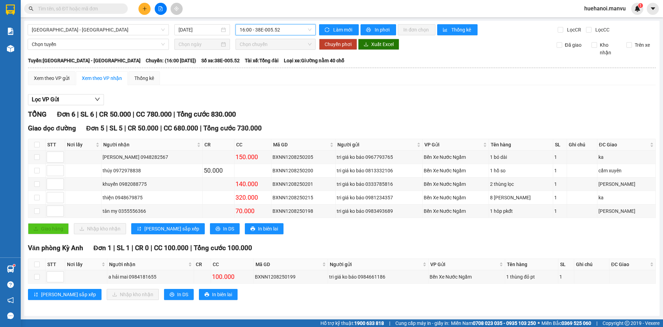
click at [288, 31] on span "16:00 - 38E-005.52" at bounding box center [276, 30] width 72 height 10
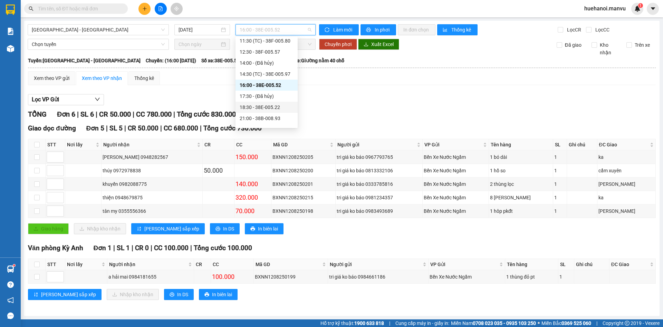
click at [284, 106] on div "18:30 - 38E-005.22" at bounding box center [267, 107] width 54 height 8
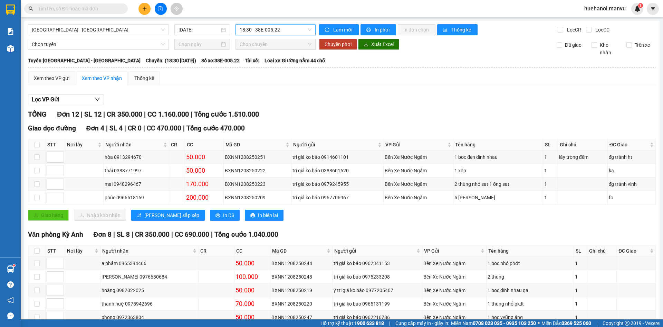
click at [284, 25] on span "18:30 - 38E-005.22" at bounding box center [276, 30] width 72 height 10
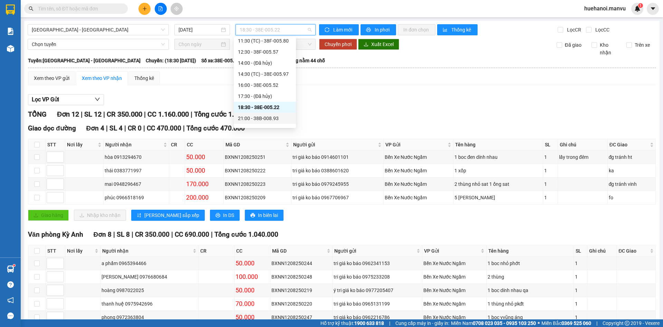
click at [277, 118] on div "21:00 - 38B-008.93" at bounding box center [265, 118] width 54 height 8
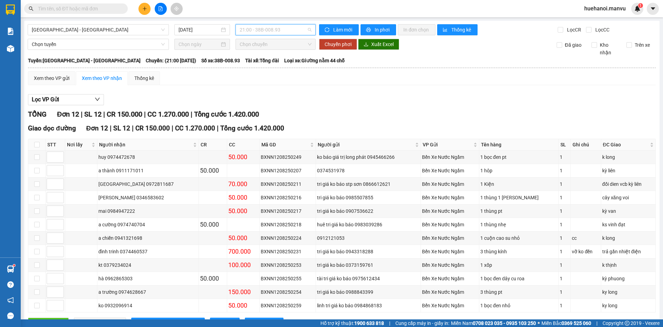
click at [276, 30] on span "21:00 - 38B-008.93" at bounding box center [276, 30] width 72 height 10
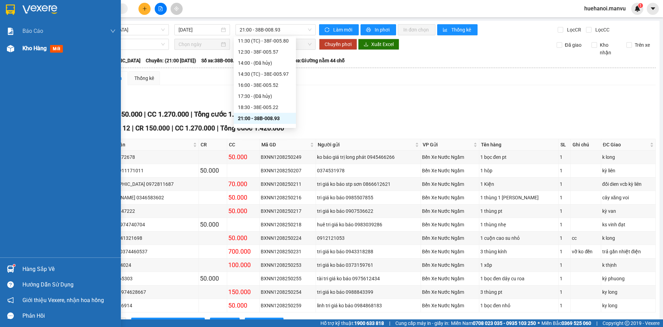
click at [30, 46] on span "Kho hàng" at bounding box center [34, 48] width 24 height 7
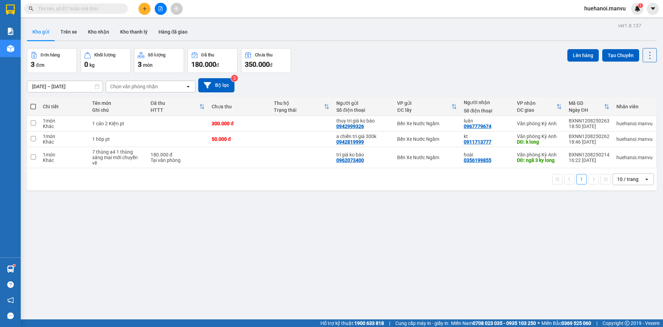
click at [142, 11] on button at bounding box center [145, 9] width 12 height 12
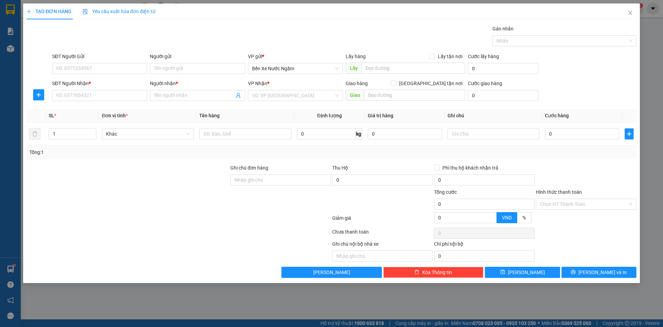
click at [105, 101] on div "SĐT Người Nhận * VD: 0377654321" at bounding box center [99, 91] width 95 height 24
click at [105, 96] on input "SĐT Người Nhận *" at bounding box center [99, 95] width 95 height 11
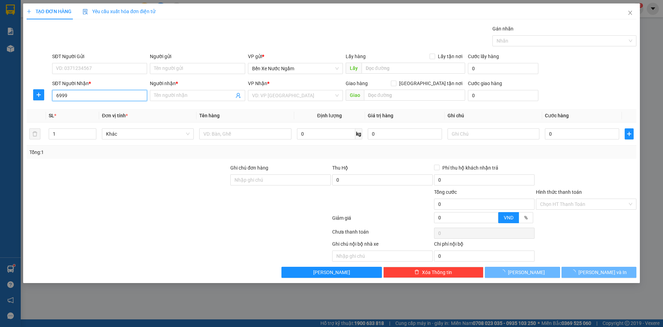
click at [105, 96] on input "6999" at bounding box center [99, 95] width 95 height 11
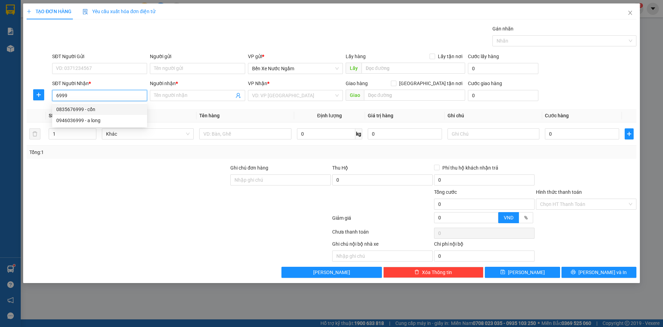
click at [91, 112] on div "0835676999 - cổn" at bounding box center [99, 109] width 87 height 8
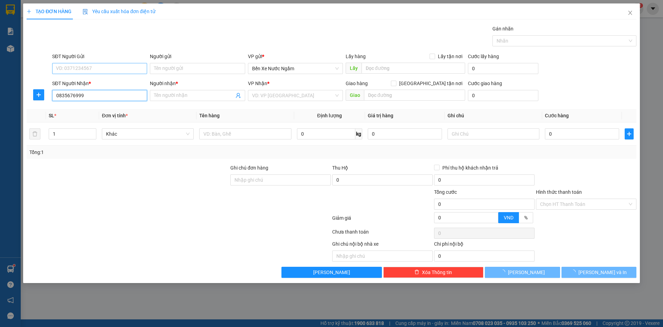
type input "0835676999"
click at [97, 70] on input "SĐT Người Gửi" at bounding box center [99, 68] width 95 height 11
type input "cổn"
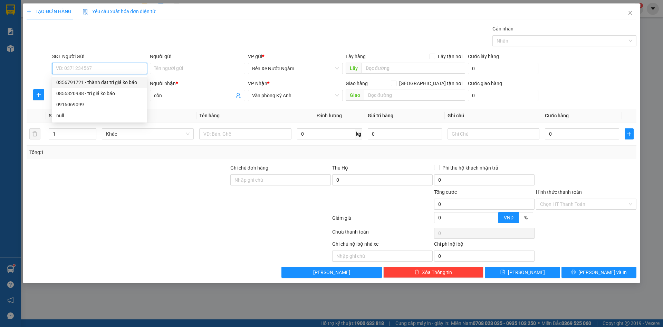
click at [88, 82] on div "0356791721 - thành đạt tri giá ko báo" at bounding box center [99, 82] width 87 height 8
type input "0356791721"
type input "thành đạt tri giá ko báo"
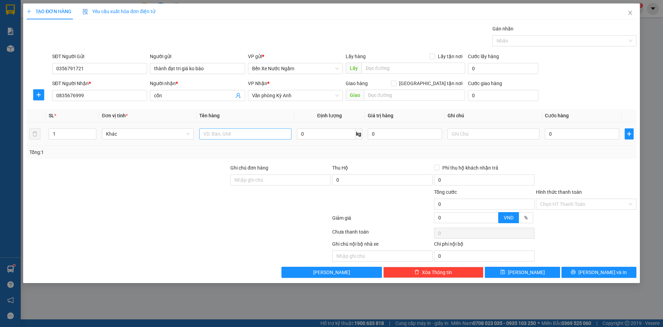
drag, startPoint x: 221, startPoint y: 141, endPoint x: 222, endPoint y: 137, distance: 4.2
click at [222, 140] on td at bounding box center [245, 133] width 97 height 23
click at [222, 136] on input "text" at bounding box center [245, 133] width 92 height 11
type input "1 thùng pt"
click at [556, 138] on input "0" at bounding box center [582, 133] width 74 height 11
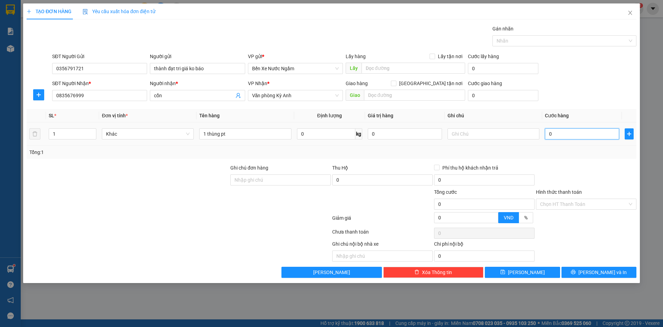
type input "5"
type input "50"
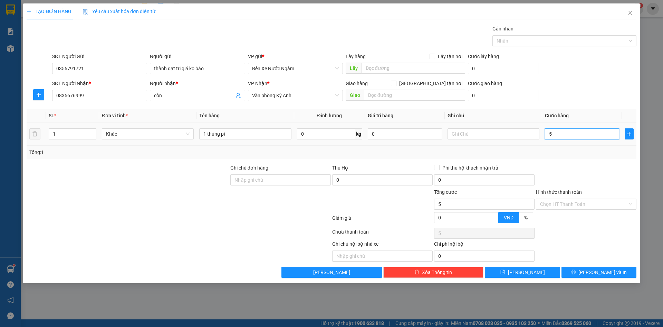
type input "50"
type input "500"
type input "5.000"
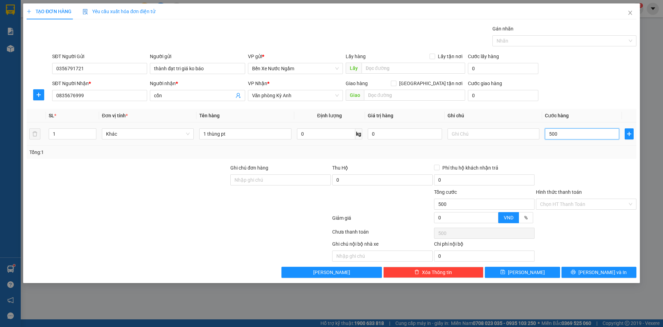
type input "5.000"
type input "50.000"
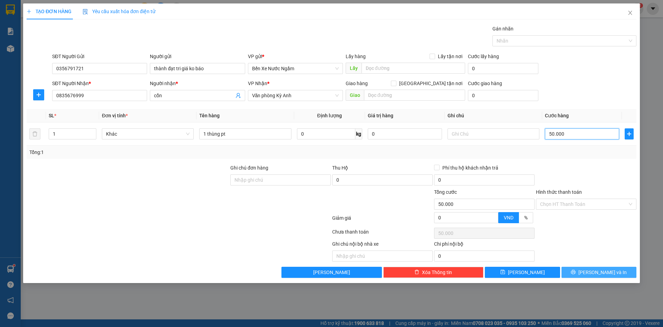
type input "50.000"
click at [577, 275] on button "[PERSON_NAME] và In" at bounding box center [599, 271] width 75 height 11
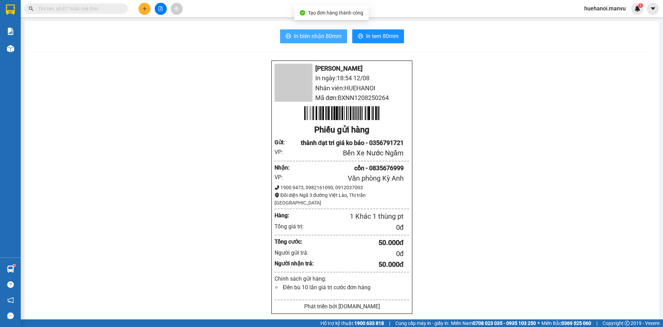
click at [316, 39] on span "In biên nhận 80mm" at bounding box center [318, 36] width 48 height 9
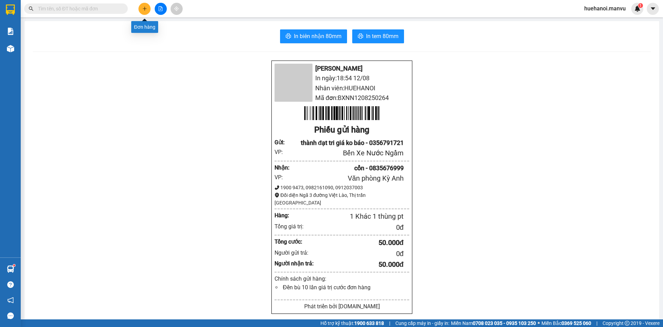
click at [144, 10] on icon "plus" at bounding box center [144, 8] width 5 height 5
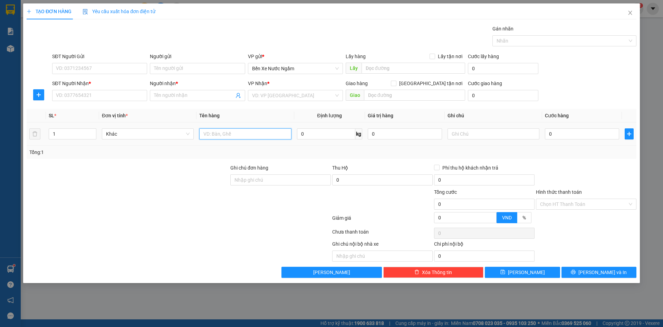
click at [246, 137] on input "text" at bounding box center [245, 133] width 92 height 11
type input "1 hôp"
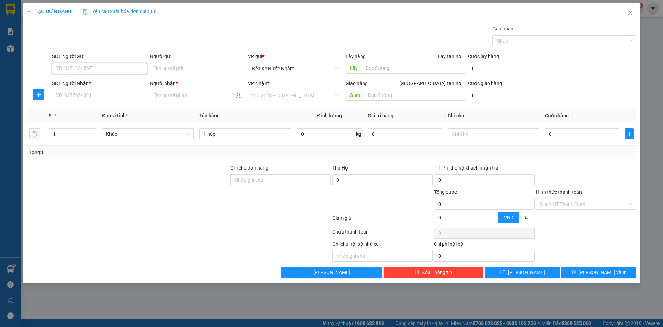
click at [116, 67] on input "SĐT Người Gửi" at bounding box center [99, 68] width 95 height 11
click at [114, 66] on input "0327" at bounding box center [99, 68] width 95 height 11
click at [99, 82] on div "0835580327 - tri giá ko báo" at bounding box center [99, 82] width 87 height 8
type input "0835580327"
type input "tri giá ko báo"
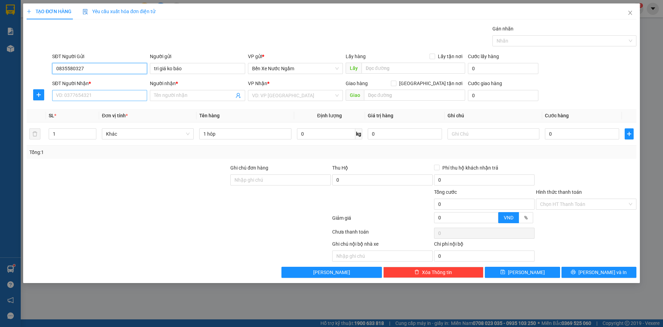
type input "0835580327"
click at [99, 95] on input "SĐT Người Nhận *" at bounding box center [99, 95] width 95 height 11
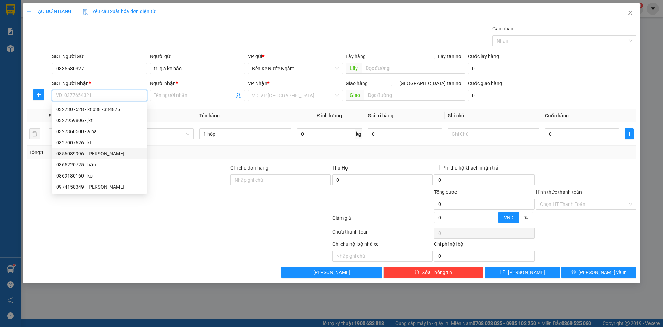
click at [86, 156] on div "0856089996 - bé nguyễn" at bounding box center [99, 154] width 87 height 8
type input "0856089996"
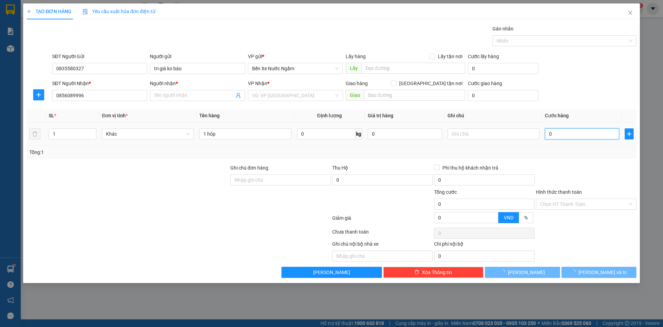
click at [564, 135] on input "0" at bounding box center [582, 133] width 74 height 11
type input "5"
type input "50"
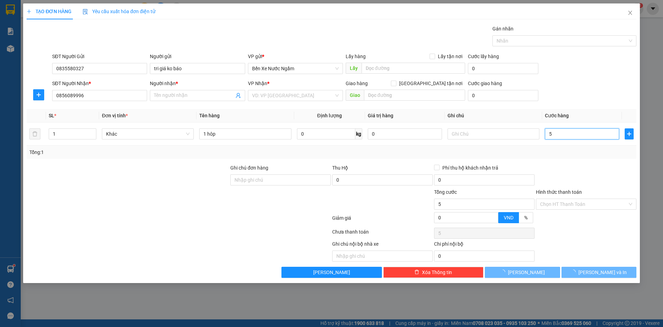
type input "50"
type input "500"
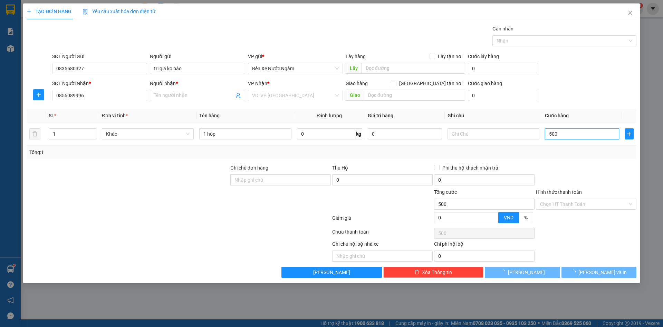
type input "5.000"
type input "50.000"
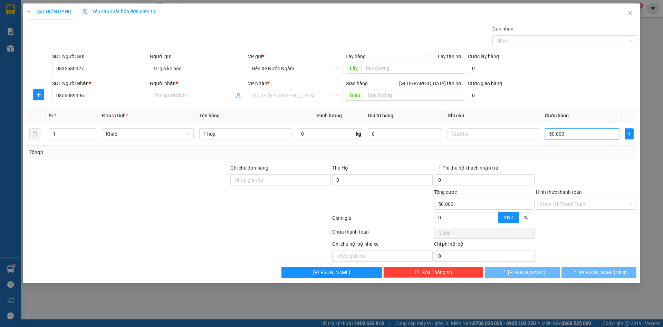
type input "50.000"
click at [584, 134] on input "50.000" at bounding box center [582, 133] width 74 height 11
type input "500.000"
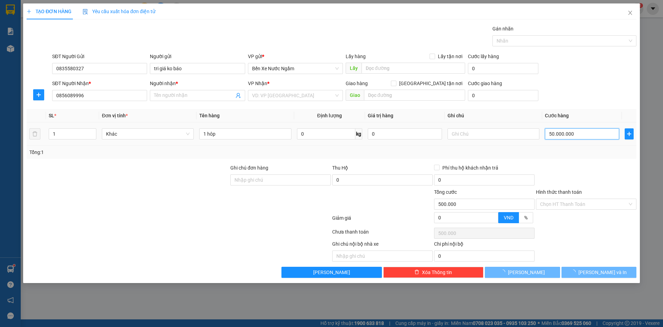
type input "500.000.000"
type input "bé nguyễn"
type input "ngã 3 voi"
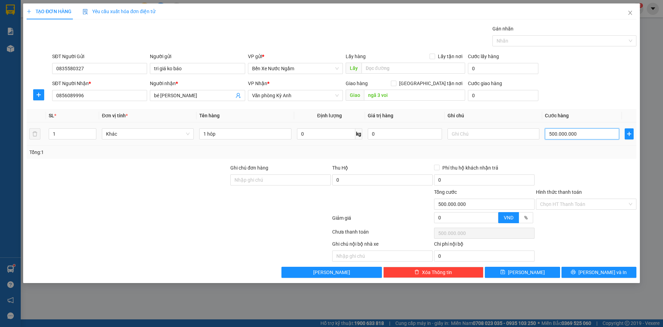
click at [599, 134] on input "500.000.000" at bounding box center [582, 133] width 74 height 11
type input "50.000.000"
type input "5.000.000"
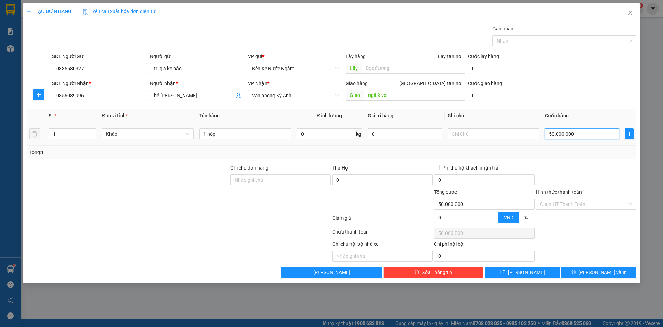
type input "5.000.000"
type input "500.000"
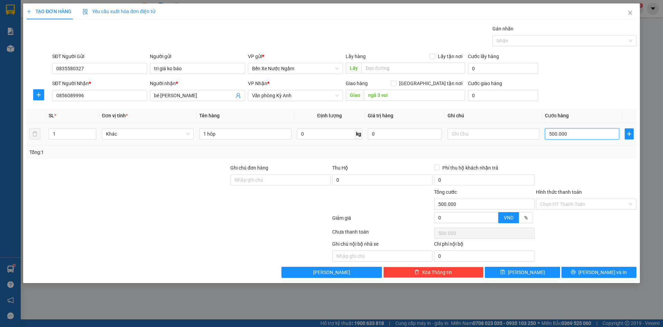
type input "50.000"
click at [582, 273] on button "[PERSON_NAME] và In" at bounding box center [599, 271] width 75 height 11
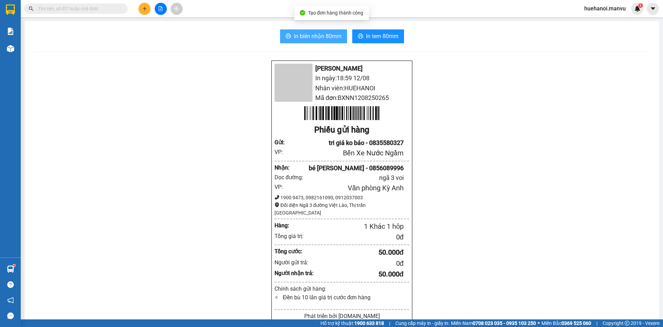
click at [318, 41] on button "In biên nhận 80mm" at bounding box center [313, 36] width 67 height 14
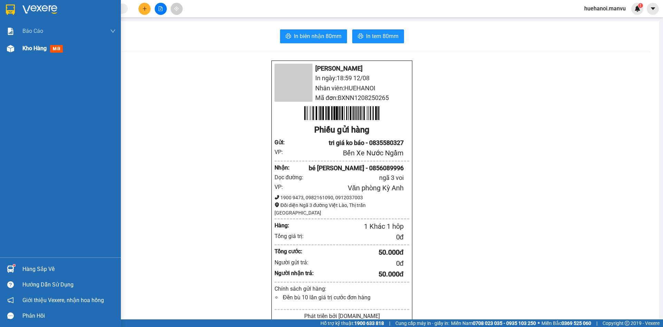
click at [30, 49] on span "Kho hàng" at bounding box center [34, 48] width 24 height 7
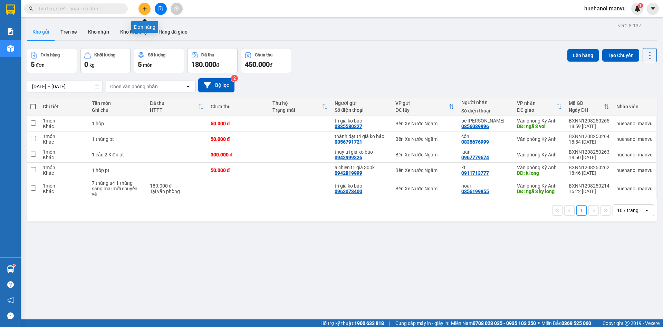
click at [145, 8] on icon "plus" at bounding box center [144, 8] width 5 height 5
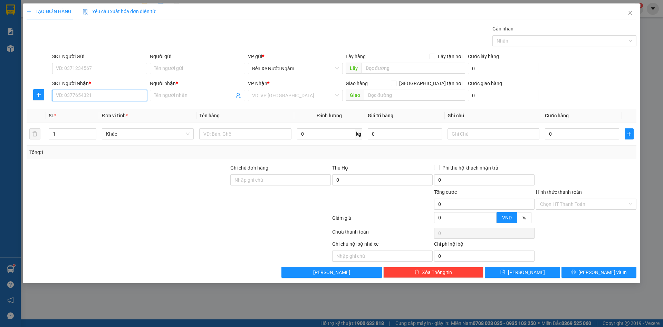
click at [89, 97] on input "SĐT Người Nhận *" at bounding box center [99, 95] width 95 height 11
click at [89, 97] on input "9029" at bounding box center [99, 95] width 95 height 11
click at [79, 106] on div "0942009029 - hưng trí" at bounding box center [99, 109] width 87 height 8
type input "0942009029"
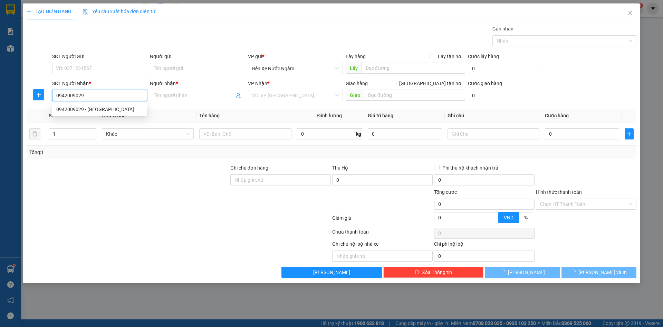
type input "hưng trí"
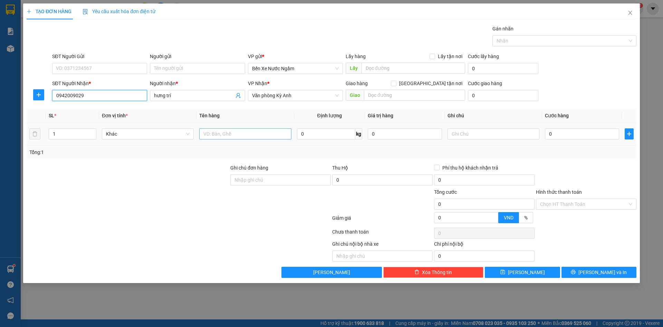
type input "0942009029"
click at [260, 135] on input "text" at bounding box center [245, 133] width 92 height 11
type input "1 thùng pt"
click at [560, 130] on input "0" at bounding box center [582, 133] width 74 height 11
type input "5"
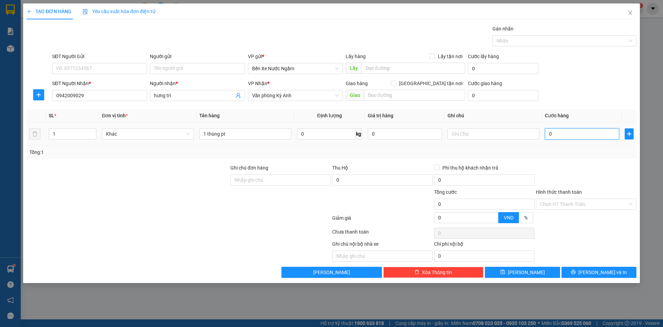
type input "5"
type input "50"
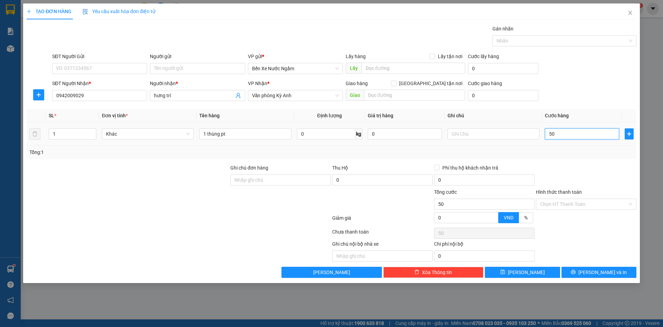
type input "500"
type input "5.000"
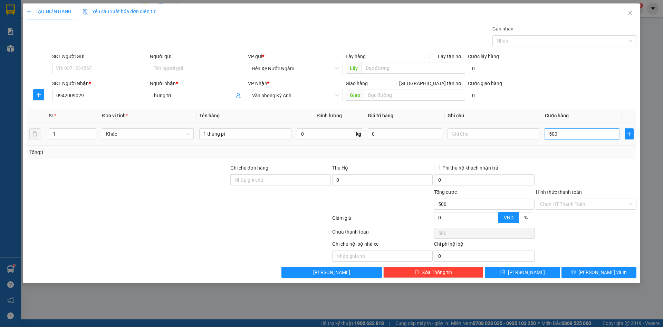
type input "5.000"
type input "50.000"
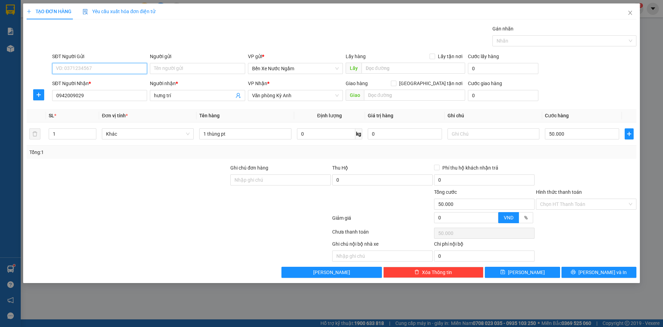
click at [81, 67] on input "SĐT Người Gửi" at bounding box center [99, 68] width 95 height 11
click at [81, 81] on div "0916774078 - nhàn tri giá ko báo" at bounding box center [99, 82] width 87 height 8
type input "0916774078"
type input "nhàn tri giá ko báo"
click at [521, 270] on button "[PERSON_NAME]" at bounding box center [522, 271] width 75 height 11
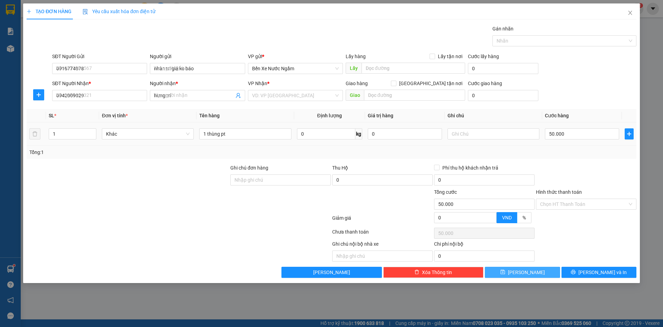
type input "0"
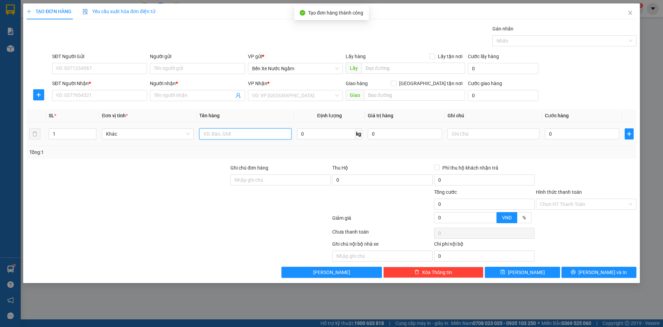
click at [235, 129] on input "text" at bounding box center [245, 133] width 92 height 11
type input "1 cản 1 bọc đen"
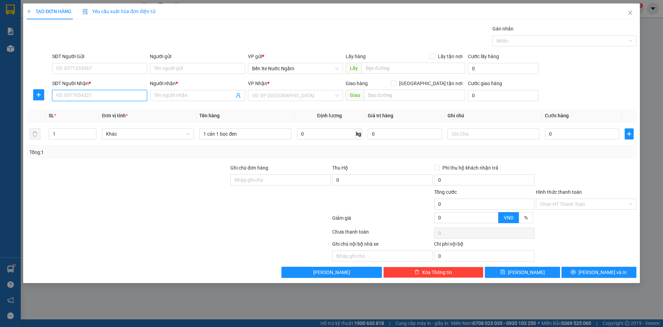
click at [106, 93] on input "SĐT Người Nhận *" at bounding box center [99, 95] width 95 height 11
click at [90, 110] on div "0797298333 - việt lào" at bounding box center [99, 109] width 87 height 8
type input "0797298333"
type input "việt lào"
type input "0797298333"
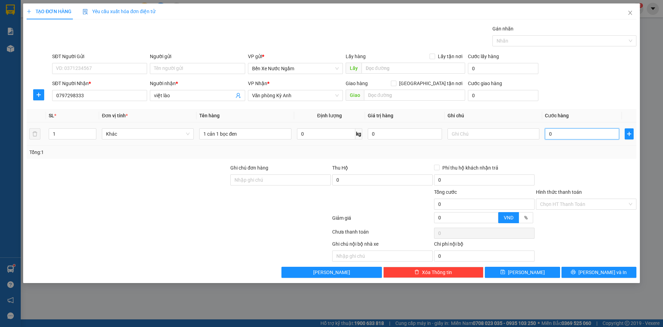
click at [594, 136] on input "0" at bounding box center [582, 133] width 74 height 11
type input "1"
type input "15"
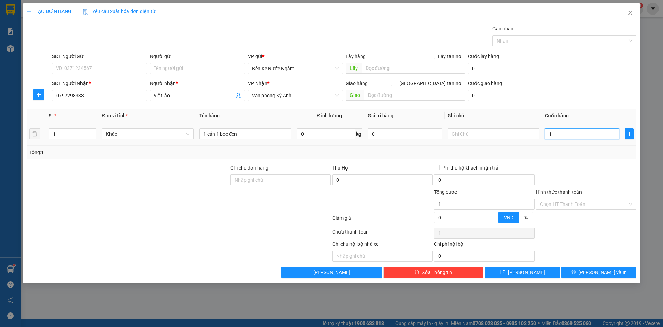
type input "15"
type input "150"
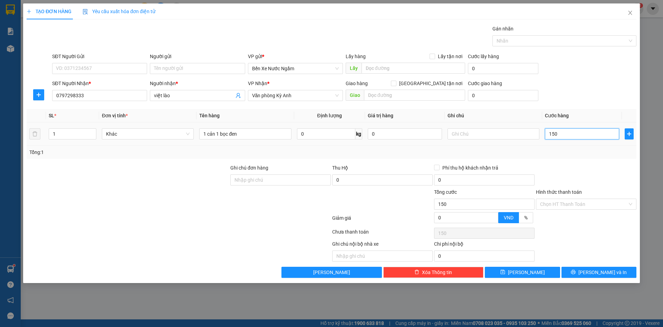
type input "1.500"
type input "15.000"
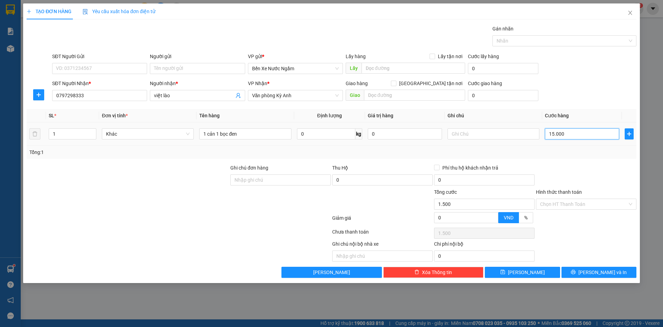
type input "15.000"
type input "150.000"
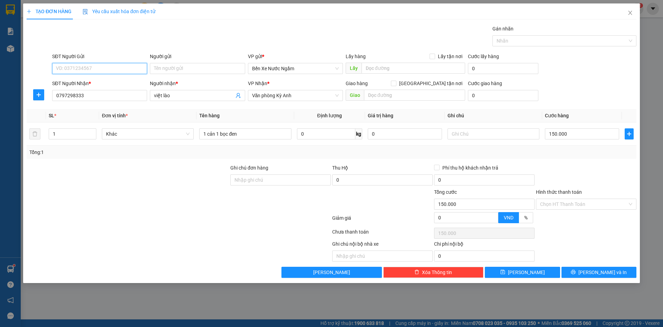
click at [125, 72] on input "SĐT Người Gửi" at bounding box center [99, 68] width 95 height 11
click at [111, 81] on div "0916774078 - nhàn tri giá ko báo" at bounding box center [99, 82] width 87 height 8
type input "0916774078"
type input "nhàn tri giá ko báo"
click at [500, 273] on button "[PERSON_NAME]" at bounding box center [522, 271] width 75 height 11
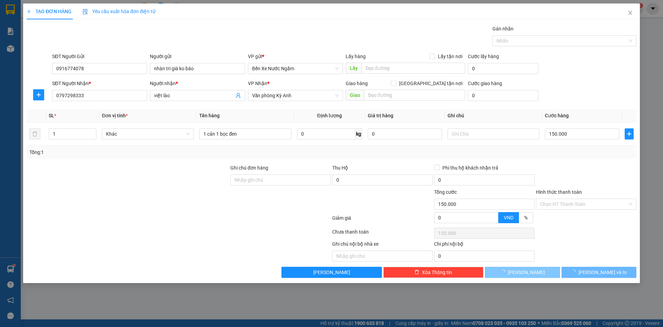
type input "0"
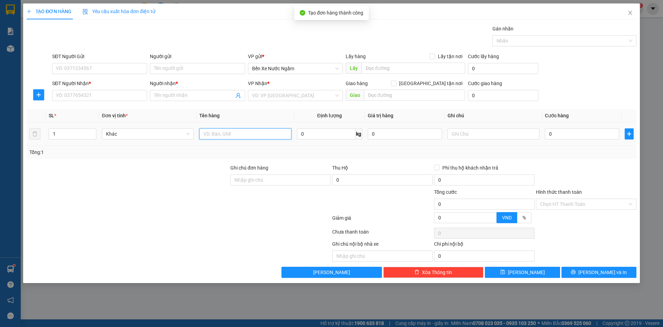
click at [225, 133] on input "text" at bounding box center [245, 133] width 92 height 11
type input "1 bọc đen pt"
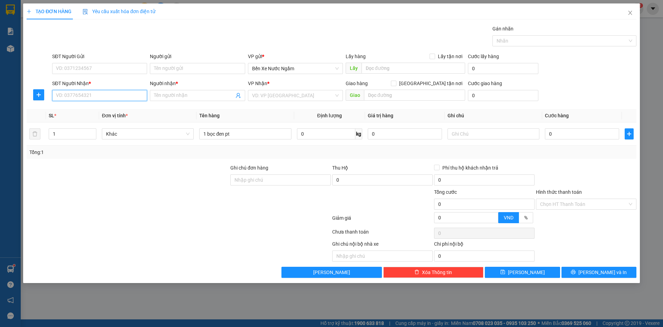
click at [94, 94] on input "SĐT Người Nhận *" at bounding box center [99, 95] width 95 height 11
click at [92, 96] on input "2730" at bounding box center [99, 95] width 95 height 11
click at [89, 112] on div "0987292730 - tâm" at bounding box center [99, 109] width 87 height 8
type input "0987292730"
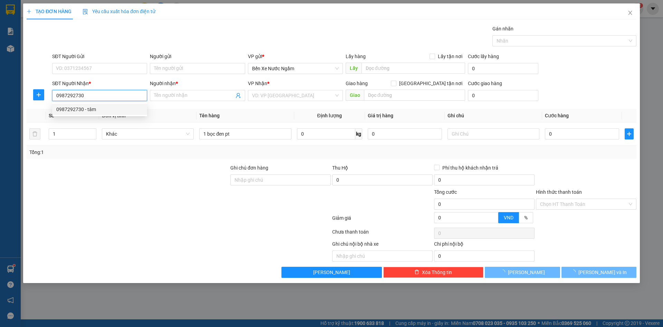
type input "tâm"
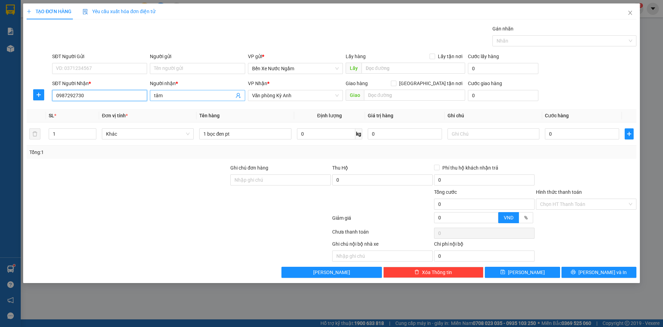
type input "0987292730"
click at [172, 93] on input "tâm" at bounding box center [194, 96] width 80 height 8
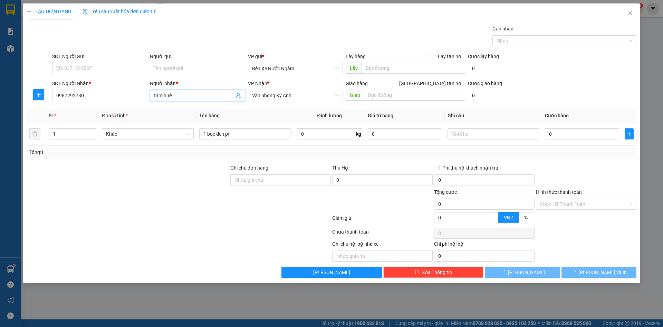
type input "tâm huệ"
click at [84, 62] on div "SĐT Người Gửi" at bounding box center [99, 58] width 95 height 10
click at [84, 72] on input "SĐT Người Gửi" at bounding box center [99, 68] width 95 height 11
click at [84, 72] on input "4078" at bounding box center [99, 68] width 95 height 11
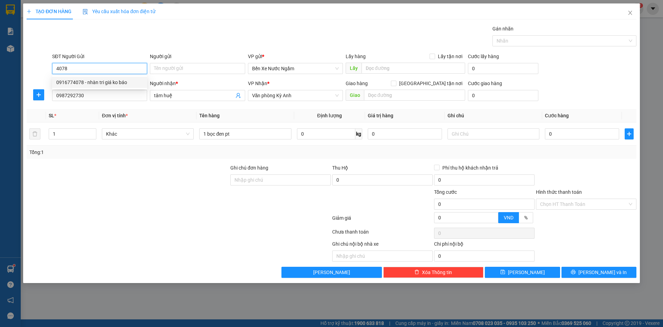
click at [86, 78] on div "0916774078 - nhàn tri giá ko báo" at bounding box center [99, 82] width 95 height 11
type input "0916774078"
type input "nhàn tri giá ko báo"
type input "0916774078"
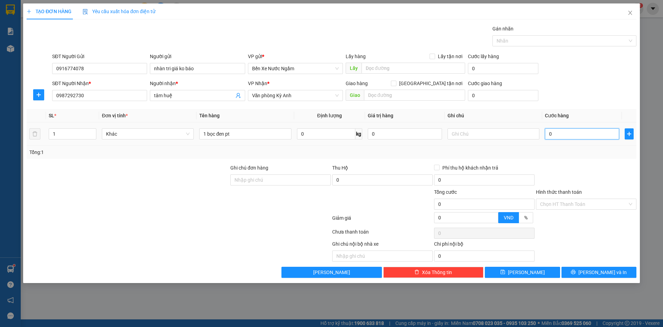
click at [559, 134] on input "0" at bounding box center [582, 133] width 74 height 11
type input "5"
type input "50"
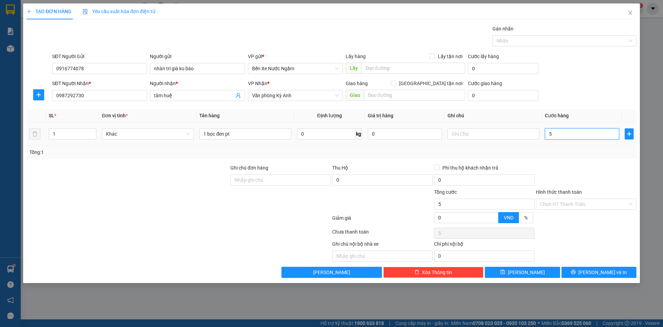
type input "50"
type input "500"
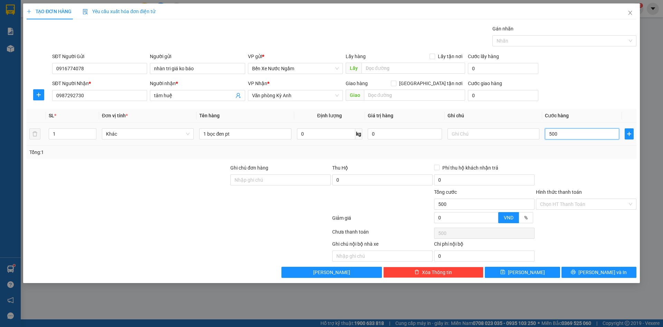
type input "5.000"
type input "50.000"
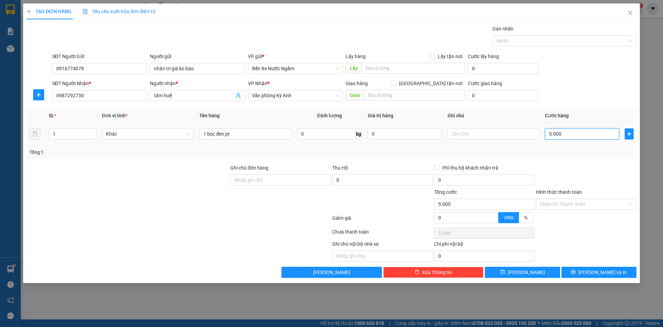
type input "50.000"
click at [526, 272] on span "[PERSON_NAME]" at bounding box center [526, 272] width 37 height 8
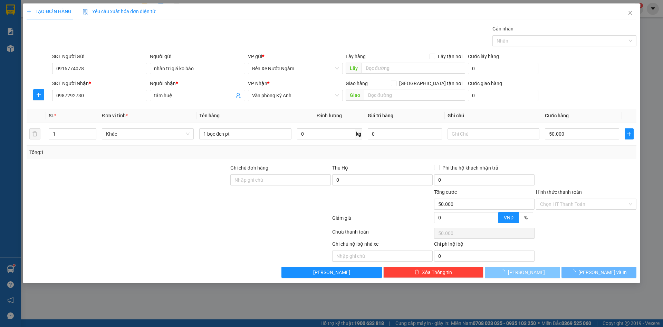
type input "0"
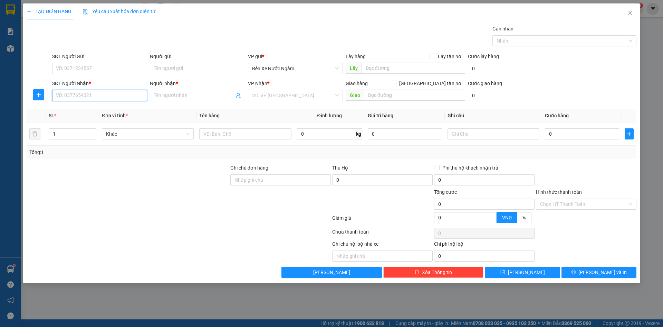
click at [100, 95] on input "SĐT Người Nhận *" at bounding box center [99, 95] width 95 height 11
type input "0394413035"
click at [72, 110] on div "0394413035 - kt" at bounding box center [99, 109] width 87 height 8
type input "kt"
type input "k tiến"
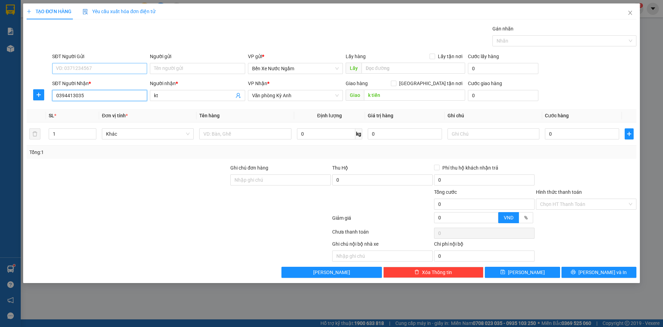
type input "0394413035"
click at [82, 73] on input "SĐT Người Gửi" at bounding box center [99, 68] width 95 height 11
click at [93, 68] on input "SĐT Người Gửi" at bounding box center [99, 68] width 95 height 11
click at [83, 85] on div "0973622112 - tri giá ko báo" at bounding box center [99, 82] width 87 height 8
type input "0973622112"
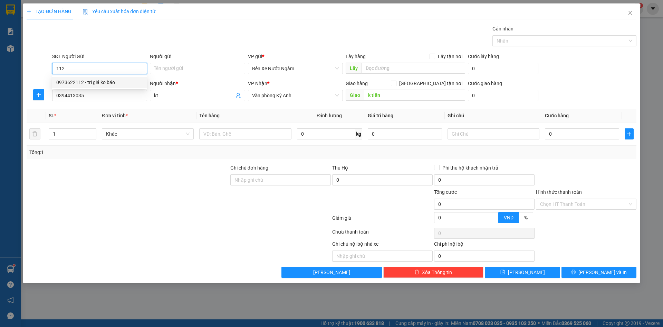
type input "tri giá ko báo"
type input "0973622112"
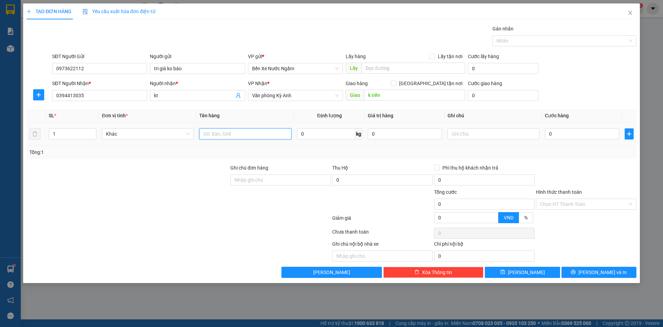
click at [235, 130] on input "text" at bounding box center [245, 133] width 92 height 11
type input "1 xốp bánh"
click at [579, 136] on input "0" at bounding box center [582, 133] width 74 height 11
type input "7"
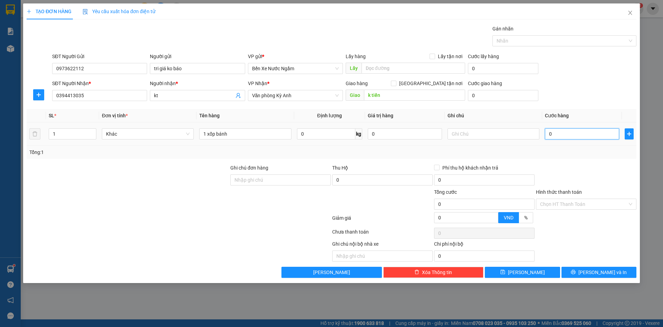
type input "7"
type input "70"
type input "700"
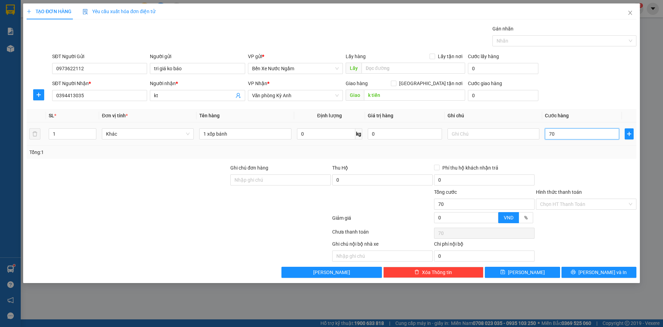
type input "700"
type input "7.000"
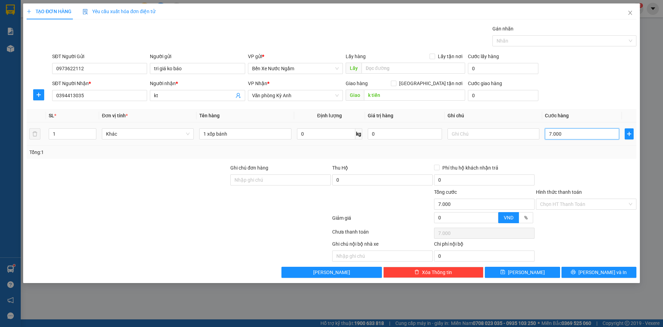
type input "70.000"
click at [564, 273] on button "[PERSON_NAME] và In" at bounding box center [599, 271] width 75 height 11
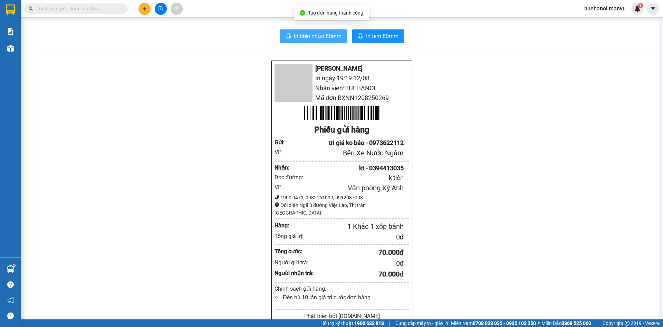
click at [318, 40] on span "In biên nhận 80mm" at bounding box center [318, 36] width 48 height 9
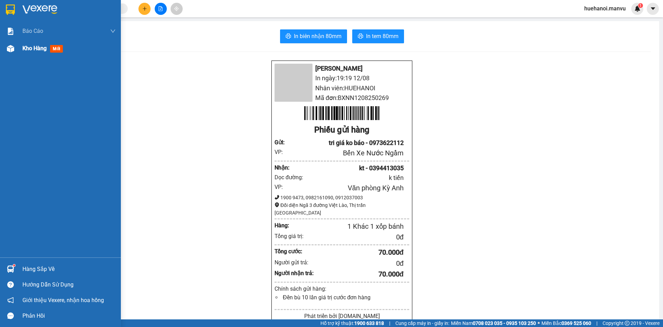
click at [35, 47] on span "Kho hàng" at bounding box center [34, 48] width 24 height 7
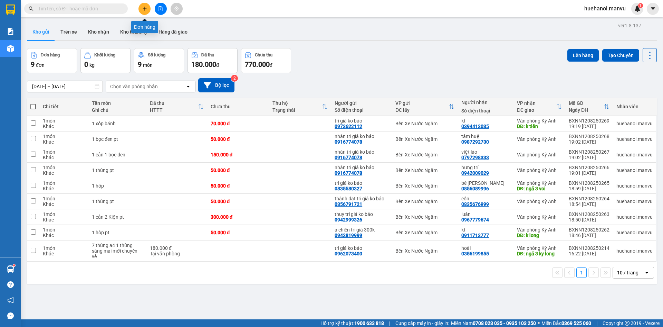
click at [148, 10] on button at bounding box center [145, 9] width 12 height 12
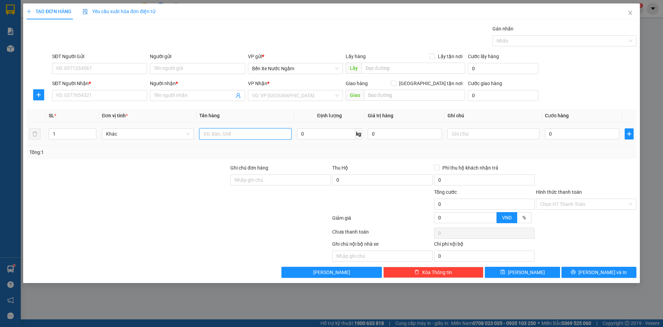
click at [256, 138] on input "text" at bounding box center [245, 133] width 92 height 11
type input "7"
click at [108, 93] on input "SĐT Người Nhận *" at bounding box center [99, 95] width 95 height 11
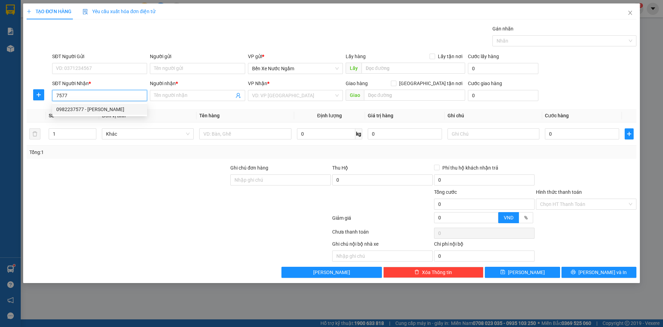
click at [95, 109] on div "0982237577 - đức lam" at bounding box center [99, 109] width 87 height 8
type input "0982237577"
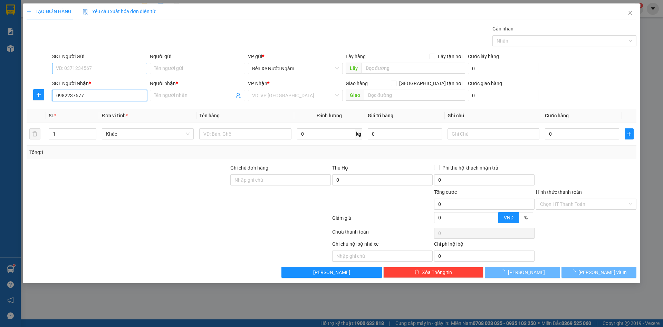
type input "đức lam"
type input "0982237577"
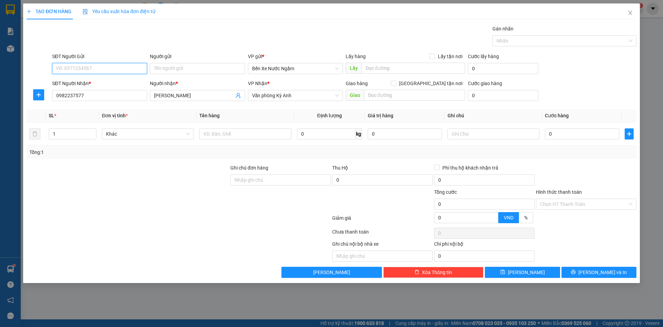
click at [102, 70] on input "SĐT Người Gửi" at bounding box center [99, 68] width 95 height 11
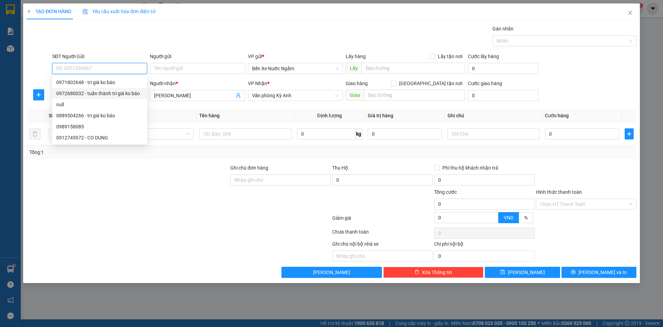
click at [101, 93] on div "0972680032 - tuấn thành tri giá ko báo" at bounding box center [99, 93] width 87 height 8
type input "0972680032"
type input "tuấn thành tri giá ko báo"
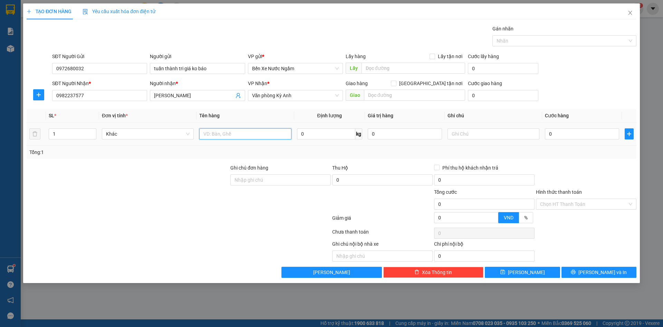
click at [237, 131] on input "text" at bounding box center [245, 133] width 92 height 11
type input "1 thùng 1 bọc đen"
click at [565, 138] on input "0" at bounding box center [582, 133] width 74 height 11
click at [565, 135] on input "0" at bounding box center [582, 133] width 74 height 11
type input "01"
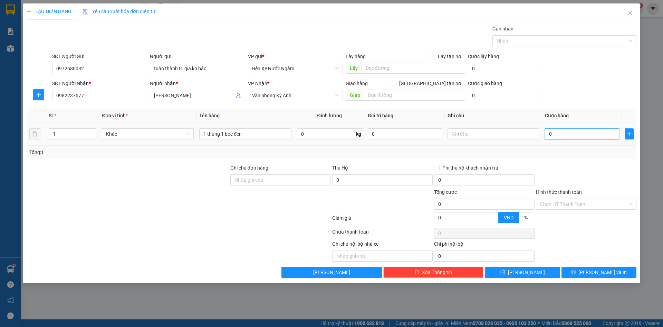
type input "1"
type input "010"
type input "10"
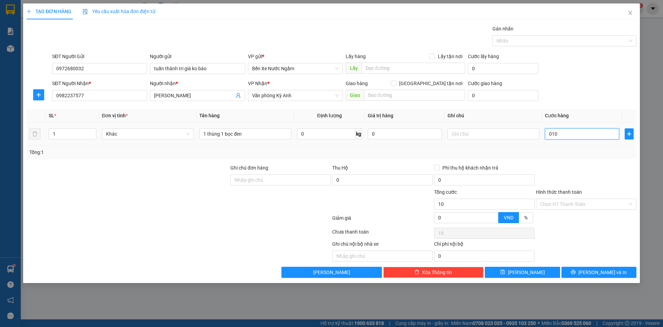
type input "0.100"
type input "100"
type input "01.000"
type input "1.000"
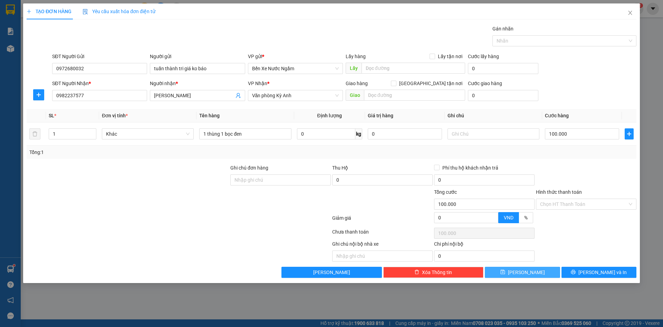
click at [539, 274] on button "[PERSON_NAME]" at bounding box center [522, 271] width 75 height 11
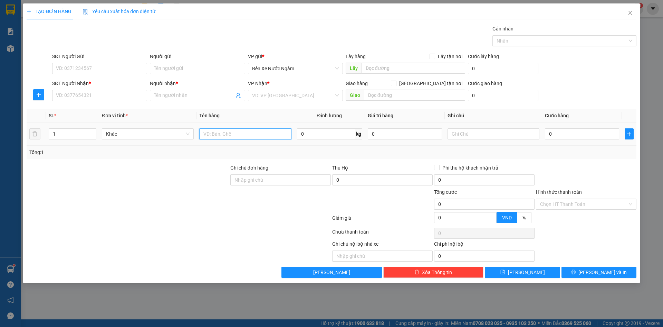
click at [263, 136] on input "text" at bounding box center [245, 133] width 92 height 11
click at [78, 95] on input "SĐT Người Nhận *" at bounding box center [99, 95] width 95 height 11
click at [90, 70] on input "SĐT Người Gửi" at bounding box center [99, 68] width 95 height 11
click at [108, 96] on input "SĐT Người Nhận *" at bounding box center [99, 95] width 95 height 11
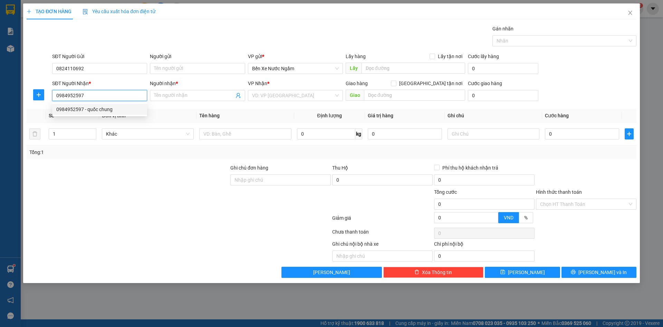
click at [93, 106] on div "0984952597 - quốc chung" at bounding box center [99, 109] width 87 height 8
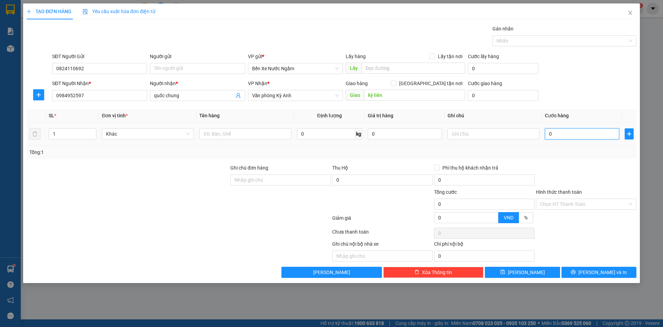
click at [565, 134] on input "0" at bounding box center [582, 133] width 74 height 11
click at [246, 129] on input "text" at bounding box center [245, 133] width 92 height 11
click at [570, 138] on input "0" at bounding box center [582, 133] width 74 height 11
click at [171, 66] on input "Người gửi" at bounding box center [197, 68] width 95 height 11
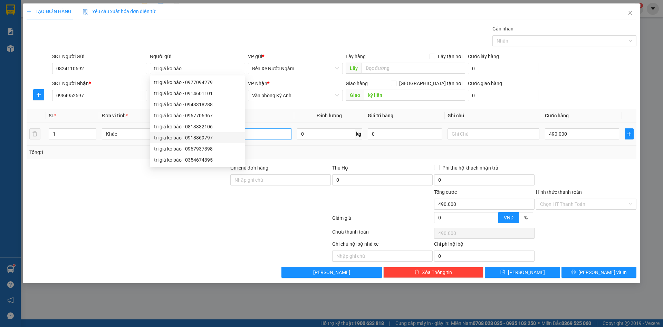
click at [261, 131] on input "7 thùng" at bounding box center [245, 133] width 92 height 11
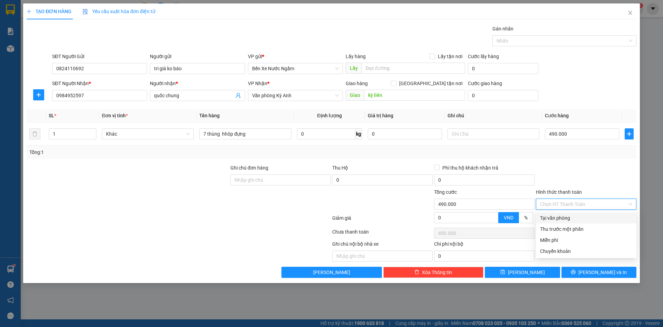
click at [584, 206] on input "Hình thức thanh toán" at bounding box center [583, 204] width 87 height 10
click at [570, 215] on div "Tại văn phòng" at bounding box center [586, 218] width 92 height 8
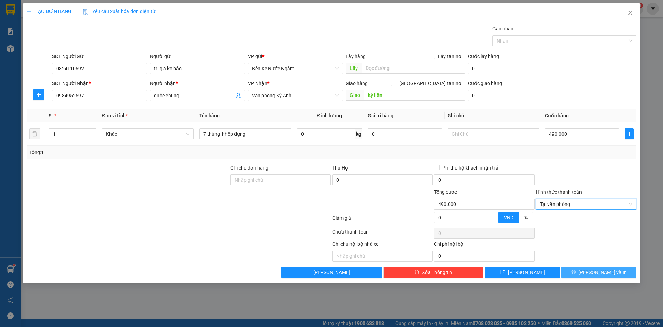
click at [575, 274] on button "[PERSON_NAME] và In" at bounding box center [599, 271] width 75 height 11
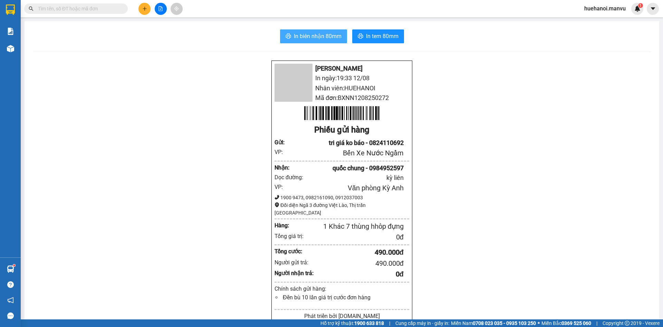
click at [329, 39] on span "In biên nhận 80mm" at bounding box center [318, 36] width 48 height 9
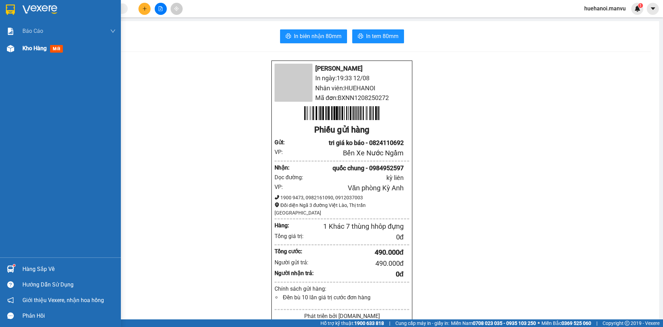
click at [35, 50] on span "Kho hàng" at bounding box center [34, 48] width 24 height 7
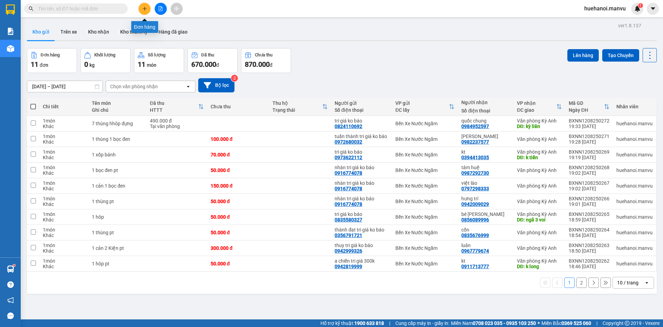
click at [147, 8] on icon "plus" at bounding box center [144, 8] width 5 height 5
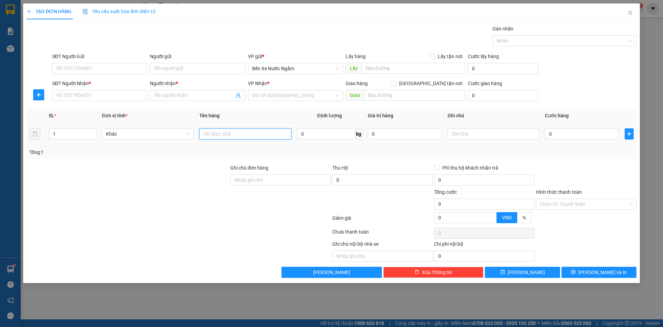
click at [225, 135] on input "text" at bounding box center [245, 133] width 92 height 11
click at [88, 95] on input "SĐT Người Nhận *" at bounding box center [99, 95] width 95 height 11
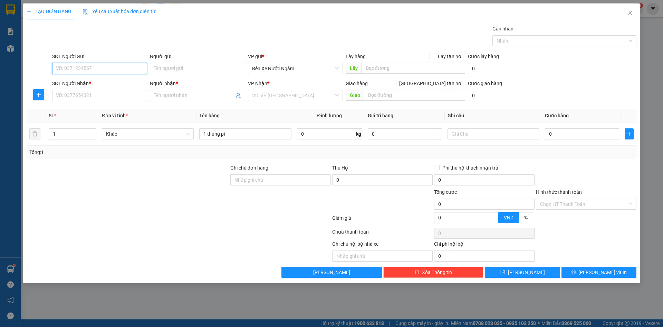
click at [99, 70] on input "SĐT Người Gửi" at bounding box center [99, 68] width 95 height 11
click at [98, 83] on div "0979245955 - tri giá ko báo" at bounding box center [99, 82] width 87 height 8
click at [102, 98] on input "SĐT Người Nhận *" at bounding box center [99, 95] width 95 height 11
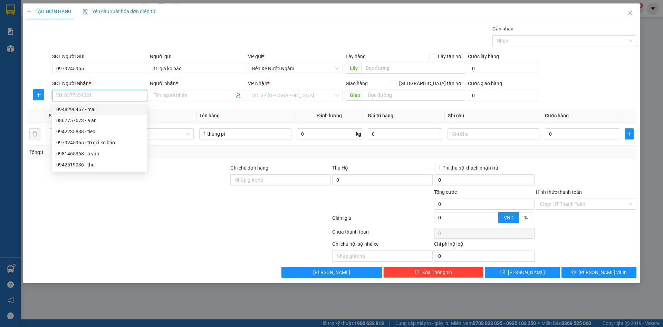
click at [94, 109] on div "0948296467 - mai" at bounding box center [99, 109] width 87 height 8
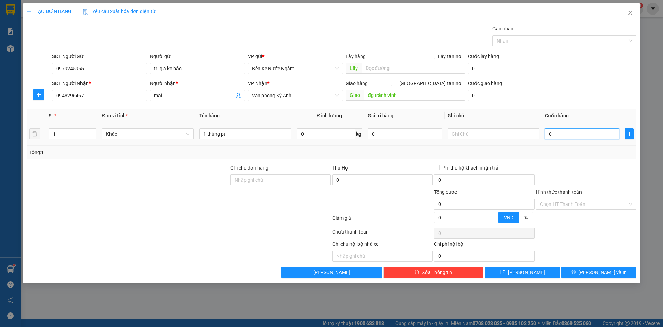
click at [578, 137] on input "0" at bounding box center [582, 133] width 74 height 11
click at [473, 139] on input "text" at bounding box center [494, 133] width 92 height 11
click at [571, 273] on button "[PERSON_NAME] và In" at bounding box center [599, 271] width 75 height 11
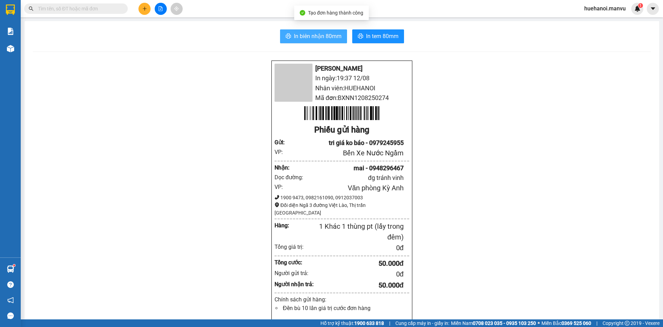
click at [324, 39] on span "In biên nhận 80mm" at bounding box center [318, 36] width 48 height 9
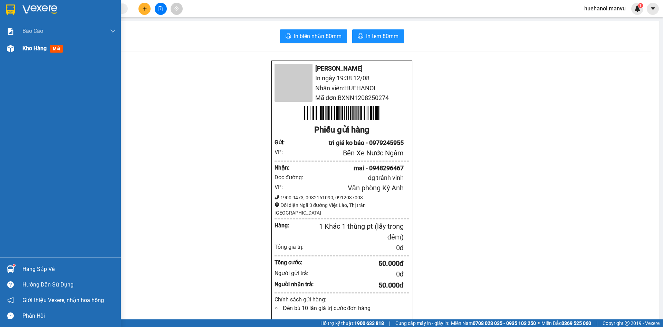
click at [34, 52] on div "Kho hàng mới" at bounding box center [43, 48] width 43 height 9
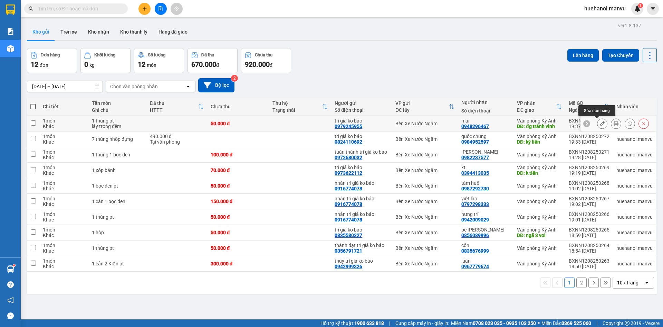
click at [600, 123] on icon at bounding box center [602, 123] width 5 height 5
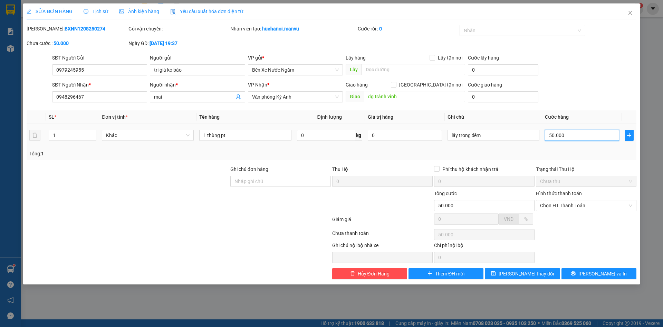
click at [591, 135] on input "50.000" at bounding box center [582, 135] width 74 height 11
click at [539, 275] on span "[PERSON_NAME] thay đổi" at bounding box center [526, 274] width 55 height 8
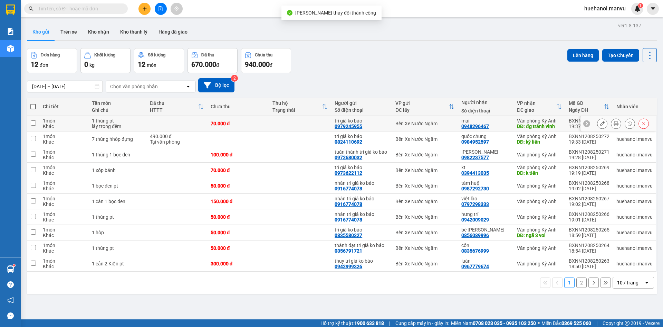
click at [614, 124] on icon at bounding box center [616, 123] width 5 height 5
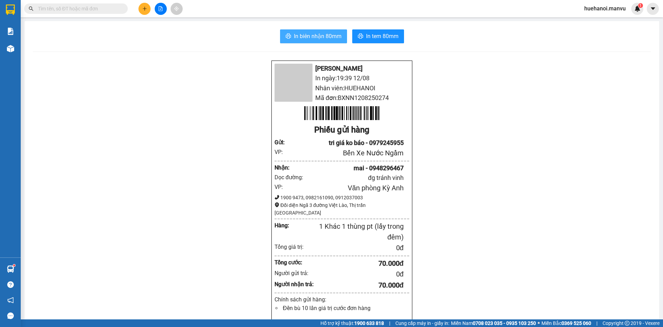
click at [324, 33] on span "In biên nhận 80mm" at bounding box center [318, 36] width 48 height 9
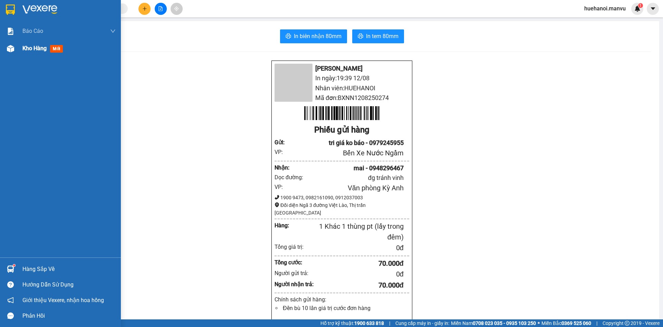
click at [37, 45] on span "Kho hàng" at bounding box center [34, 48] width 24 height 7
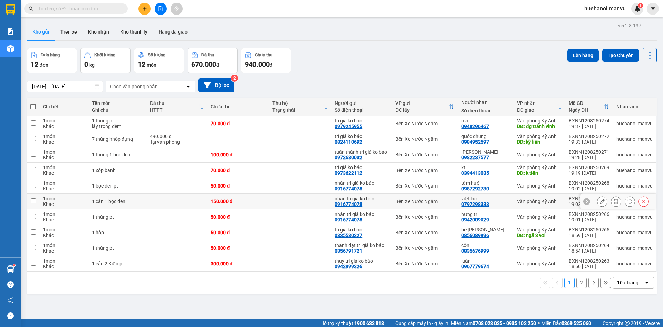
click at [37, 138] on td at bounding box center [33, 139] width 12 height 16
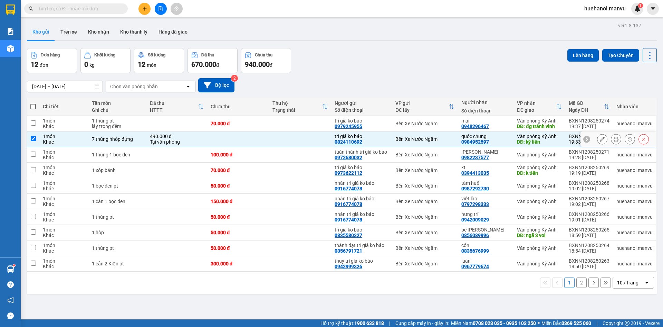
click at [34, 139] on input "checkbox" at bounding box center [33, 138] width 5 height 5
click at [33, 139] on input "checkbox" at bounding box center [33, 138] width 5 height 5
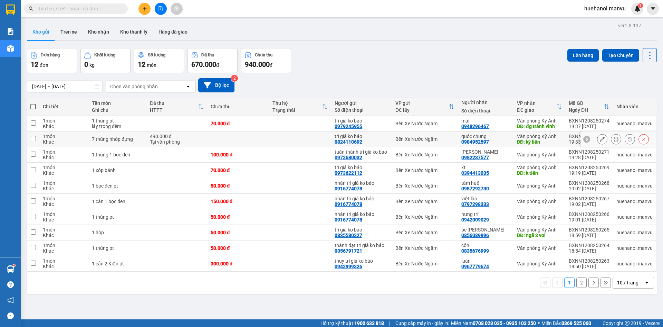
click at [32, 139] on input "checkbox" at bounding box center [33, 138] width 5 height 5
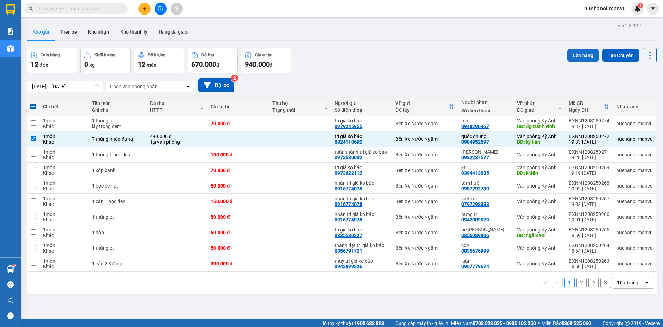
click at [574, 54] on button "Lên hàng" at bounding box center [583, 55] width 31 height 12
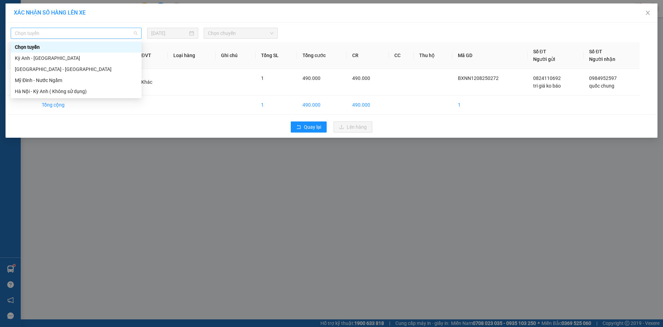
click at [48, 30] on span "Chọn tuyến" at bounding box center [76, 33] width 123 height 10
click at [38, 68] on div "[GEOGRAPHIC_DATA] - [GEOGRAPHIC_DATA]" at bounding box center [76, 69] width 123 height 8
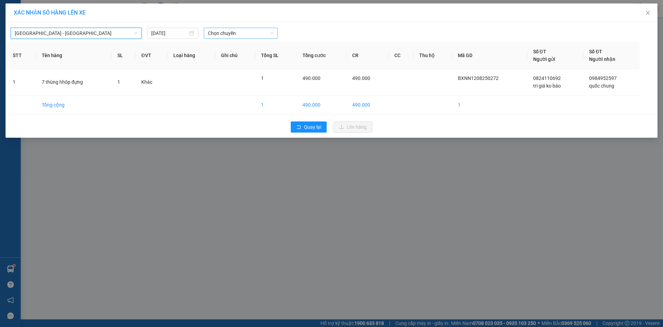
click at [217, 34] on span "Chọn chuyến" at bounding box center [241, 33] width 66 height 10
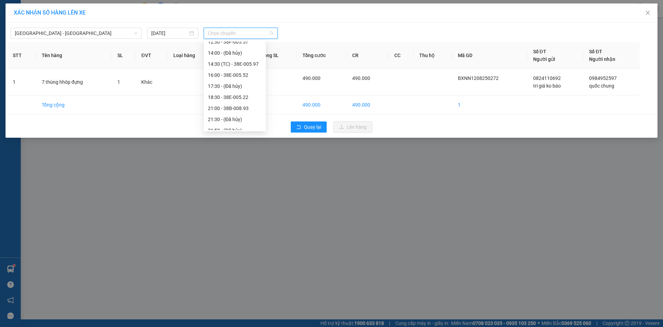
scroll to position [111, 0]
click at [229, 81] on div "21:00 - 38B-008.93" at bounding box center [235, 80] width 54 height 8
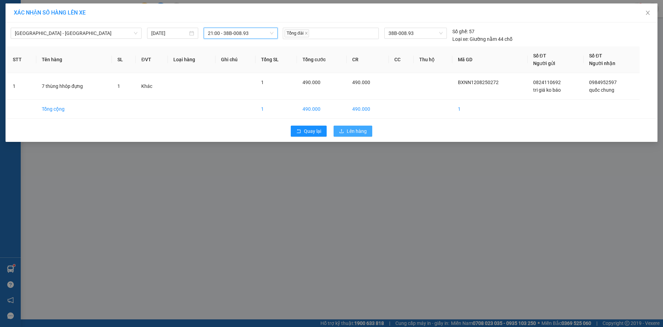
click at [353, 132] on span "Lên hàng" at bounding box center [357, 131] width 20 height 8
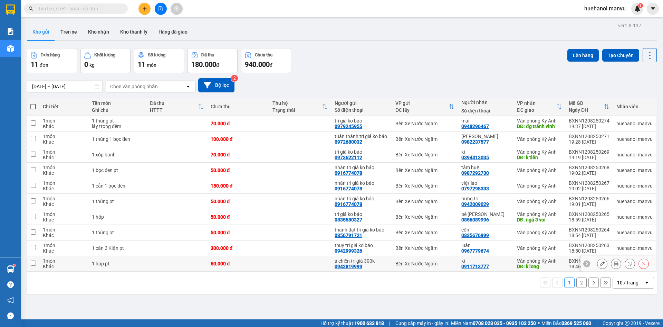
click at [33, 263] on input "checkbox" at bounding box center [33, 262] width 5 height 5
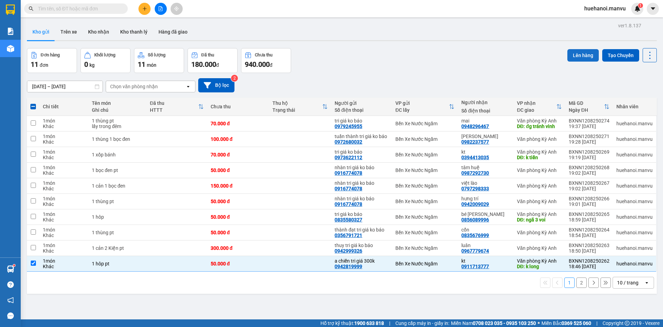
click at [577, 51] on button "Lên hàng" at bounding box center [583, 55] width 31 height 12
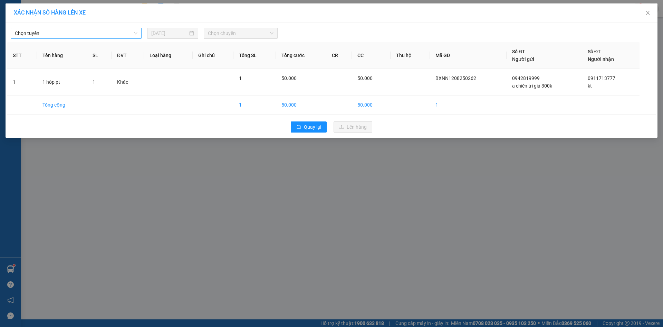
click at [30, 37] on span "Chọn tuyến" at bounding box center [76, 33] width 123 height 10
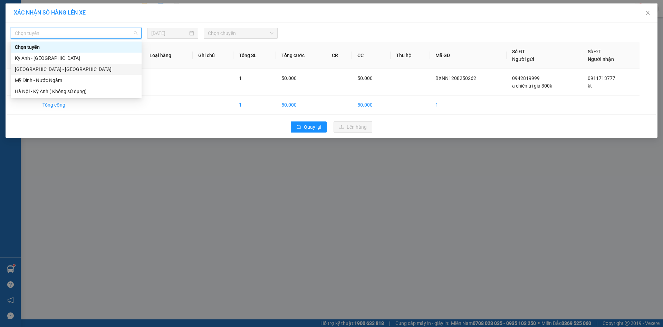
click at [26, 67] on div "[GEOGRAPHIC_DATA] - [GEOGRAPHIC_DATA]" at bounding box center [76, 69] width 123 height 8
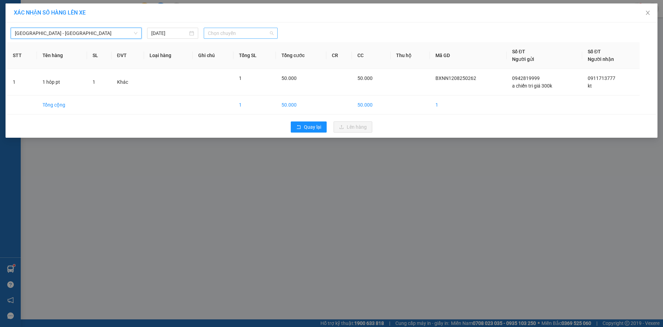
click at [212, 34] on span "Chọn chuyến" at bounding box center [241, 33] width 66 height 10
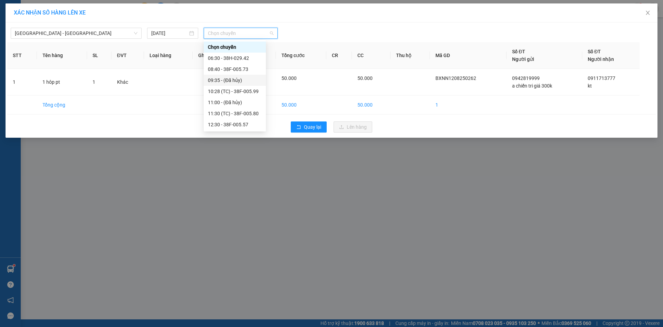
scroll to position [111, 0]
click at [231, 81] on div "21:00 - 38B-008.93" at bounding box center [235, 80] width 54 height 8
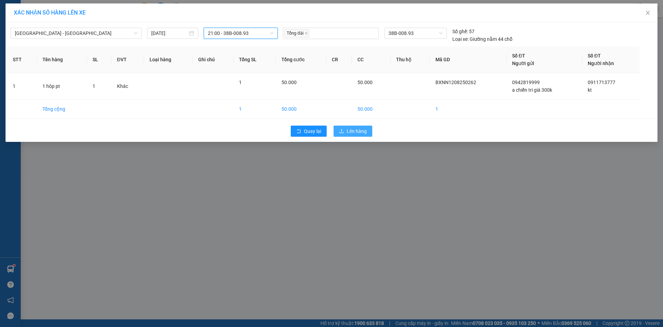
click at [354, 132] on span "Lên hàng" at bounding box center [357, 131] width 20 height 8
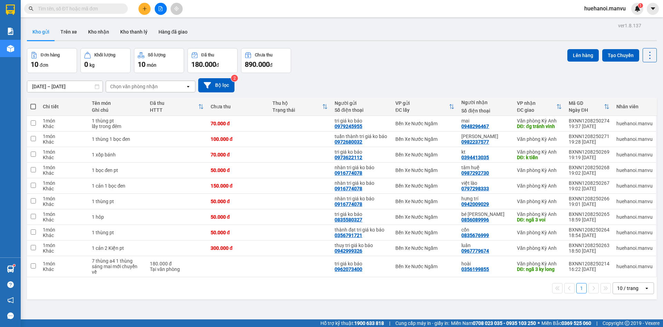
click at [143, 6] on icon "plus" at bounding box center [144, 8] width 5 height 5
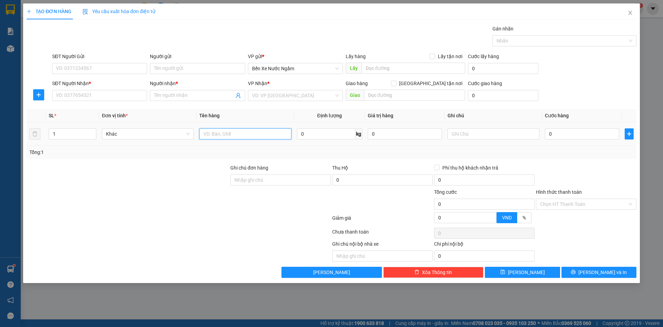
click at [216, 137] on input "text" at bounding box center [245, 133] width 92 height 11
click at [111, 97] on input "SĐT Người Nhận *" at bounding box center [99, 95] width 95 height 11
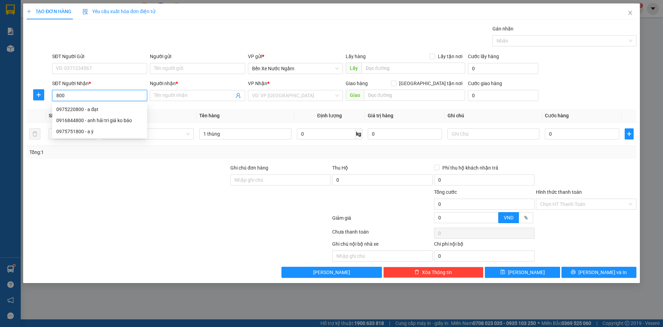
click at [110, 97] on input "800" at bounding box center [99, 95] width 95 height 11
click at [88, 131] on div "0975751800 - a ý" at bounding box center [99, 131] width 87 height 8
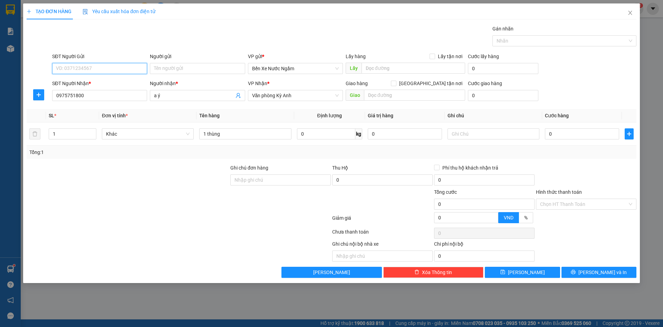
click at [94, 73] on input "SĐT Người Gửi" at bounding box center [99, 68] width 95 height 11
click at [110, 115] on div "0966195799 - bảo hân tri giá ko báo" at bounding box center [99, 116] width 87 height 8
click at [587, 140] on div "0" at bounding box center [582, 134] width 74 height 14
click at [585, 137] on input "0" at bounding box center [582, 133] width 74 height 11
click at [576, 268] on button "[PERSON_NAME] và In" at bounding box center [599, 271] width 75 height 11
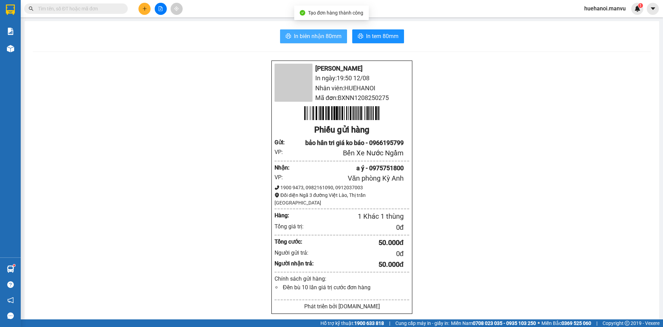
click at [294, 39] on span "In biên nhận 80mm" at bounding box center [318, 36] width 48 height 9
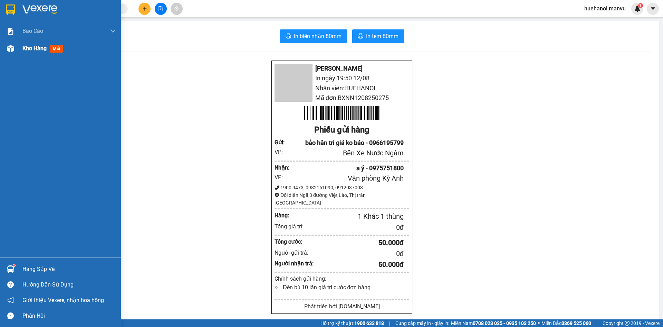
click at [24, 45] on span "Kho hàng" at bounding box center [34, 48] width 24 height 7
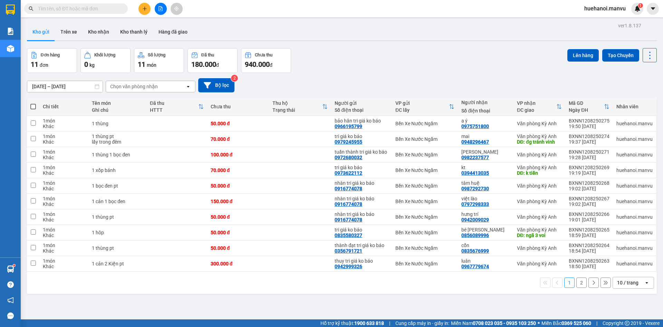
click at [32, 104] on span at bounding box center [33, 107] width 6 height 6
click at [33, 103] on input "checkbox" at bounding box center [33, 103] width 0 height 0
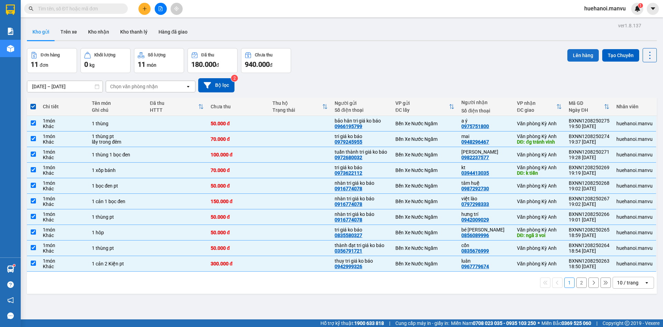
click at [585, 58] on button "Lên hàng" at bounding box center [583, 55] width 31 height 12
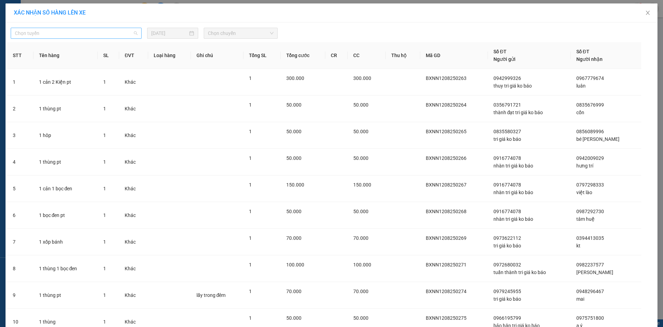
click at [60, 29] on span "Chọn tuyến" at bounding box center [76, 33] width 123 height 10
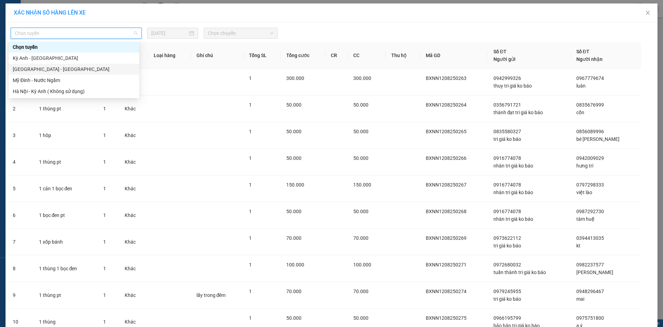
click at [45, 68] on div "[GEOGRAPHIC_DATA] - [GEOGRAPHIC_DATA]" at bounding box center [74, 69] width 122 height 8
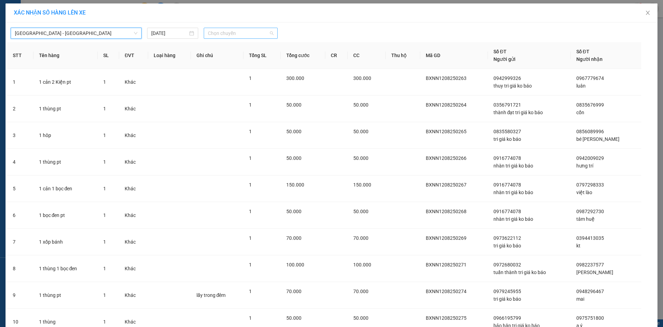
click at [209, 31] on span "Chọn chuyến" at bounding box center [241, 33] width 66 height 10
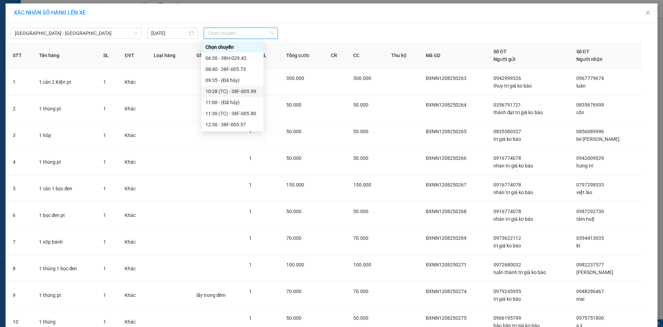
scroll to position [111, 0]
click at [236, 122] on div "22:00 - 38H-034.46" at bounding box center [233, 125] width 54 height 8
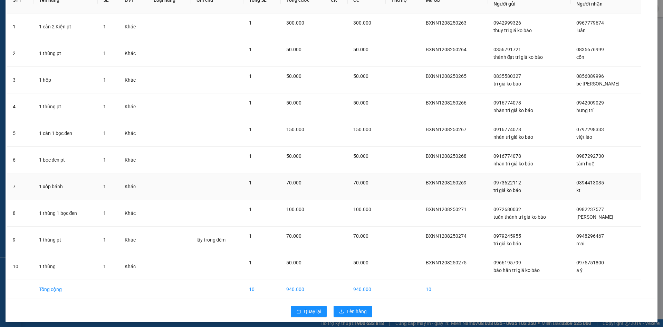
scroll to position [63, 0]
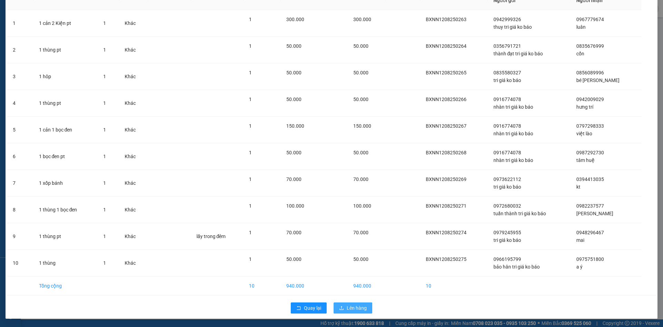
click at [341, 305] on icon "upload" at bounding box center [341, 307] width 5 height 5
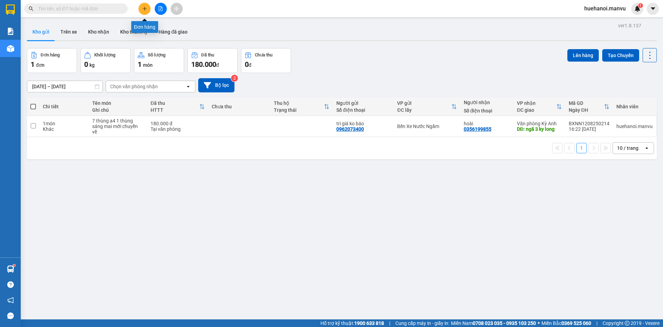
click at [142, 10] on icon "plus" at bounding box center [144, 8] width 5 height 5
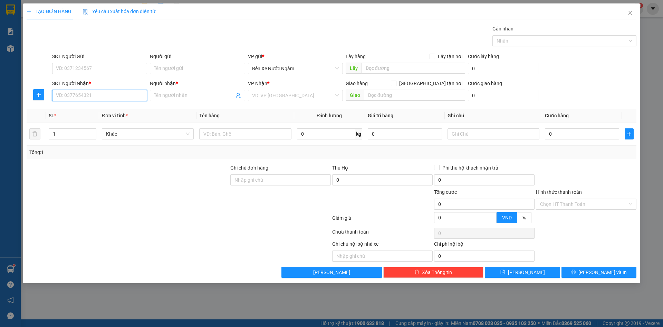
click at [101, 94] on input "SĐT Người Nhận *" at bounding box center [99, 95] width 95 height 11
click at [101, 94] on input "965" at bounding box center [99, 95] width 95 height 11
click at [98, 108] on div "0916188965 - lê mơ" at bounding box center [99, 109] width 87 height 8
click at [105, 67] on input "SĐT Người Gửi" at bounding box center [99, 68] width 95 height 11
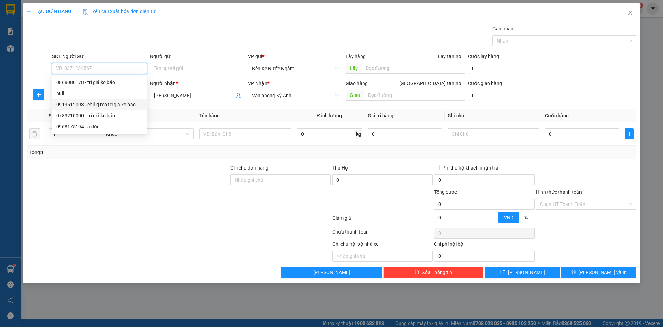
click at [108, 103] on div "0913512093 - chú g mo tri giá ko báo" at bounding box center [99, 105] width 87 height 8
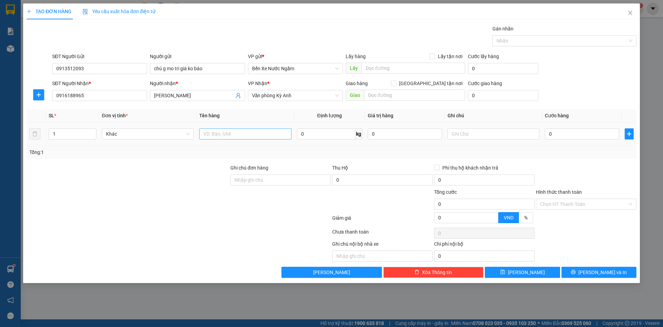
click at [257, 140] on div at bounding box center [245, 134] width 92 height 14
click at [255, 139] on input "text" at bounding box center [245, 133] width 92 height 11
click at [587, 132] on input "0" at bounding box center [582, 133] width 74 height 11
click at [577, 204] on input "Hình thức thanh toán" at bounding box center [583, 204] width 87 height 10
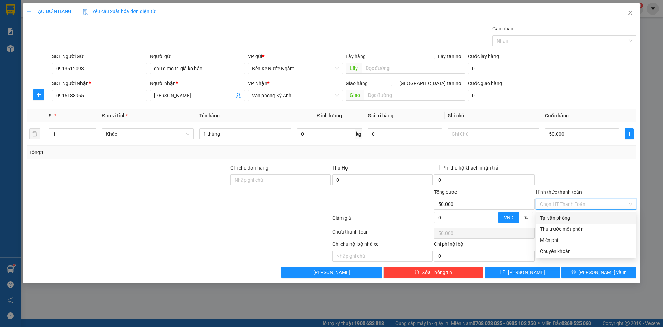
click at [574, 215] on div "Tại văn phòng" at bounding box center [586, 218] width 92 height 8
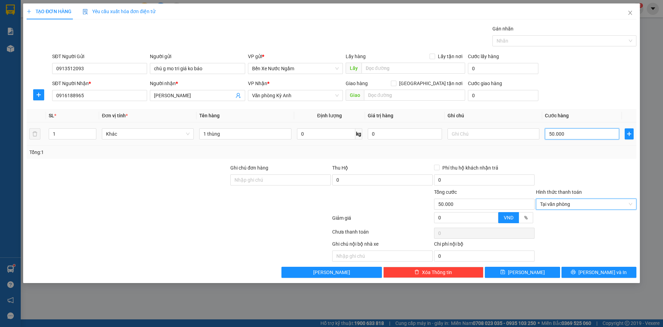
click at [574, 133] on input "50.000" at bounding box center [582, 133] width 74 height 11
click at [537, 271] on button "[PERSON_NAME]" at bounding box center [522, 271] width 75 height 11
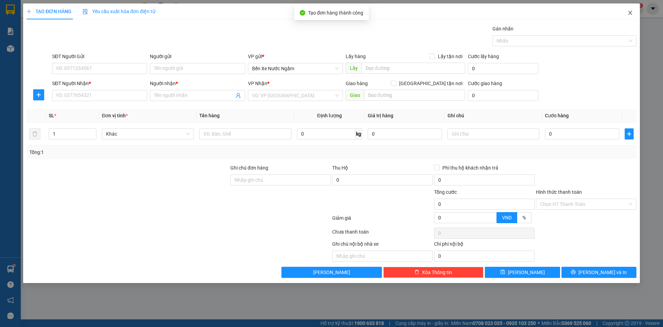
click at [633, 13] on icon "close" at bounding box center [631, 13] width 6 height 6
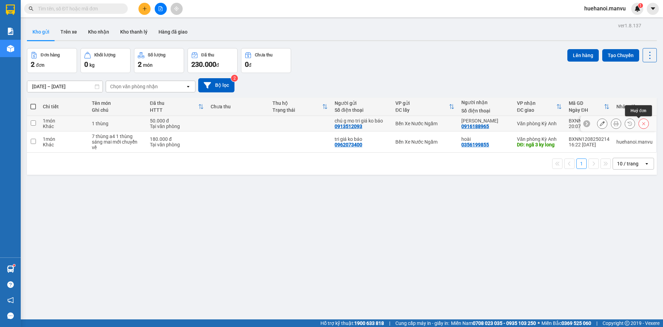
click at [642, 121] on icon at bounding box center [644, 123] width 5 height 5
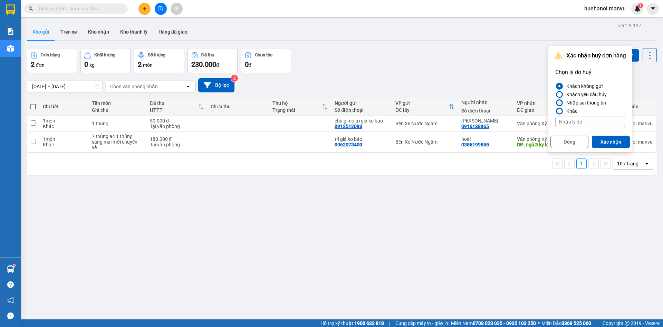
click at [558, 103] on div at bounding box center [559, 102] width 5 height 5
click at [556, 103] on input "Nhập sai thông tin" at bounding box center [556, 103] width 0 height 0
click at [606, 143] on button "Xác nhận" at bounding box center [611, 141] width 38 height 12
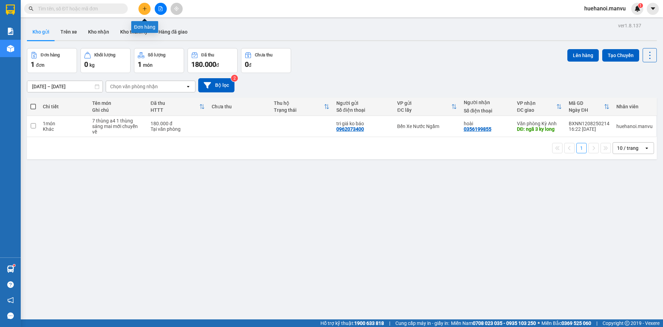
click at [141, 9] on button at bounding box center [145, 9] width 12 height 12
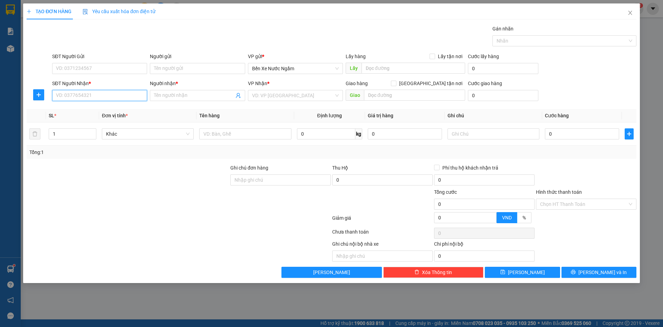
click at [108, 97] on input "SĐT Người Nhận *" at bounding box center [99, 95] width 95 height 11
click at [108, 97] on input "965" at bounding box center [99, 95] width 95 height 11
click at [94, 108] on div "0916188965 - lê mơ" at bounding box center [99, 109] width 87 height 8
click at [92, 74] on input "SĐT Người Gửi" at bounding box center [99, 68] width 95 height 11
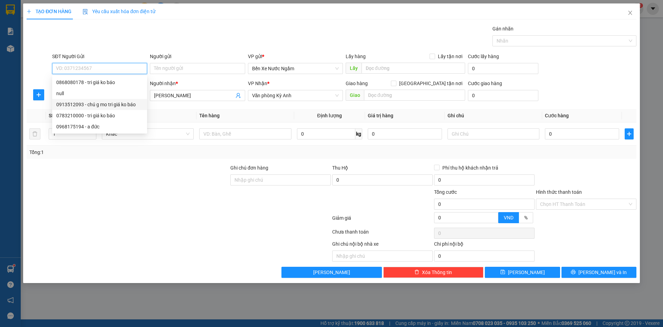
click at [125, 101] on div "0913512093 - chú g mo tri giá ko báo" at bounding box center [99, 105] width 87 height 8
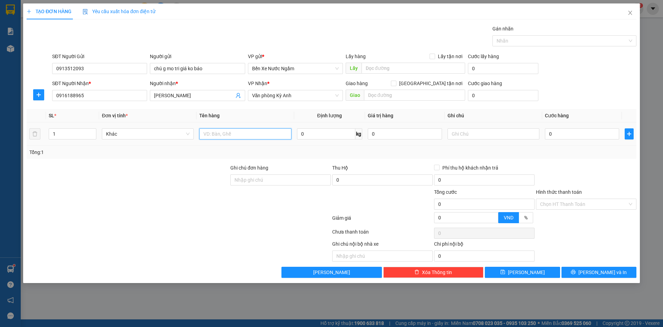
click at [265, 135] on input "text" at bounding box center [245, 133] width 92 height 11
click at [566, 139] on input "0" at bounding box center [582, 133] width 74 height 11
click at [534, 275] on button "[PERSON_NAME]" at bounding box center [522, 271] width 75 height 11
click at [533, 272] on button "[PERSON_NAME]" at bounding box center [522, 271] width 75 height 11
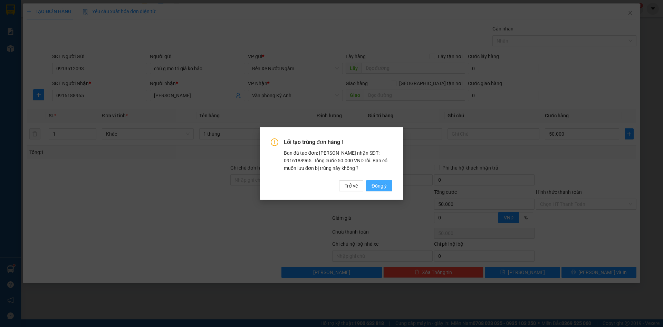
click at [375, 185] on span "Đồng ý" at bounding box center [379, 186] width 15 height 8
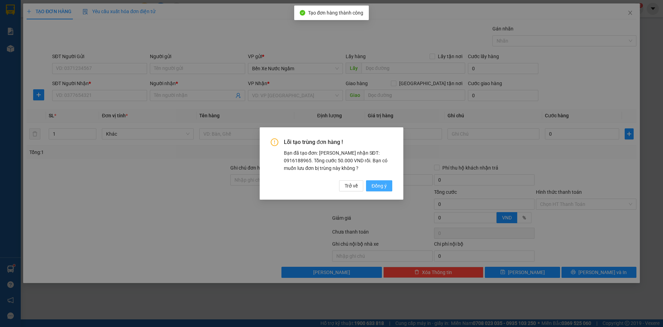
click at [377, 188] on span "Đồng ý" at bounding box center [379, 186] width 15 height 8
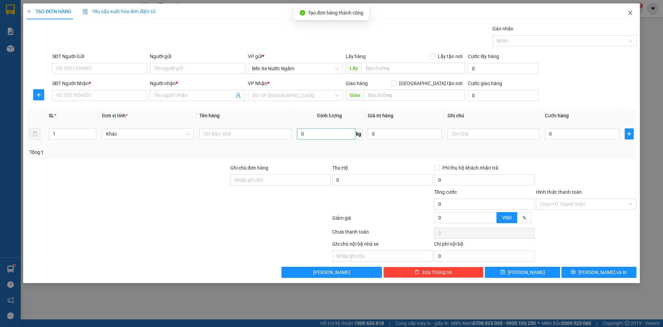
click at [630, 10] on span "Close" at bounding box center [630, 12] width 19 height 19
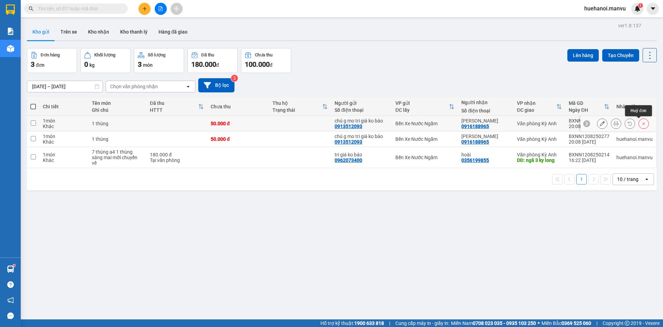
click at [642, 122] on icon at bounding box center [644, 123] width 5 height 5
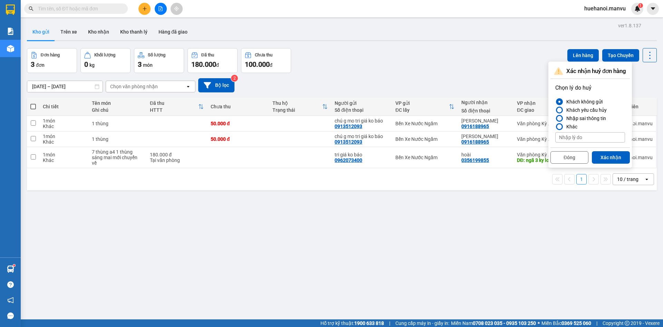
click at [561, 121] on div at bounding box center [559, 118] width 7 height 7
click at [556, 118] on input "Nhập sai thông tin" at bounding box center [556, 118] width 0 height 0
click at [603, 157] on button "Xác nhận" at bounding box center [611, 157] width 38 height 12
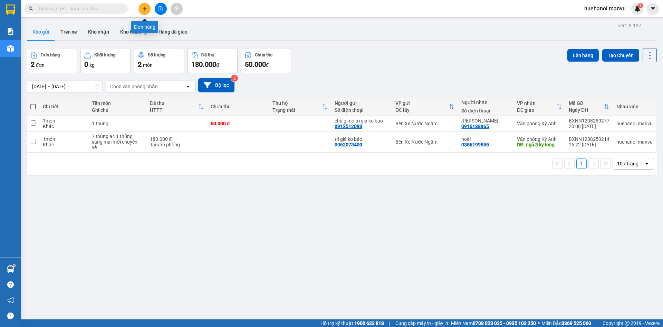
click at [145, 13] on button at bounding box center [145, 9] width 12 height 12
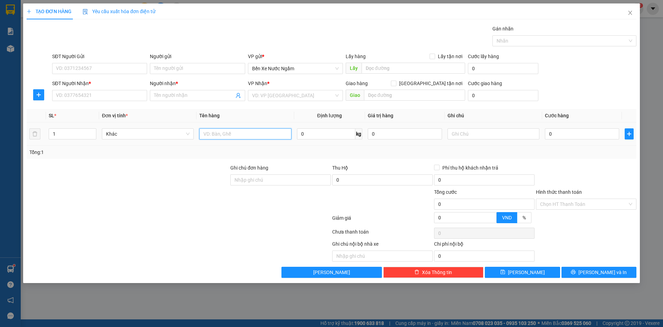
click at [256, 134] on input "text" at bounding box center [245, 133] width 92 height 11
click at [79, 94] on input "SĐT Người Nhận *" at bounding box center [99, 95] width 95 height 11
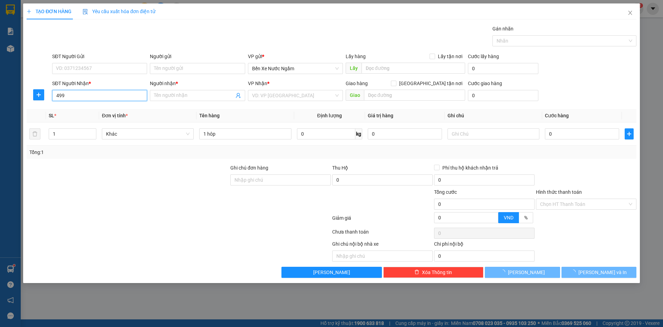
click at [79, 95] on input "499" at bounding box center [99, 95] width 95 height 11
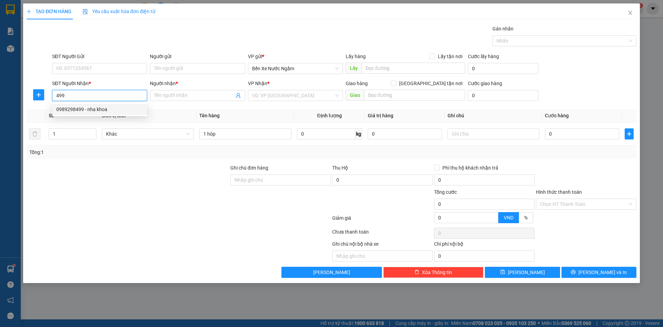
click at [103, 109] on div "0989298499 - nha khoa" at bounding box center [99, 109] width 87 height 8
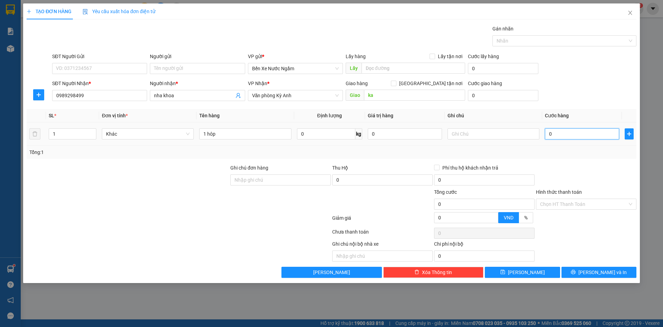
click at [566, 134] on input "0" at bounding box center [582, 133] width 74 height 11
click at [563, 209] on div "Hình thức thanh toán Chọn HT Thanh Toán" at bounding box center [586, 200] width 101 height 24
click at [561, 202] on input "Hình thức thanh toán" at bounding box center [583, 204] width 87 height 10
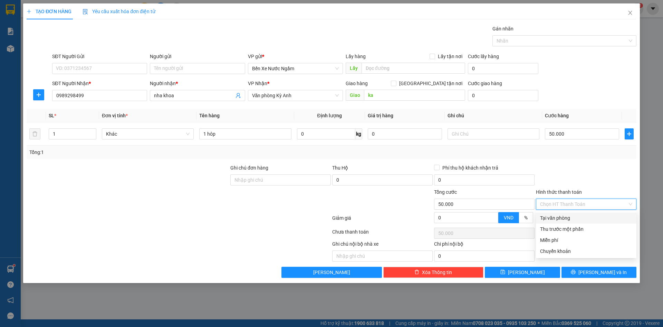
click at [561, 217] on div "Tại văn phòng" at bounding box center [586, 218] width 92 height 8
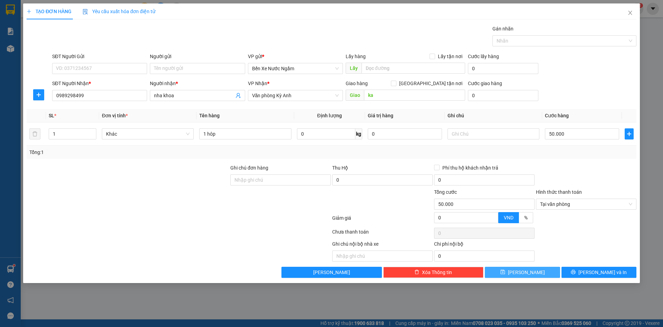
click at [534, 273] on button "[PERSON_NAME]" at bounding box center [522, 271] width 75 height 11
click at [631, 12] on icon "close" at bounding box center [630, 13] width 4 height 4
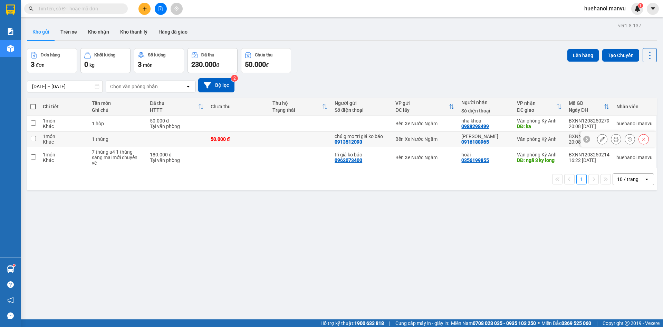
click at [36, 141] on td at bounding box center [33, 139] width 12 height 16
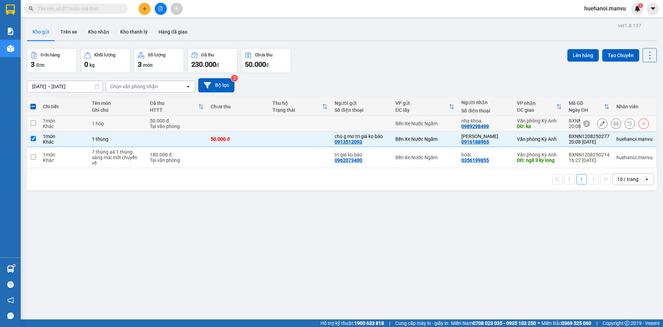
click at [31, 123] on input "checkbox" at bounding box center [33, 122] width 5 height 5
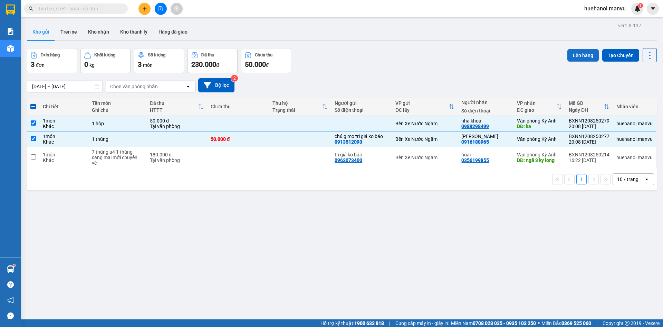
click at [588, 60] on button "Lên hàng" at bounding box center [583, 55] width 31 height 12
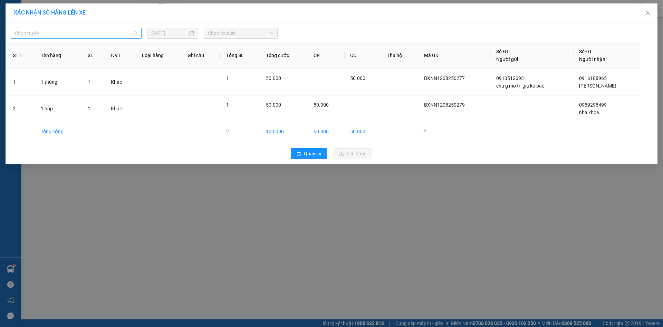
click at [44, 31] on span "Chọn tuyến" at bounding box center [76, 33] width 123 height 10
click at [44, 33] on span "Chọn tuyến" at bounding box center [76, 33] width 123 height 10
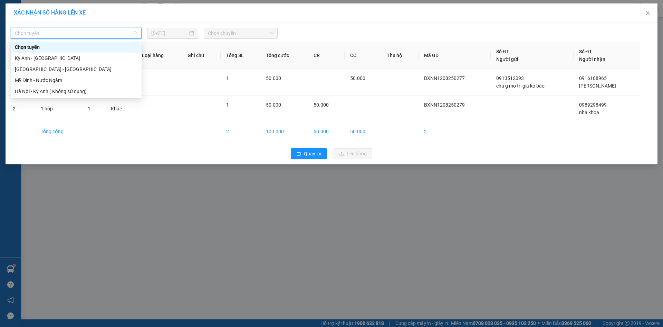
click at [54, 34] on span "Chọn tuyến" at bounding box center [76, 33] width 123 height 10
click at [52, 70] on div "[GEOGRAPHIC_DATA] - [GEOGRAPHIC_DATA]" at bounding box center [76, 69] width 123 height 8
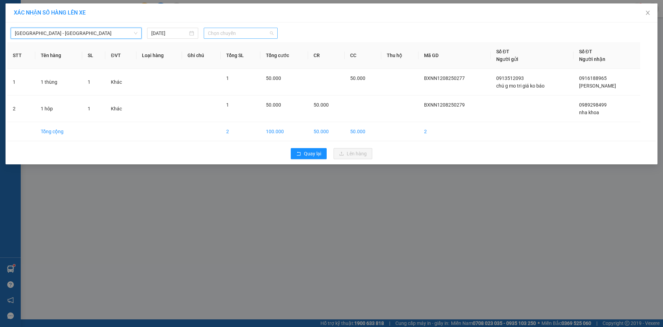
click at [239, 36] on span "Chọn chuyến" at bounding box center [241, 33] width 66 height 10
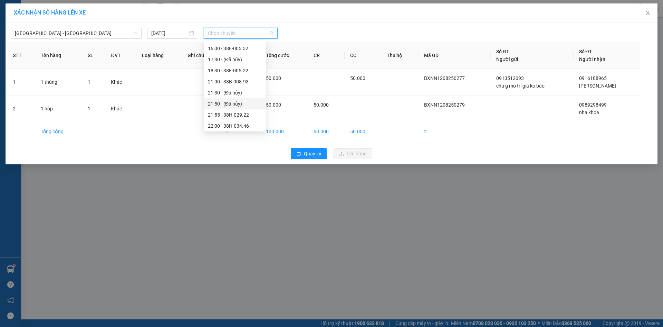
scroll to position [111, 0]
click at [245, 122] on div "22:00 - 38H-034.46" at bounding box center [235, 125] width 54 height 8
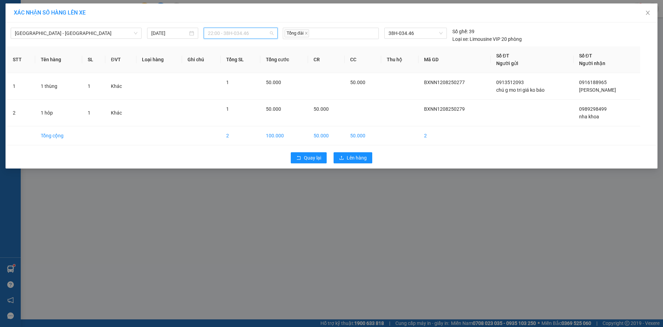
click at [245, 35] on span "22:00 - 38H-034.46" at bounding box center [241, 33] width 66 height 10
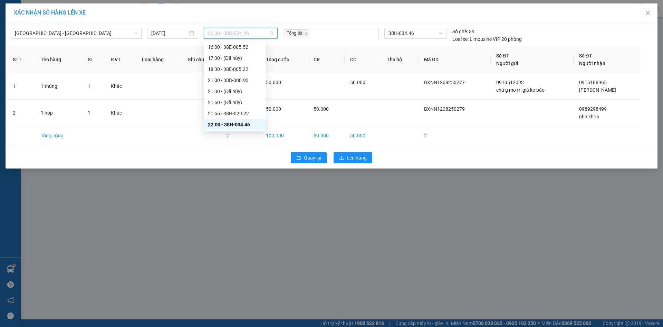
click at [231, 122] on div "22:00 - 38H-034.46" at bounding box center [235, 125] width 54 height 8
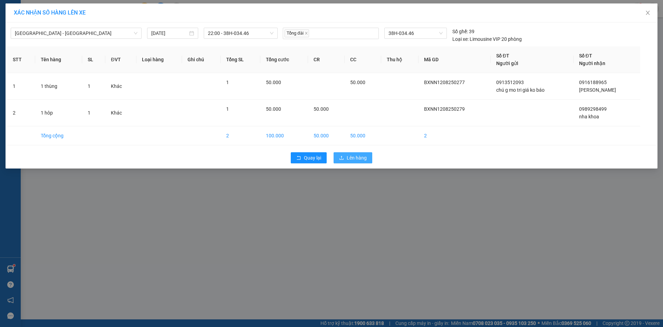
click at [357, 159] on span "Lên hàng" at bounding box center [357, 158] width 20 height 8
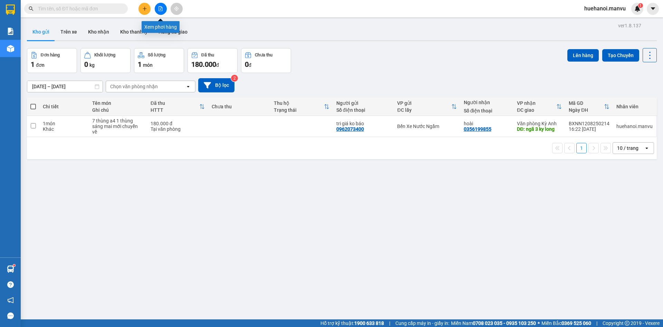
click at [160, 8] on icon "file-add" at bounding box center [160, 8] width 5 height 5
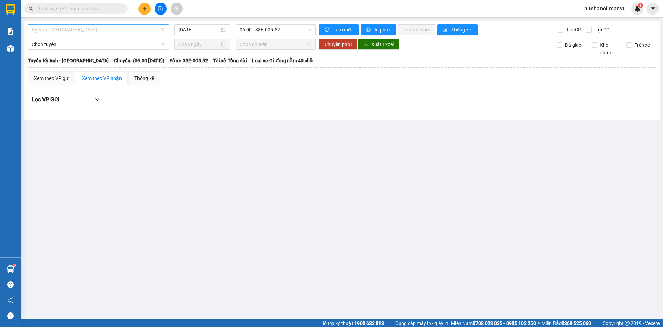
click at [98, 28] on span "Kỳ Anh - [GEOGRAPHIC_DATA]" at bounding box center [98, 30] width 133 height 10
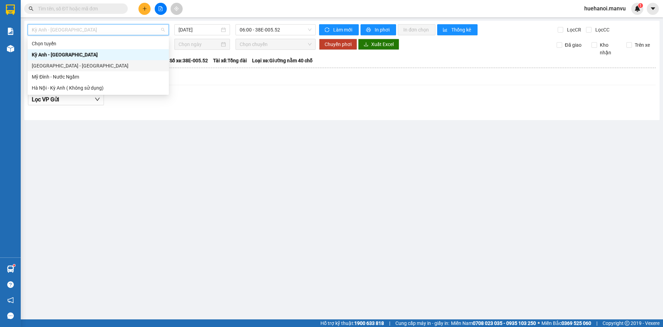
click at [66, 62] on div "[GEOGRAPHIC_DATA] - [GEOGRAPHIC_DATA]" at bounding box center [98, 66] width 133 height 8
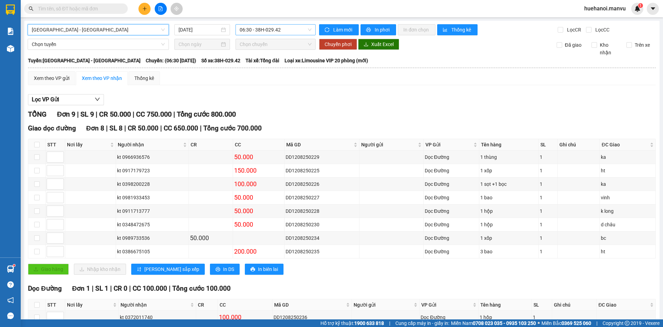
click at [277, 26] on span "06:30 - 38H-029.42" at bounding box center [276, 30] width 72 height 10
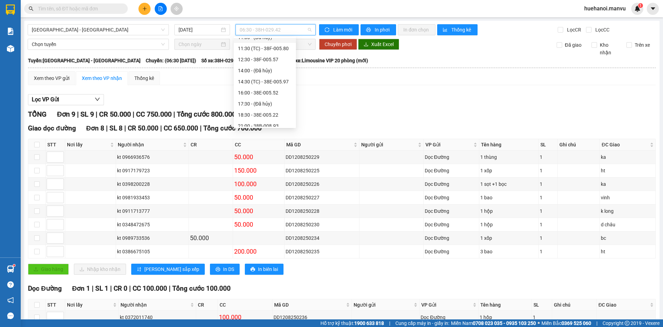
scroll to position [111, 0]
click at [274, 77] on div "21:00 - 38B-008.93" at bounding box center [265, 77] width 54 height 8
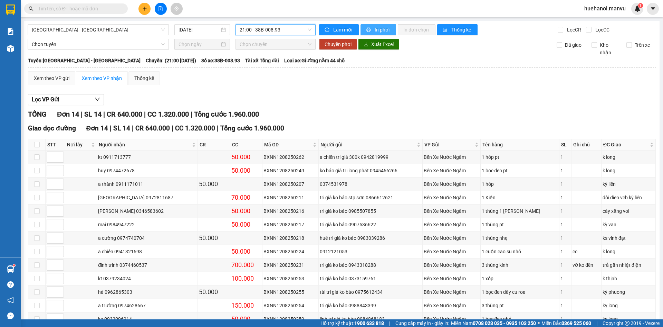
click at [387, 27] on span "In phơi" at bounding box center [383, 30] width 16 height 8
click at [383, 34] on button "In phơi" at bounding box center [379, 29] width 36 height 11
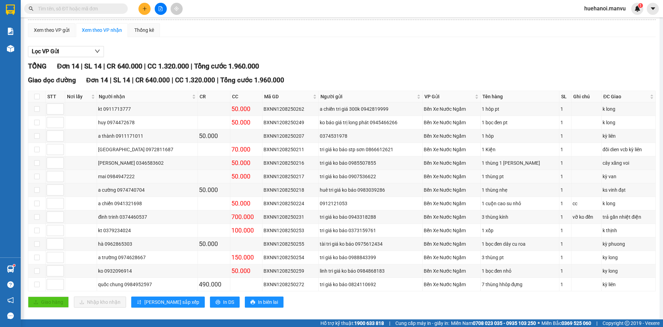
scroll to position [56, 0]
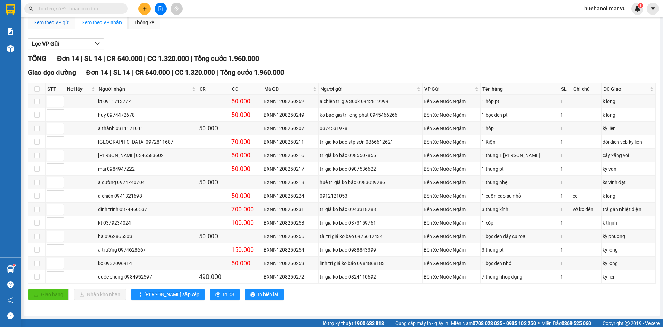
click at [41, 24] on div "Xem theo VP gửi" at bounding box center [52, 23] width 36 height 8
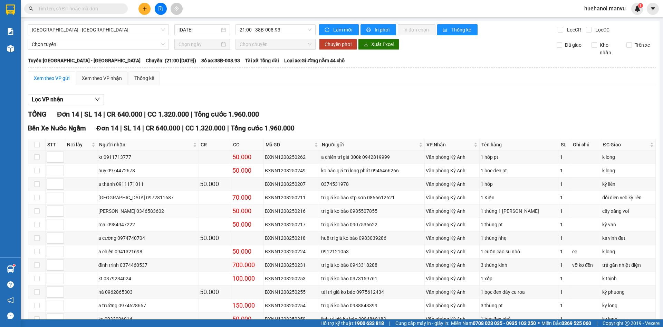
click at [44, 211] on td at bounding box center [36, 210] width 17 height 13
click at [38, 210] on input "checkbox" at bounding box center [37, 211] width 6 height 6
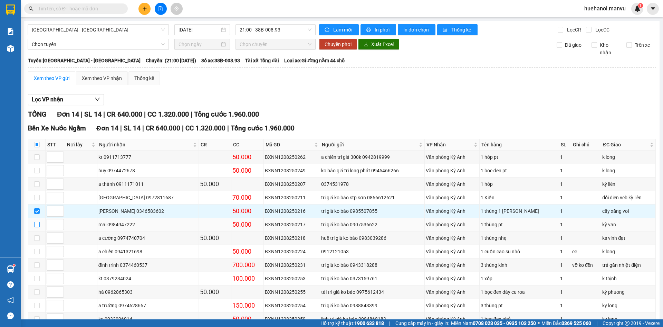
click at [38, 225] on input "checkbox" at bounding box center [37, 224] width 6 height 6
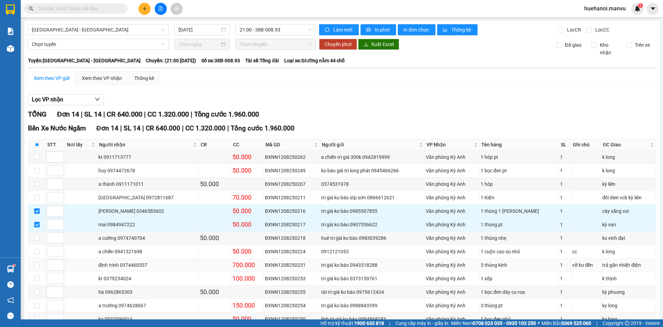
scroll to position [56, 0]
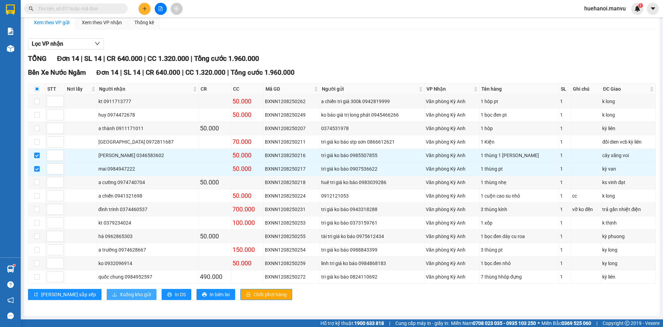
click at [120, 296] on span "Xuống kho gửi" at bounding box center [135, 294] width 31 height 8
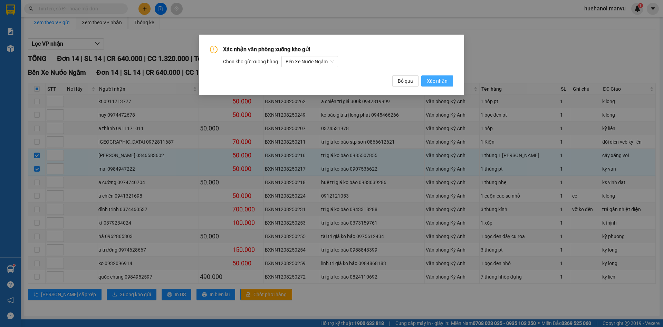
click at [443, 79] on span "Xác nhận" at bounding box center [437, 81] width 21 height 8
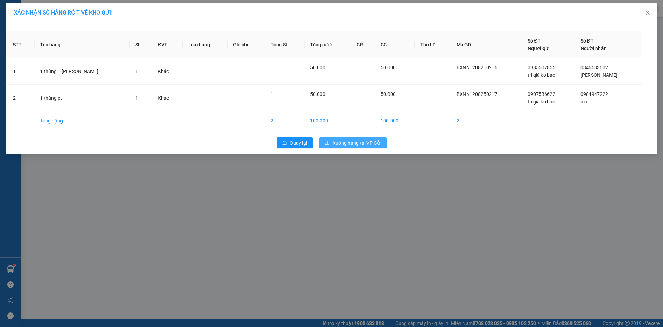
click at [335, 144] on span "Xuống hàng tại VP Gửi" at bounding box center [357, 143] width 49 height 8
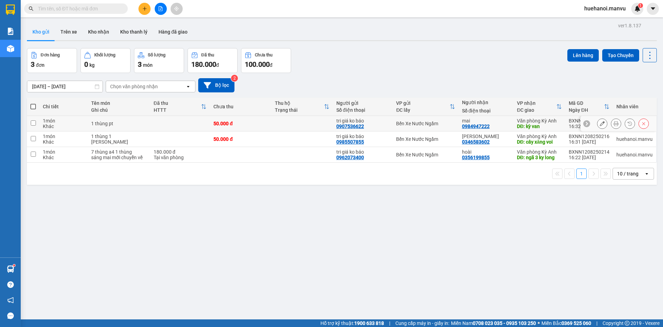
click at [32, 119] on td at bounding box center [33, 124] width 12 height 16
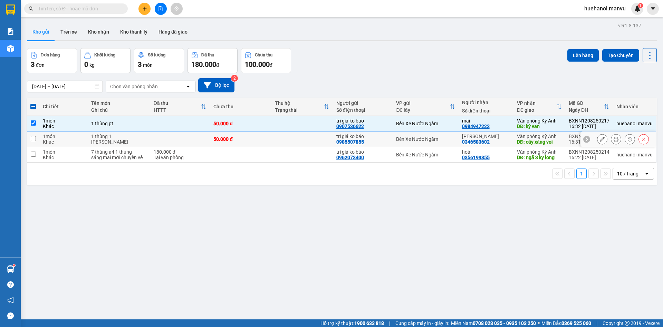
click at [32, 137] on input "checkbox" at bounding box center [33, 138] width 5 height 5
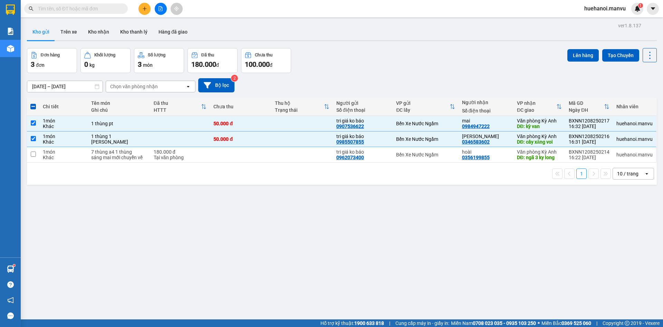
click at [581, 62] on div "Lên hàng Tạo Chuyến" at bounding box center [612, 55] width 89 height 14
click at [581, 58] on button "Lên hàng" at bounding box center [583, 55] width 31 height 12
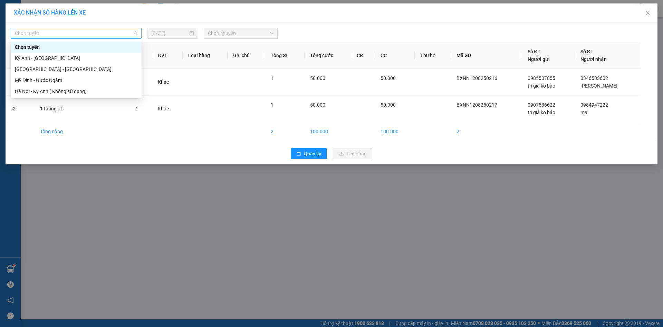
click at [61, 36] on span "Chọn tuyến" at bounding box center [76, 33] width 123 height 10
click at [46, 73] on div "[GEOGRAPHIC_DATA] - [GEOGRAPHIC_DATA]" at bounding box center [76, 69] width 123 height 8
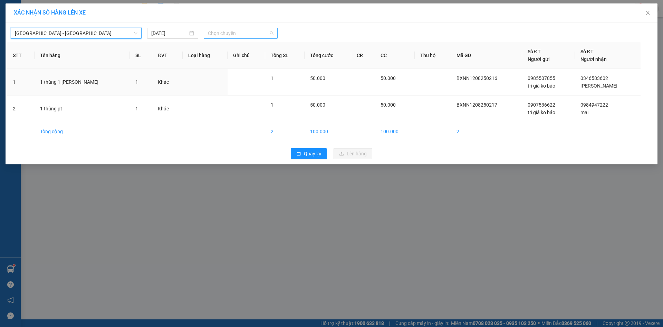
click at [246, 35] on span "Chọn chuyến" at bounding box center [241, 33] width 66 height 10
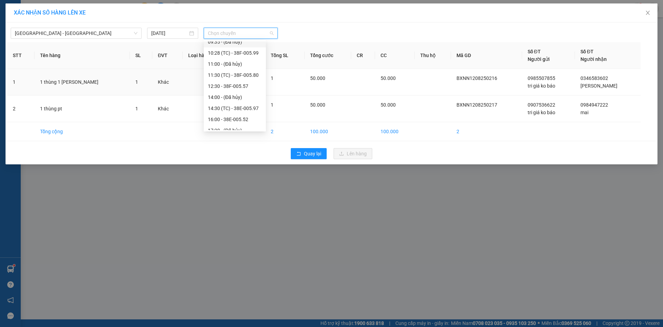
scroll to position [111, 0]
click at [238, 68] on div "18:30 - 38E-005.22" at bounding box center [235, 69] width 54 height 8
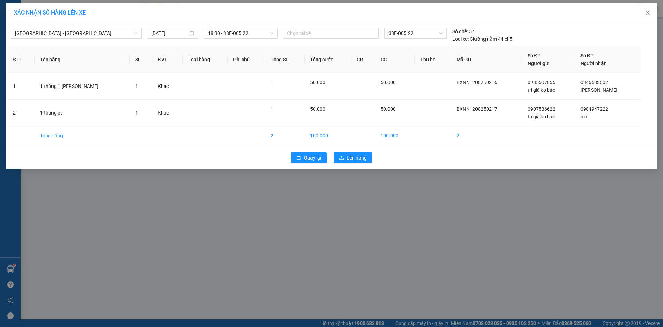
click at [346, 164] on div "Quay lại Lên hàng" at bounding box center [331, 158] width 649 height 18
click at [349, 160] on span "Lên hàng" at bounding box center [357, 158] width 20 height 8
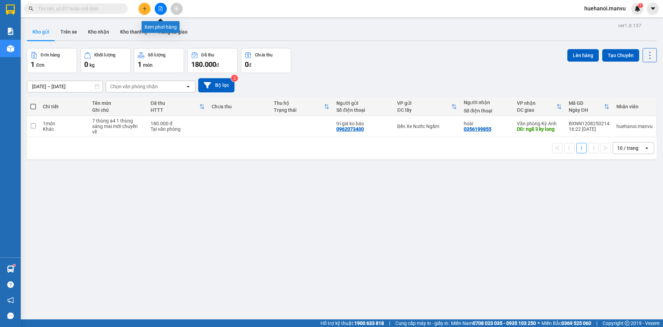
click at [165, 7] on button at bounding box center [161, 9] width 12 height 12
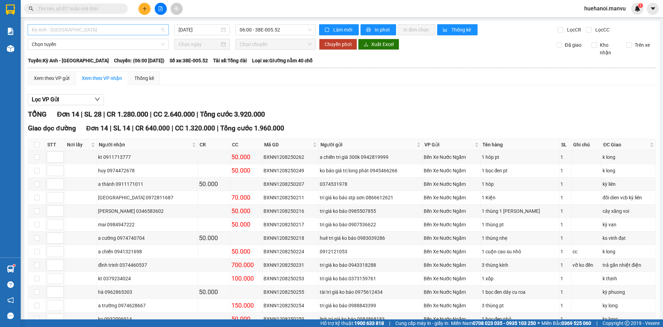
click at [65, 30] on span "Kỳ Anh - [GEOGRAPHIC_DATA]" at bounding box center [98, 30] width 133 height 10
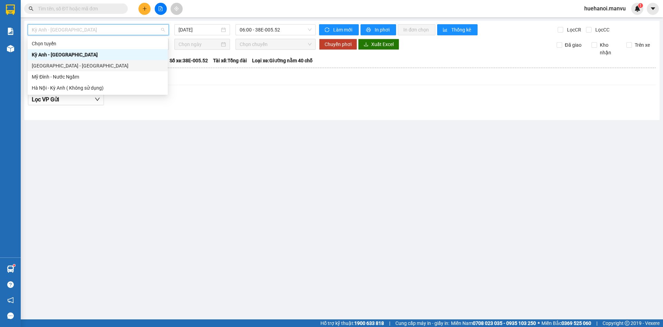
click at [50, 66] on div "[GEOGRAPHIC_DATA] - [GEOGRAPHIC_DATA]" at bounding box center [98, 66] width 132 height 8
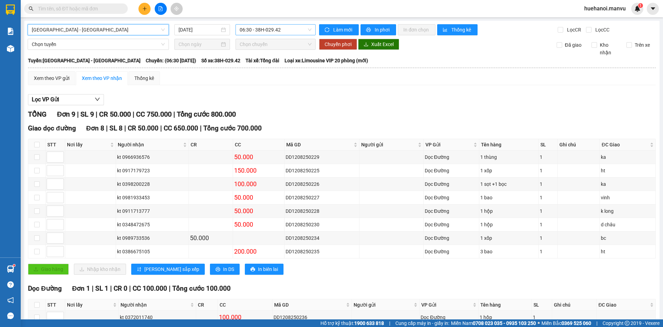
click at [250, 35] on span "06:30 - 38H-029.42" at bounding box center [276, 30] width 72 height 10
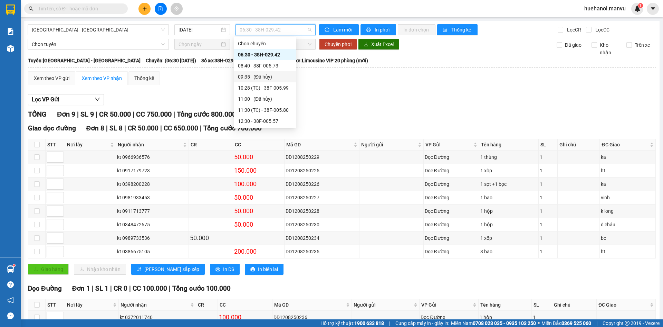
scroll to position [111, 0]
click at [259, 77] on div "21:00 - 38B-008.93" at bounding box center [265, 77] width 54 height 8
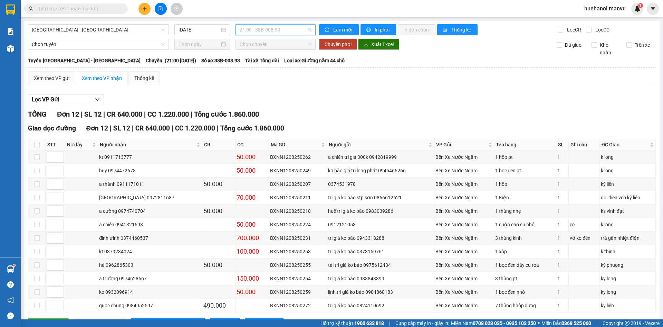
click at [282, 29] on span "21:00 - 38B-008.93" at bounding box center [276, 30] width 72 height 10
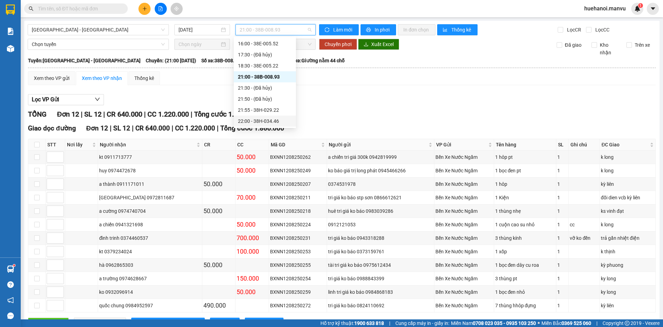
click at [270, 120] on div "22:00 - 38H-034.46" at bounding box center [265, 121] width 54 height 8
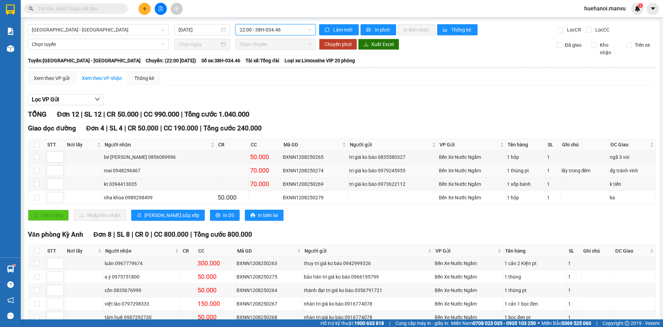
scroll to position [81, 0]
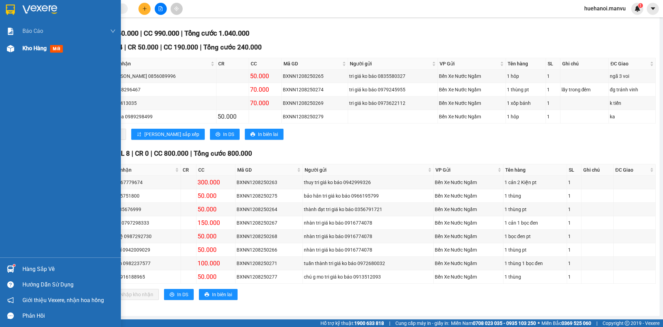
click at [37, 49] on span "Kho hàng" at bounding box center [34, 48] width 24 height 7
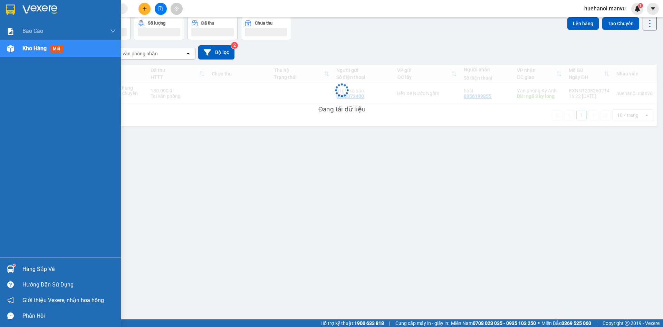
scroll to position [32, 0]
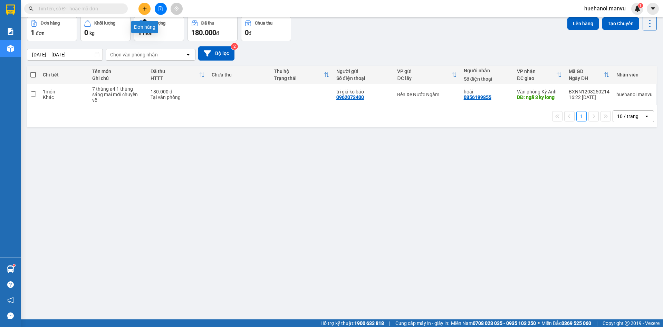
click at [145, 8] on icon "plus" at bounding box center [144, 8] width 5 height 5
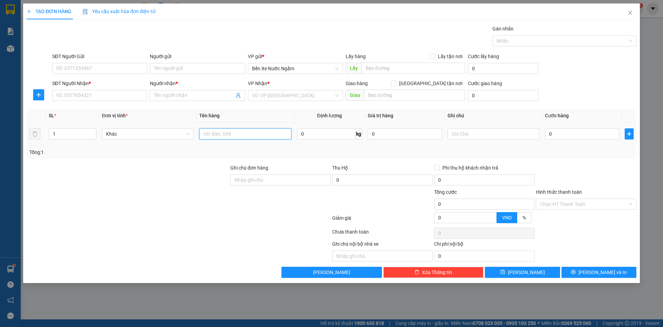
click at [217, 138] on input "text" at bounding box center [245, 133] width 92 height 11
click at [85, 99] on input "SĐT Người Nhận *" at bounding box center [99, 95] width 95 height 11
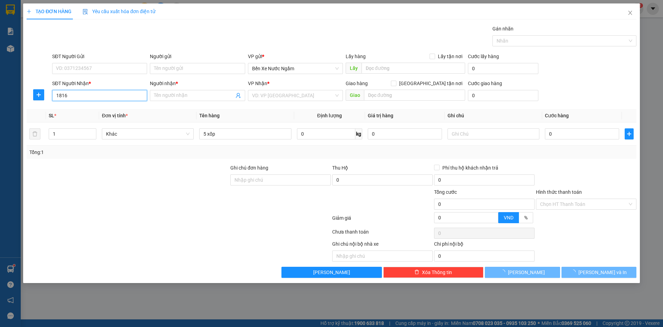
click at [85, 99] on input "1816" at bounding box center [99, 95] width 95 height 11
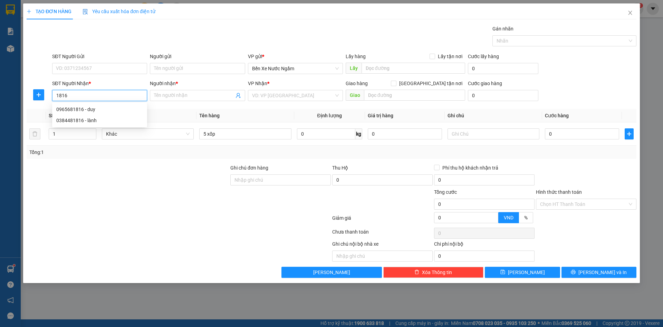
click at [93, 97] on input "1816" at bounding box center [99, 95] width 95 height 11
click at [89, 106] on div "0965681816 - duy" at bounding box center [99, 109] width 87 height 8
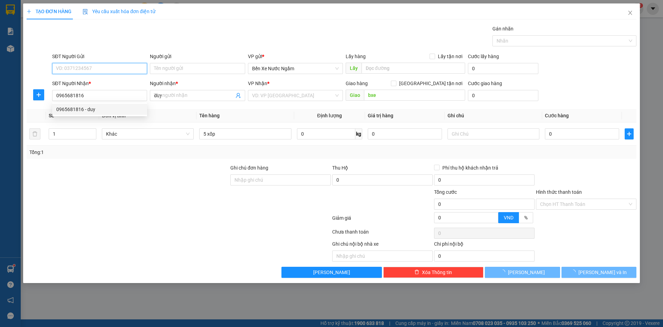
click at [93, 70] on input "SĐT Người Gửi" at bounding box center [99, 68] width 95 height 11
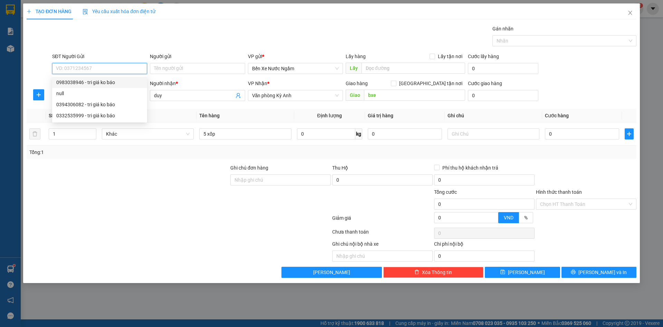
click at [87, 79] on div "0983038946 - tri giá ko báo" at bounding box center [99, 82] width 87 height 8
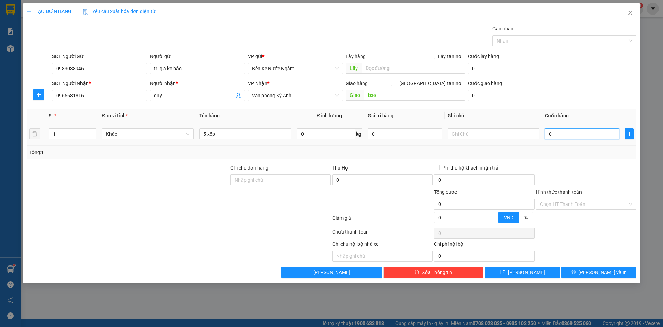
click at [584, 136] on input "0" at bounding box center [582, 133] width 74 height 11
click at [538, 268] on button "[PERSON_NAME]" at bounding box center [522, 271] width 75 height 11
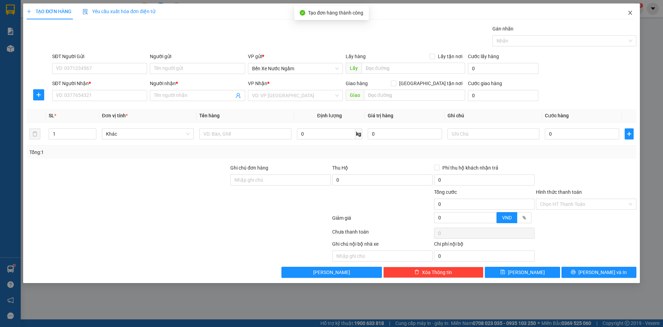
click at [631, 14] on icon "close" at bounding box center [631, 13] width 6 height 6
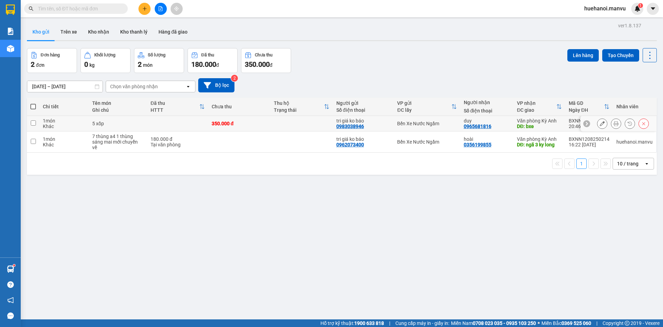
click at [36, 123] on input "checkbox" at bounding box center [33, 122] width 5 height 5
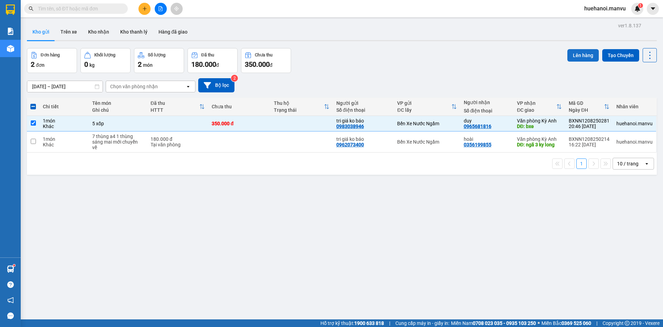
click at [569, 57] on button "Lên hàng" at bounding box center [583, 55] width 31 height 12
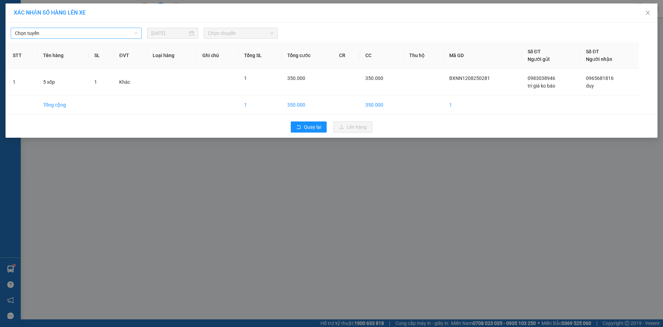
click at [44, 34] on span "Chọn tuyến" at bounding box center [76, 33] width 123 height 10
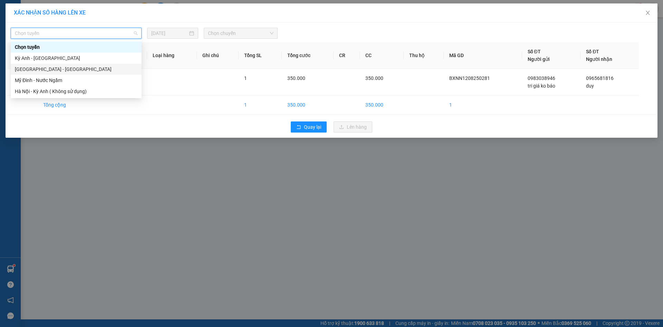
click at [42, 68] on div "[GEOGRAPHIC_DATA] - [GEOGRAPHIC_DATA]" at bounding box center [76, 69] width 123 height 8
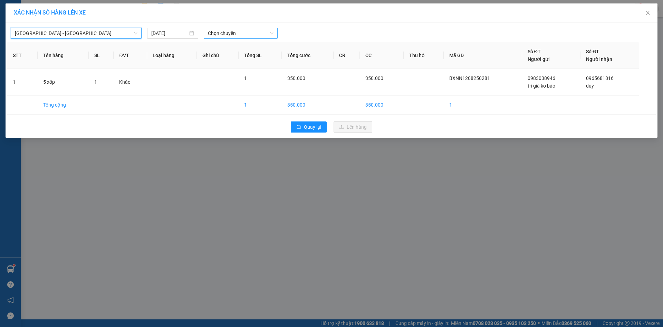
click at [214, 37] on span "Chọn chuyến" at bounding box center [241, 33] width 66 height 10
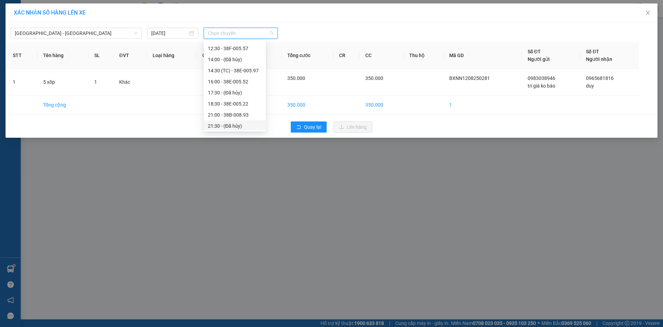
scroll to position [111, 0]
click at [238, 124] on div "22:00 - 38H-034.46" at bounding box center [235, 125] width 54 height 8
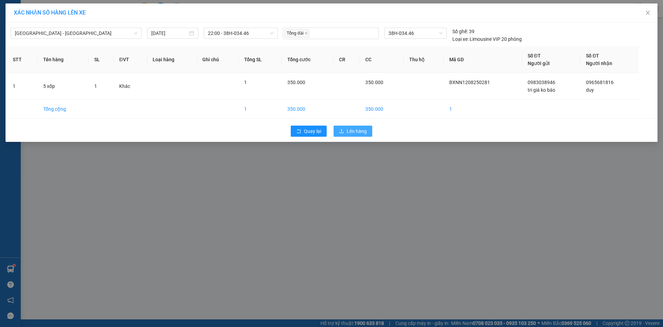
click at [342, 129] on icon "upload" at bounding box center [341, 131] width 5 height 5
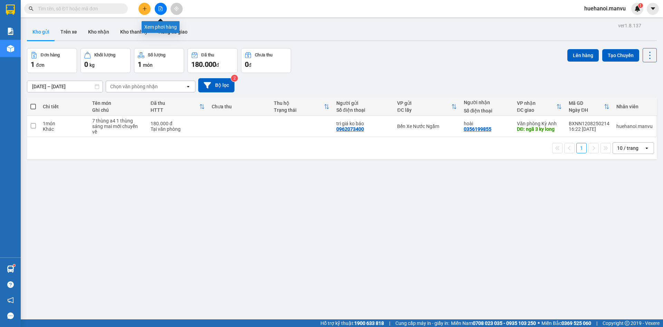
click at [166, 11] on button at bounding box center [161, 9] width 12 height 12
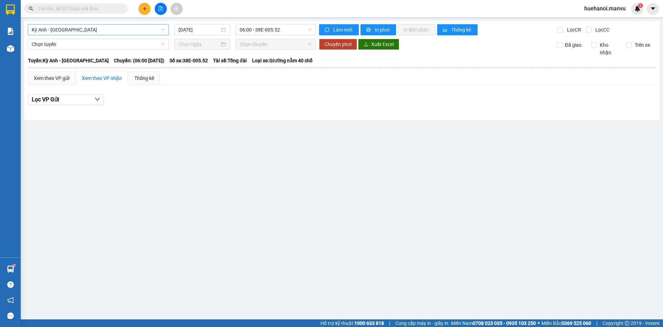
click at [115, 27] on span "Kỳ Anh - [GEOGRAPHIC_DATA]" at bounding box center [98, 30] width 133 height 10
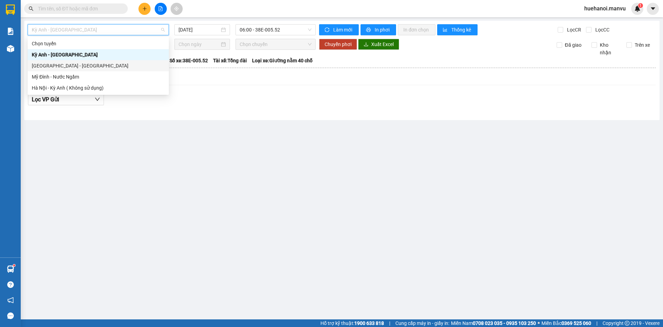
click at [77, 64] on div "[GEOGRAPHIC_DATA] - [GEOGRAPHIC_DATA]" at bounding box center [98, 66] width 133 height 8
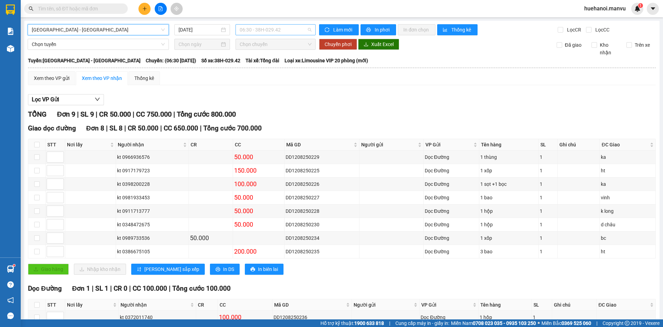
click at [270, 27] on span "06:30 - 38H-029.42" at bounding box center [276, 30] width 72 height 10
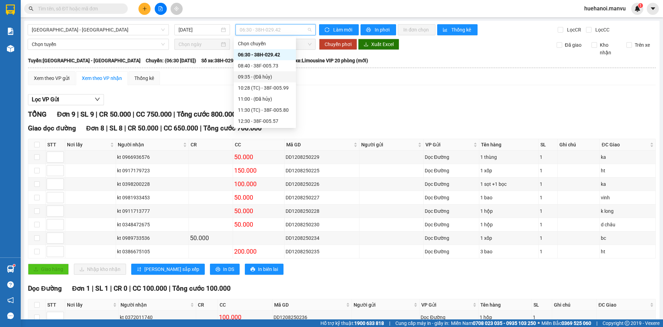
scroll to position [111, 0]
click at [277, 118] on div "22:00 - 38H-034.46" at bounding box center [265, 121] width 54 height 8
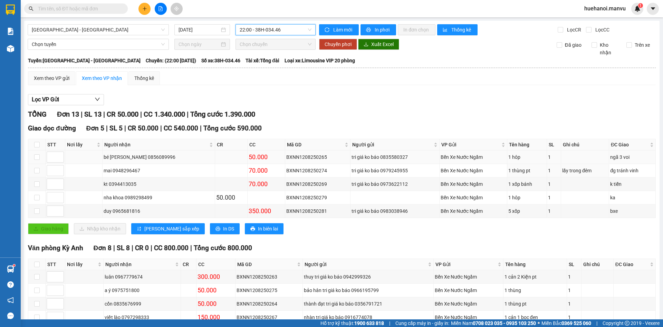
drag, startPoint x: 344, startPoint y: 168, endPoint x: 341, endPoint y: 155, distance: 12.8
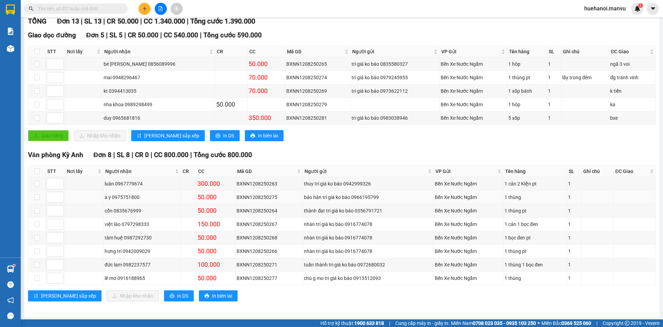
scroll to position [94, 0]
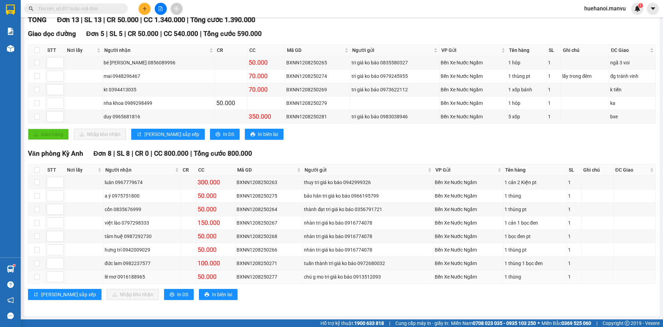
click at [284, 278] on div "BXNN1208250277" at bounding box center [269, 277] width 65 height 8
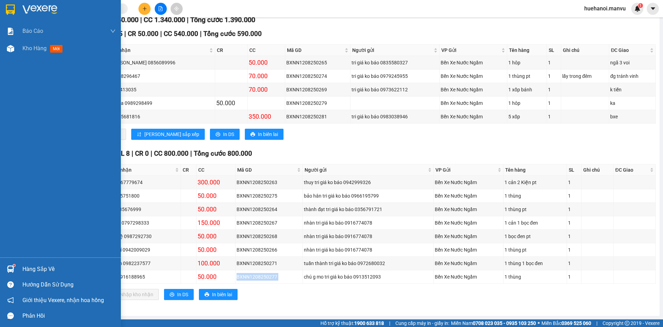
drag, startPoint x: 32, startPoint y: 267, endPoint x: 36, endPoint y: 271, distance: 5.6
click at [32, 267] on div "Hàng sắp về" at bounding box center [68, 269] width 93 height 10
click at [12, 86] on div "Báo cáo 1. Chi tiết đơn hàng toàn nhà xe 2. Báo cáo doanh thu các văn phòng ( k…" at bounding box center [60, 163] width 121 height 327
click at [30, 48] on span "Kho hàng" at bounding box center [34, 48] width 24 height 7
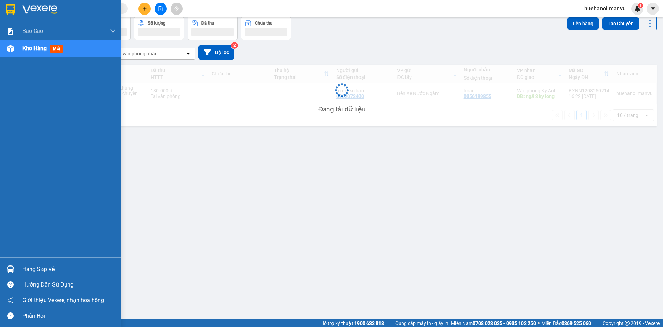
scroll to position [32, 0]
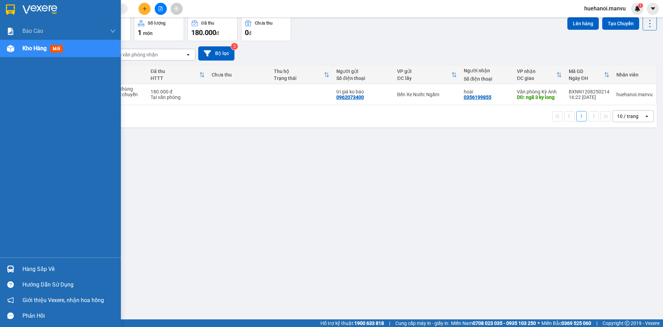
click at [29, 265] on div "Hàng sắp về" at bounding box center [68, 269] width 93 height 10
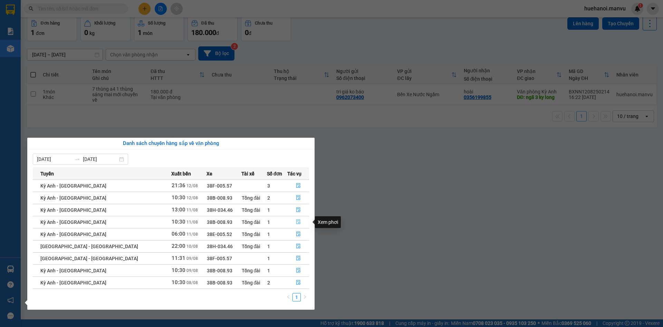
click at [292, 226] on button "button" at bounding box center [298, 221] width 21 height 11
